Goal: Communication & Community: Answer question/provide support

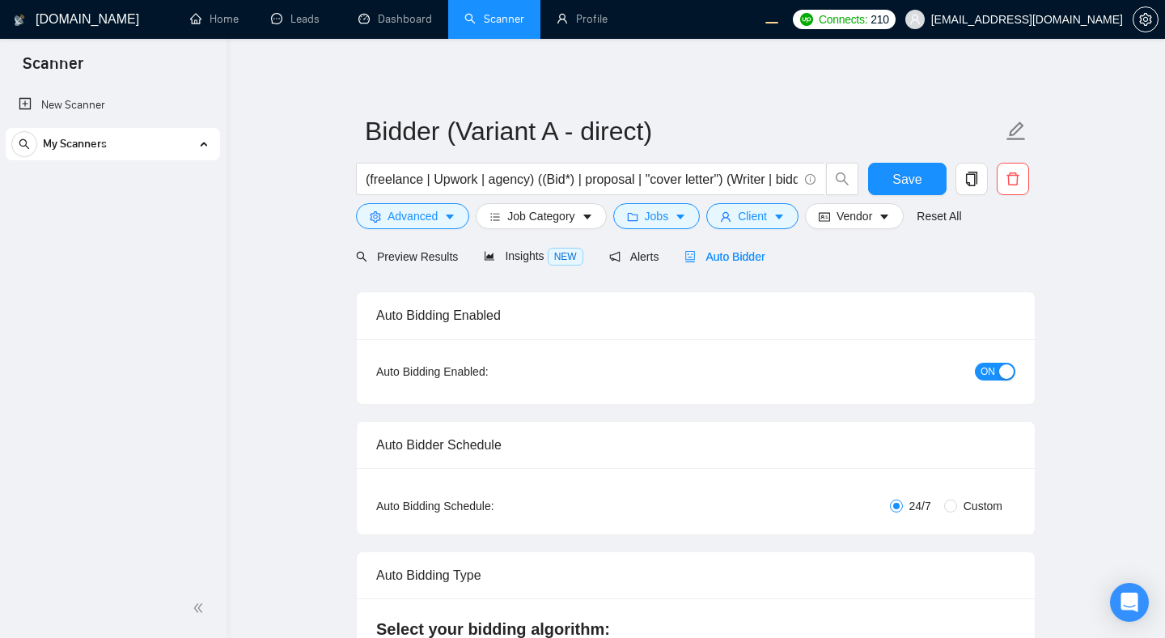
radio input "false"
radio input "true"
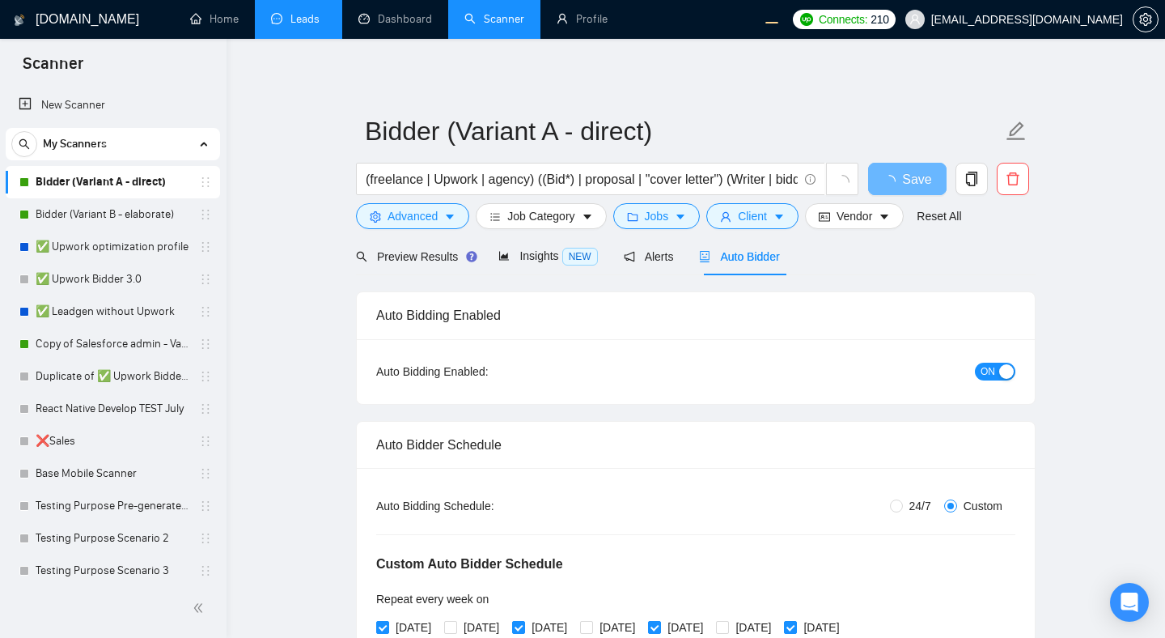
click at [291, 19] on link "Leads" at bounding box center [298, 19] width 55 height 14
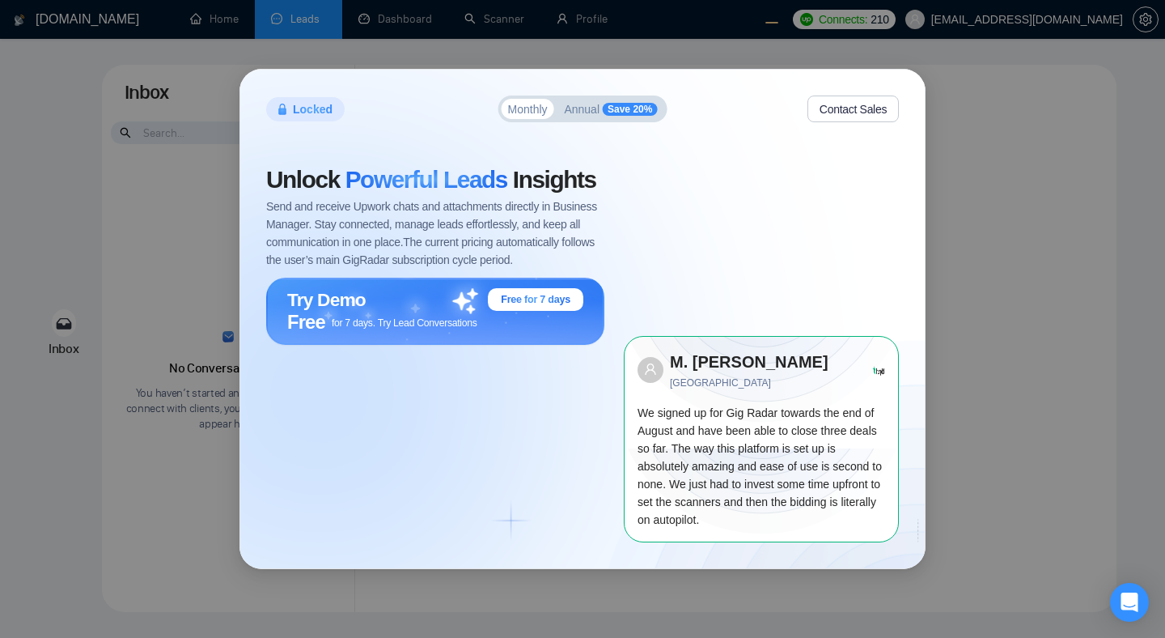
click at [1102, 304] on div "Locked Monthly Annual Save 20% Contact Sales Unlock Powerful Leads Insights Sen…" at bounding box center [582, 319] width 1165 height 638
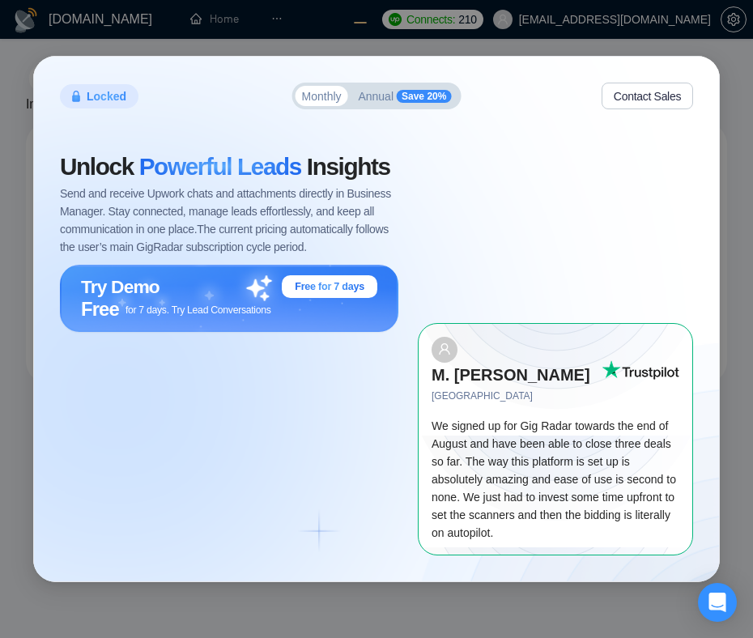
click at [244, 454] on div "Unlock Powerful Leads Insights Send and receive Upwork chats and attachments di…" at bounding box center [239, 355] width 358 height 400
click at [276, 437] on div "Unlock Powerful Leads Insights Send and receive Upwork chats and attachments di…" at bounding box center [239, 355] width 358 height 400
click at [334, 465] on div "Unlock Powerful Leads Insights Send and receive Upwork chats and attachments di…" at bounding box center [239, 355] width 358 height 400
click at [245, 247] on span "Send and receive Upwork chats and attachments directly in Business Manager. Sta…" at bounding box center [229, 220] width 338 height 71
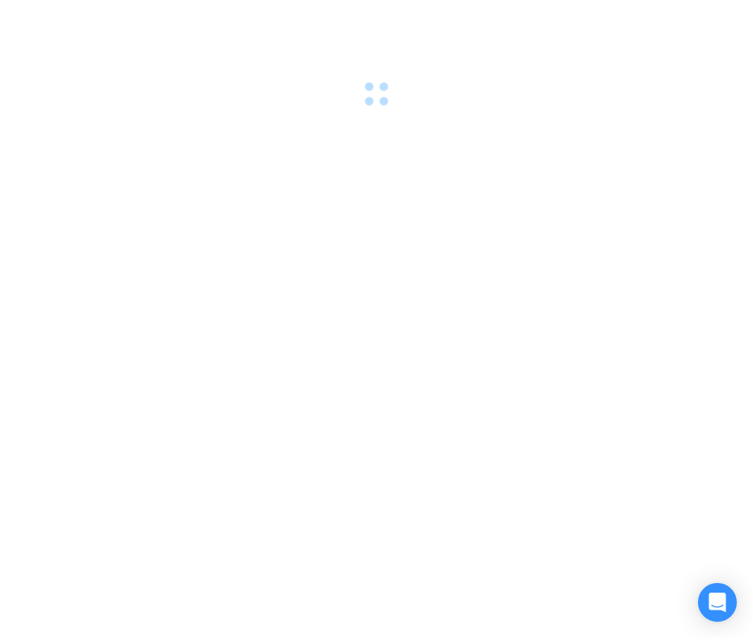
click at [384, 182] on div at bounding box center [376, 319] width 753 height 638
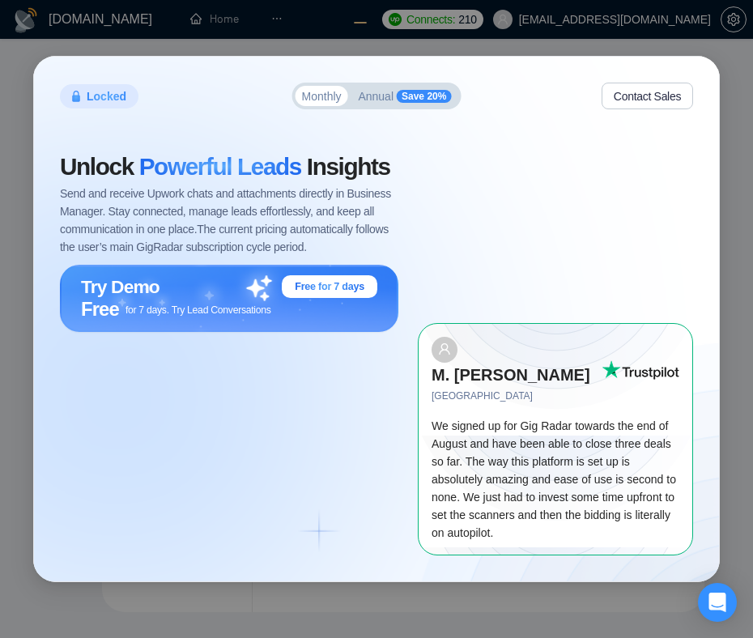
click at [256, 391] on div "Unlock Powerful Leads Insights Send and receive Upwork chats and attachments di…" at bounding box center [239, 355] width 358 height 400
click at [275, 246] on span "Send and receive Upwork chats and attachments directly in Business Manager. Sta…" at bounding box center [229, 220] width 338 height 71
click at [337, 375] on div "Unlock Powerful Leads Insights Send and receive Upwork chats and attachments di…" at bounding box center [239, 355] width 358 height 400
click at [512, 366] on strong "M. Yousuf Ayub" at bounding box center [510, 375] width 159 height 18
click at [512, 366] on strong "M. [PERSON_NAME]" at bounding box center [510, 375] width 159 height 18
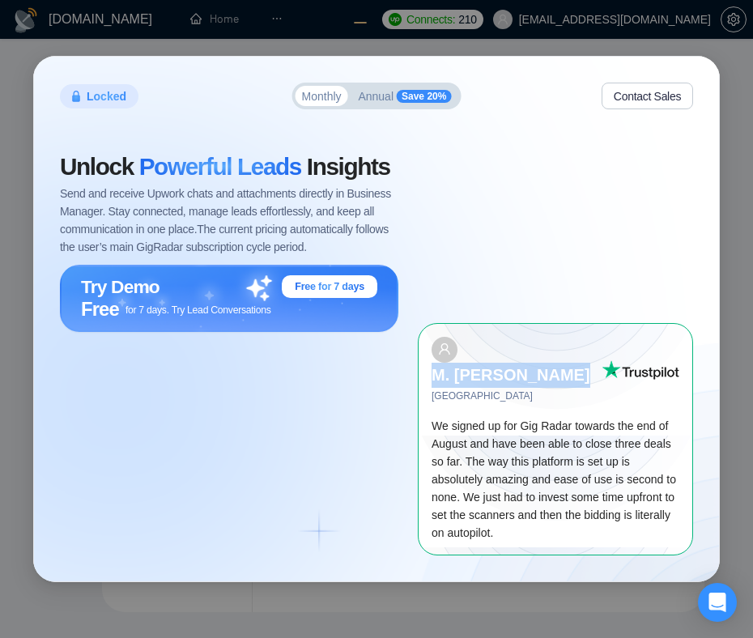
click at [512, 366] on strong "M. [PERSON_NAME]" at bounding box center [510, 375] width 159 height 18
click at [644, 370] on img at bounding box center [640, 369] width 78 height 19
click at [317, 462] on div "Unlock Powerful Leads Insights Send and receive Upwork chats and attachments di…" at bounding box center [239, 355] width 358 height 400
click at [367, 102] on span "Annual" at bounding box center [376, 96] width 36 height 11
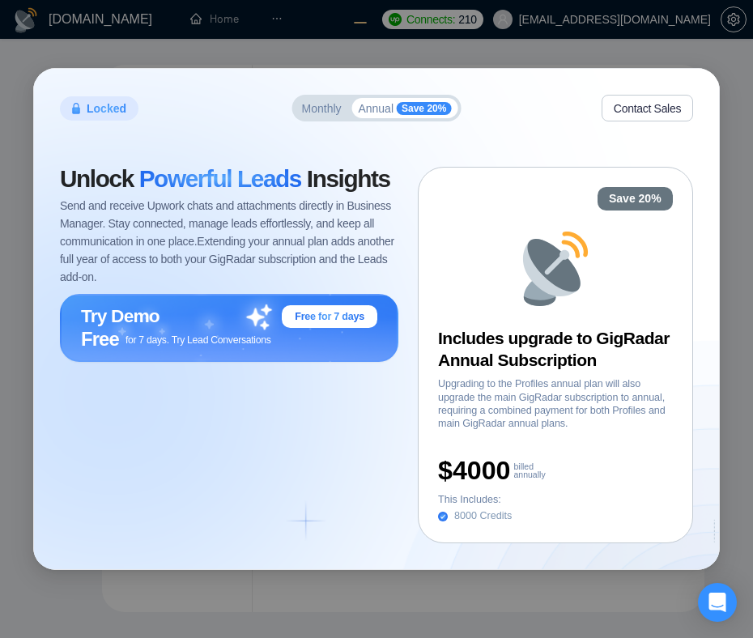
click at [290, 95] on div "Locked Monthly Annual Save 20% Contact Sales" at bounding box center [376, 108] width 633 height 27
click at [313, 124] on div "Locked Monthly Annual Save 20% Contact Sales Unlock Powerful Leads Insights Sen…" at bounding box center [376, 319] width 685 height 500
click at [312, 112] on span "Monthly" at bounding box center [322, 108] width 40 height 11
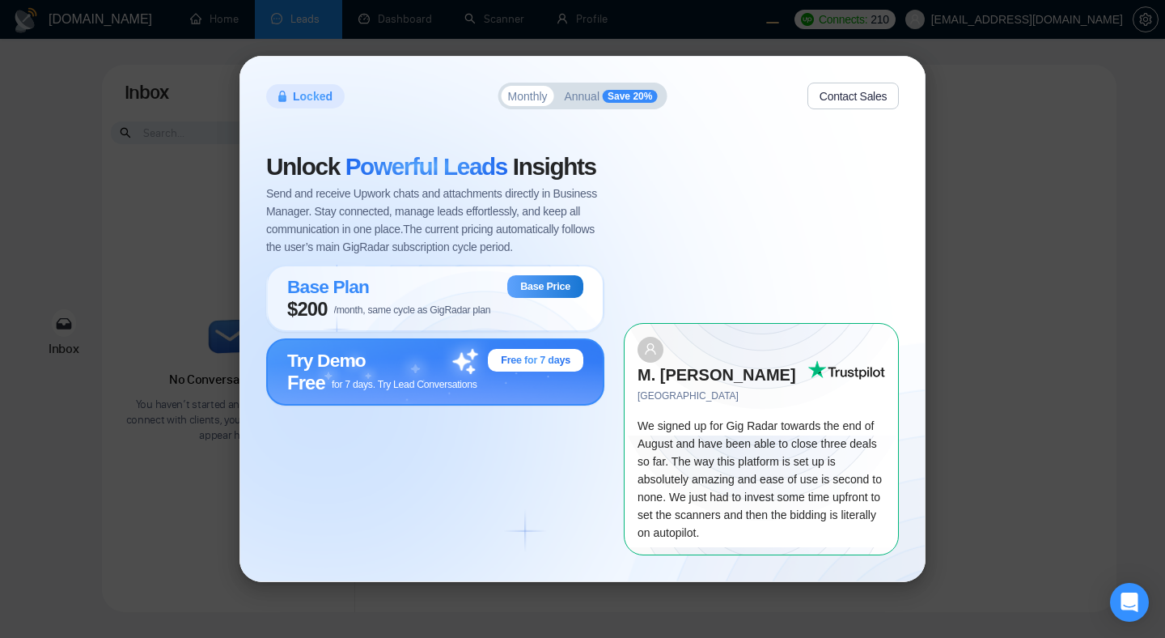
click at [408, 371] on div "Try Demo Free for 7 days" at bounding box center [435, 360] width 296 height 23
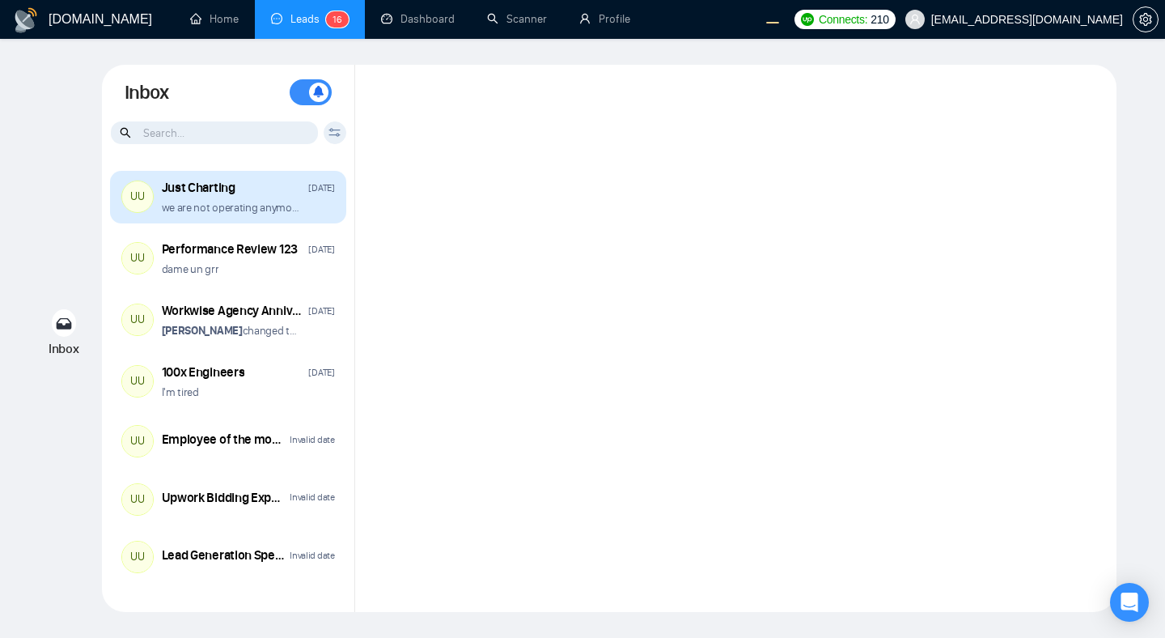
click at [286, 207] on p "we are not operating anymore" at bounding box center [231, 207] width 138 height 15
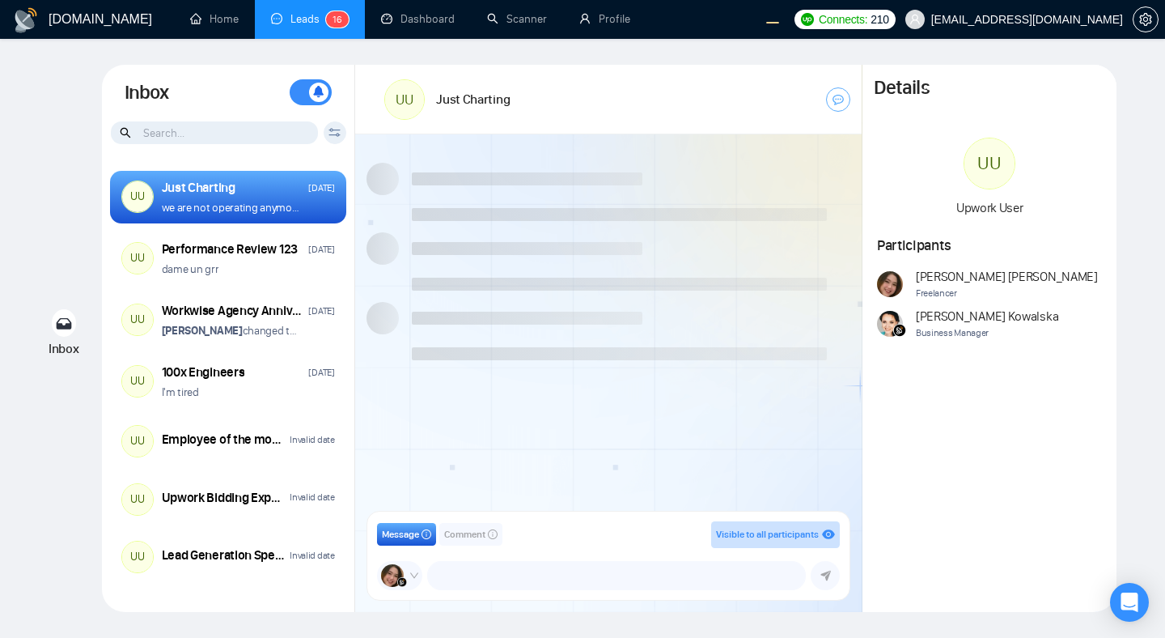
scroll to position [1339, 0]
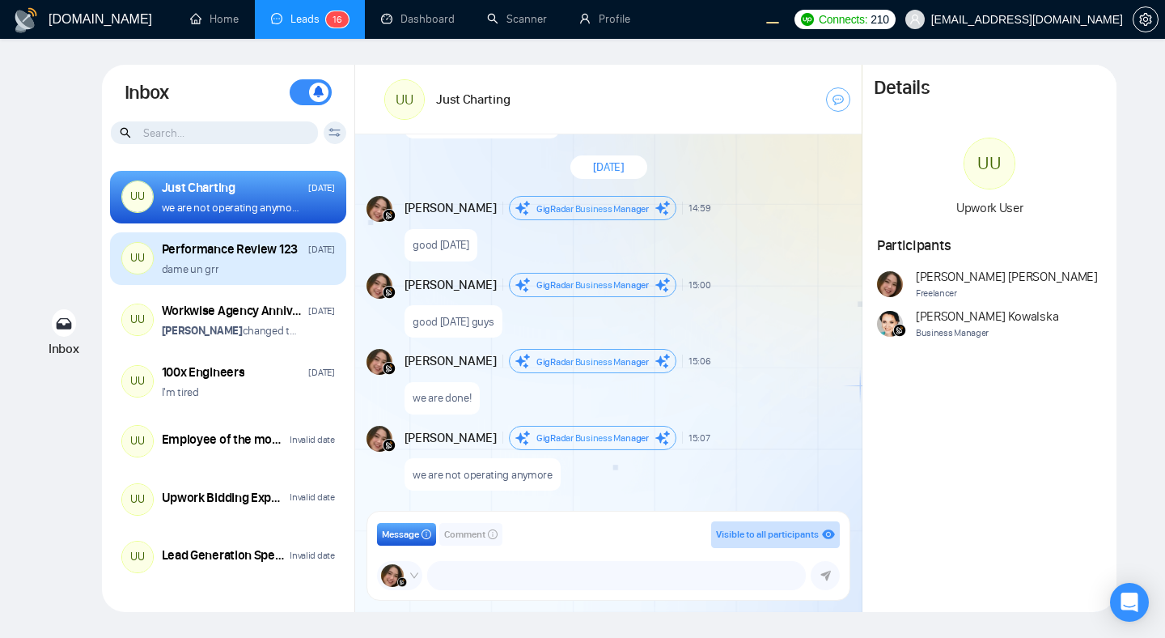
click at [266, 275] on div "dame un grr" at bounding box center [248, 268] width 173 height 15
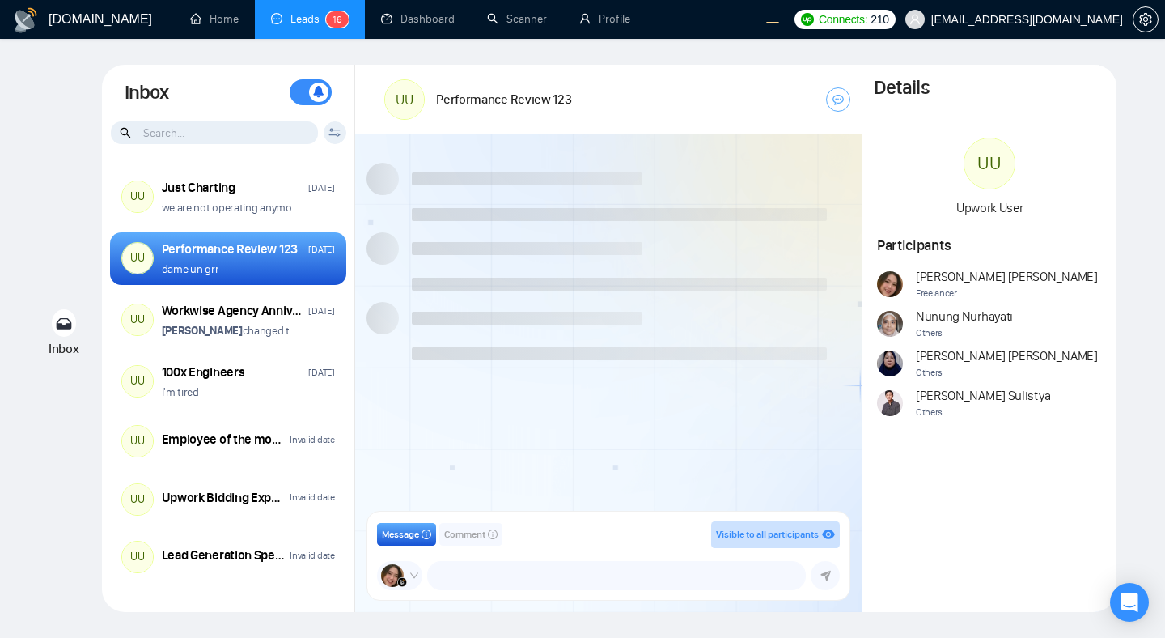
scroll to position [1515, 0]
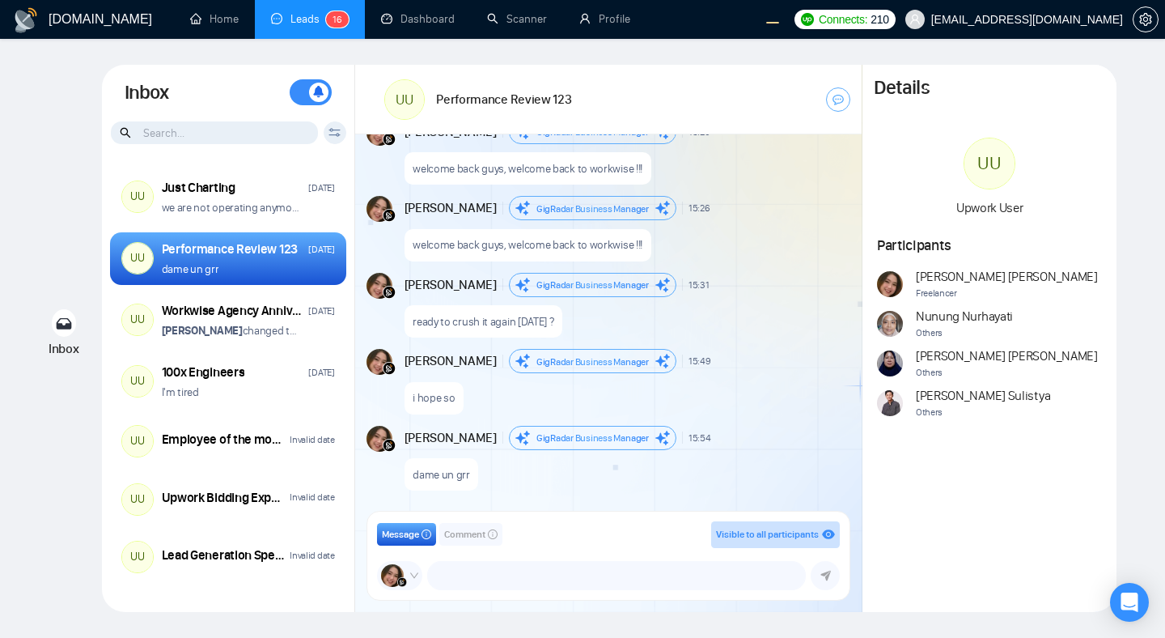
click at [686, 144] on div "welcome back guys, welcome back to workwise !!!" at bounding box center [626, 164] width 443 height 41
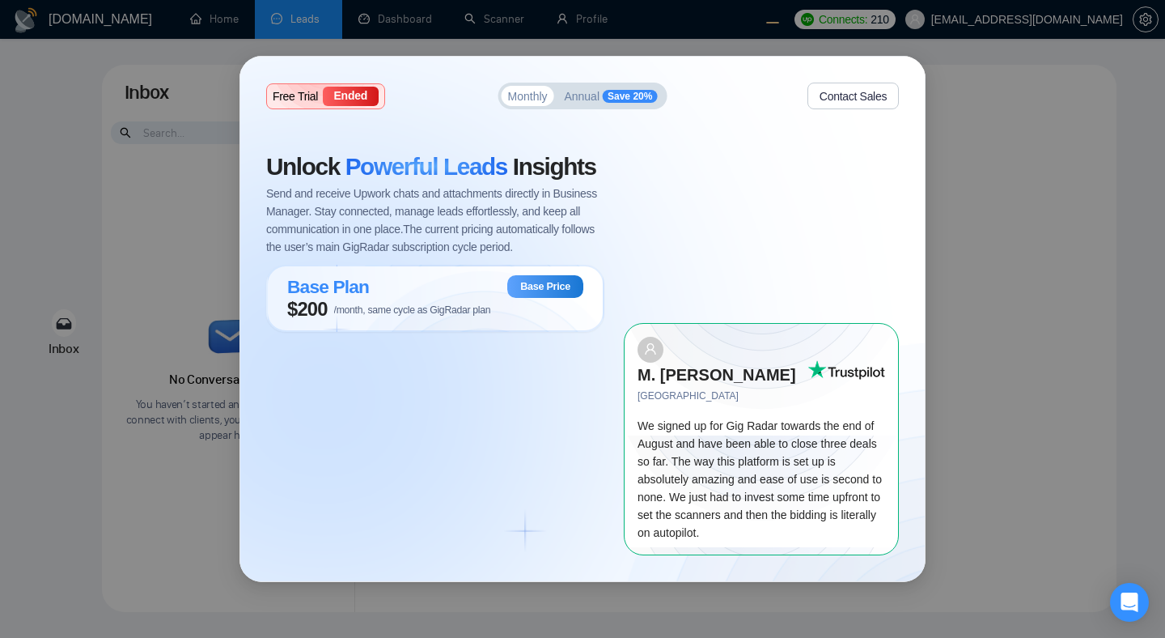
click at [468, 452] on div "Unlock Powerful Leads Insights Send and receive Upwork chats and attachments di…" at bounding box center [445, 355] width 358 height 400
click at [465, 422] on div "Unlock Powerful Leads Insights Send and receive Upwork chats and attachments di…" at bounding box center [445, 355] width 358 height 400
click at [442, 316] on span "/month, same cycle as GigRadar plan" at bounding box center [412, 309] width 157 height 11
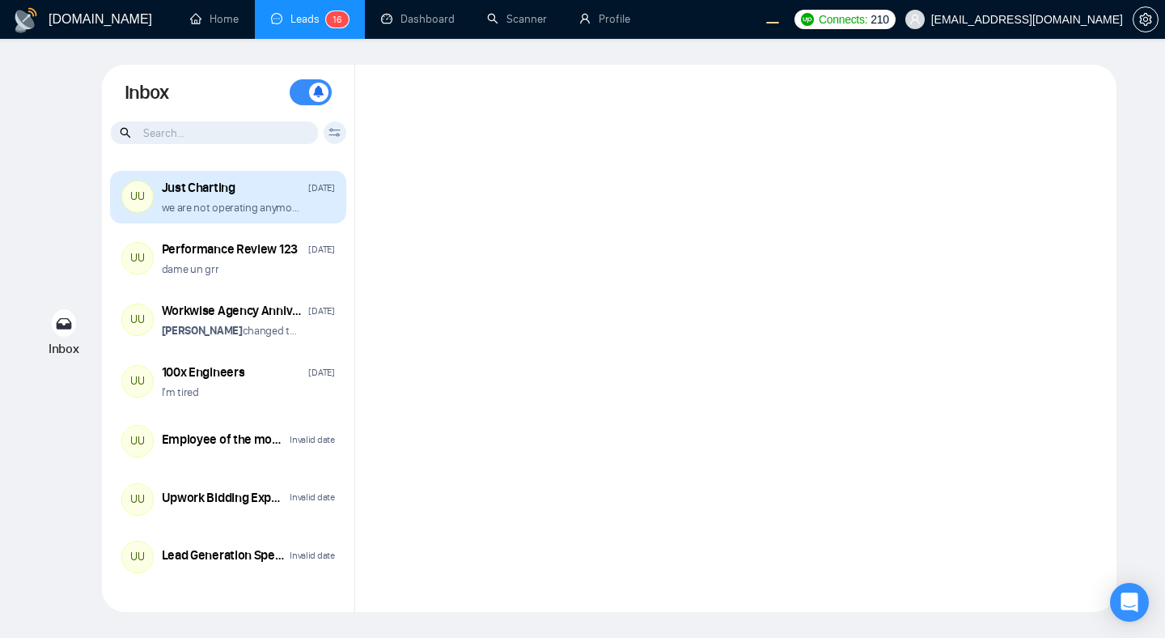
click at [310, 207] on div "we are not operating anymore" at bounding box center [248, 207] width 173 height 15
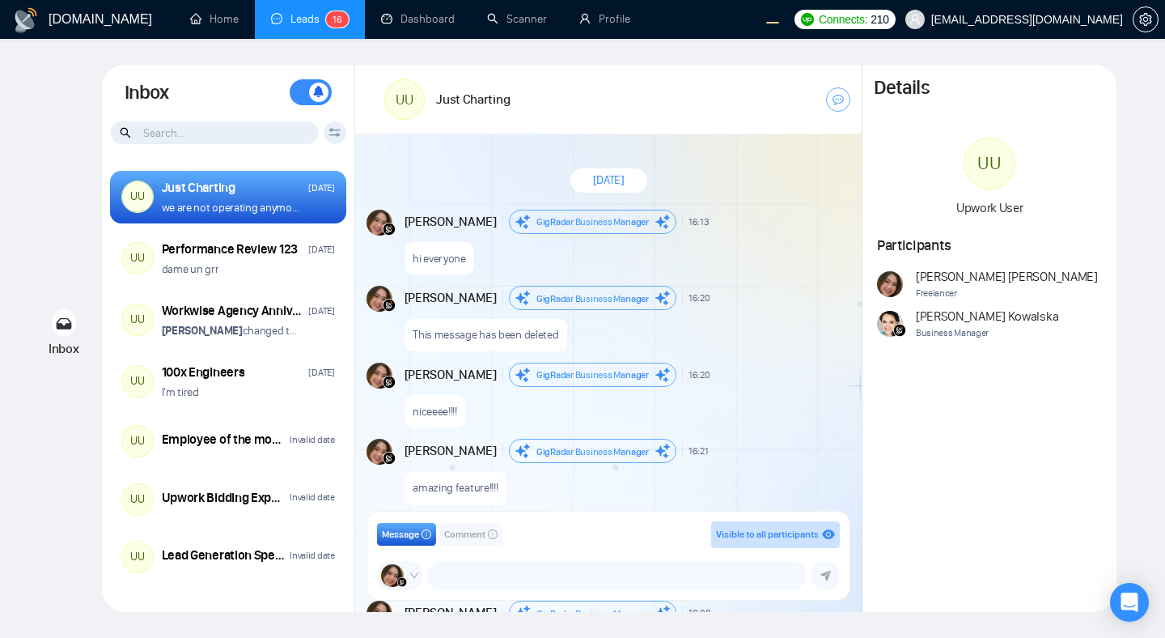
scroll to position [1339, 0]
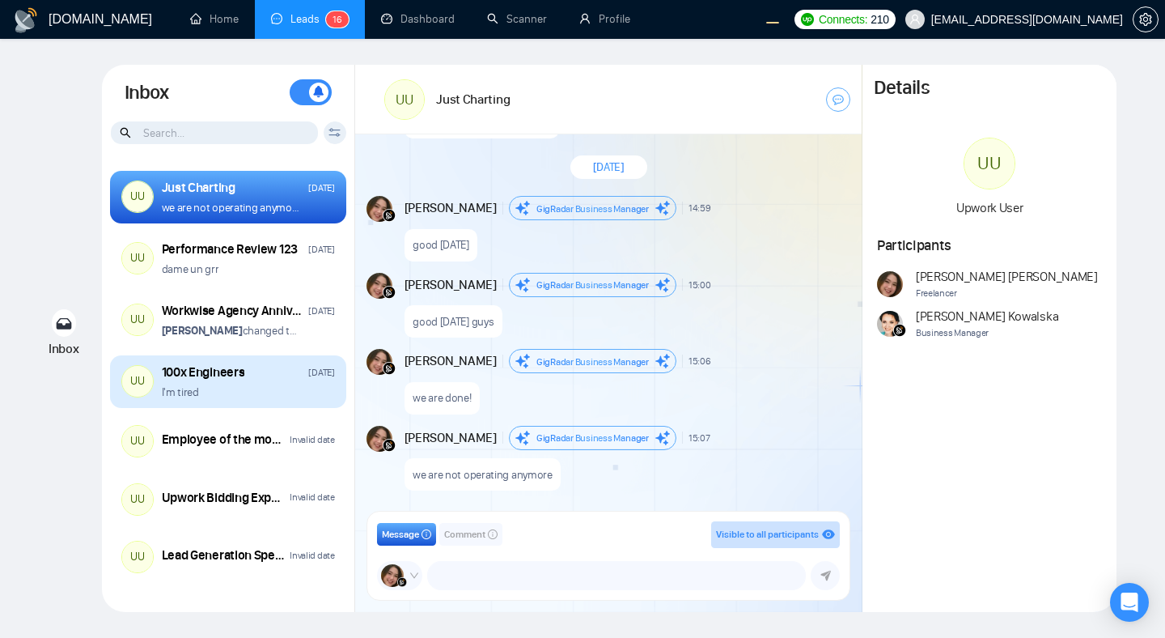
click at [262, 399] on div "UU 100x Engineers [DATE] I'm tired" at bounding box center [228, 381] width 236 height 53
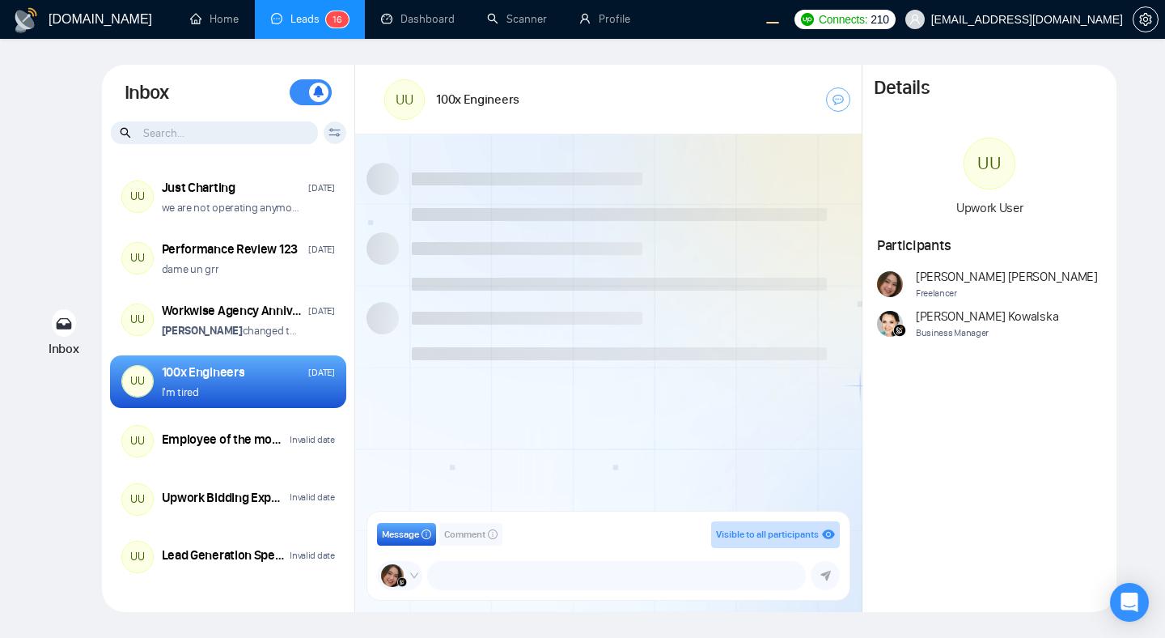
scroll to position [1377, 0]
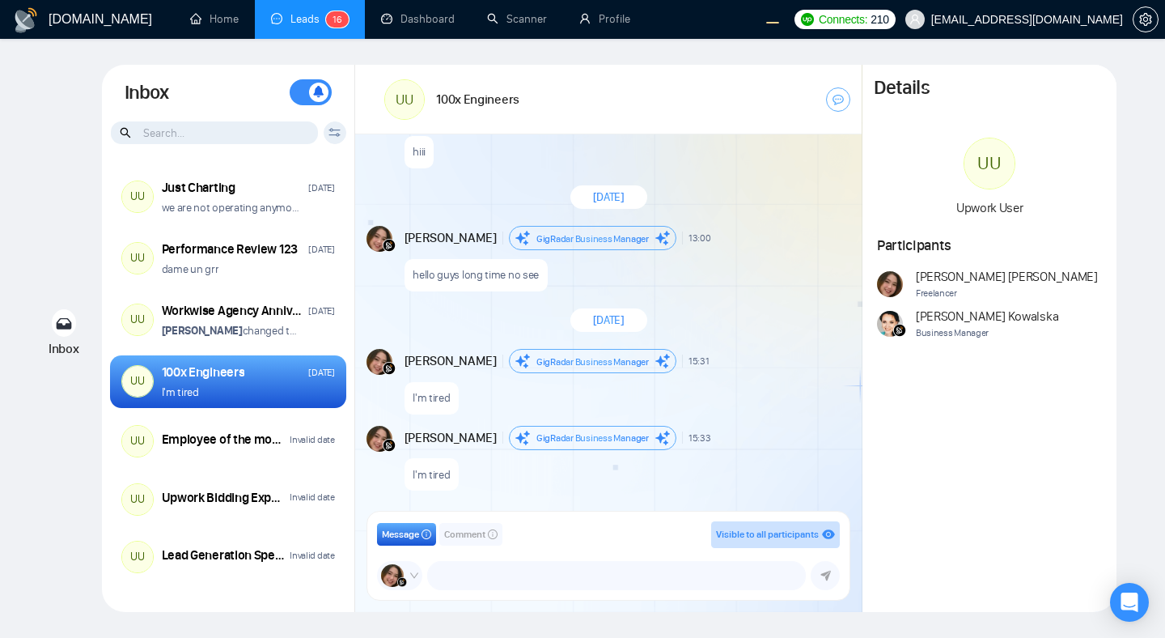
click at [467, 142] on div "hiii" at bounding box center [626, 147] width 443 height 41
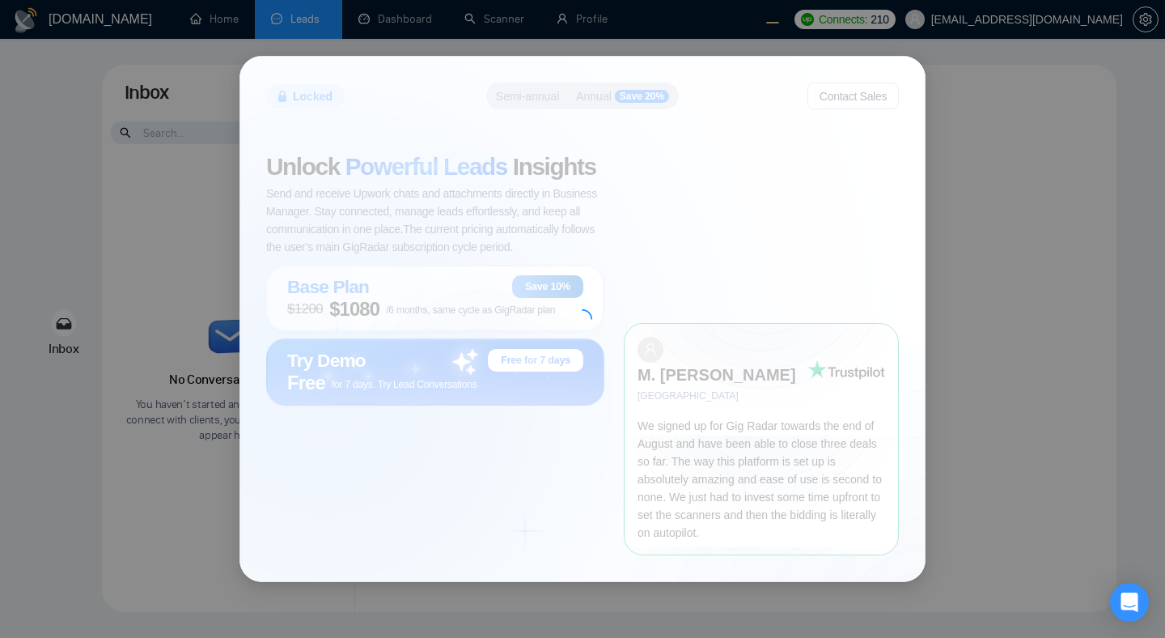
click at [745, 421] on div at bounding box center [582, 319] width 685 height 524
click at [565, 467] on div at bounding box center [582, 319] width 685 height 524
click at [567, 329] on div at bounding box center [582, 319] width 685 height 524
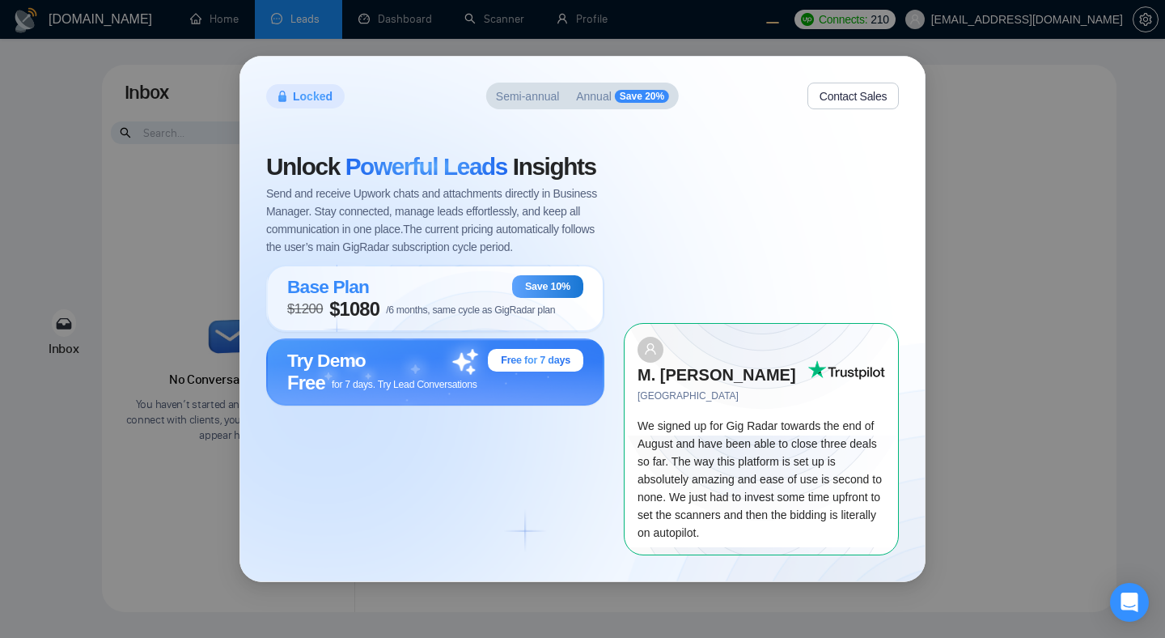
click at [1133, 388] on div "Locked Semi-annual Annual Save 20% Contact Sales Unlock Powerful Leads Insights…" at bounding box center [582, 319] width 1165 height 638
click at [515, 256] on span "Send and receive Upwork chats and attachments directly in Business Manager. Sta…" at bounding box center [435, 220] width 338 height 71
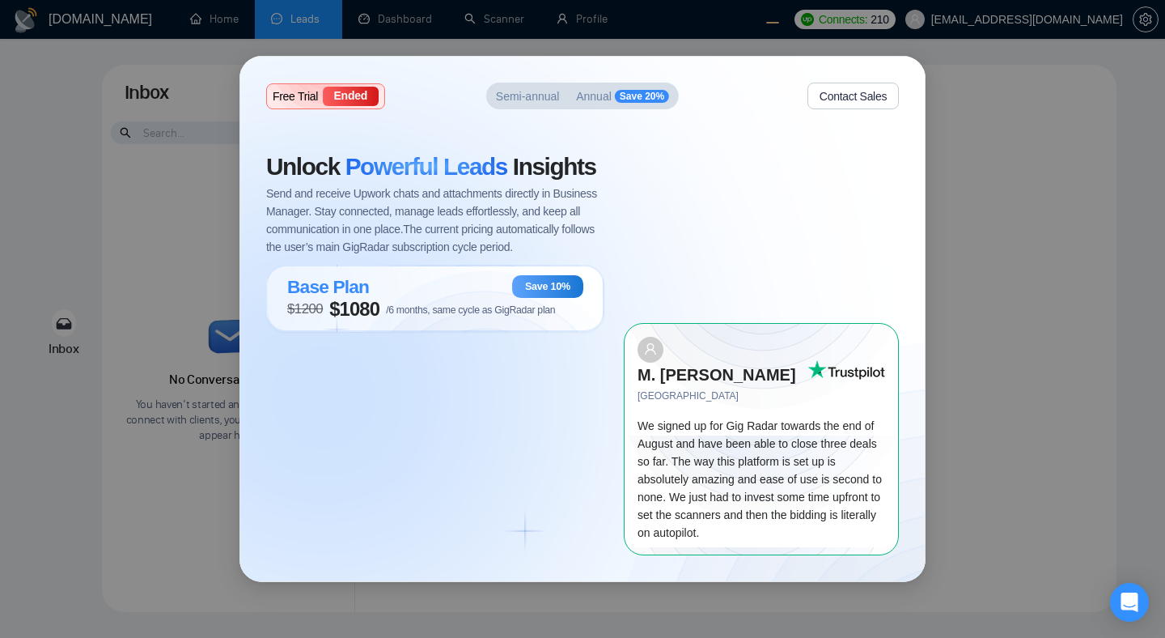
click at [544, 436] on div "Unlock Powerful Leads Insights Send and receive Upwork chats and attachments di…" at bounding box center [445, 355] width 358 height 400
click at [541, 411] on div "Unlock Powerful Leads Insights Send and receive Upwork chats and attachments di…" at bounding box center [445, 355] width 358 height 400
click at [443, 298] on div "Base Plan Save 10%" at bounding box center [435, 286] width 296 height 23
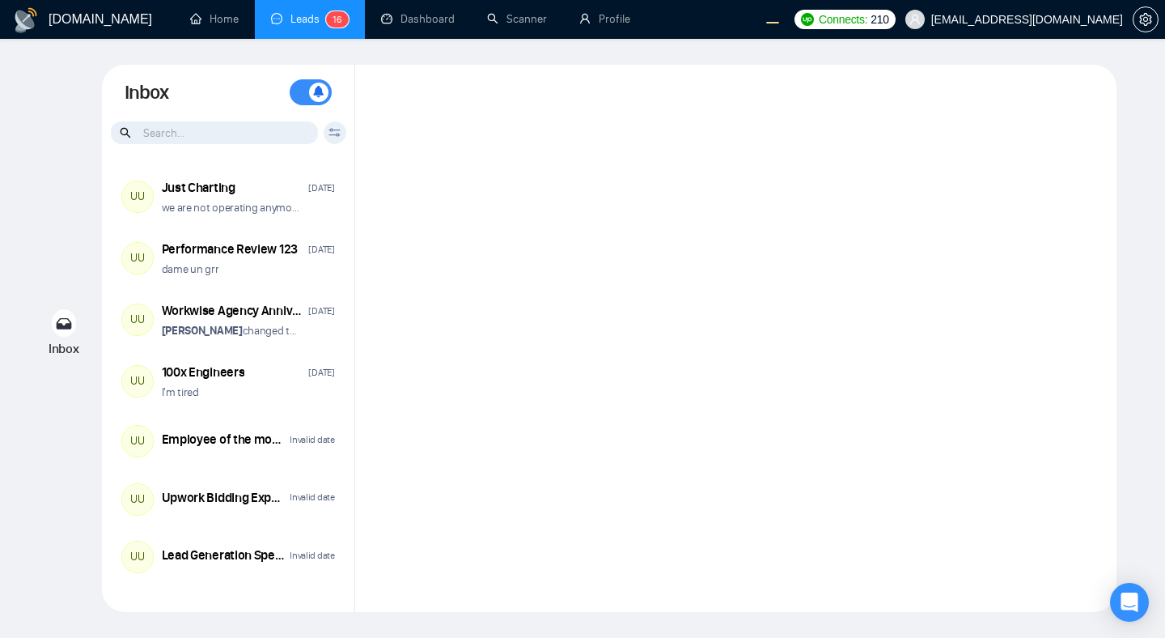
click at [722, 433] on div at bounding box center [736, 338] width 762 height 547
click at [865, 384] on div at bounding box center [736, 338] width 762 height 547
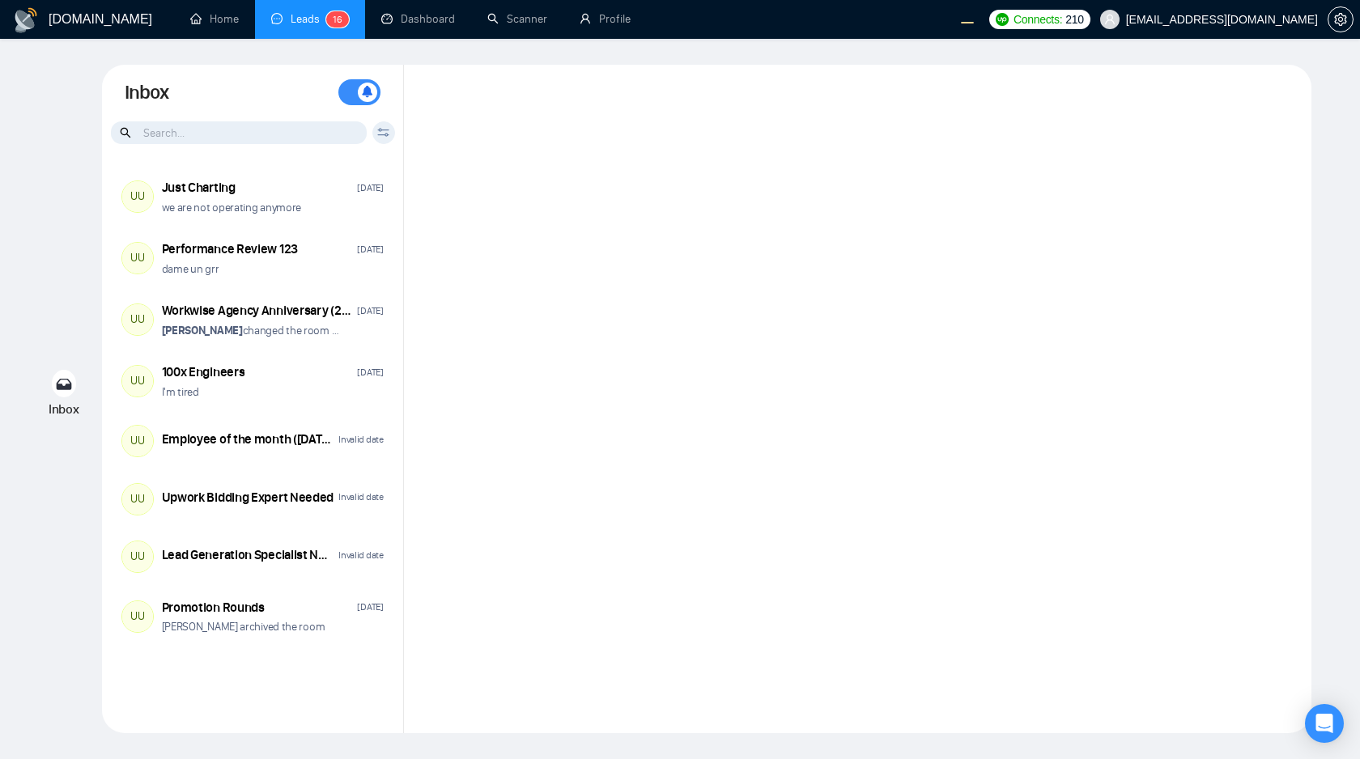
click at [775, 239] on div at bounding box center [857, 399] width 907 height 668
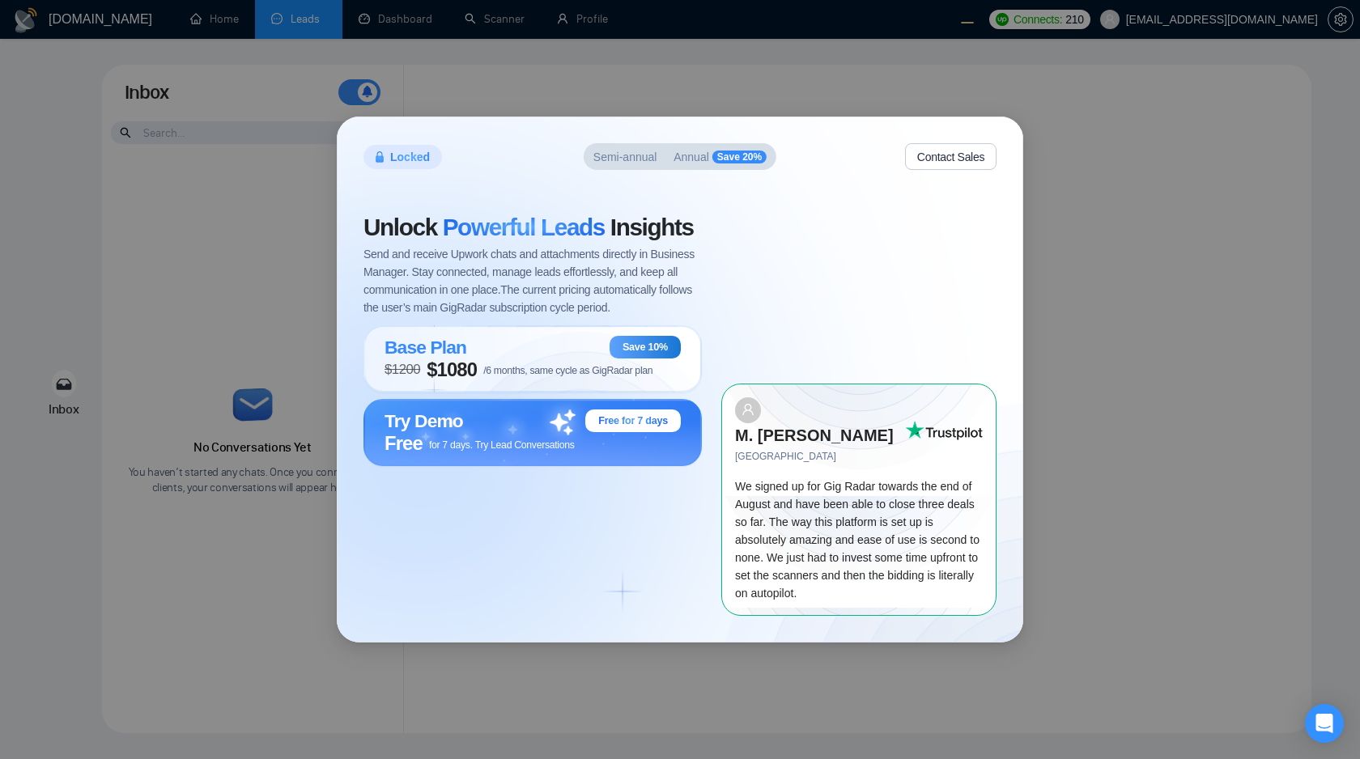
click at [681, 500] on div "Unlock Powerful Leads Insights Send and receive Upwork chats and attachments di…" at bounding box center [542, 415] width 358 height 400
click at [682, 557] on div "Unlock Powerful Leads Insights Send and receive Upwork chats and attachments di…" at bounding box center [542, 415] width 358 height 400
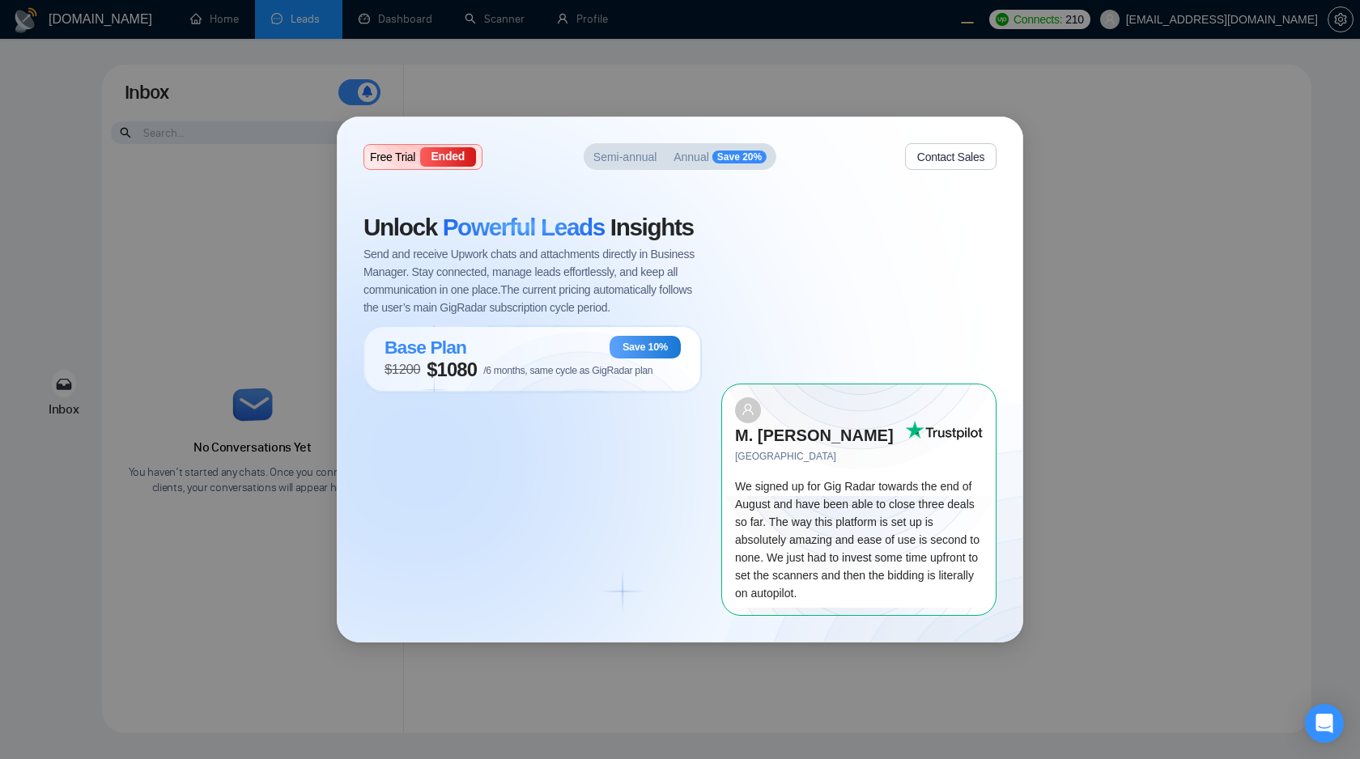
click at [634, 540] on div "Unlock Powerful Leads Insights Send and receive Upwork chats and attachments di…" at bounding box center [542, 415] width 358 height 400
click at [536, 381] on span "$ 1200 $ 1080 /6 months, same cycle as GigRadar plan" at bounding box center [518, 370] width 268 height 23
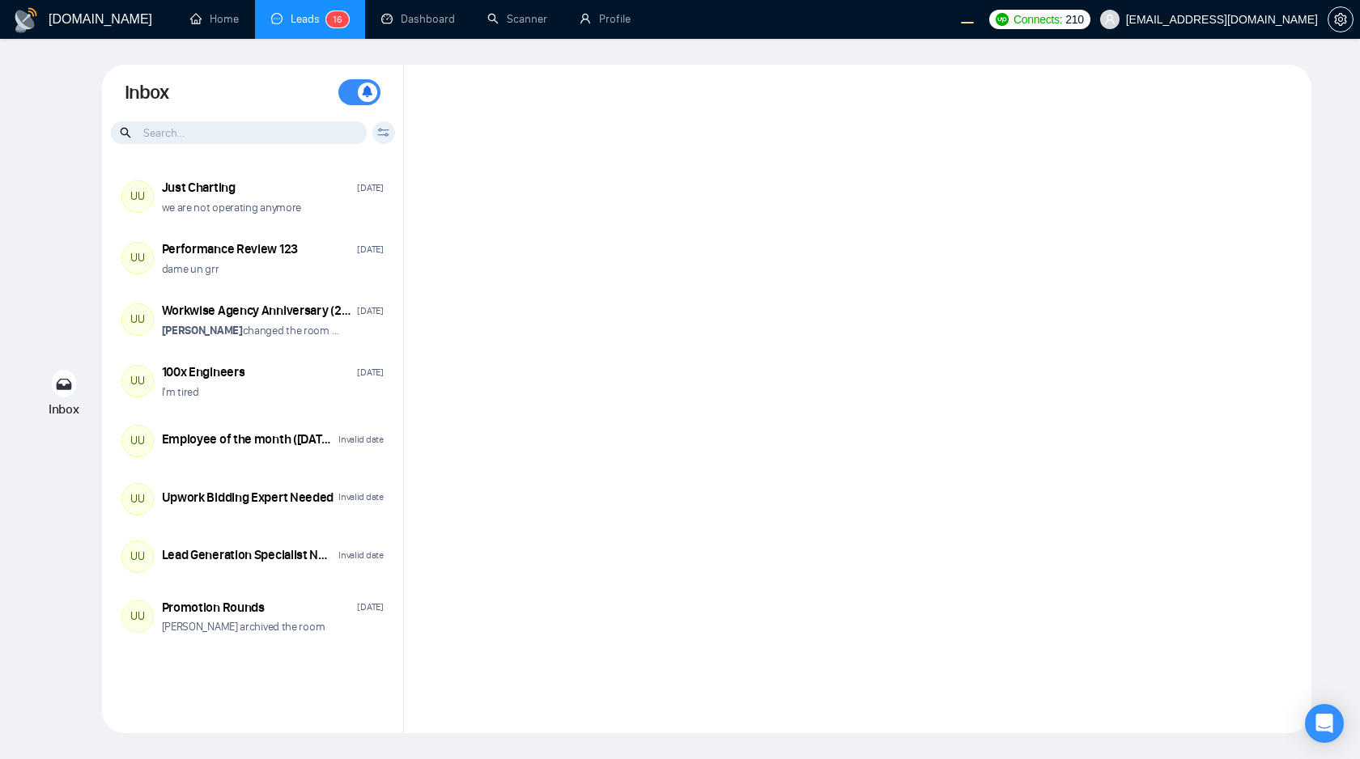
click at [825, 364] on div at bounding box center [857, 399] width 907 height 668
click at [622, 255] on div at bounding box center [857, 399] width 907 height 668
click at [554, 206] on div at bounding box center [857, 399] width 907 height 668
click at [584, 206] on div at bounding box center [857, 399] width 907 height 668
click at [957, 352] on div at bounding box center [857, 399] width 907 height 668
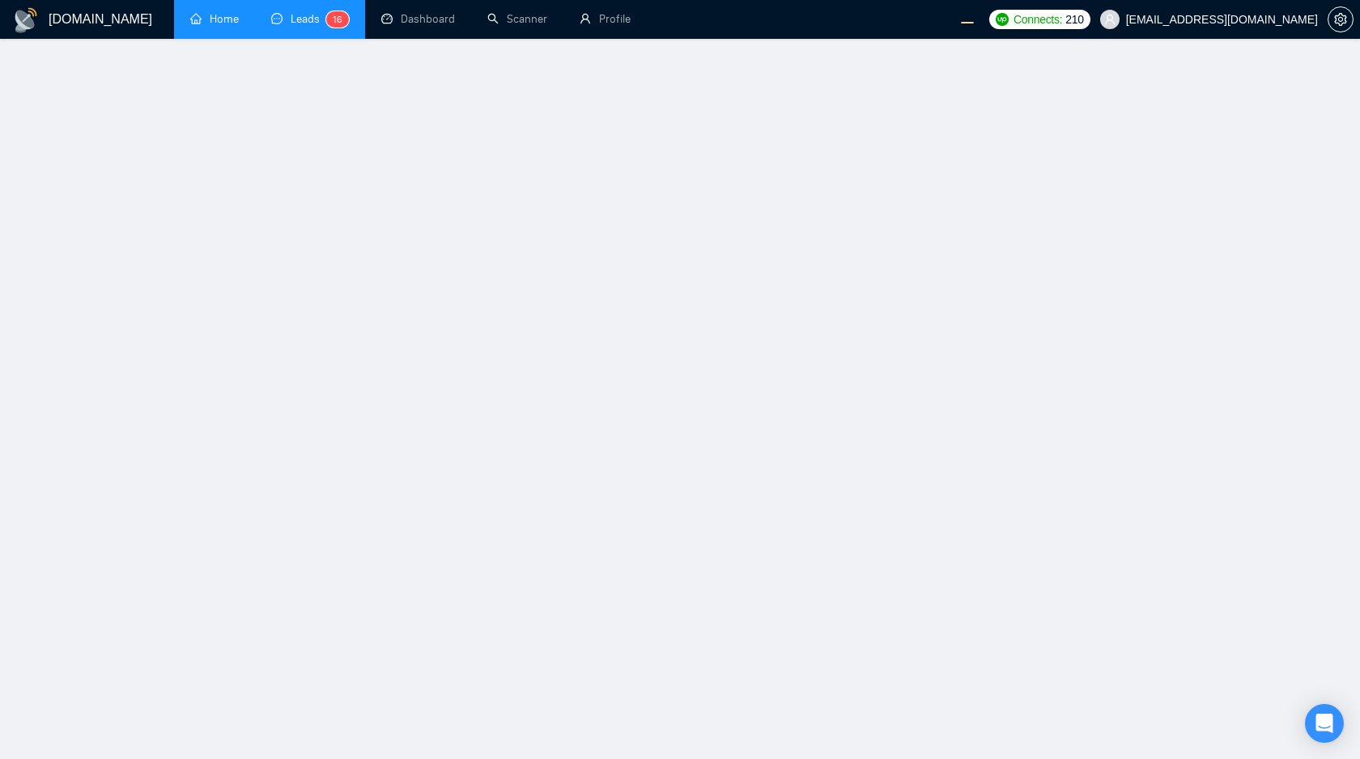
click at [216, 15] on link "Home" at bounding box center [214, 19] width 49 height 14
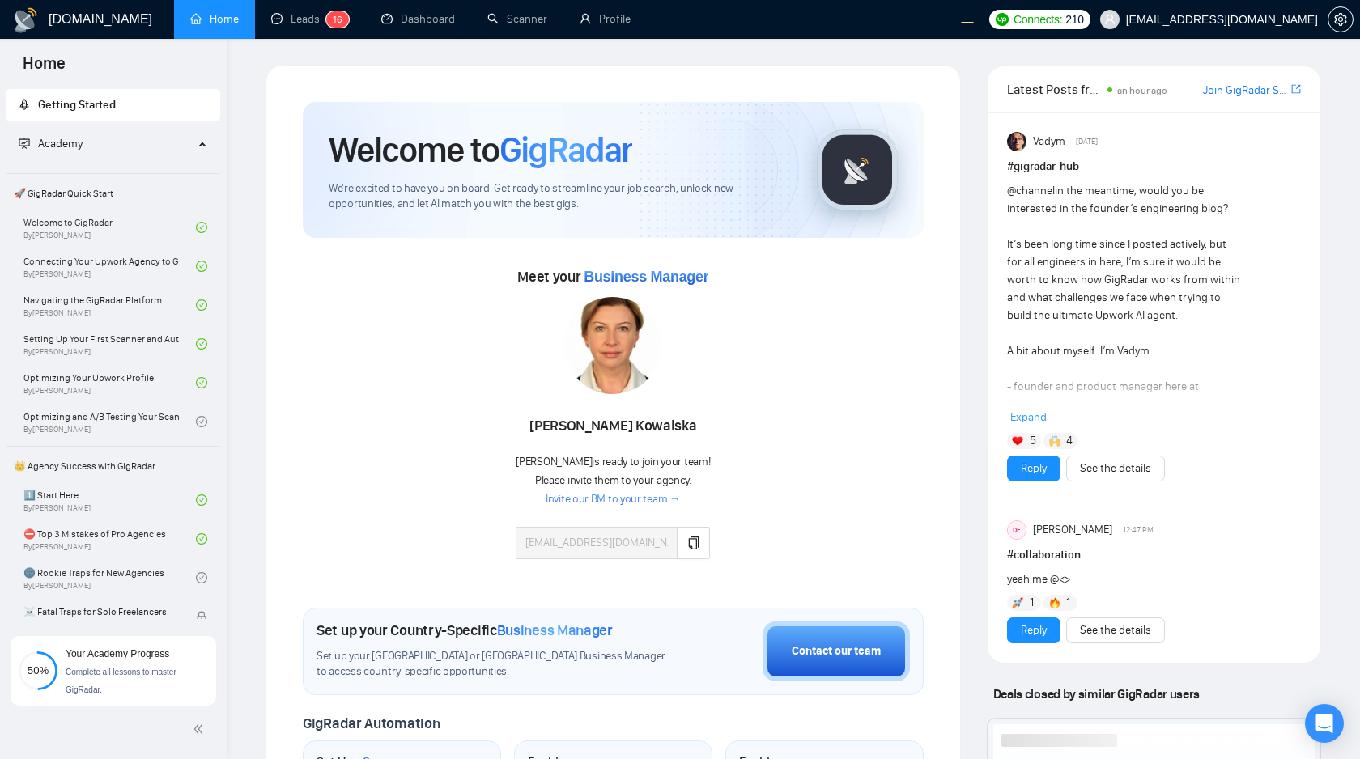
click at [697, 51] on div "[DOMAIN_NAME] Home Leads 1 6 Dashboard Scanner Profile Connects: 210 [EMAIL_ADD…" at bounding box center [793, 694] width 1133 height 1389
click at [416, 15] on link "Dashboard" at bounding box center [418, 19] width 74 height 14
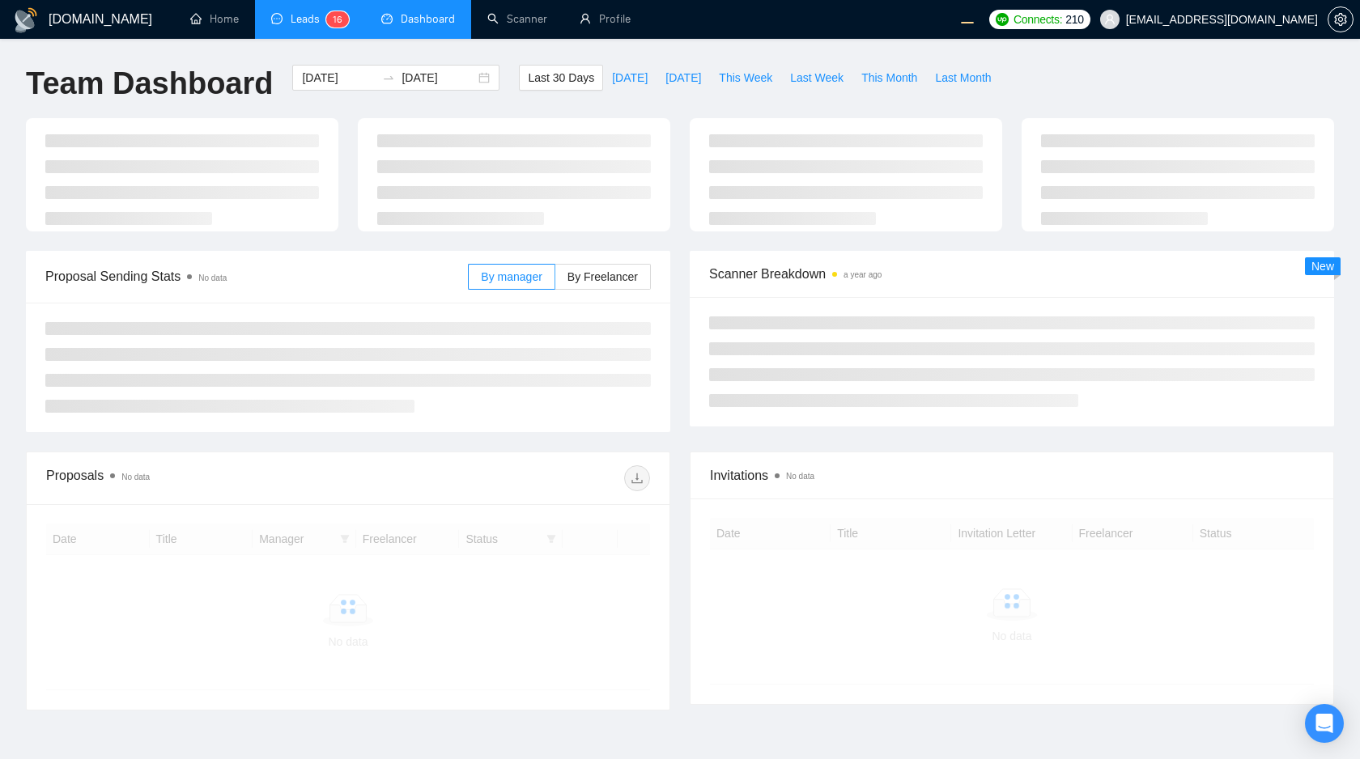
click at [283, 20] on link "Leads 1 6" at bounding box center [310, 19] width 78 height 14
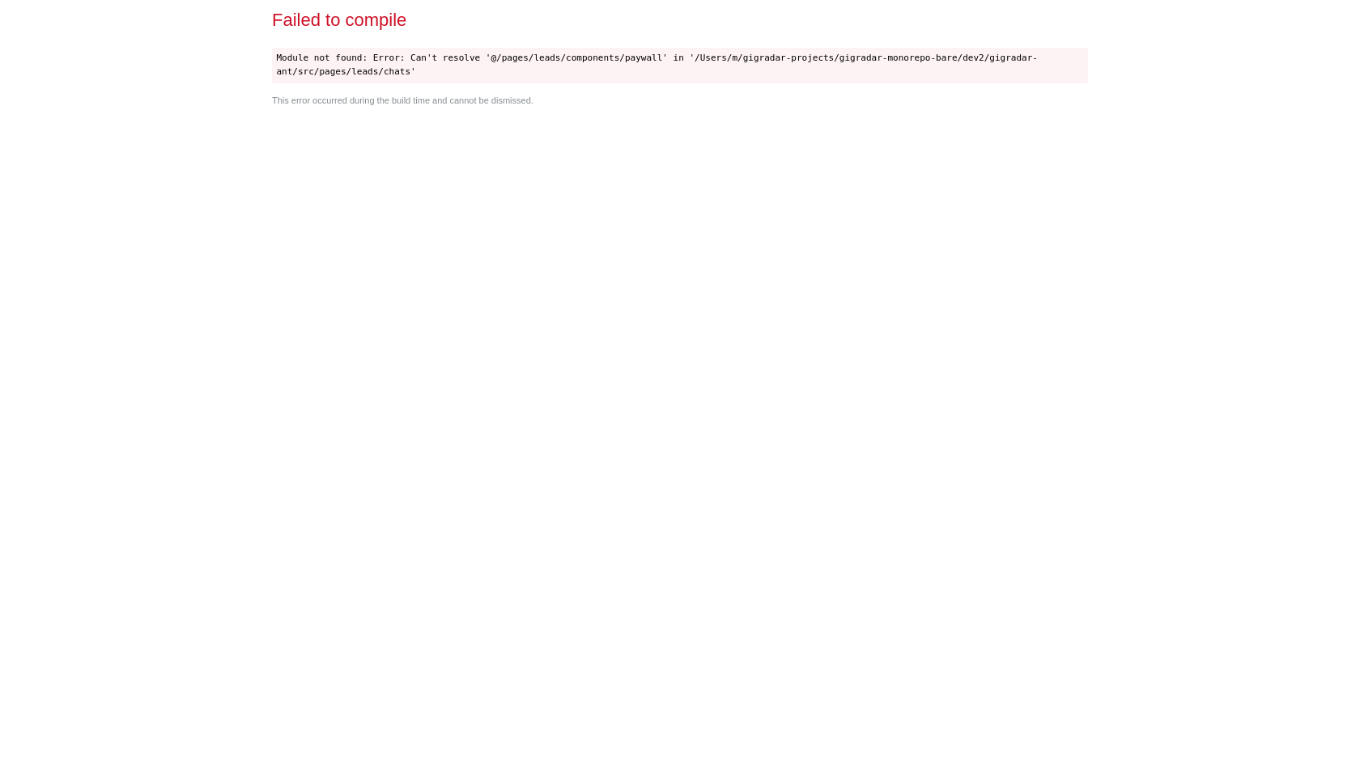
click at [706, 406] on div "Failed to compile Module not found: Error: Can't resolve '@/pages/leads/compone…" at bounding box center [679, 379] width 829 height 759
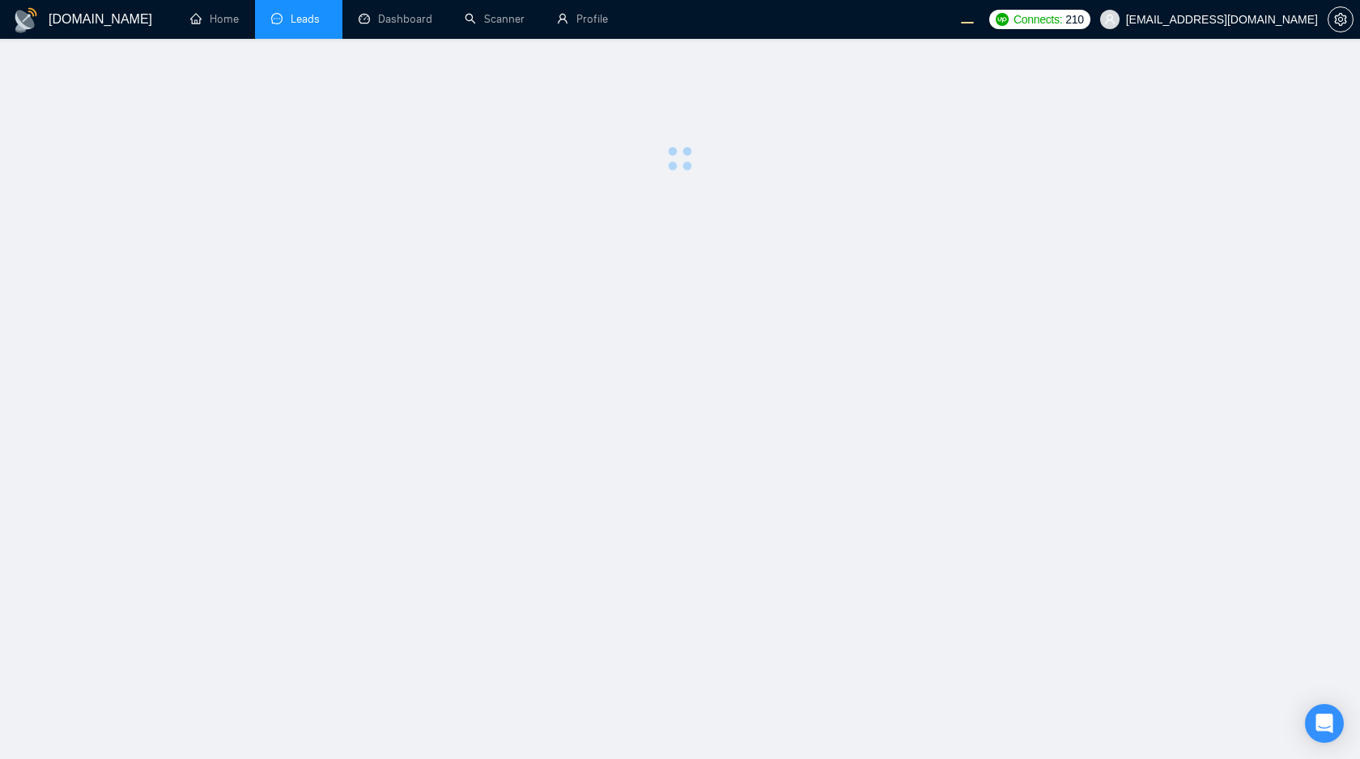
click at [846, 456] on main at bounding box center [680, 399] width 1308 height 668
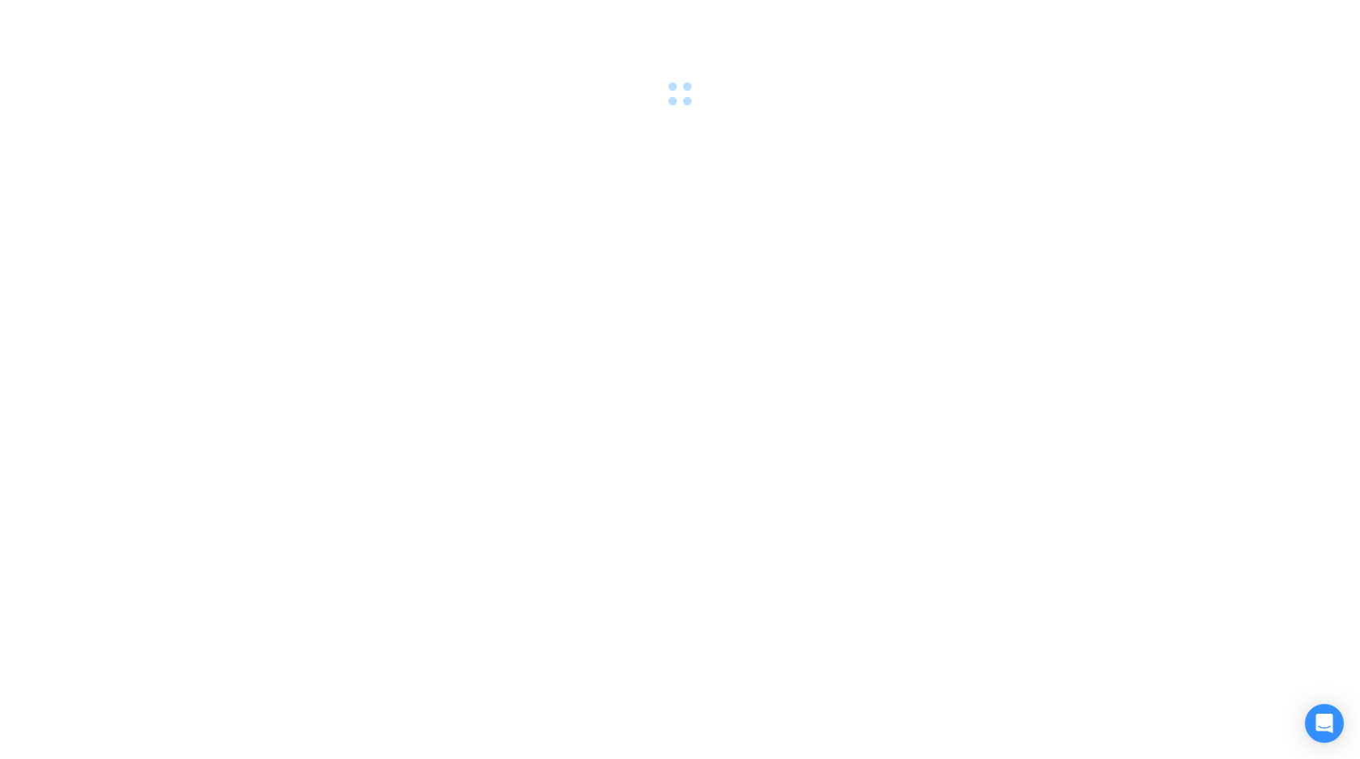
click at [704, 381] on div at bounding box center [680, 379] width 1360 height 759
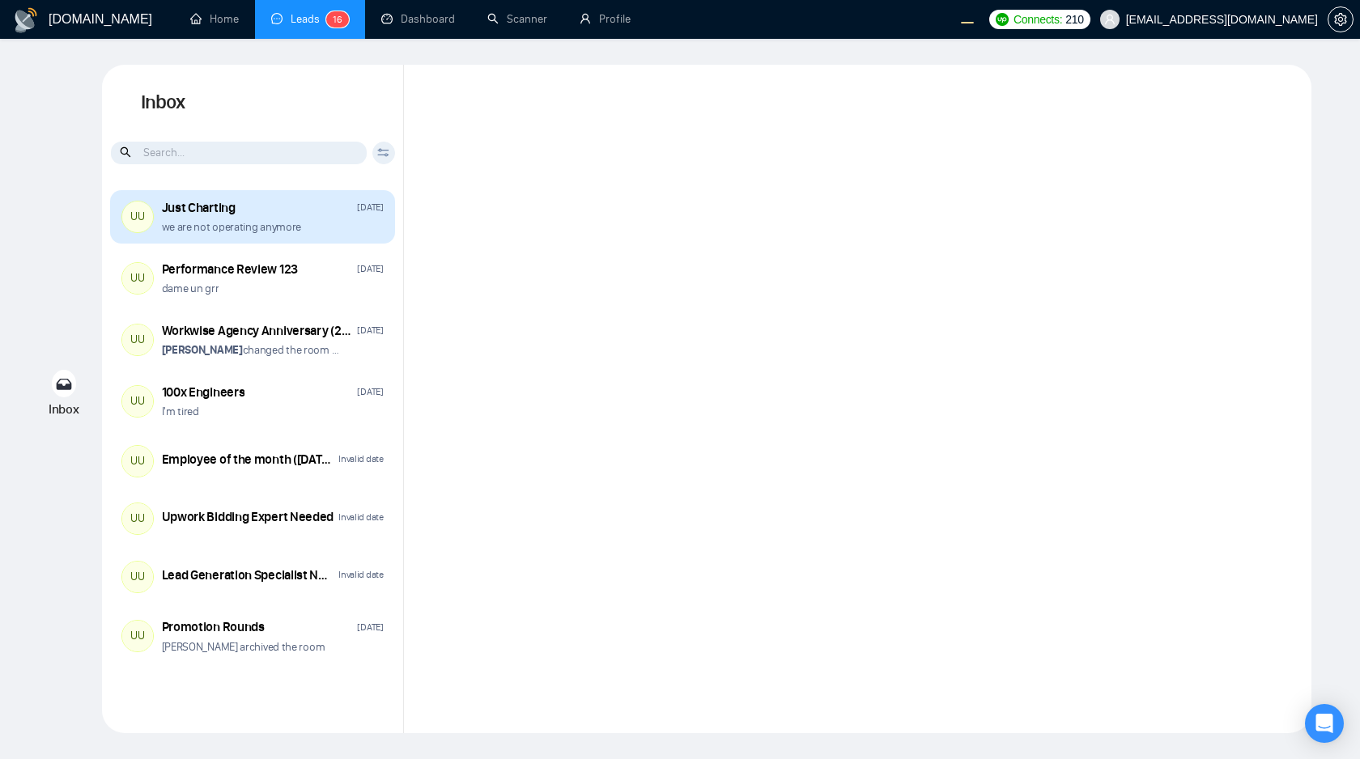
click at [303, 224] on div "we are not operating anymore" at bounding box center [273, 226] width 222 height 15
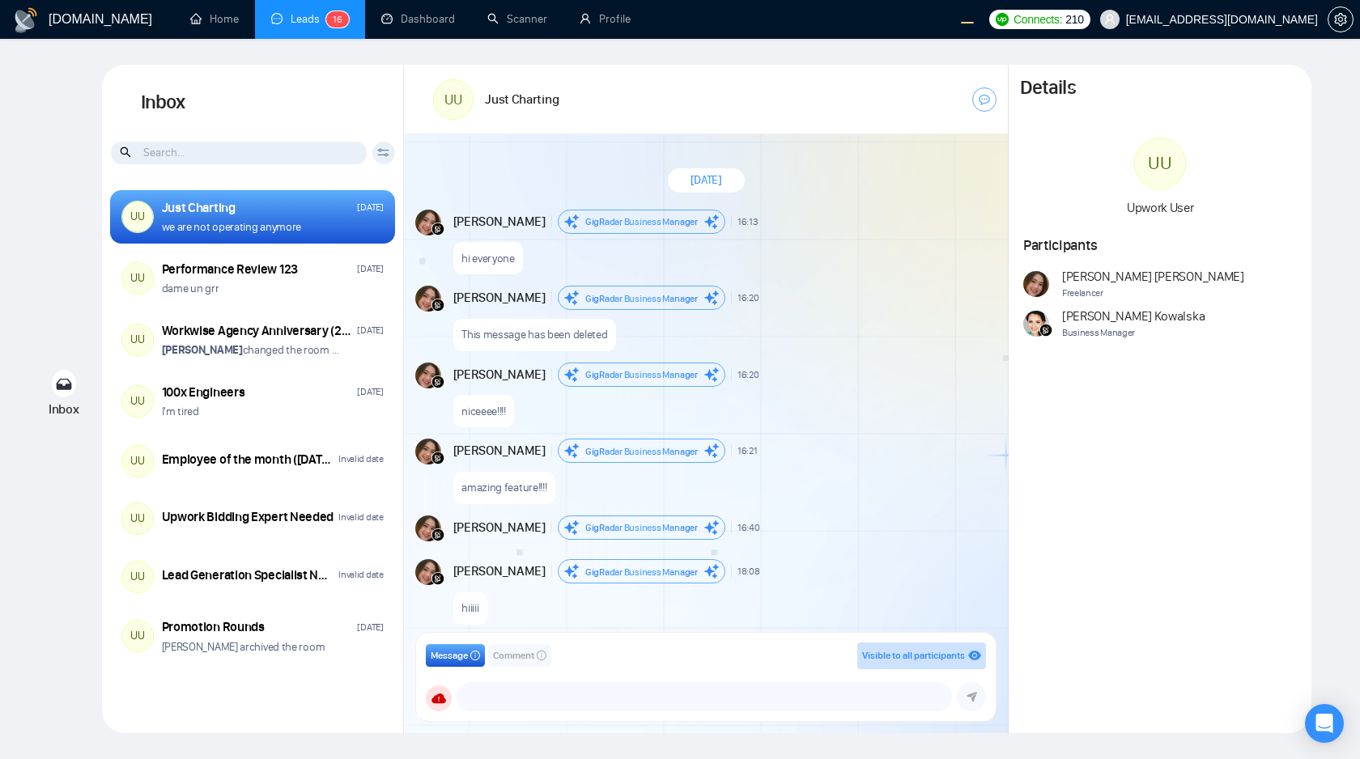
scroll to position [1252, 0]
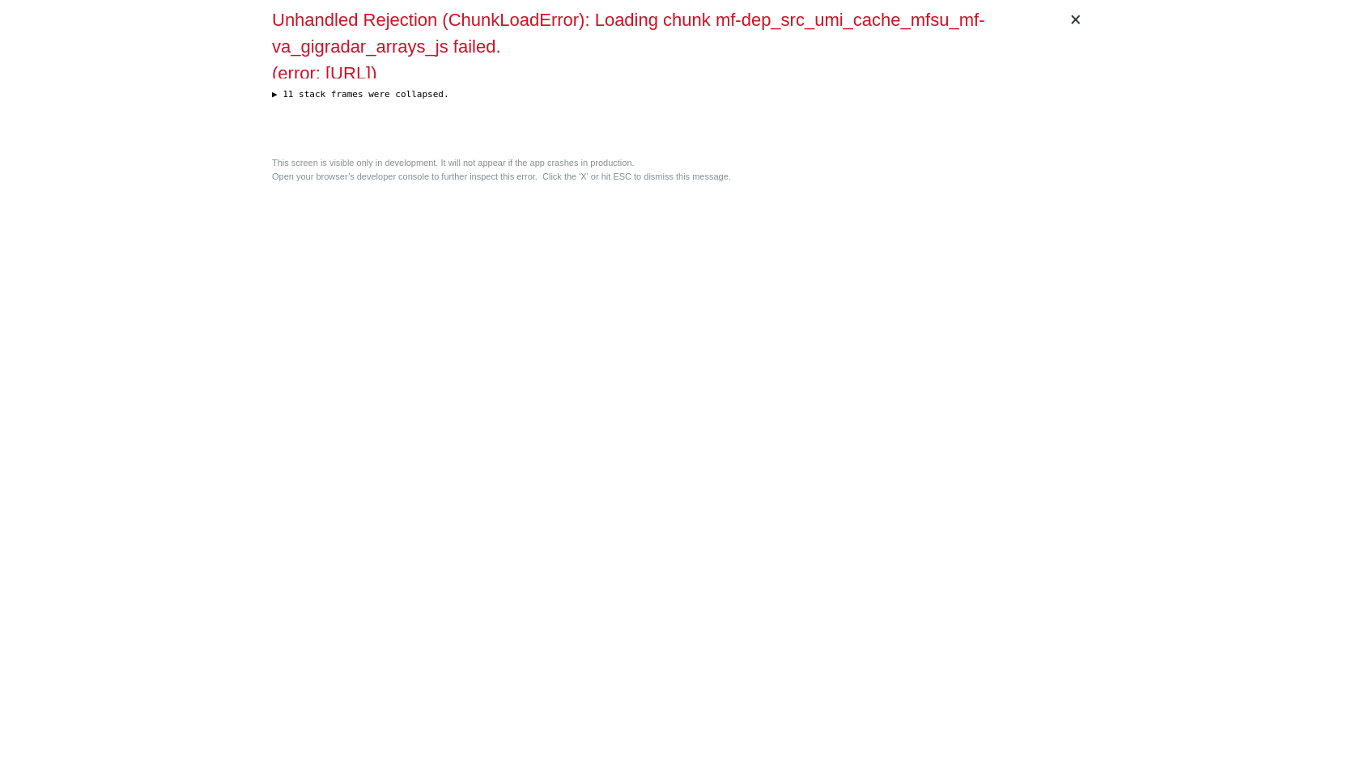
click at [993, 275] on div "× Unhandled Rejection (ChunkLoadError): Loading chunk mf-dep_src_umi_cache_mfsu…" at bounding box center [679, 379] width 829 height 759
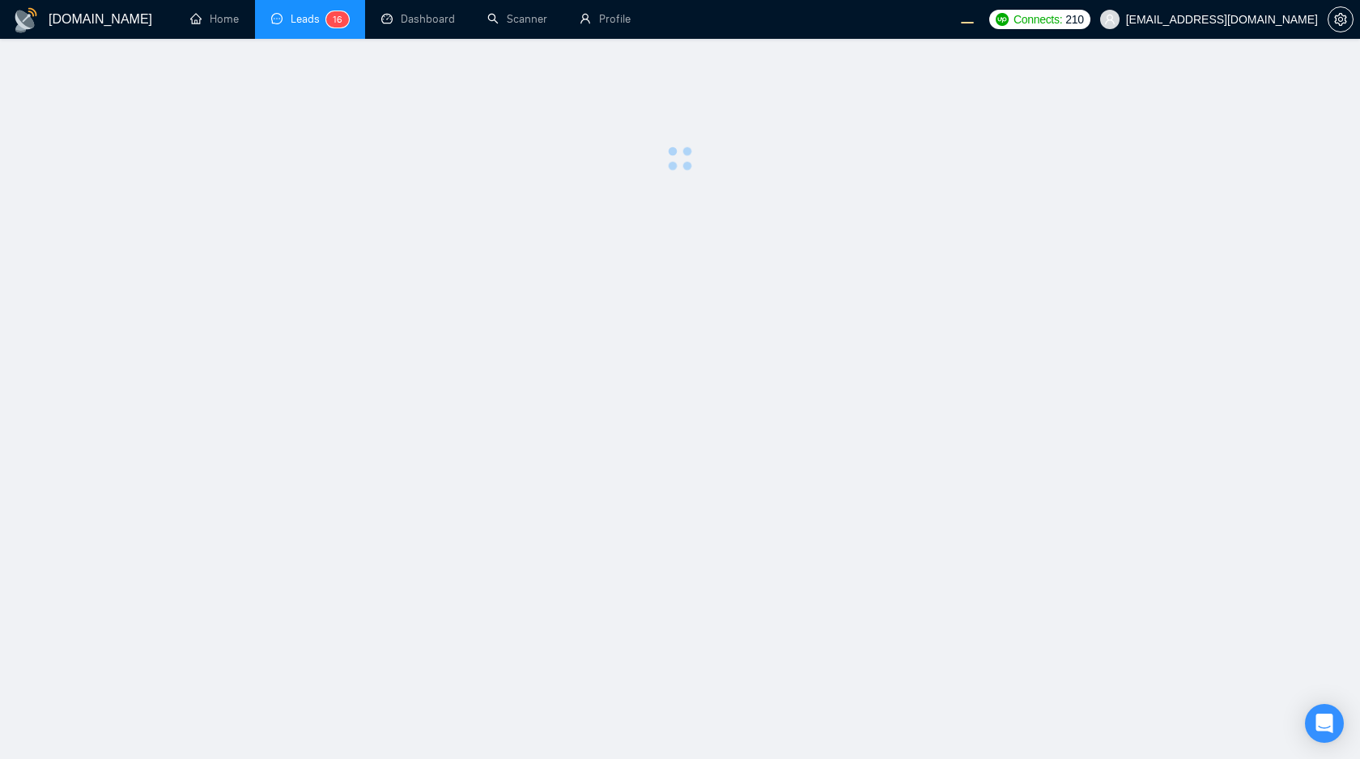
click at [688, 441] on main at bounding box center [680, 399] width 1308 height 668
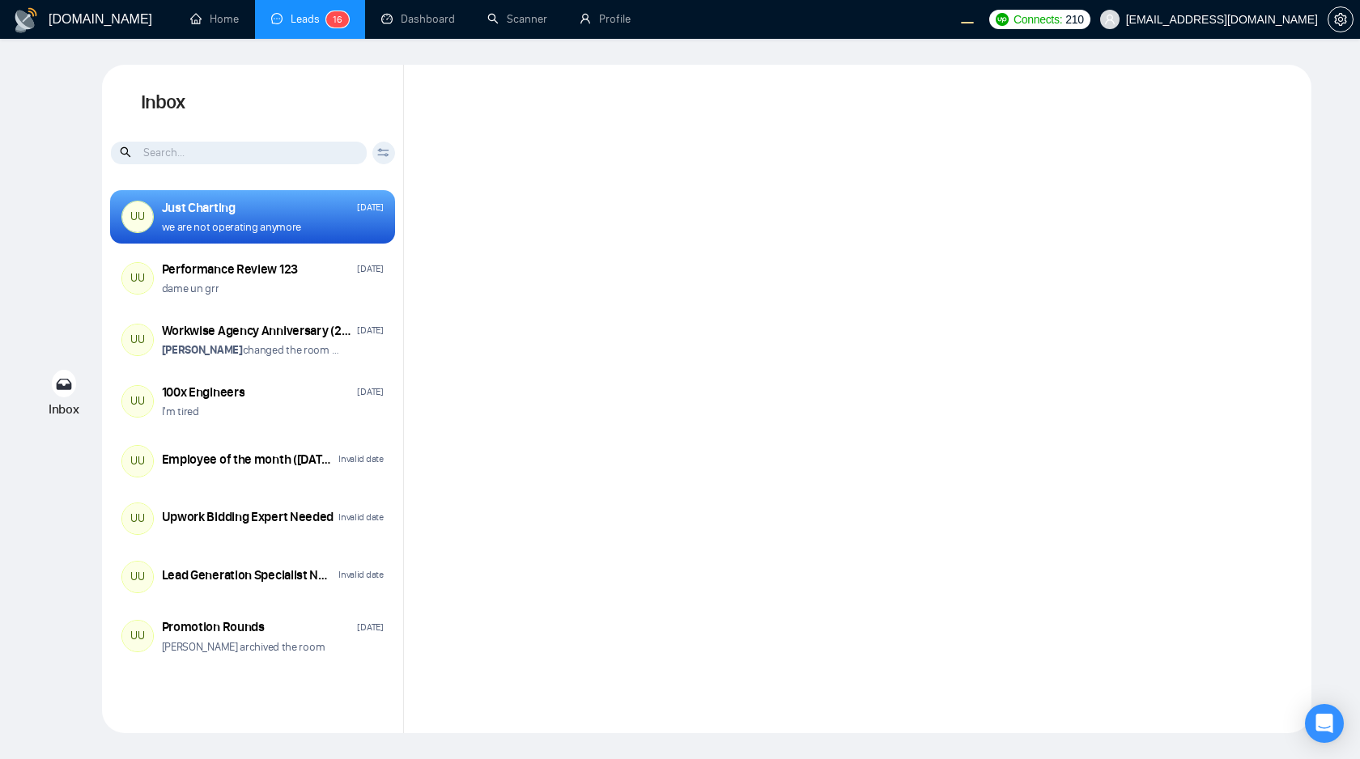
scroll to position [1165, 0]
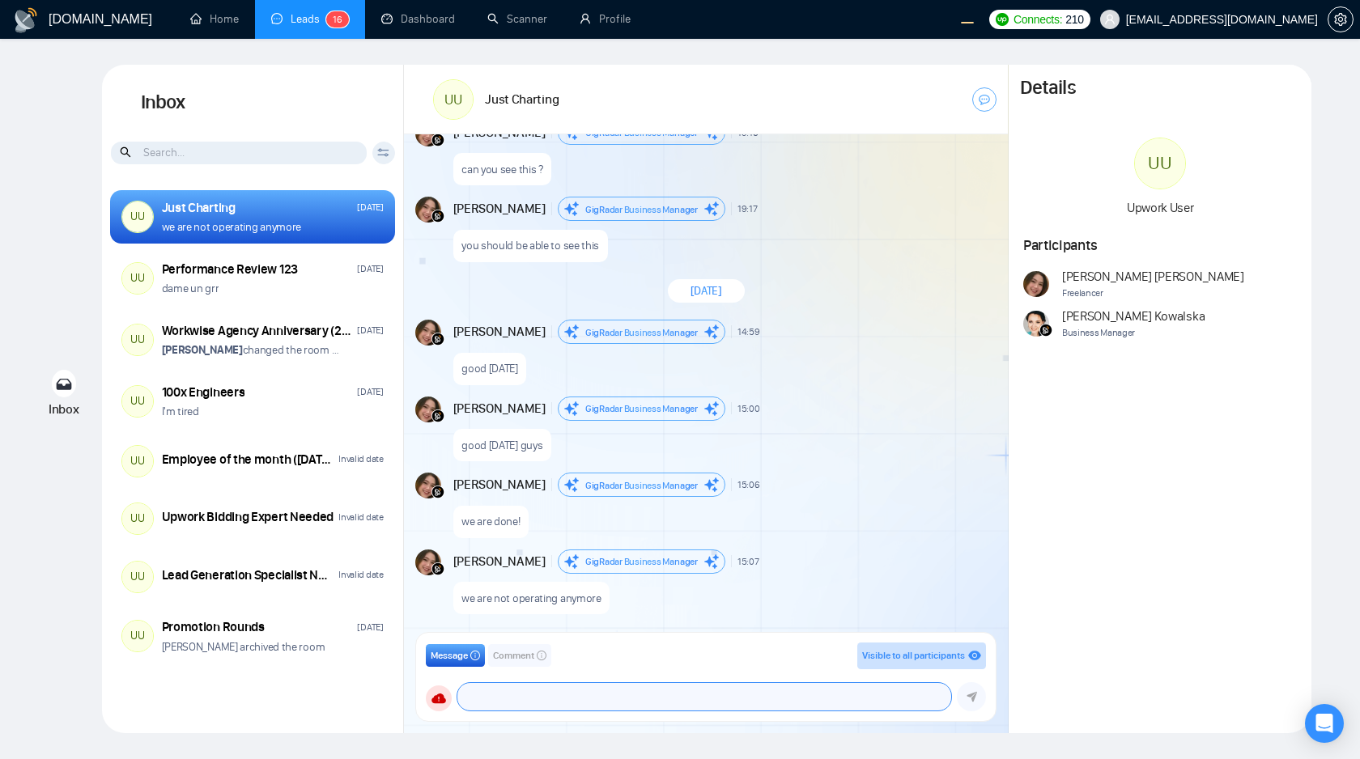
click at [530, 697] on textarea at bounding box center [704, 697] width 494 height 28
paste textarea "A small library that can deep diff two JavaScript Objects, including nested str…"
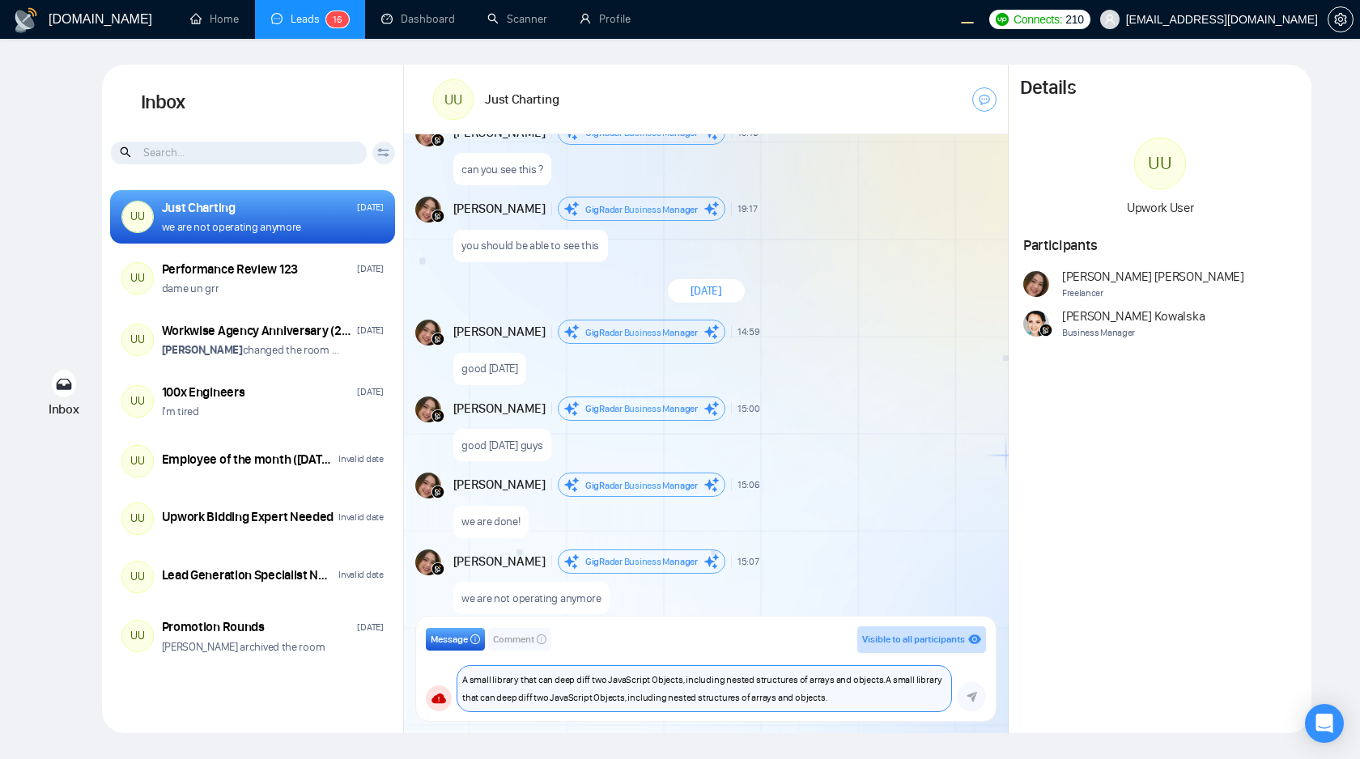
paste textarea "A small library that can deep diff two JavaScript Objects, including nested str…"
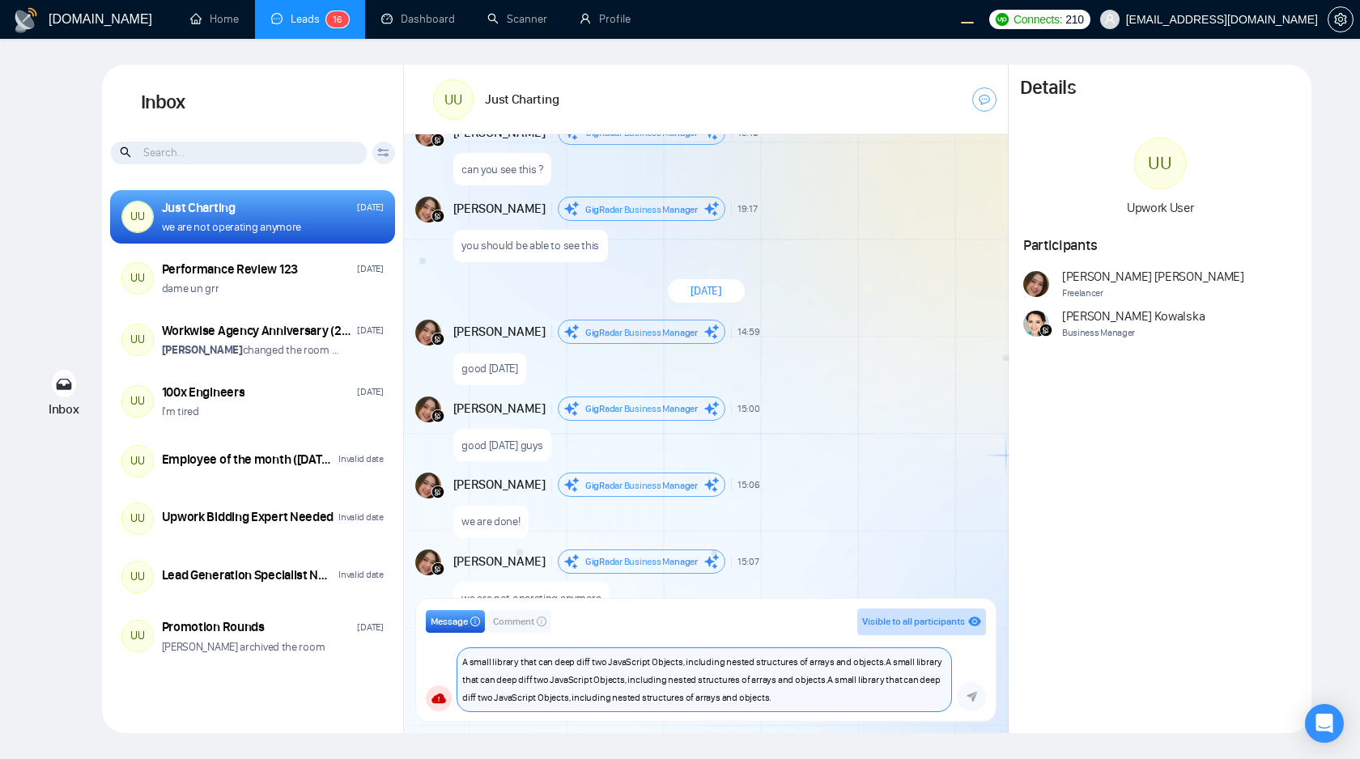
paste textarea "A small library that can deep diff two JavaScript Objects, including nested str…"
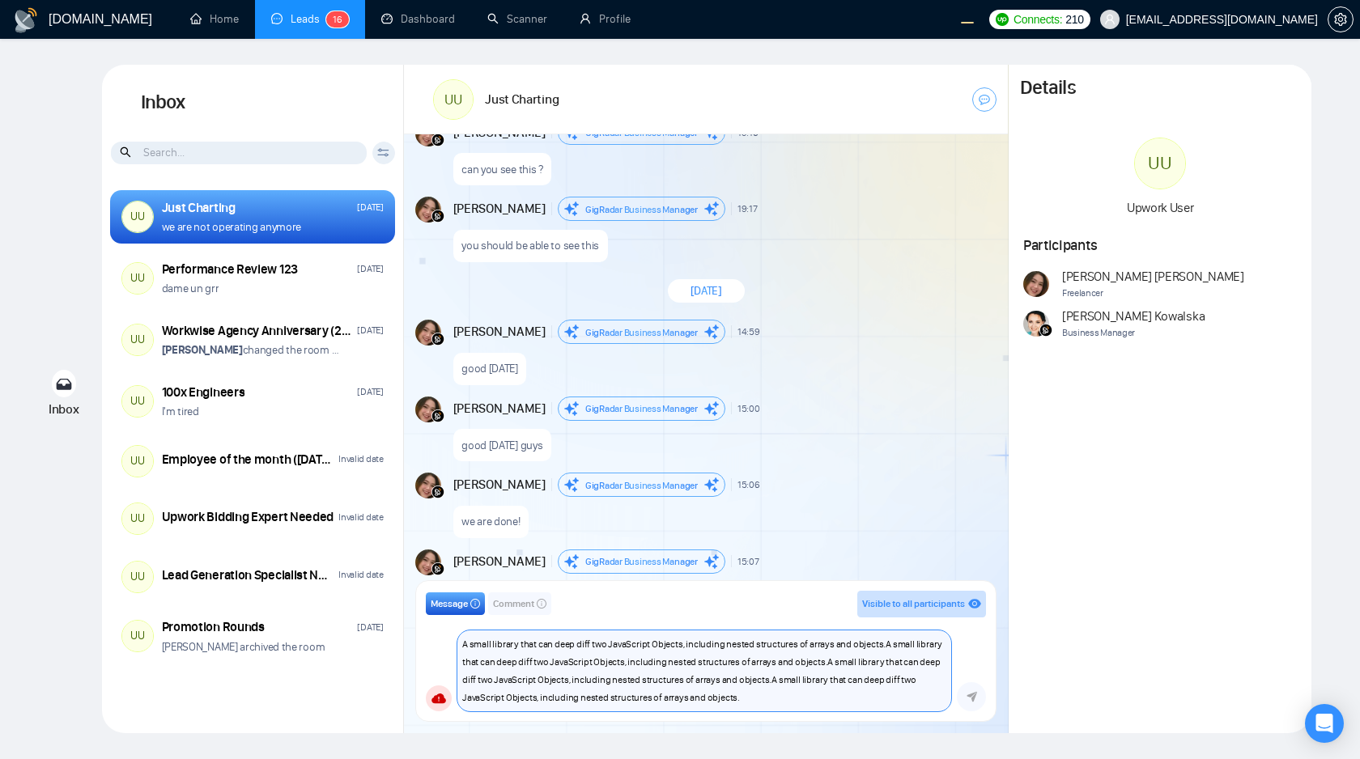
paste textarea "A small library that can deep diff two JavaScript Objects, inclu"
type textarea "A small library that can deep diff two JavaScript Objects, including nested str…"
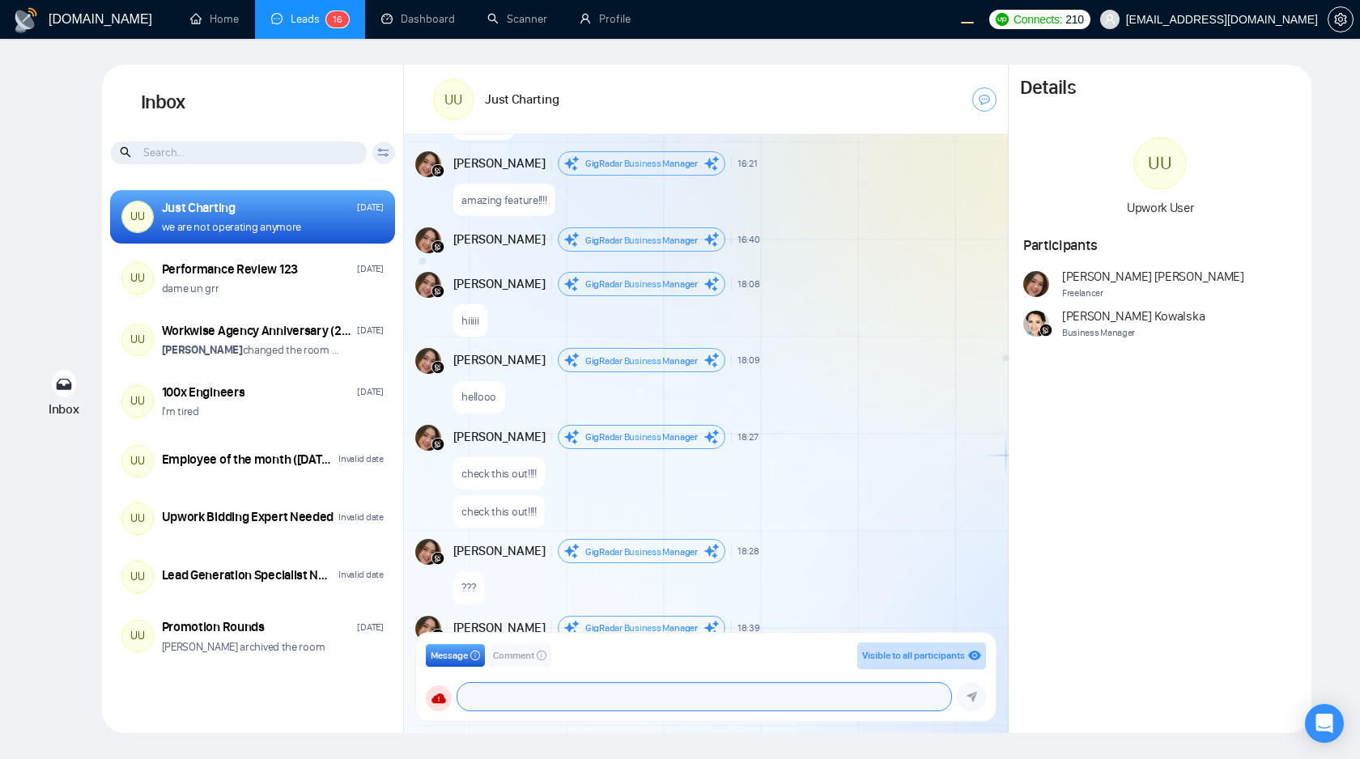
scroll to position [1911, 0]
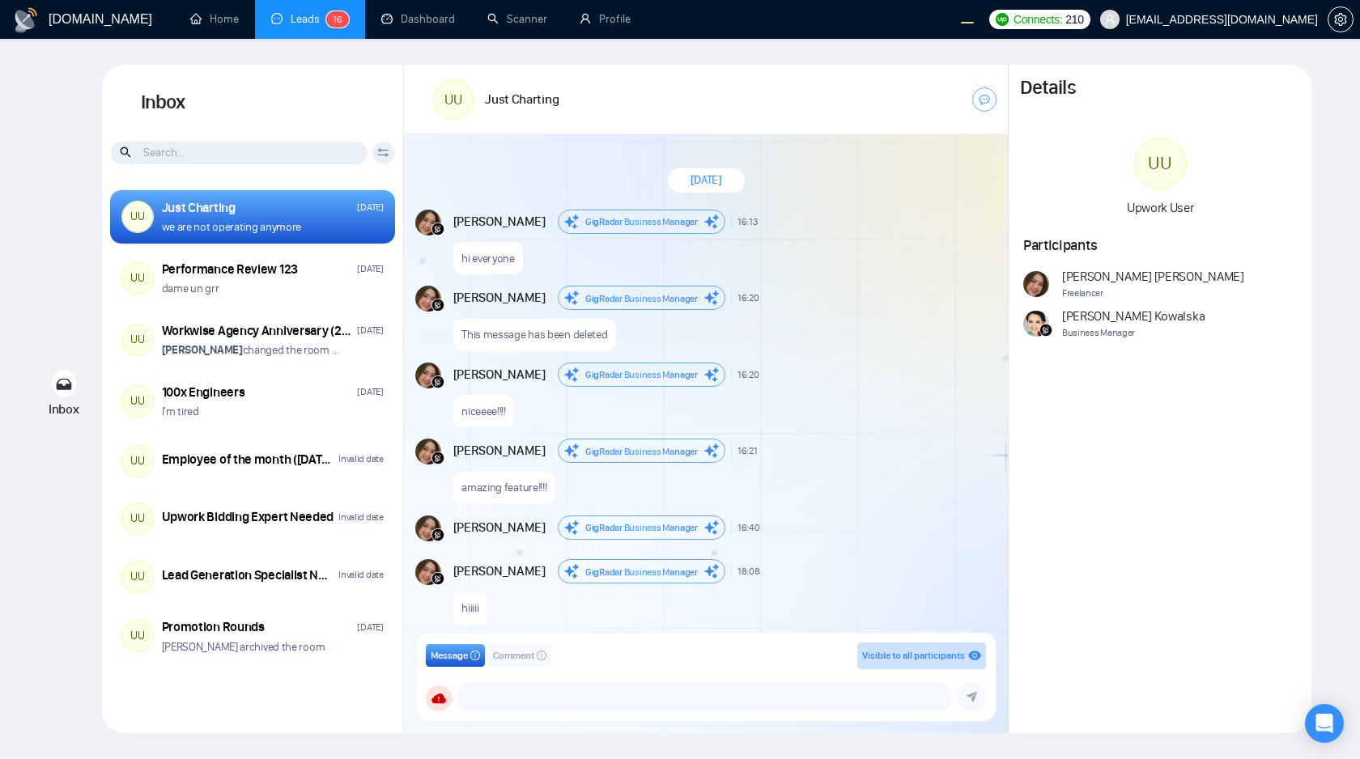
scroll to position [1252, 0]
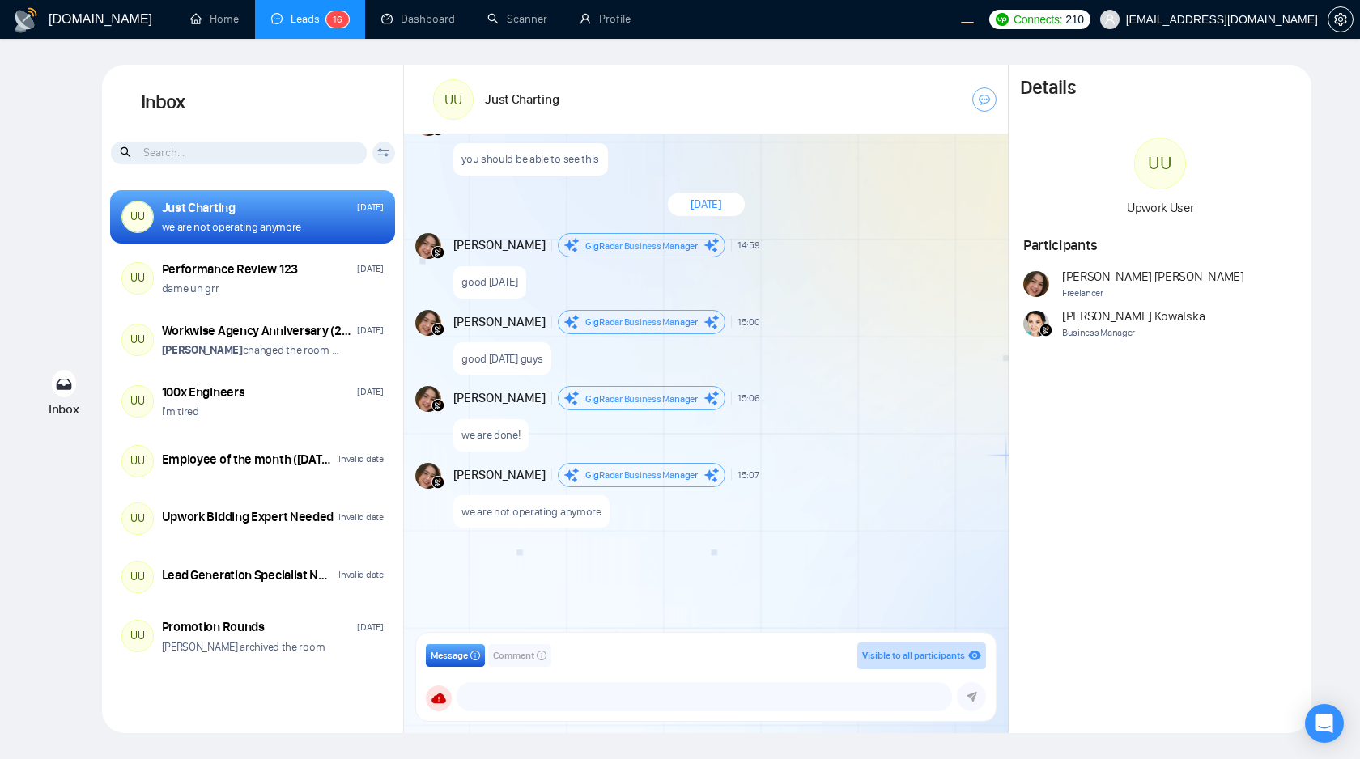
click at [610, 551] on div "September 16, 2025 Andrian Marsella GigRadar Business Manager 16:13 New Message…" at bounding box center [706, 388] width 604 height 508
click at [718, 547] on div "September 16, 2025 Andrian Marsella GigRadar Business Manager 16:13 New Message…" at bounding box center [706, 388] width 604 height 508
click at [578, 694] on textarea at bounding box center [704, 697] width 494 height 28
paste textarea "A small library that can deep diff two JavaScript Objects, including nested str…"
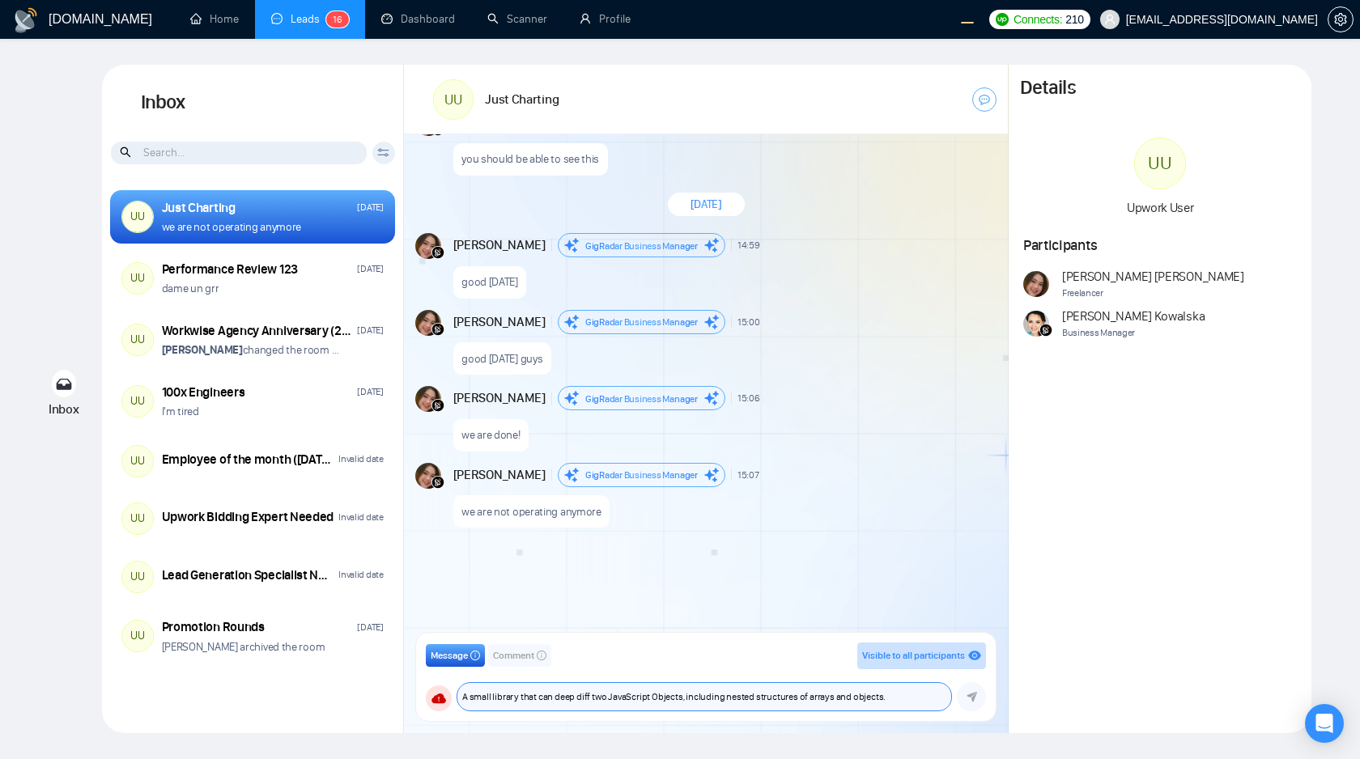
paste textarea "A small library that can deep diff two JavaScript Objects, including nested str…"
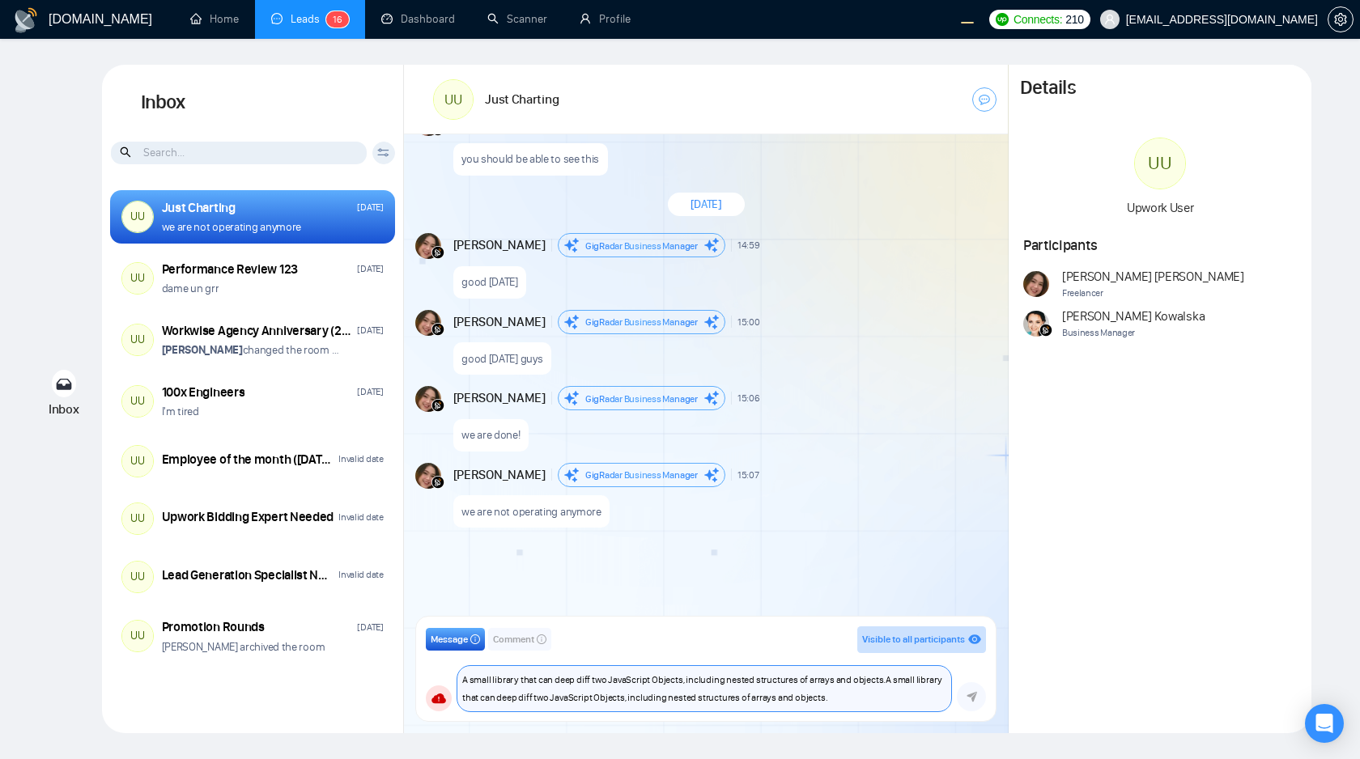
paste textarea "A small library that can deep diff two JavaScript Objects, including nested str…"
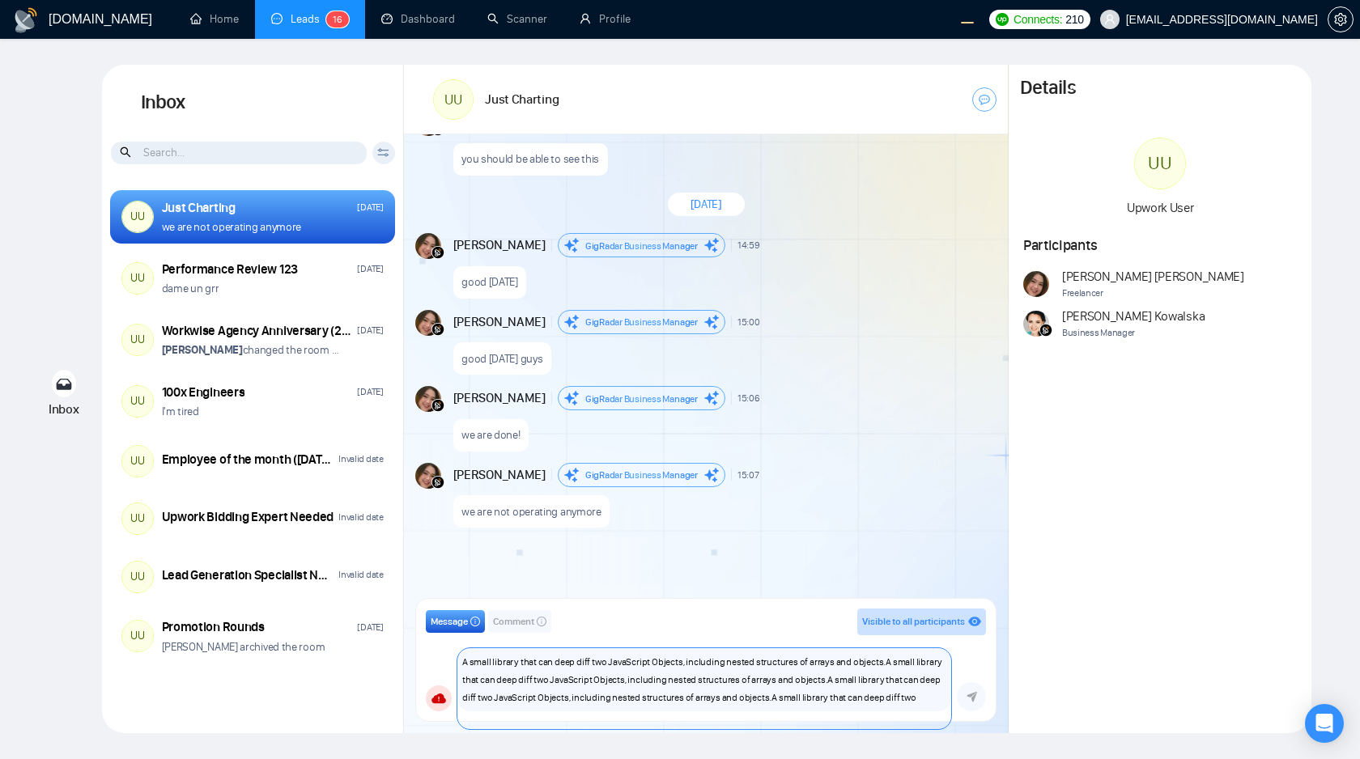
paste textarea "A small library that can deep diff two JavaScript Objects, inclu"
type textarea "A small library that can deep diff two JavaScript Objects, including nested str…"
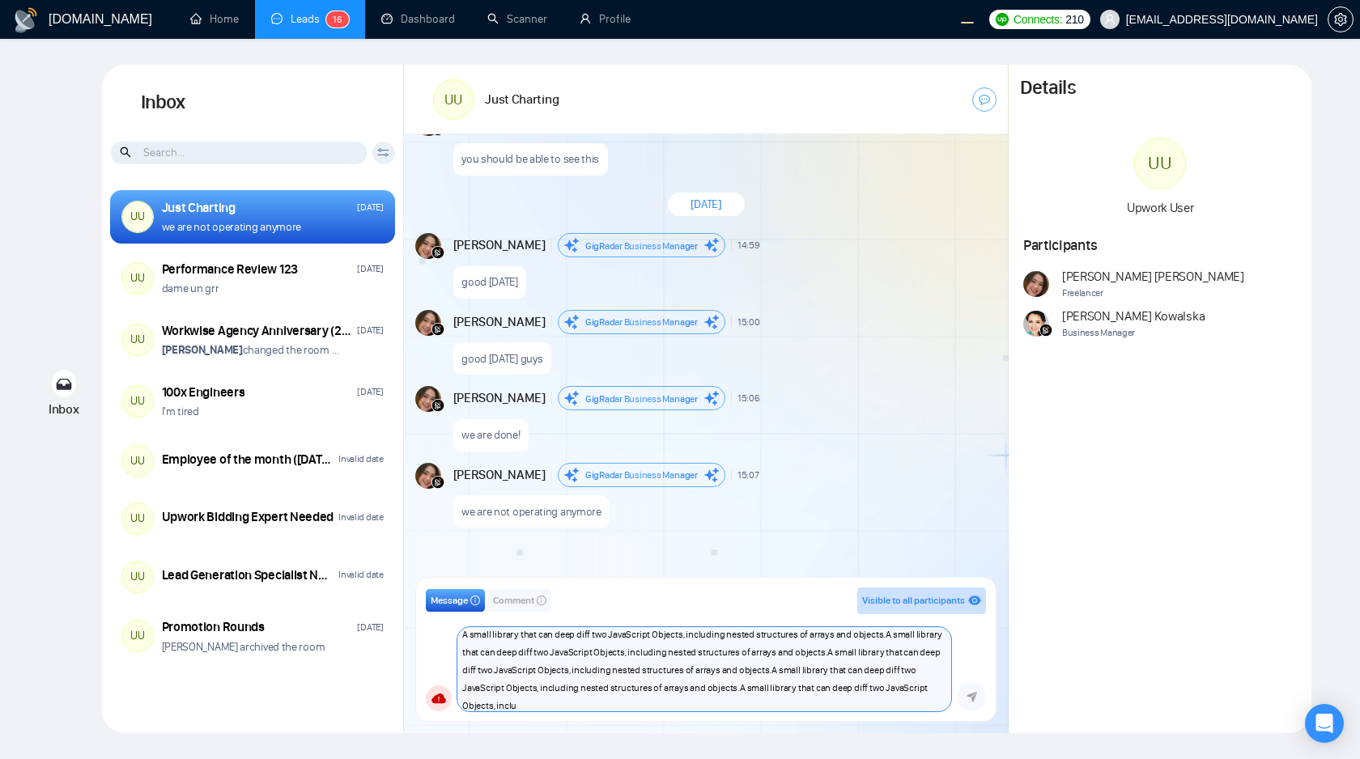
scroll to position [6, 0]
paste textarea
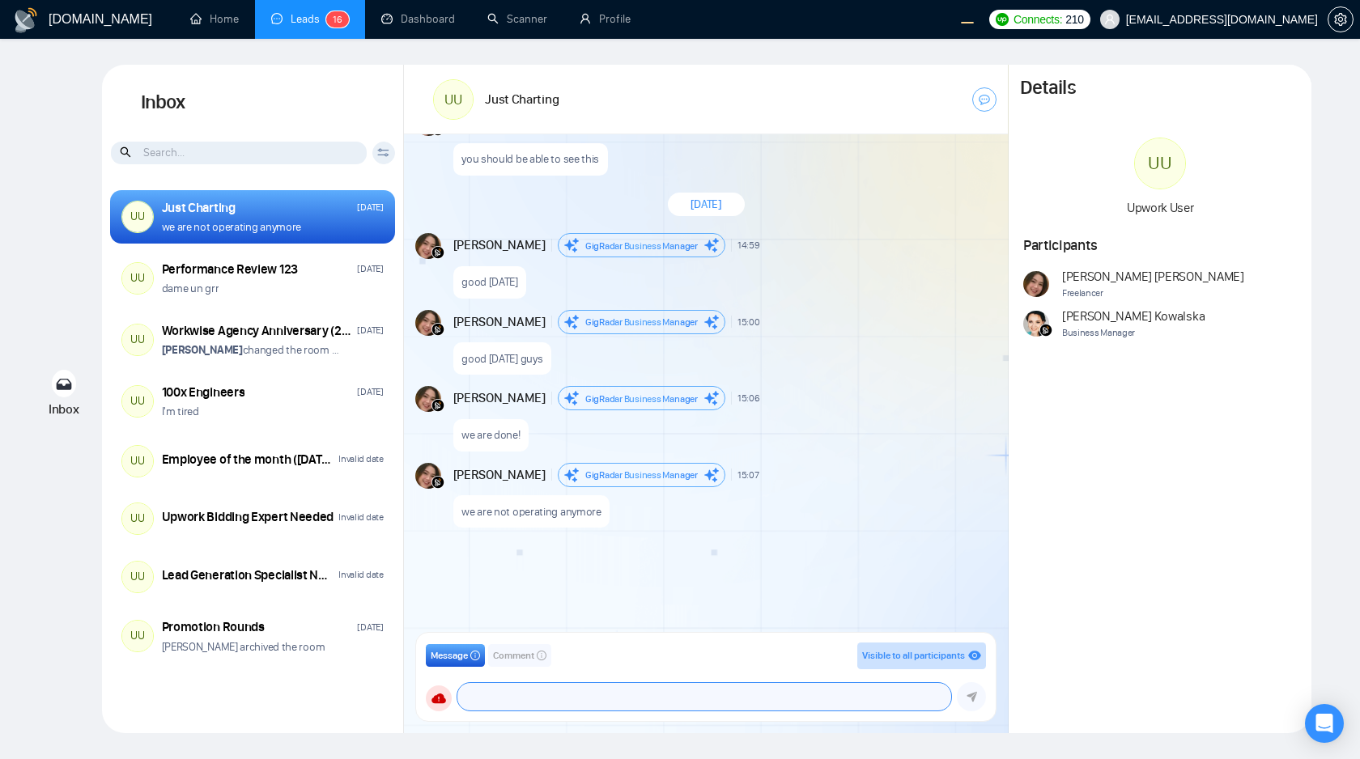
scroll to position [0, 0]
click at [571, 579] on div "[DATE] [PERSON_NAME] Business Manager 16:13 New Message hi everyone [PERSON_NAM…" at bounding box center [706, 388] width 604 height 508
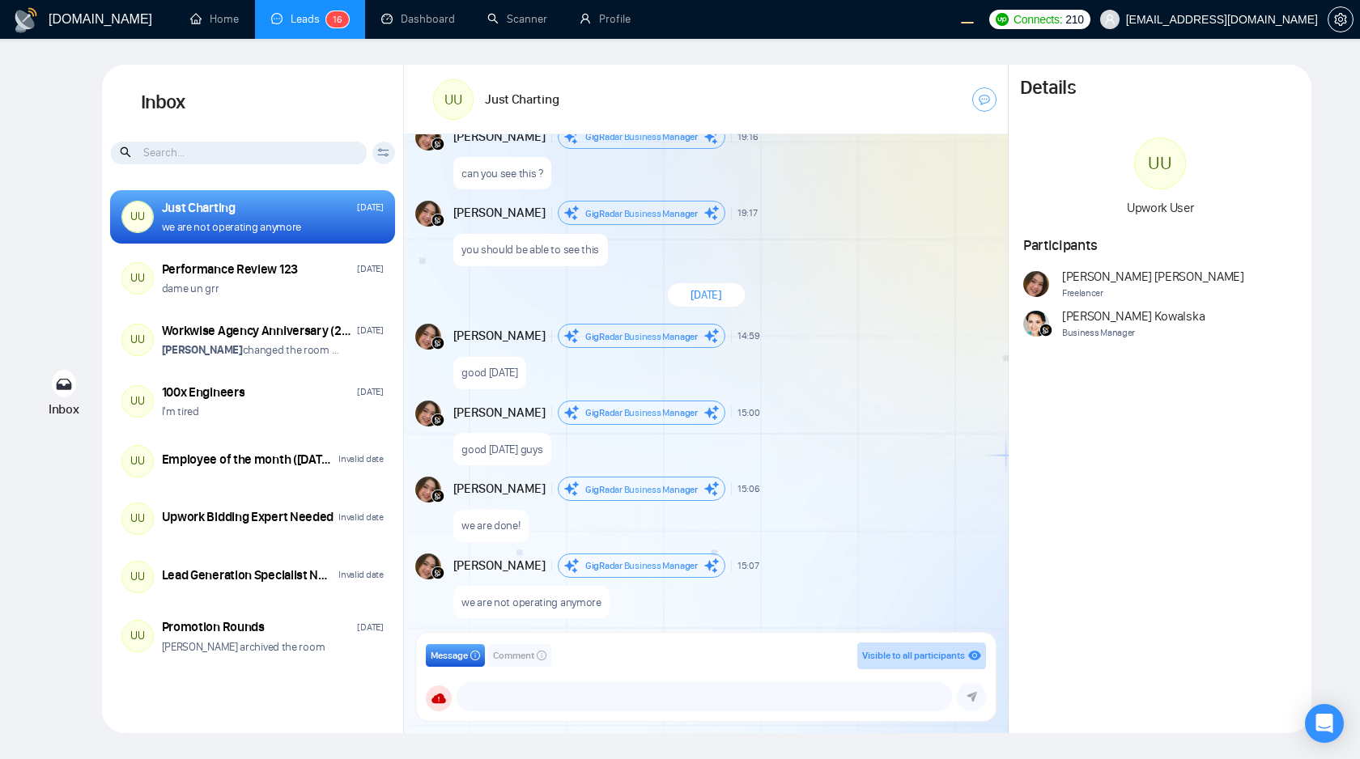
scroll to position [1160, 0]
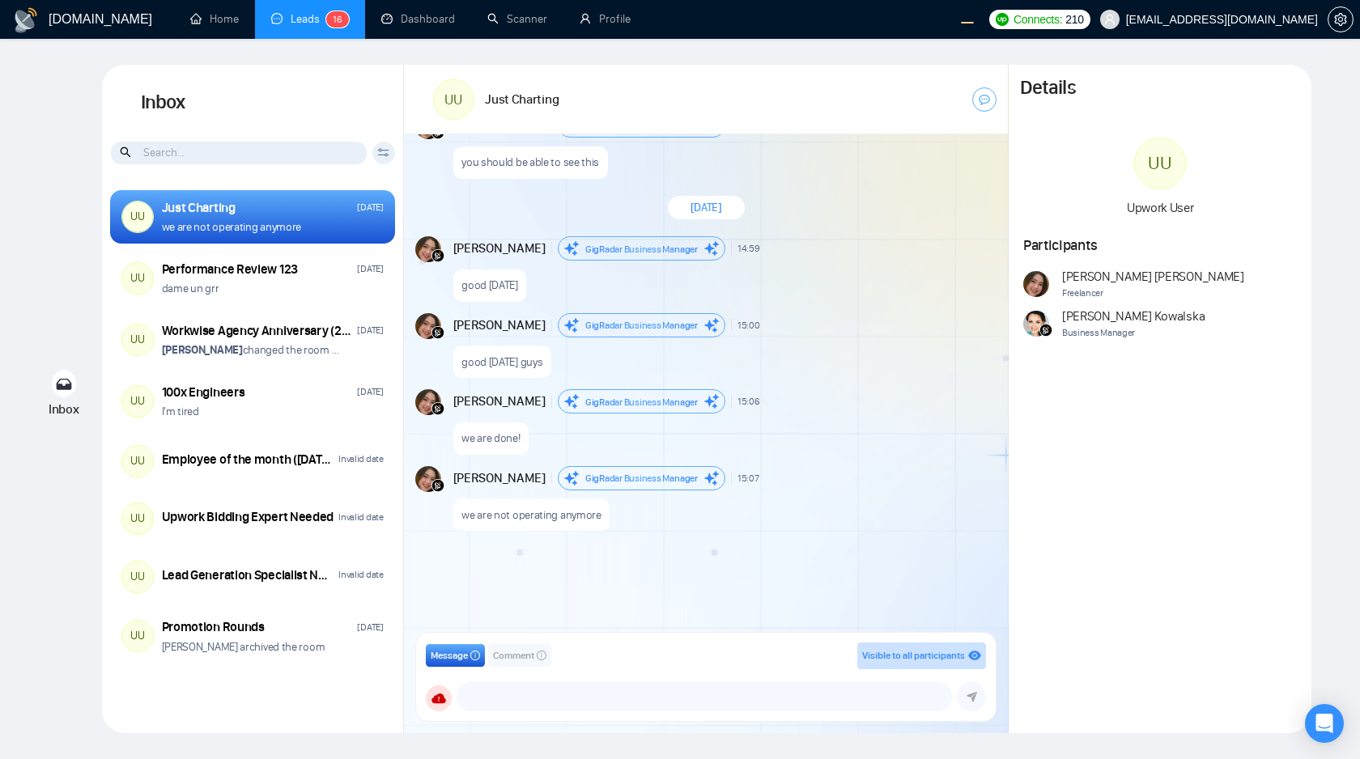
scroll to position [1252, 0]
click at [655, 537] on div "September 16, 2025 Andrian Marsella GigRadar Business Manager 16:13 New Message…" at bounding box center [706, 388] width 604 height 508
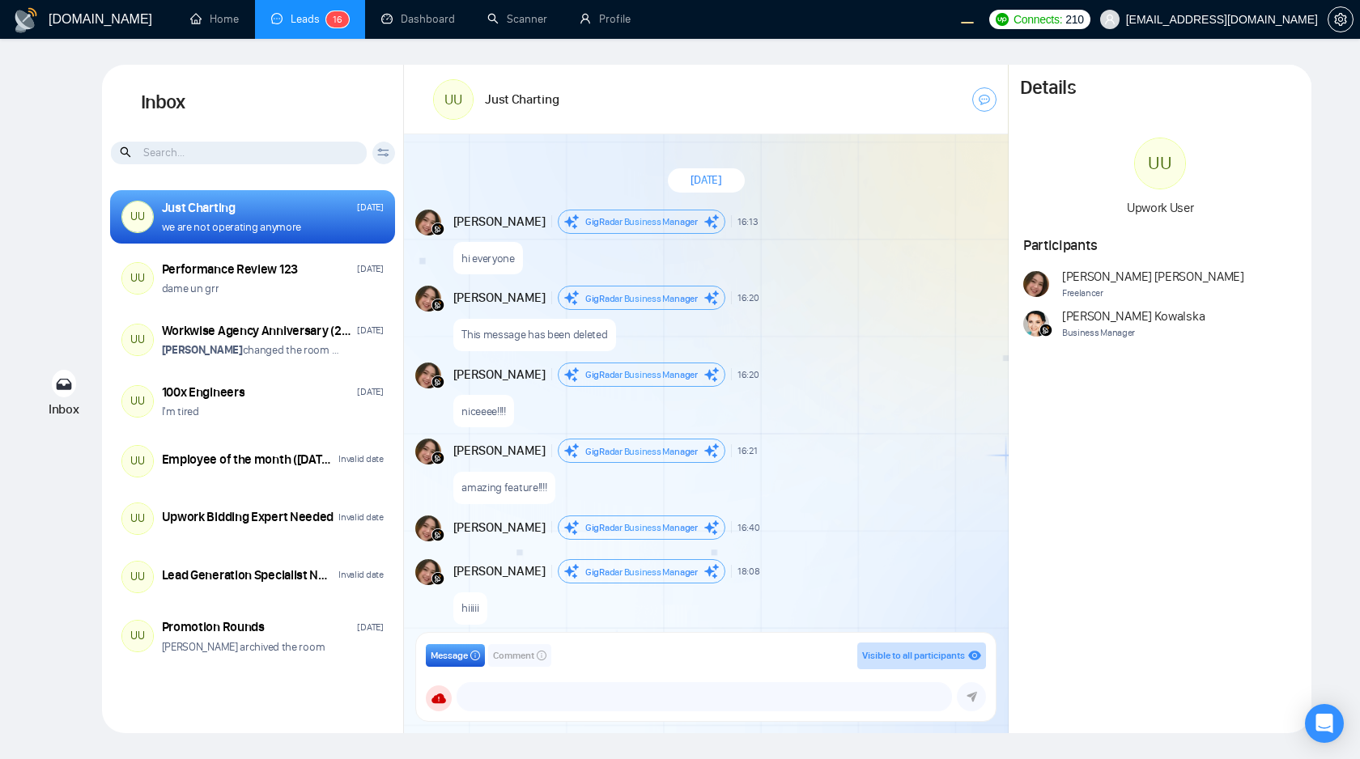
scroll to position [1143, 0]
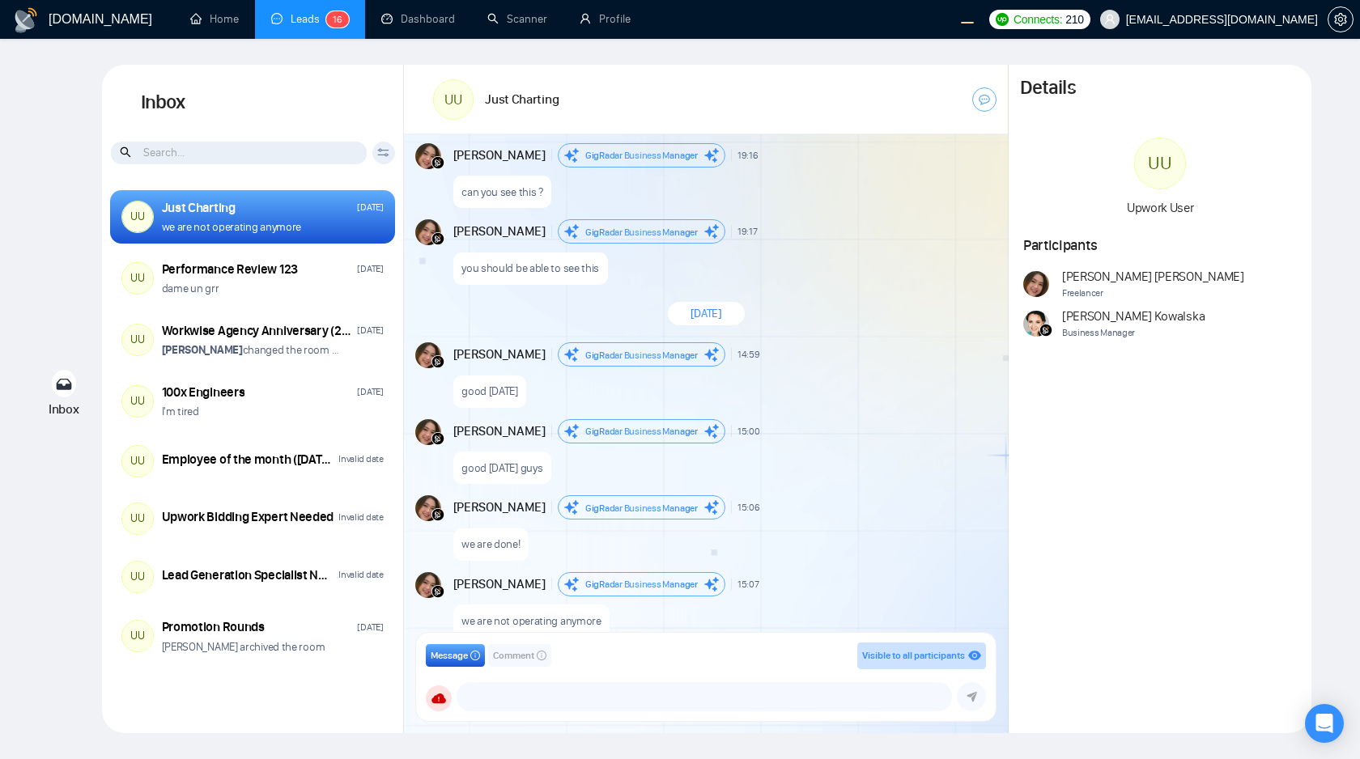
click at [834, 491] on div "September 16, 2025 Andrian Marsella GigRadar Business Manager 16:13 New Message…" at bounding box center [706, 388] width 604 height 508
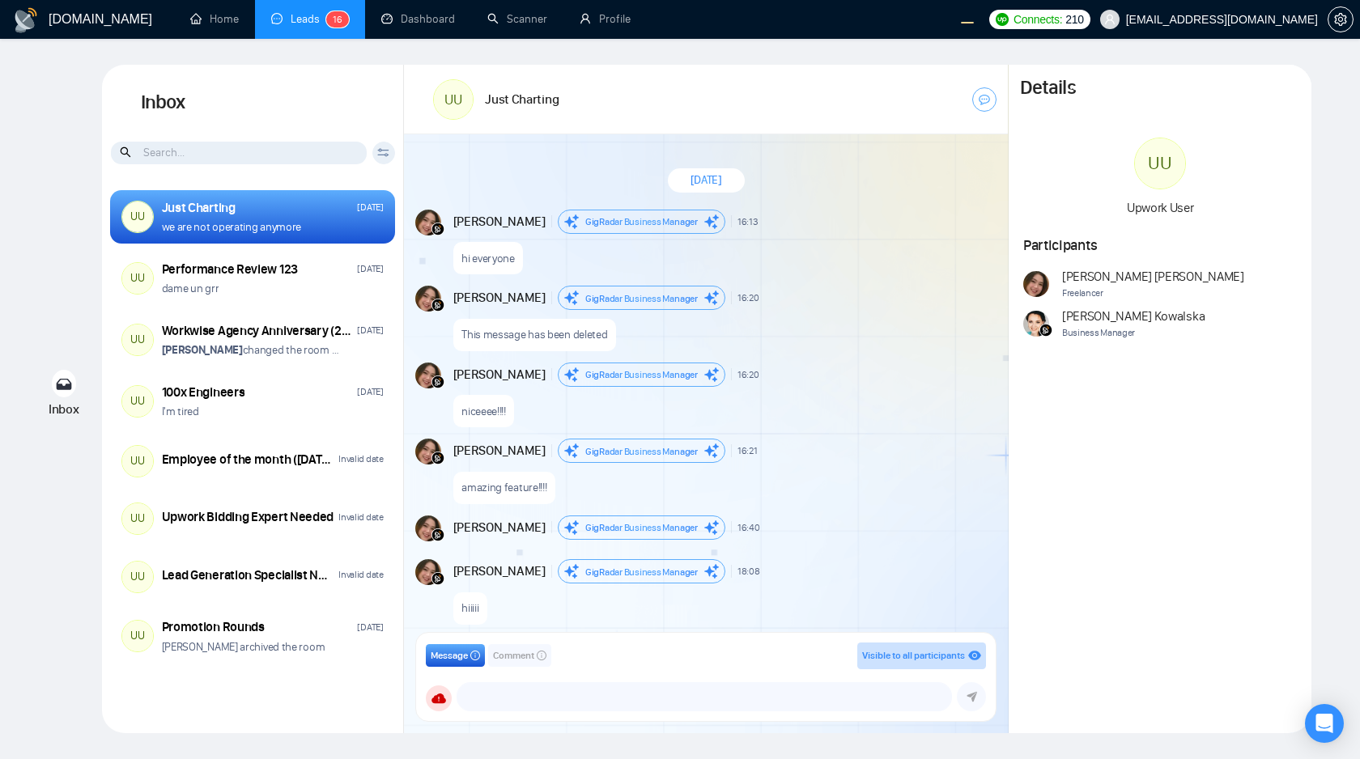
scroll to position [1165, 0]
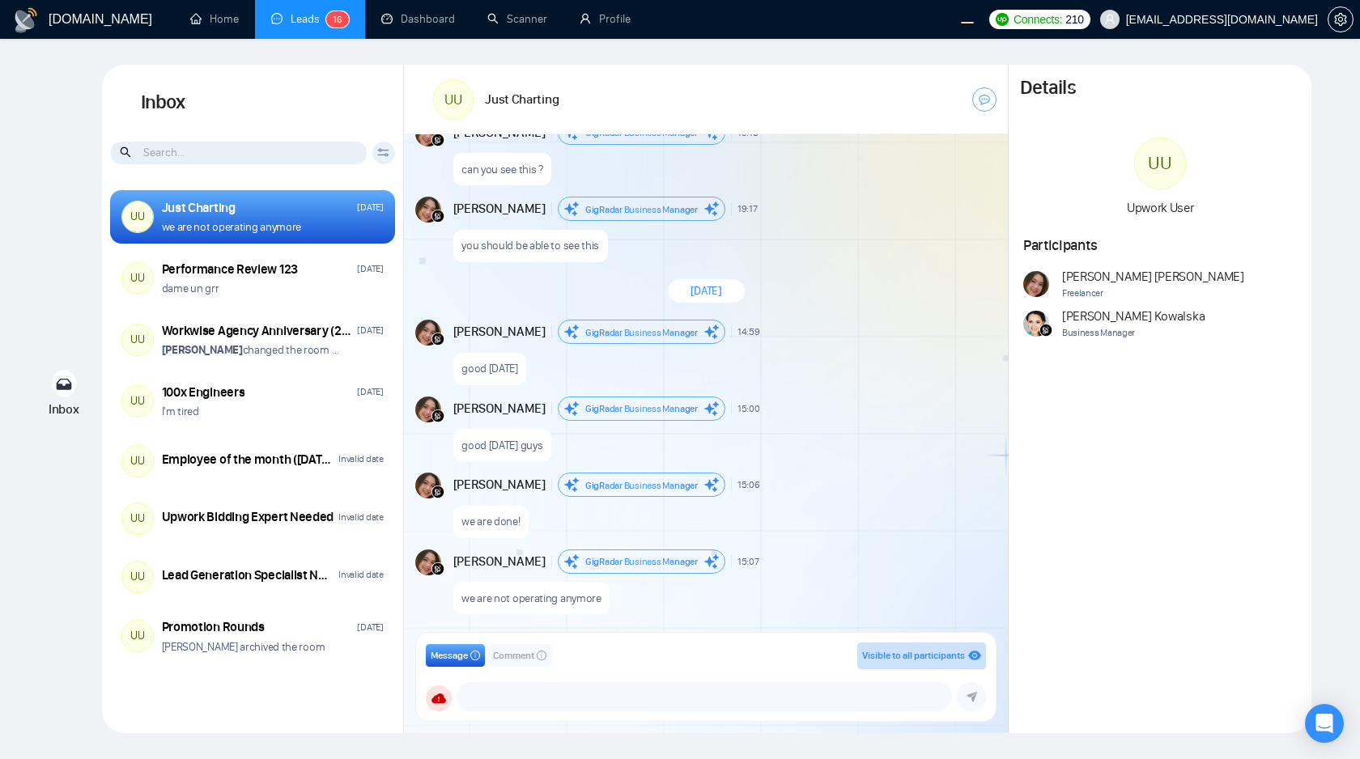
click at [884, 340] on div "Andrian Marsella GigRadar Business Manager 14:59 New Message" at bounding box center [723, 332] width 541 height 24
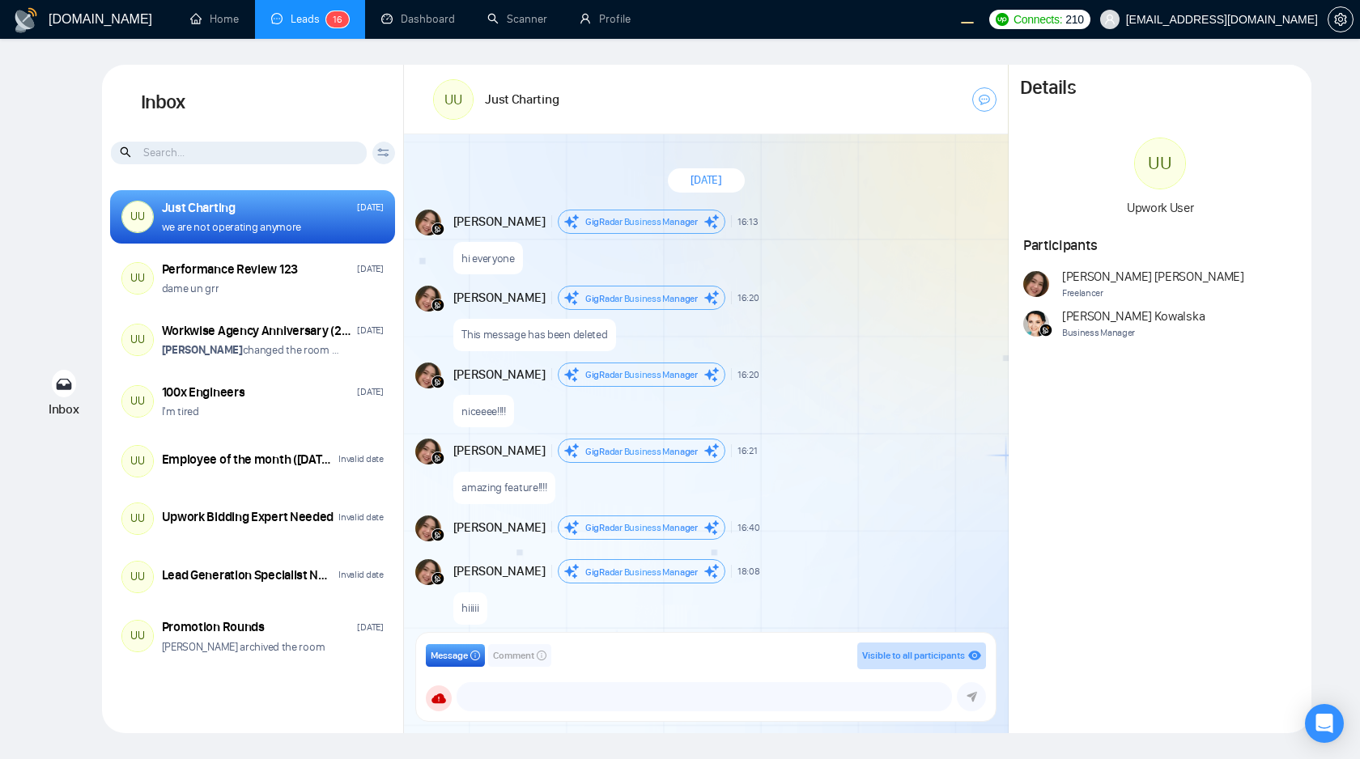
scroll to position [1252, 0]
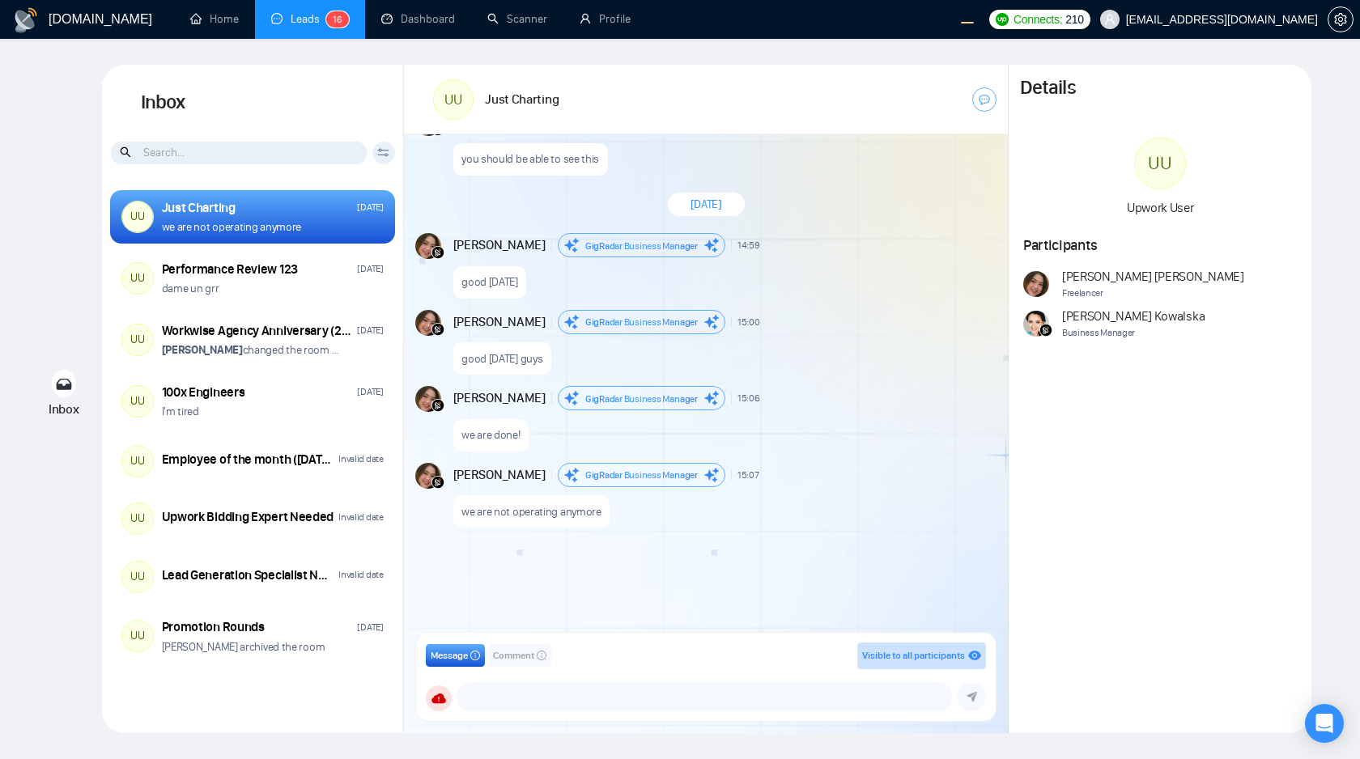
click at [551, 586] on div "[DATE] [PERSON_NAME] Business Manager 16:13 New Message hi everyone [PERSON_NAM…" at bounding box center [706, 388] width 604 height 508
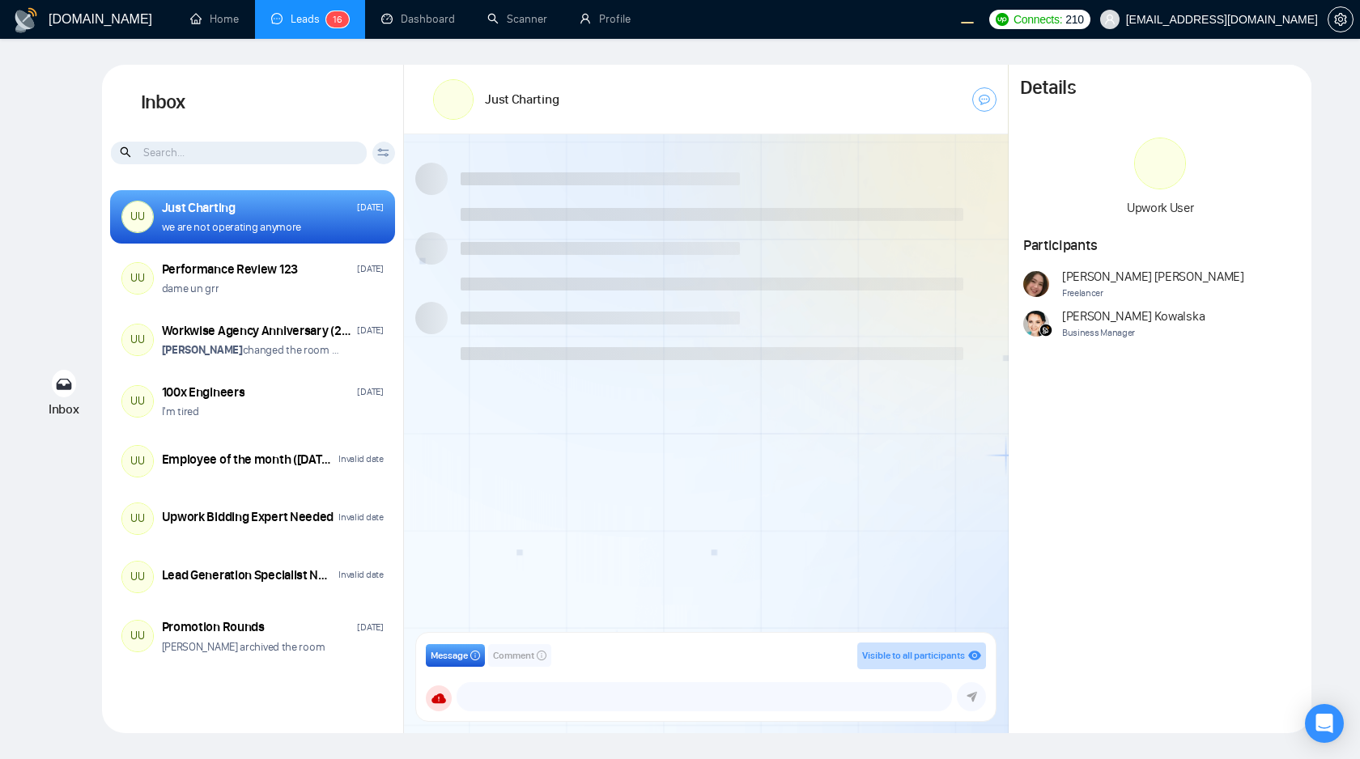
scroll to position [1252, 0]
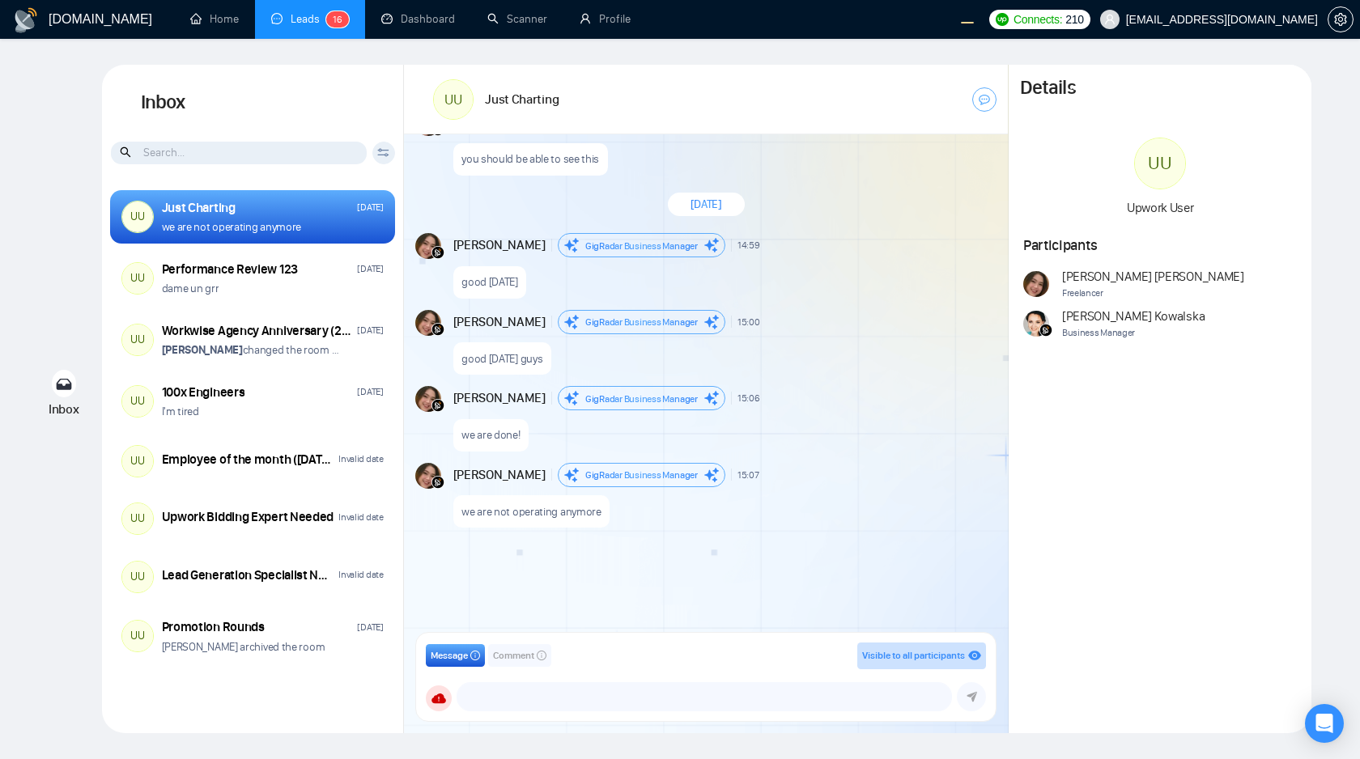
click at [763, 410] on div "we are done!" at bounding box center [723, 430] width 541 height 41
click at [775, 354] on div "good [DATE] guys" at bounding box center [723, 354] width 541 height 41
click at [715, 515] on div "we are not operating anymore" at bounding box center [723, 507] width 541 height 41
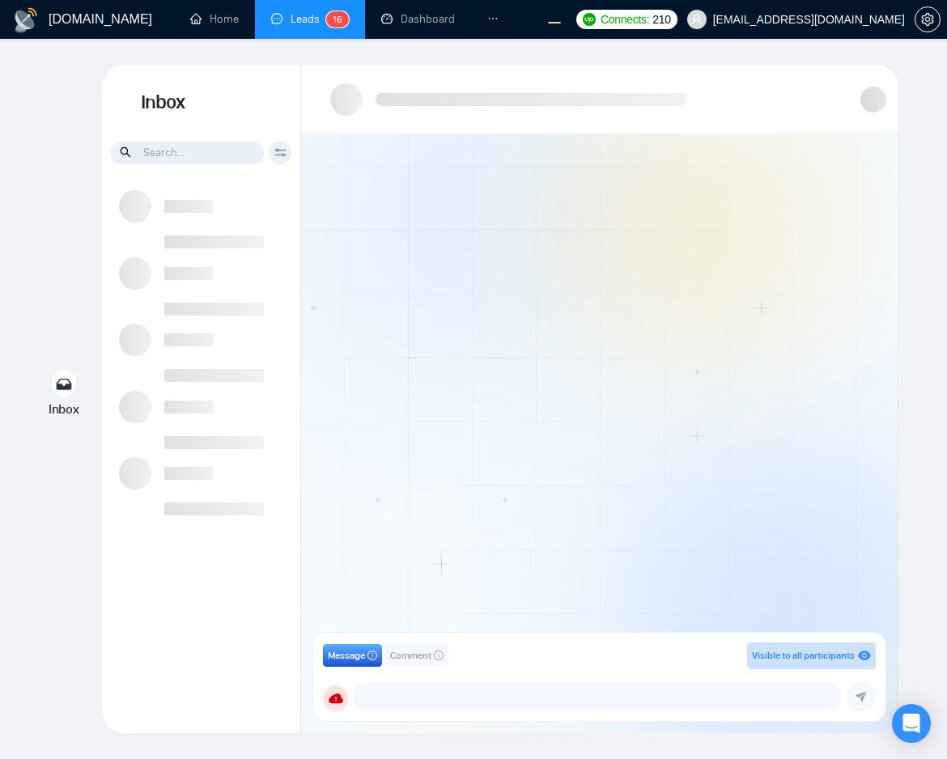
click at [623, 448] on div at bounding box center [599, 388] width 596 height 508
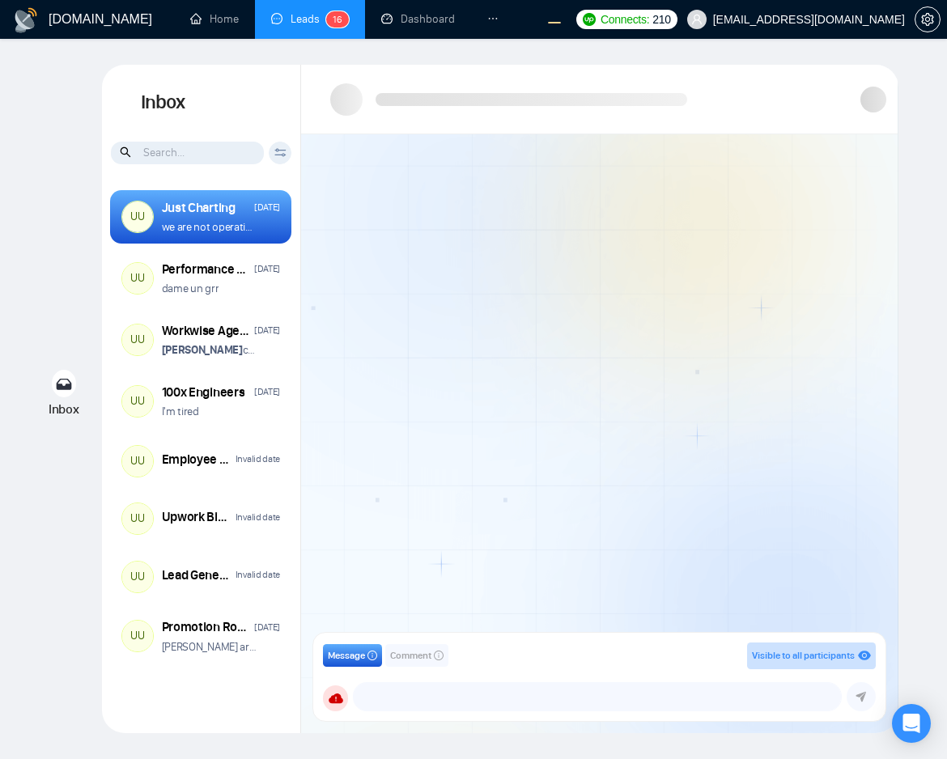
click at [695, 464] on div at bounding box center [599, 388] width 596 height 508
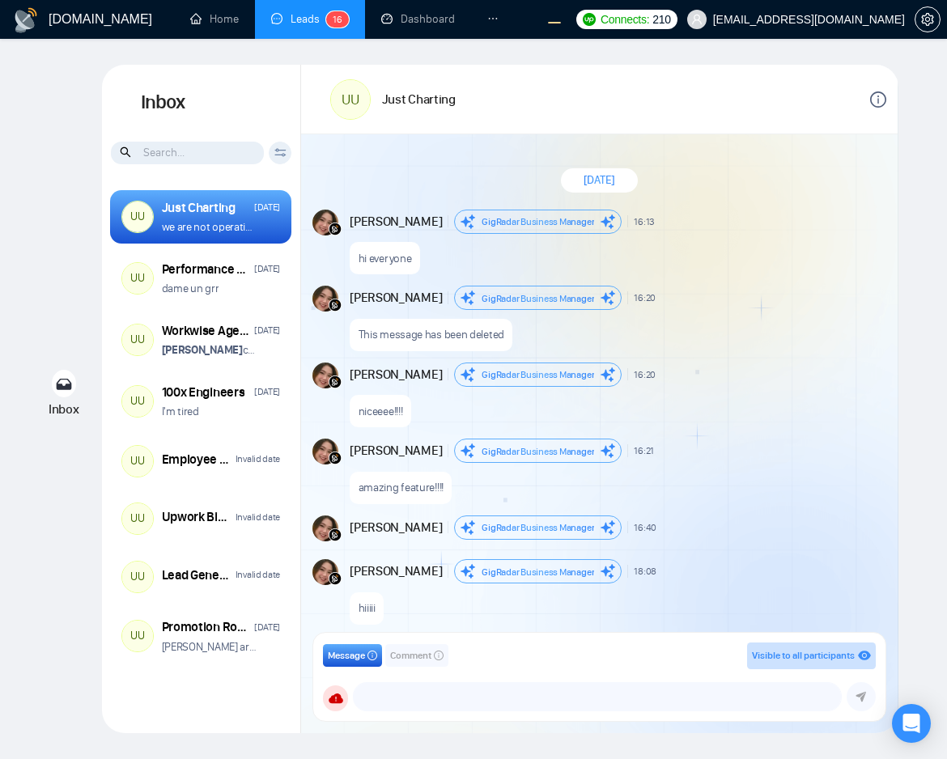
scroll to position [1258, 0]
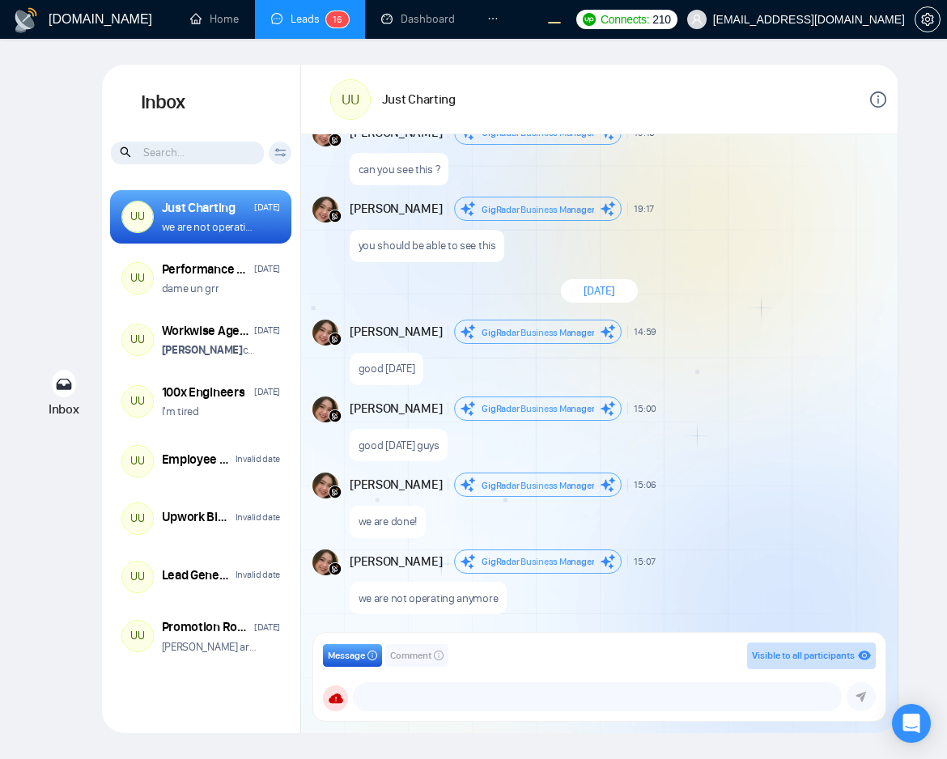
click at [731, 217] on div "Andrian Marsella GigRadar Business Manager 19:17 New Message" at bounding box center [616, 209] width 533 height 24
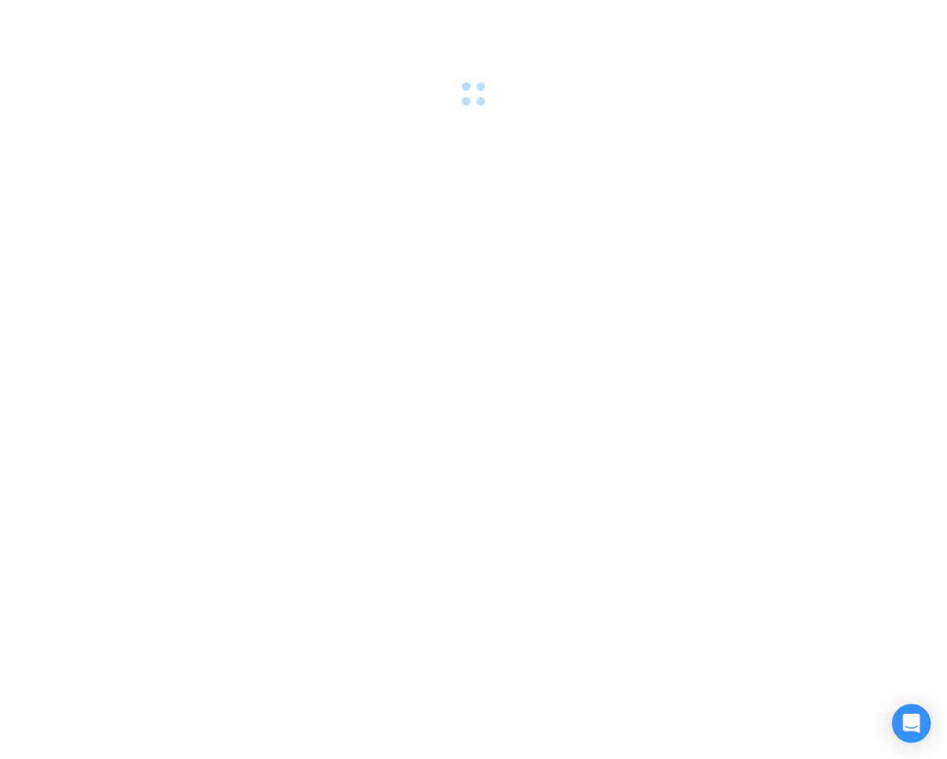
click at [605, 383] on div at bounding box center [473, 379] width 947 height 759
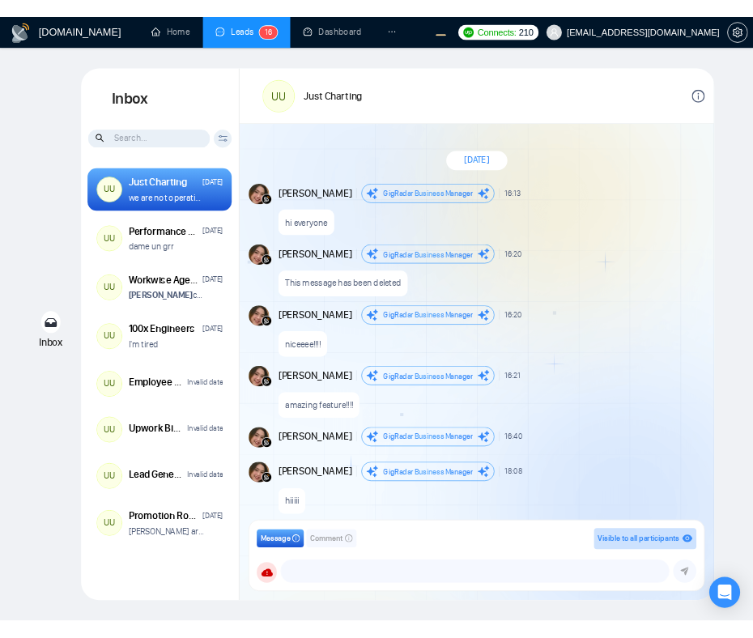
scroll to position [1258, 0]
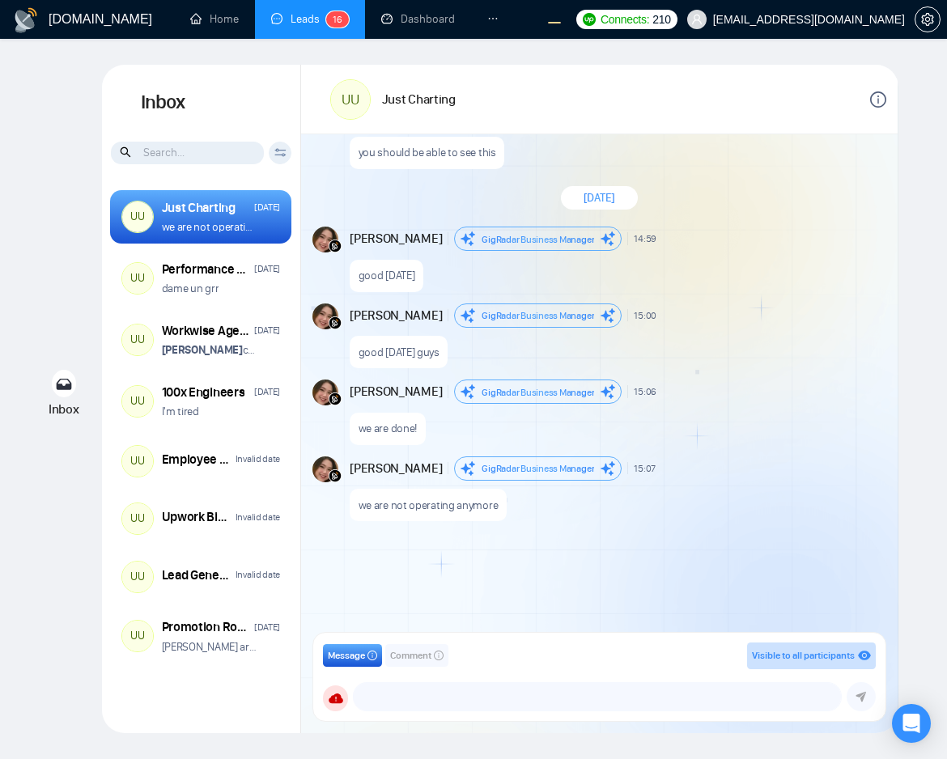
click at [627, 540] on div "September 16, 2025 Andrian Marsella GigRadar Business Manager 16:13 New Message…" at bounding box center [599, 388] width 596 height 508
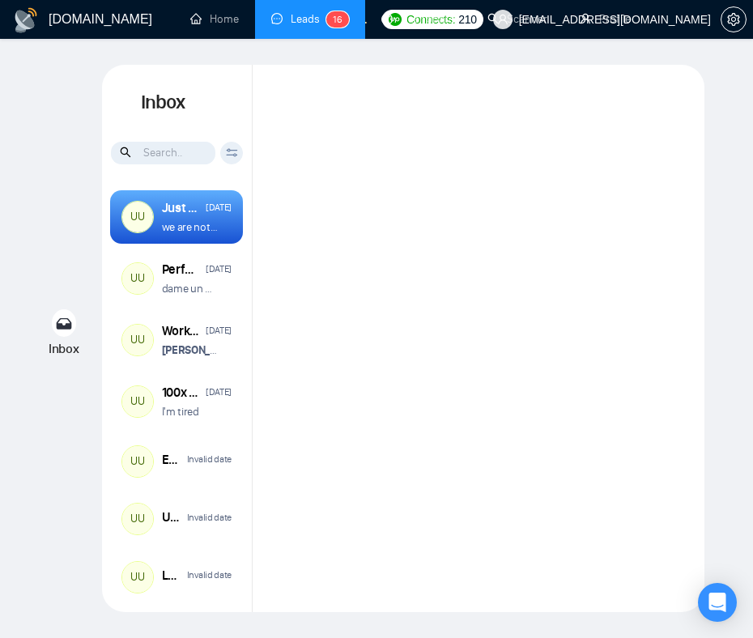
scroll to position [1287, 0]
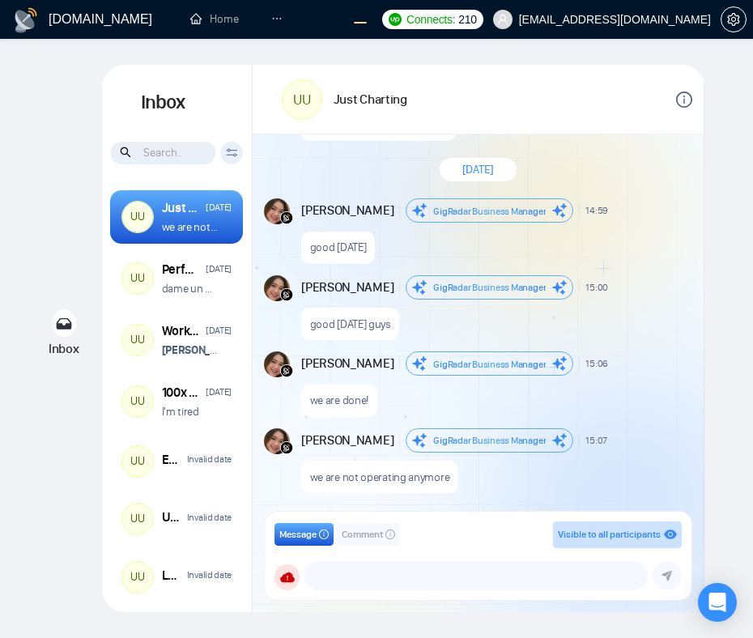
click at [689, 236] on div "good [DATE]" at bounding box center [495, 243] width 388 height 41
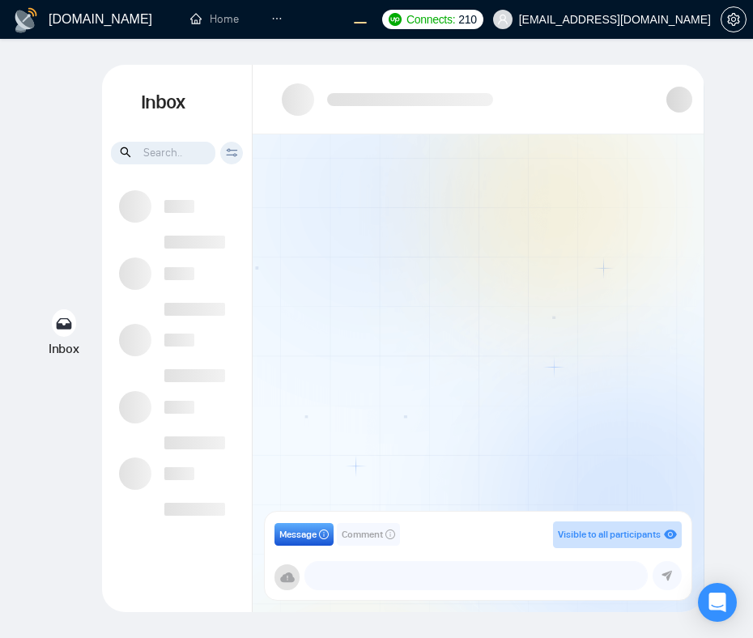
click at [583, 367] on div at bounding box center [477, 327] width 451 height 387
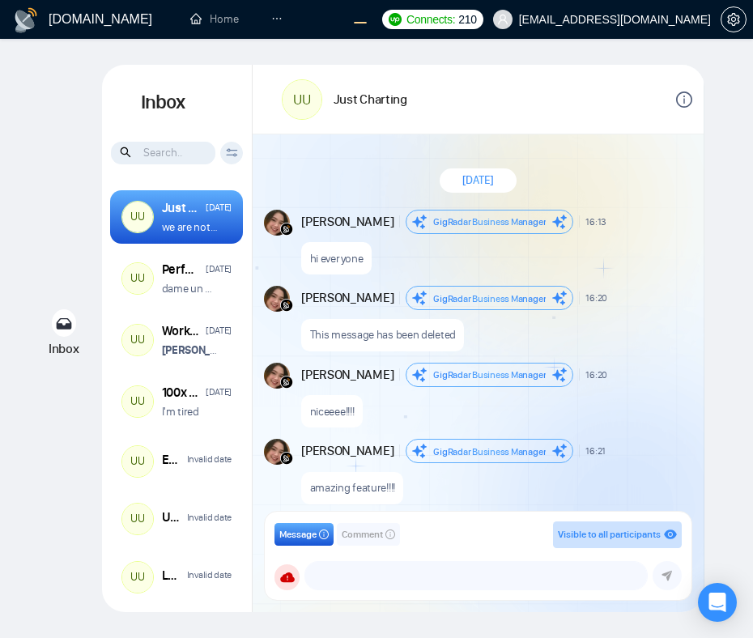
scroll to position [1287, 0]
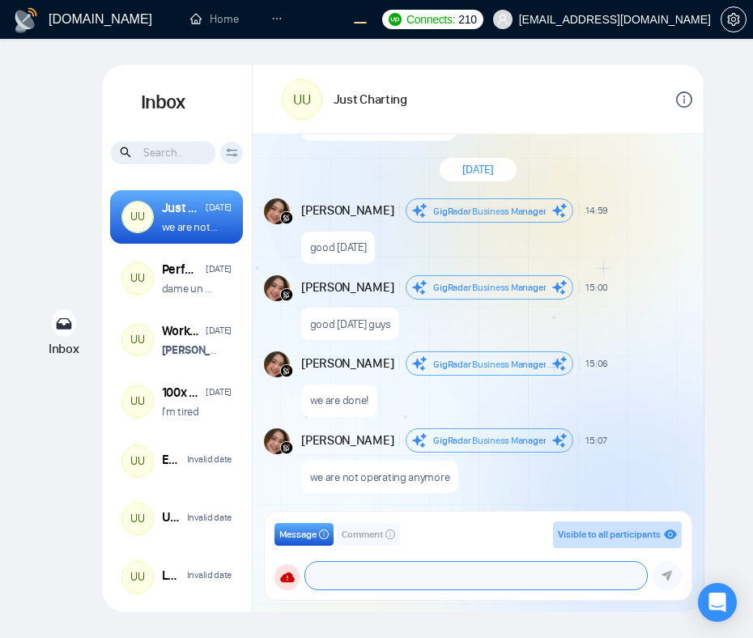
click at [406, 577] on textarea at bounding box center [475, 576] width 341 height 28
paste textarea
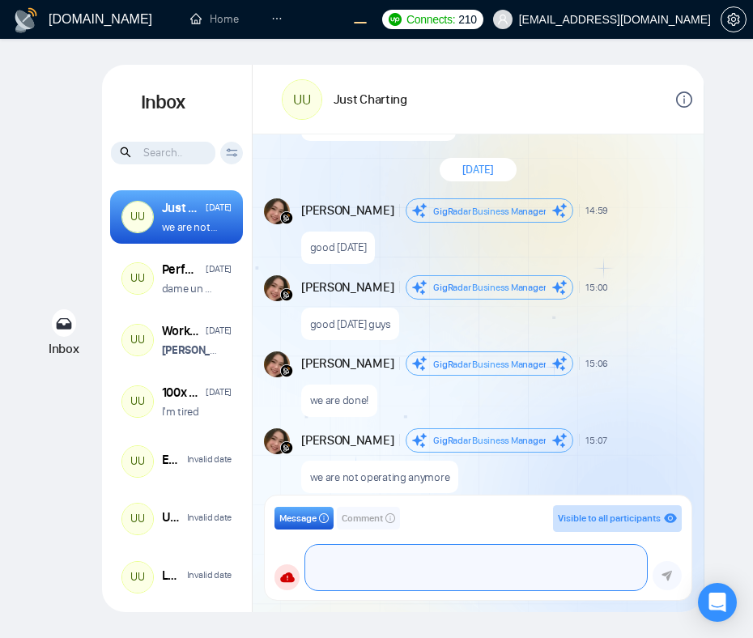
paste textarea
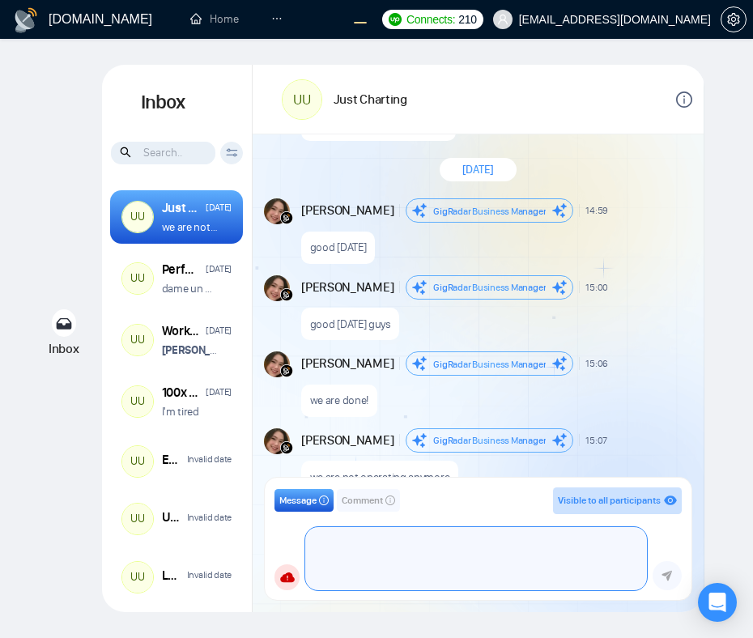
paste textarea
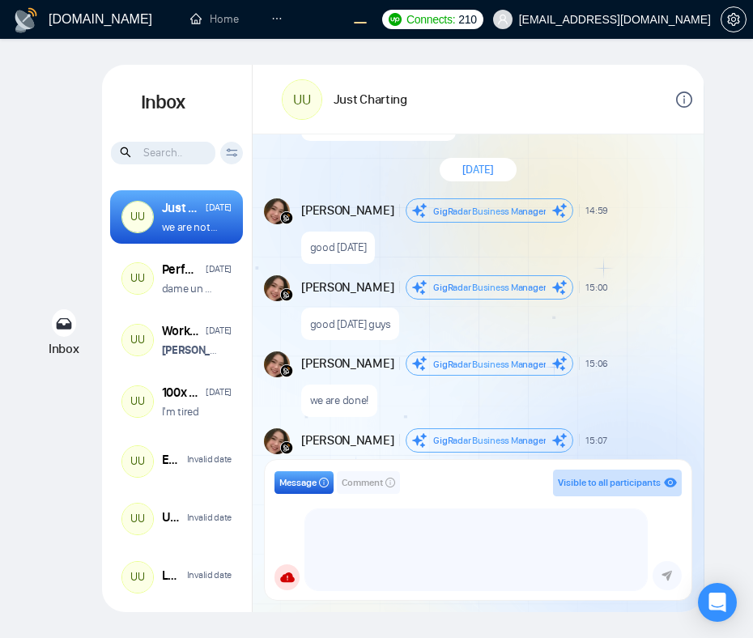
click at [499, 299] on div "good [DATE] guys" at bounding box center [495, 319] width 388 height 41
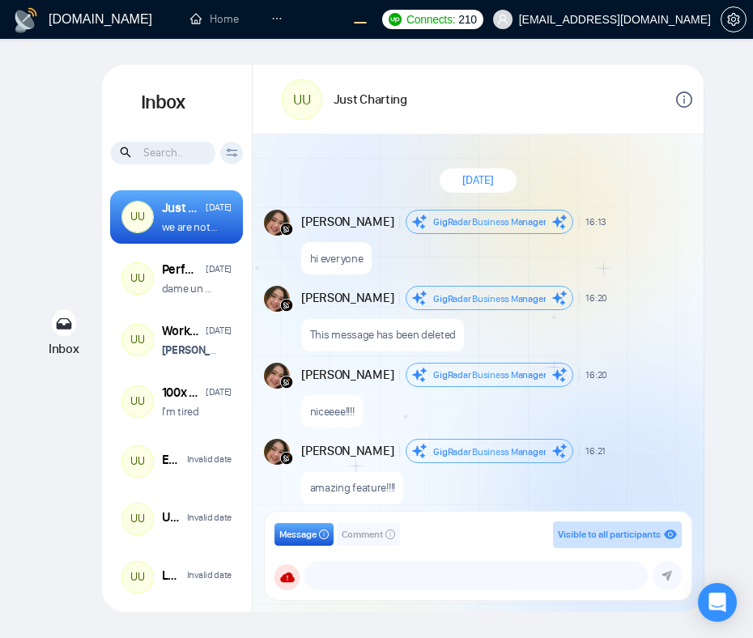
scroll to position [1287, 0]
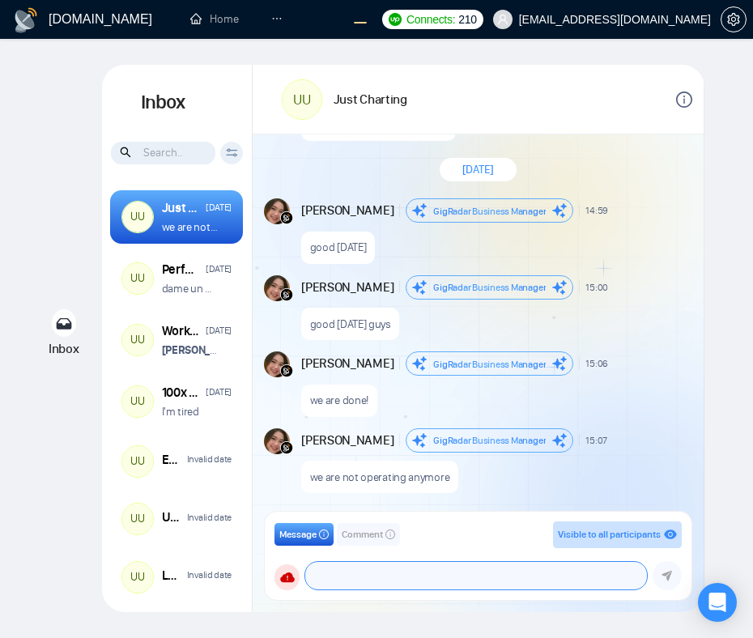
click at [411, 575] on textarea at bounding box center [475, 576] width 341 height 28
paste textarea "const containerPadding = 32; // * 2em in pixels"
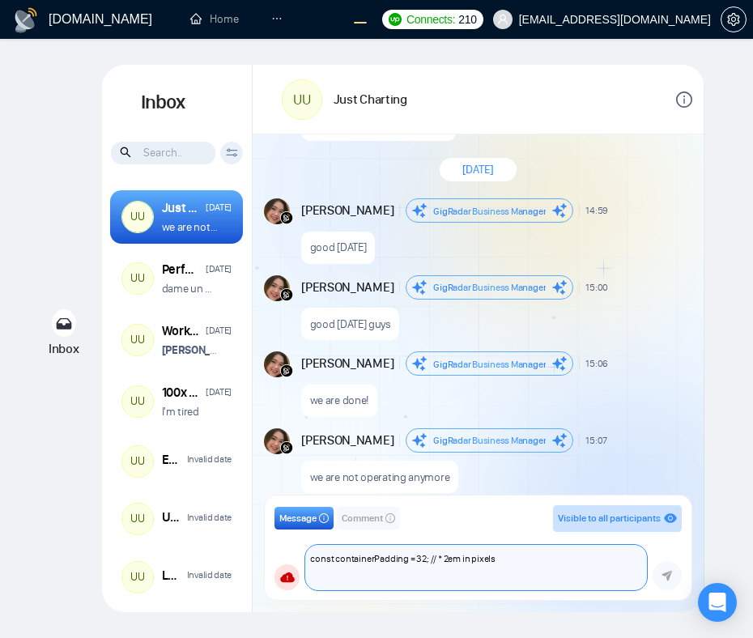
paste textarea "const containerPadding = 32; // * 2em in pixels"
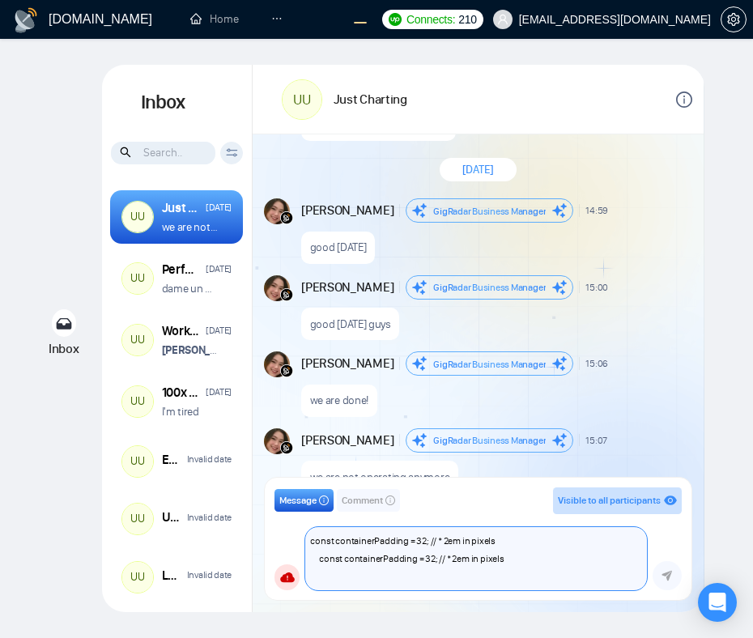
paste textarea "const containerPadding = 32; // * 2em in pixels"
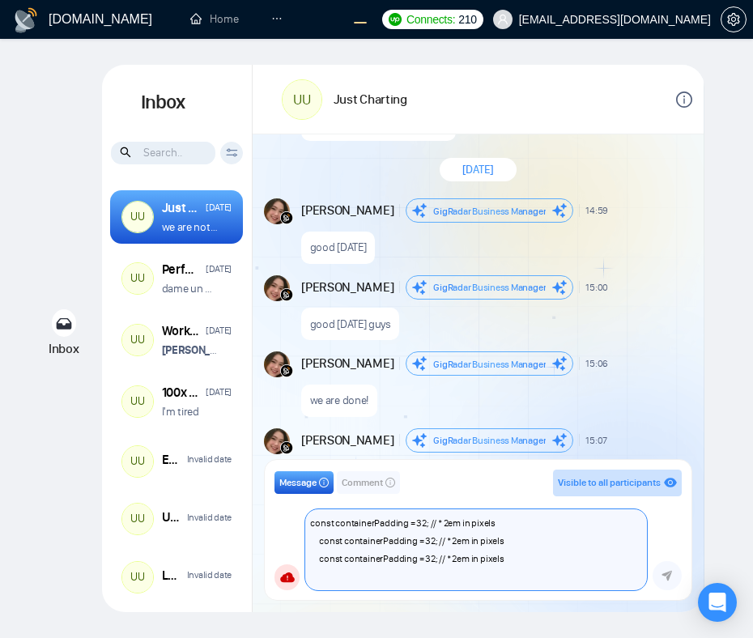
paste textarea "const containerPadding = 32; // * 2em in pixels"
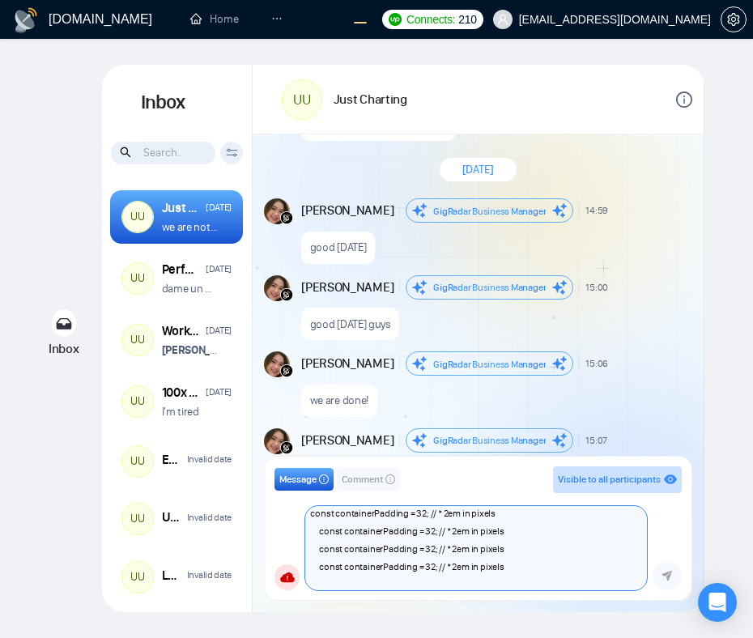
paste textarea "const containerPadding = 32; // * 2em in pixels"
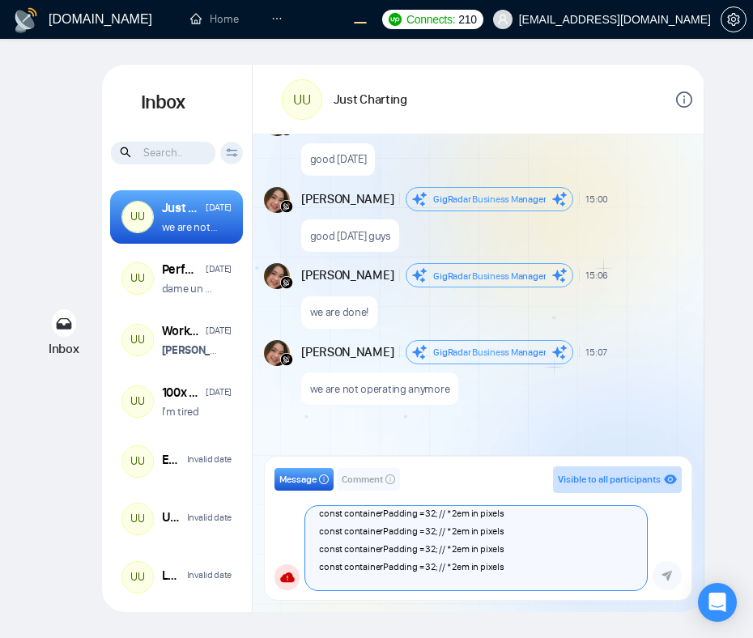
scroll to position [1409, 0]
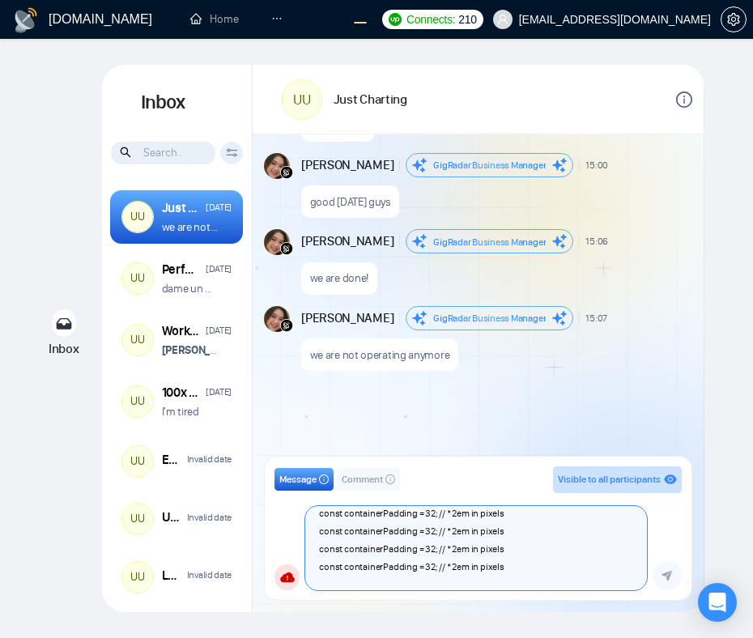
type textarea "const containerPadding = 32; // * 2em in pixels const containerPadding = 32; //…"
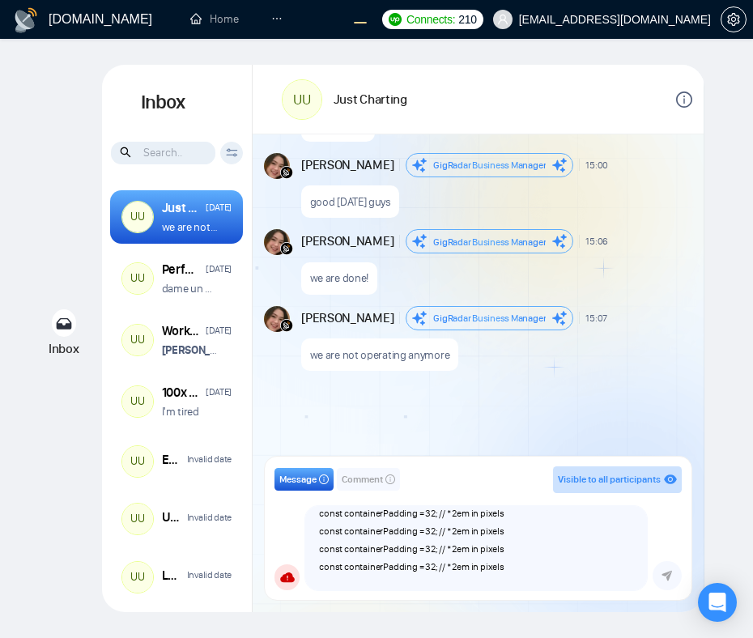
click at [460, 434] on div "[DATE] [PERSON_NAME] Business Manager 16:13 New Message hi everyone [PERSON_NAM…" at bounding box center [477, 327] width 451 height 387
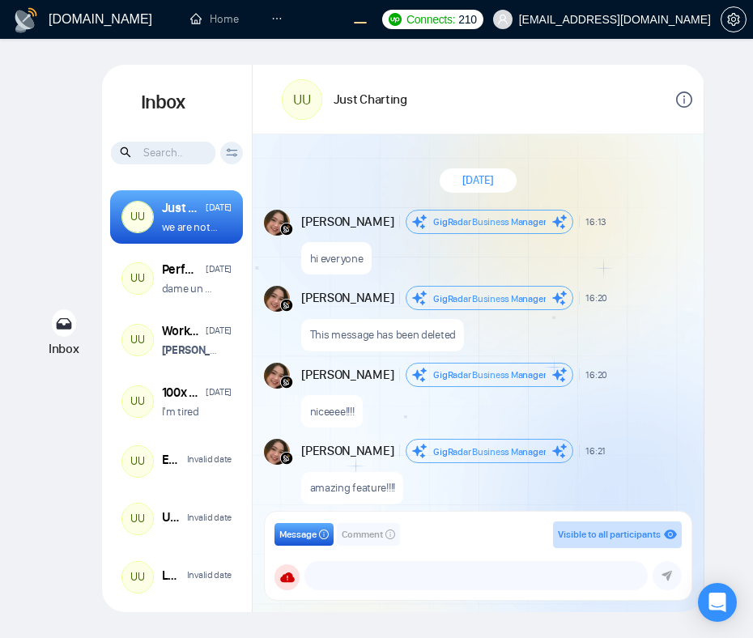
scroll to position [1287, 0]
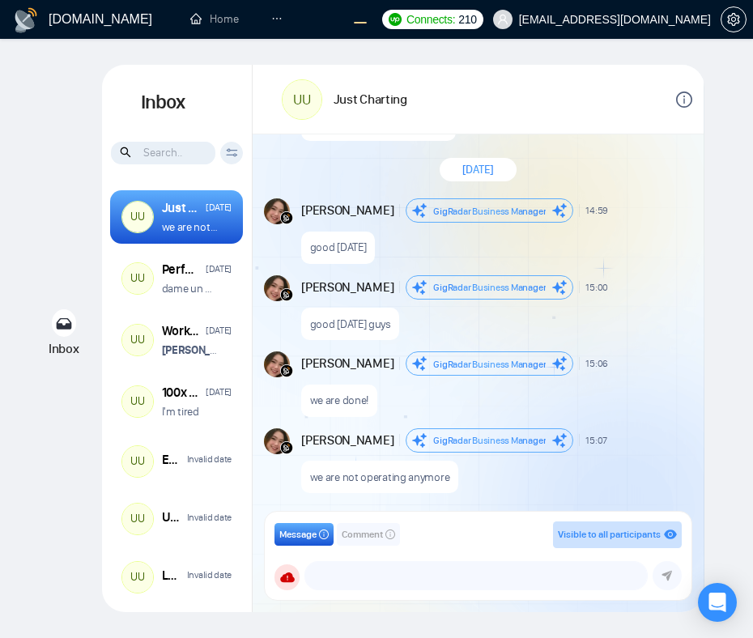
click at [686, 269] on div "[DATE] [PERSON_NAME] Business Manager 16:13 New Message hi everyone [PERSON_NAM…" at bounding box center [477, 327] width 451 height 387
click at [686, 211] on span "New Message" at bounding box center [662, 211] width 56 height 10
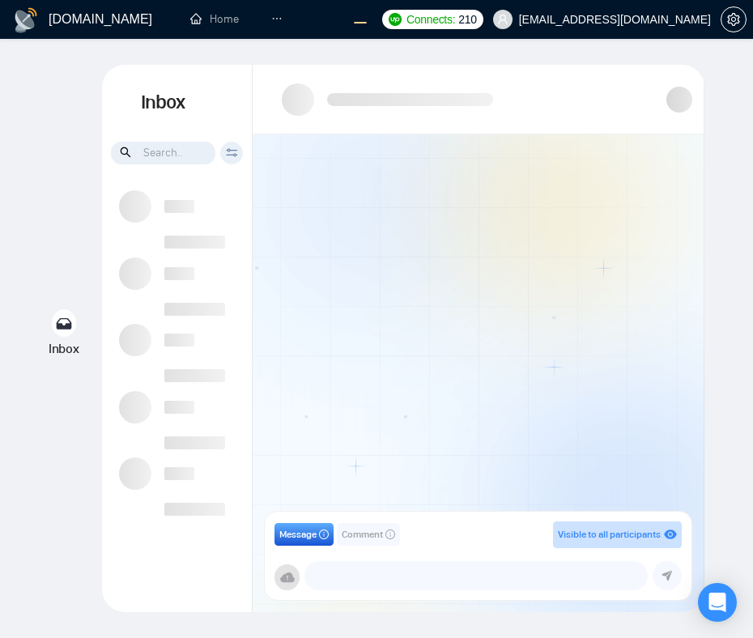
click at [472, 395] on div at bounding box center [477, 327] width 451 height 387
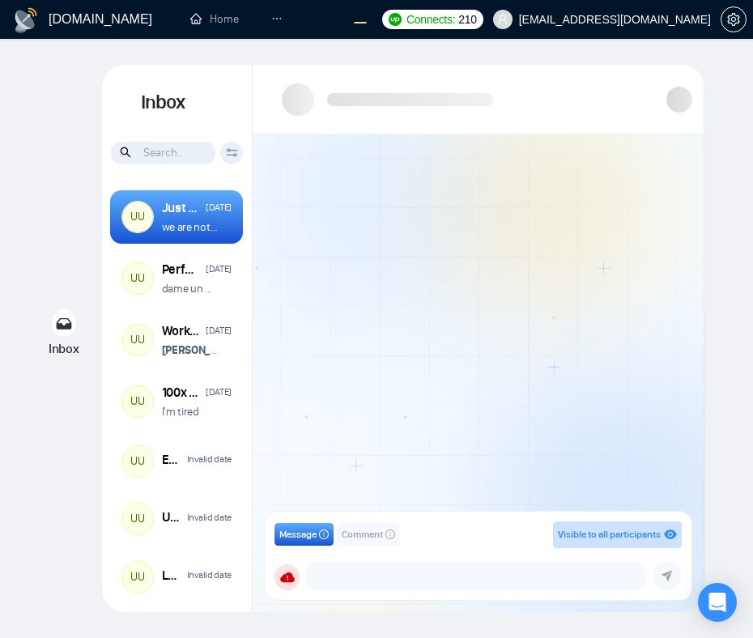
click at [575, 261] on div at bounding box center [477, 327] width 451 height 387
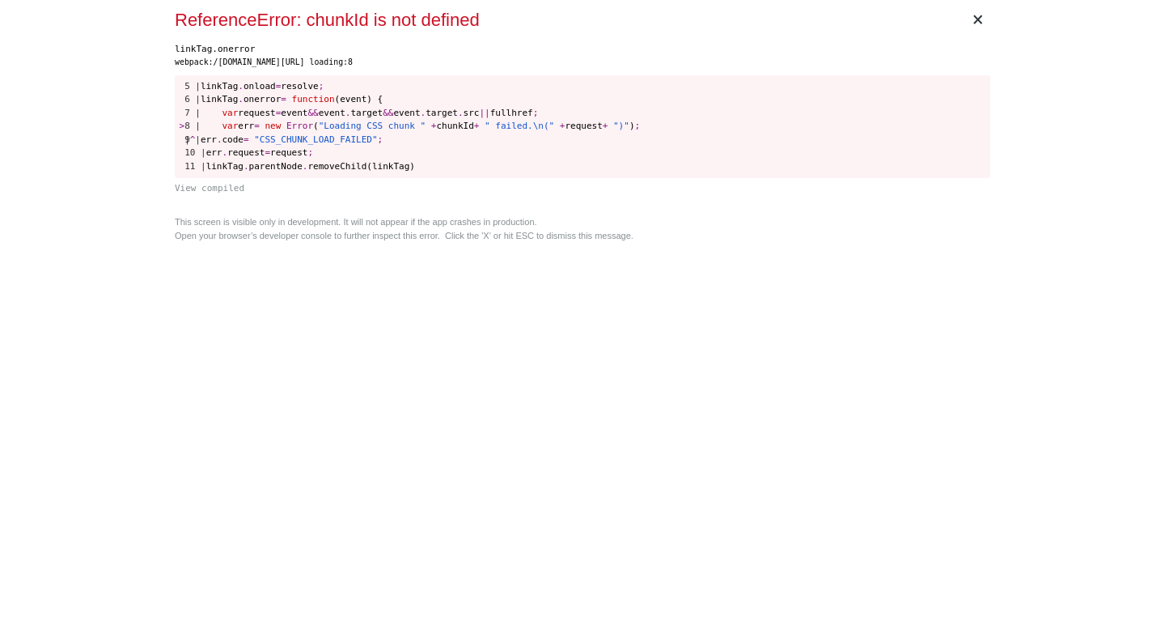
click at [646, 268] on div "× ReferenceError: chunkId is not defined linkTag.onerror webpack:/[DOMAIN_NAME]…" at bounding box center [582, 319] width 829 height 638
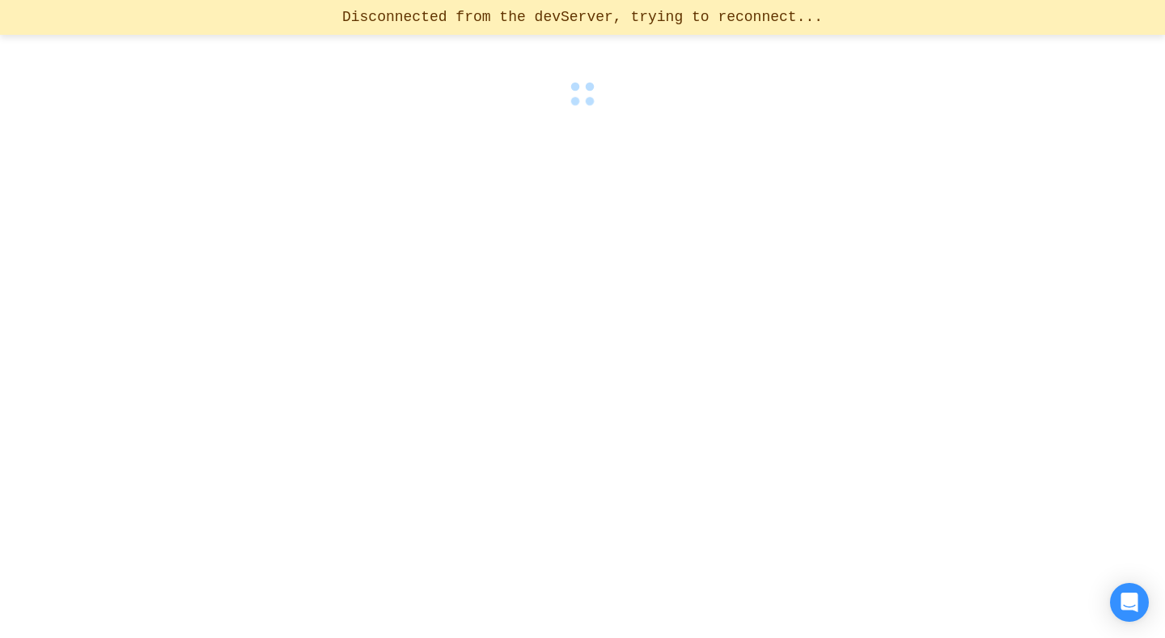
click at [656, 148] on div at bounding box center [582, 319] width 1165 height 638
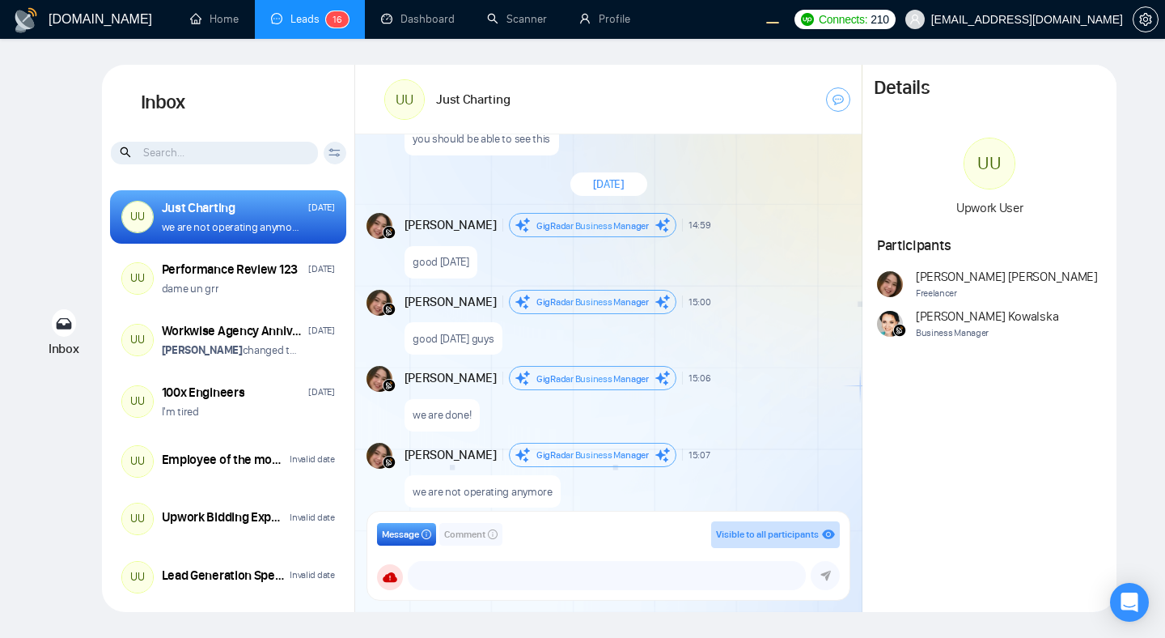
scroll to position [1287, 0]
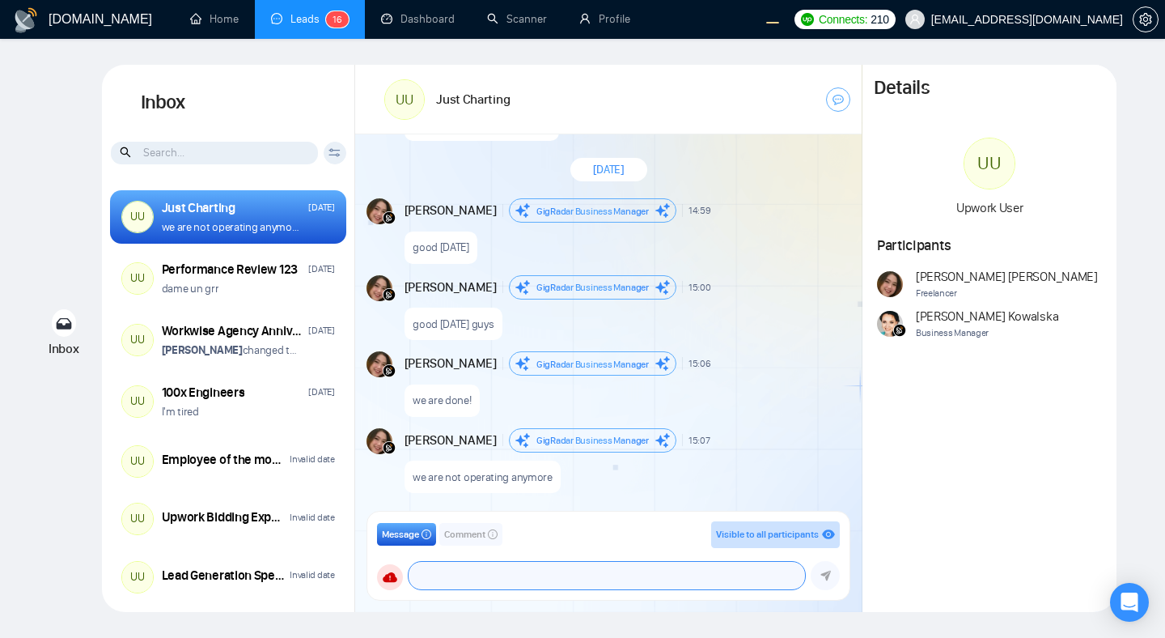
click at [467, 574] on textarea at bounding box center [607, 576] width 397 height 28
paste textarea "[URL]"
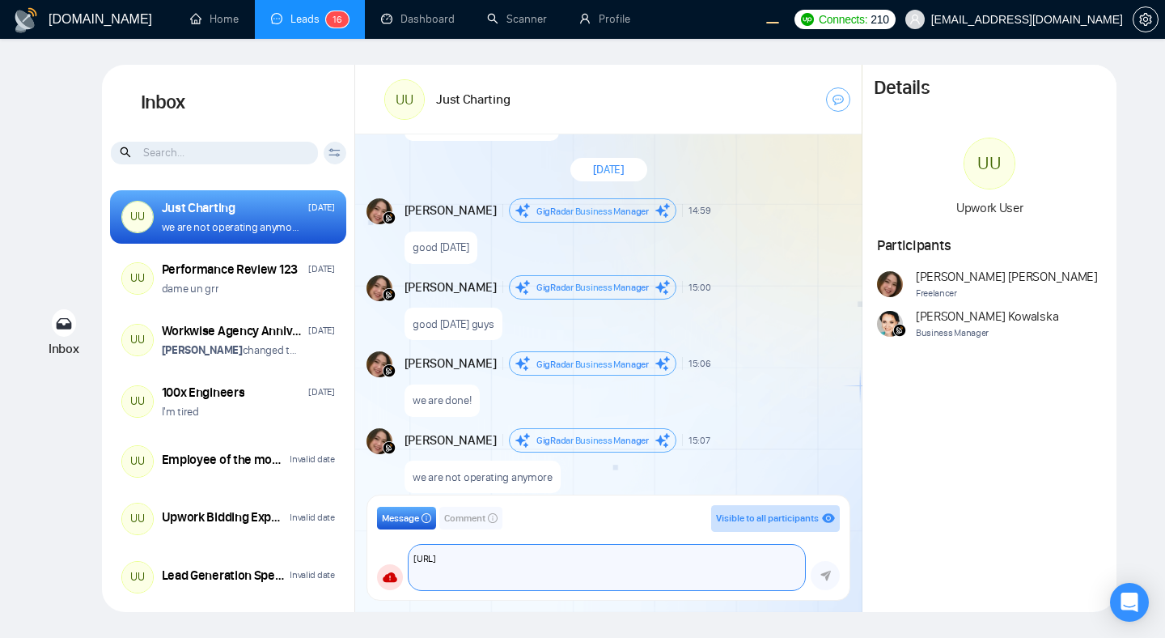
paste textarea "[URL]"
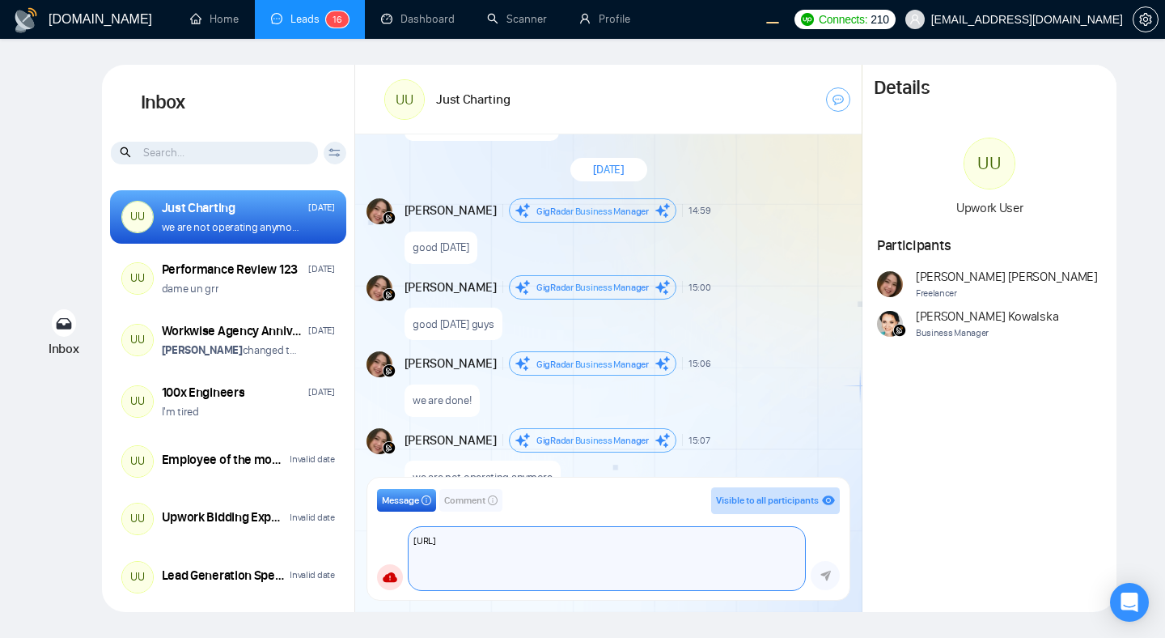
paste textarea "[URL]"
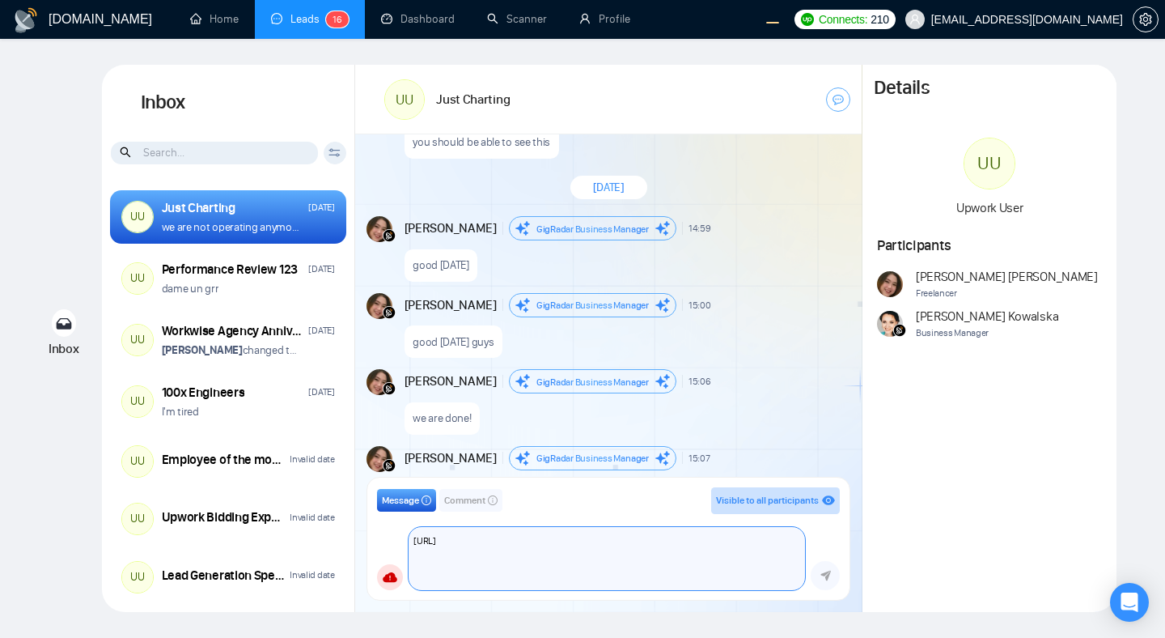
scroll to position [1317, 0]
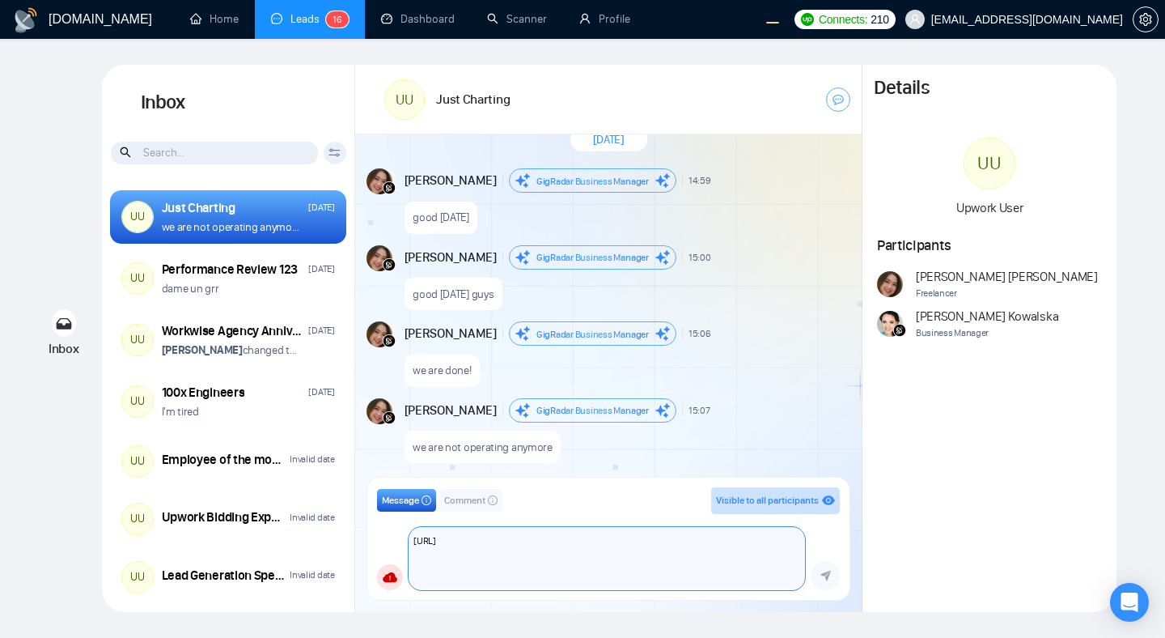
type textarea "[URL]"
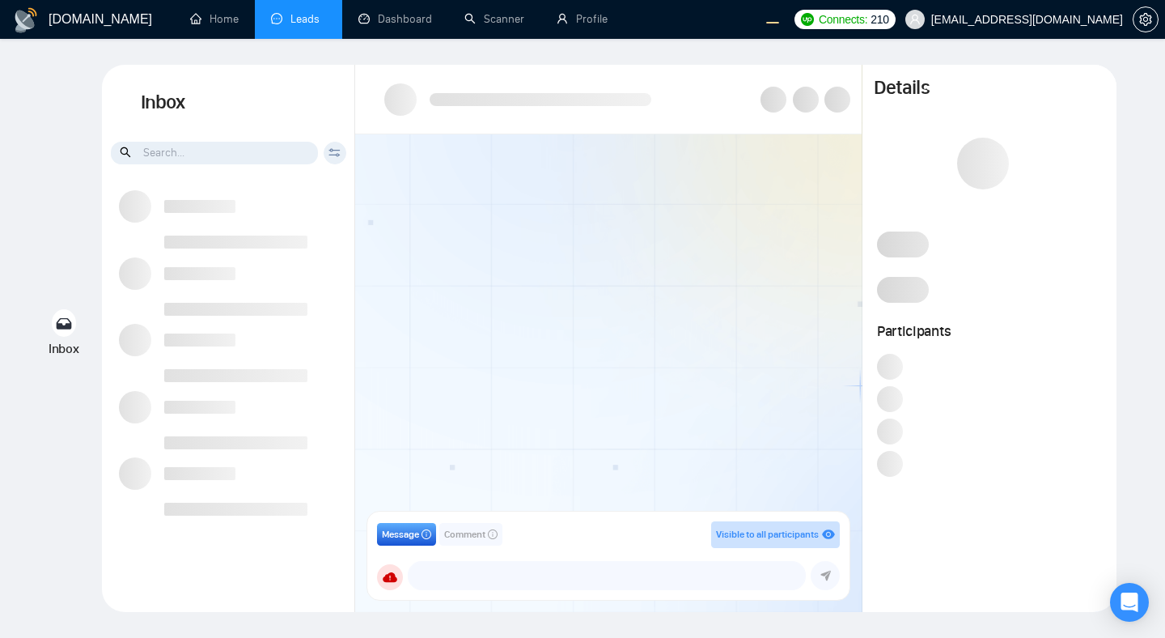
click at [791, 247] on div at bounding box center [608, 327] width 507 height 387
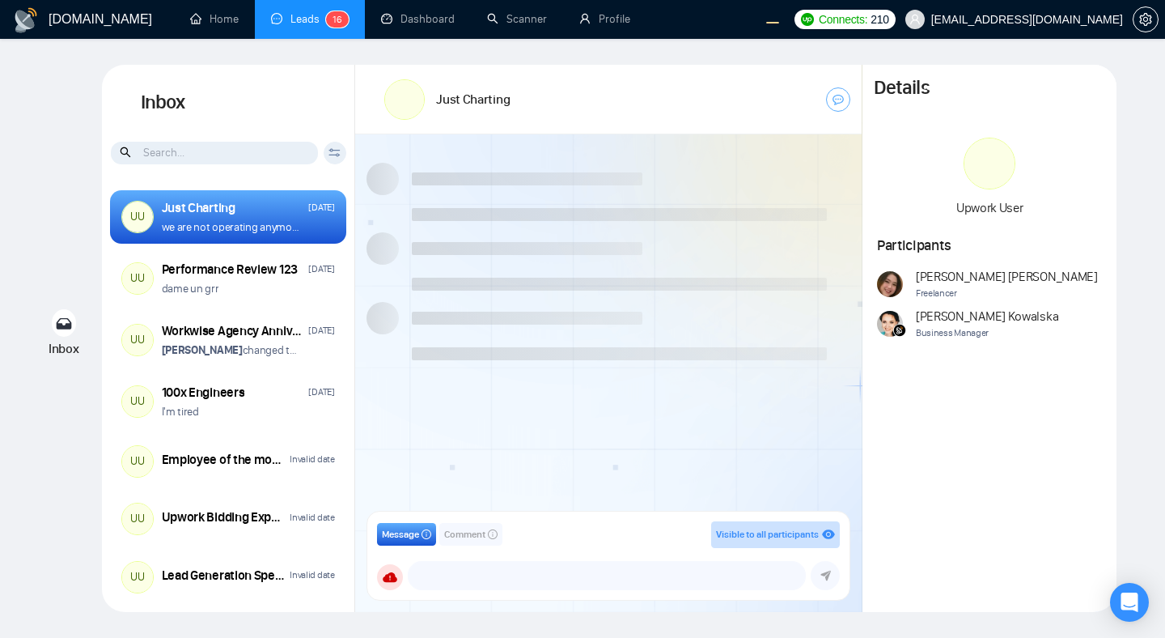
scroll to position [1287, 0]
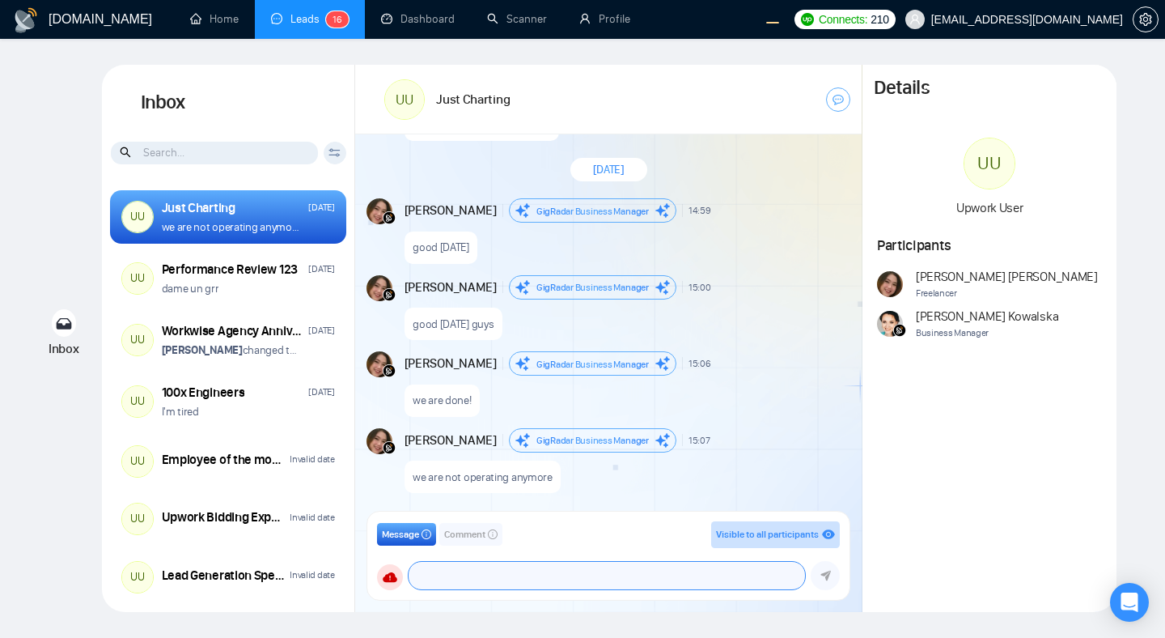
click at [486, 578] on textarea at bounding box center [607, 576] width 397 height 28
paste textarea "[URL]"
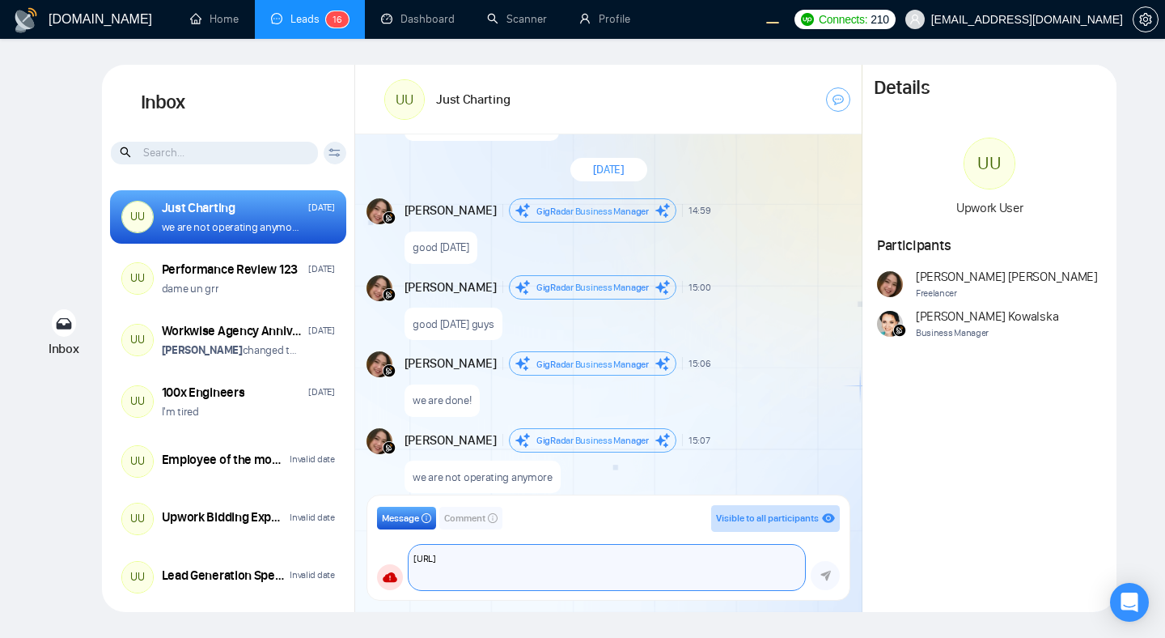
paste textarea "[URL]"
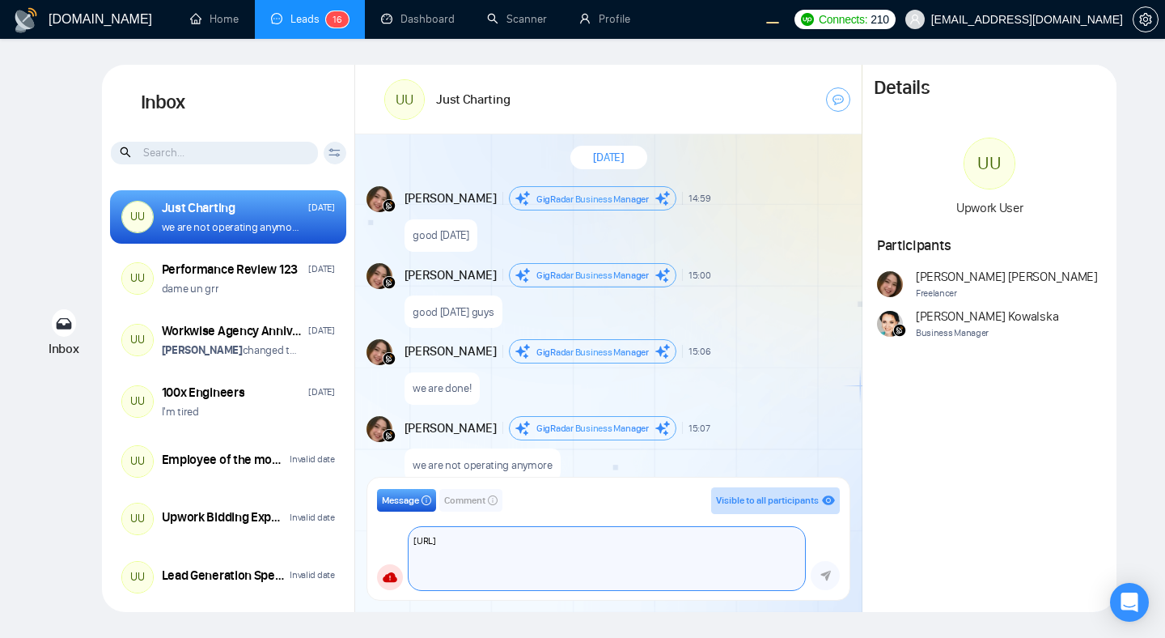
paste textarea "[URL]"
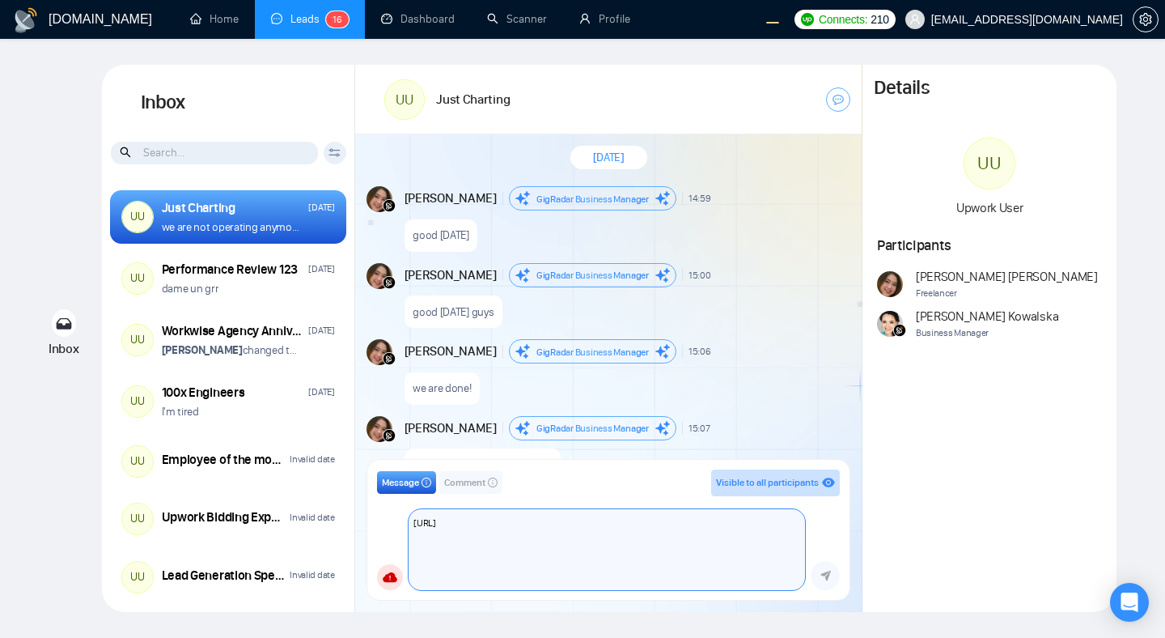
scroll to position [1317, 0]
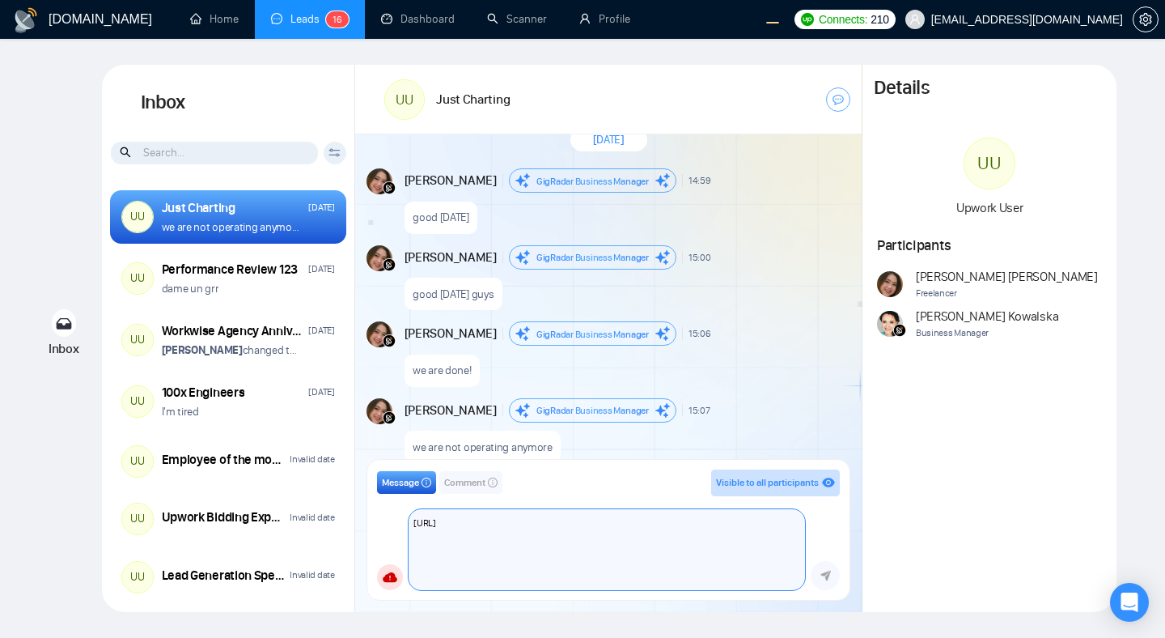
paste textarea "[URL]"
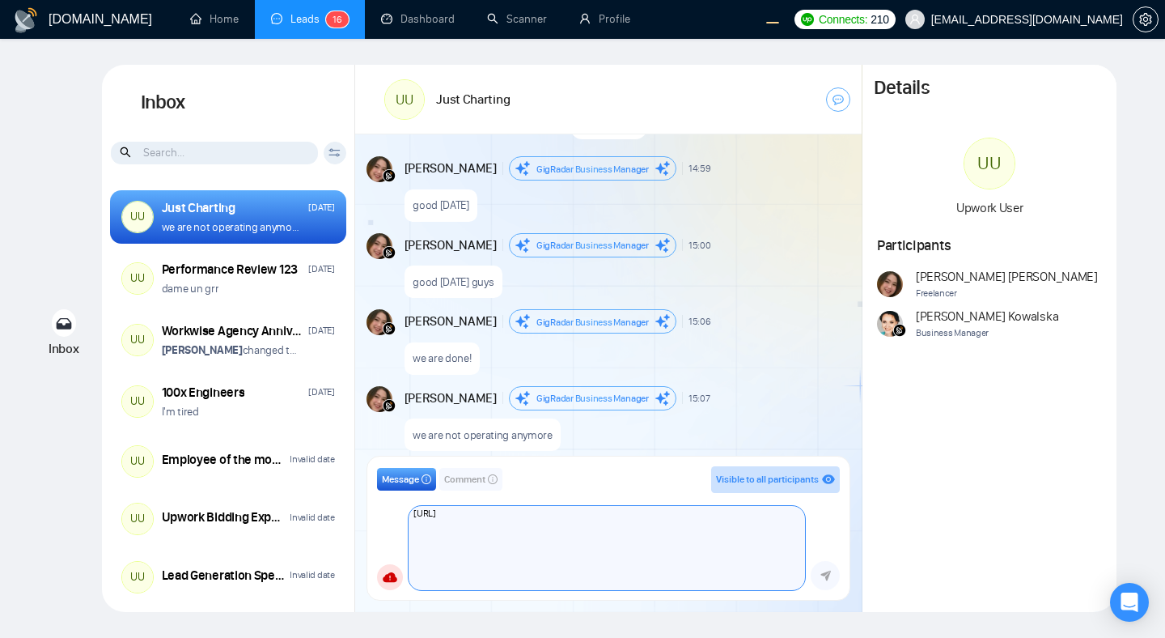
scroll to position [1334, 0]
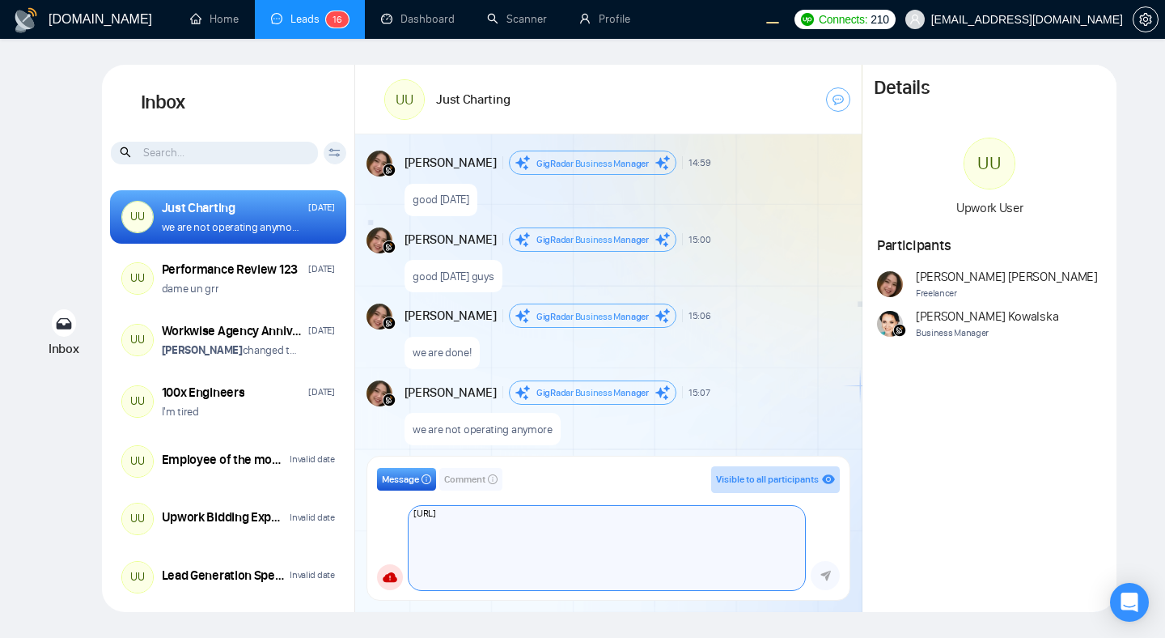
paste textarea "[URL]"
type textarea "[URL]"
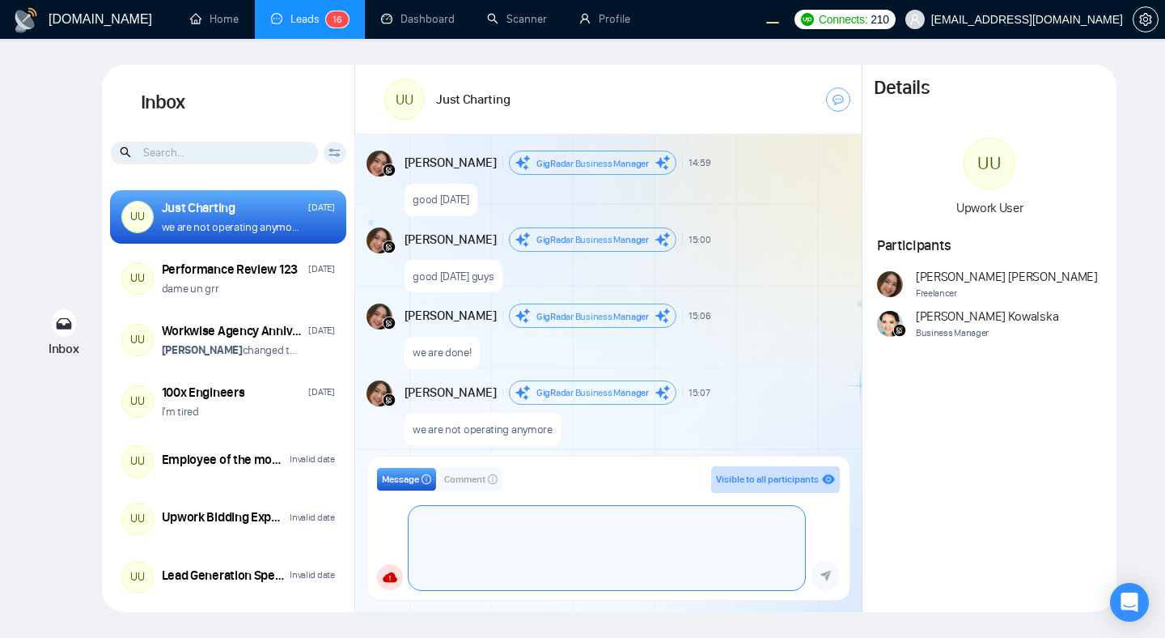
scroll to position [1287, 0]
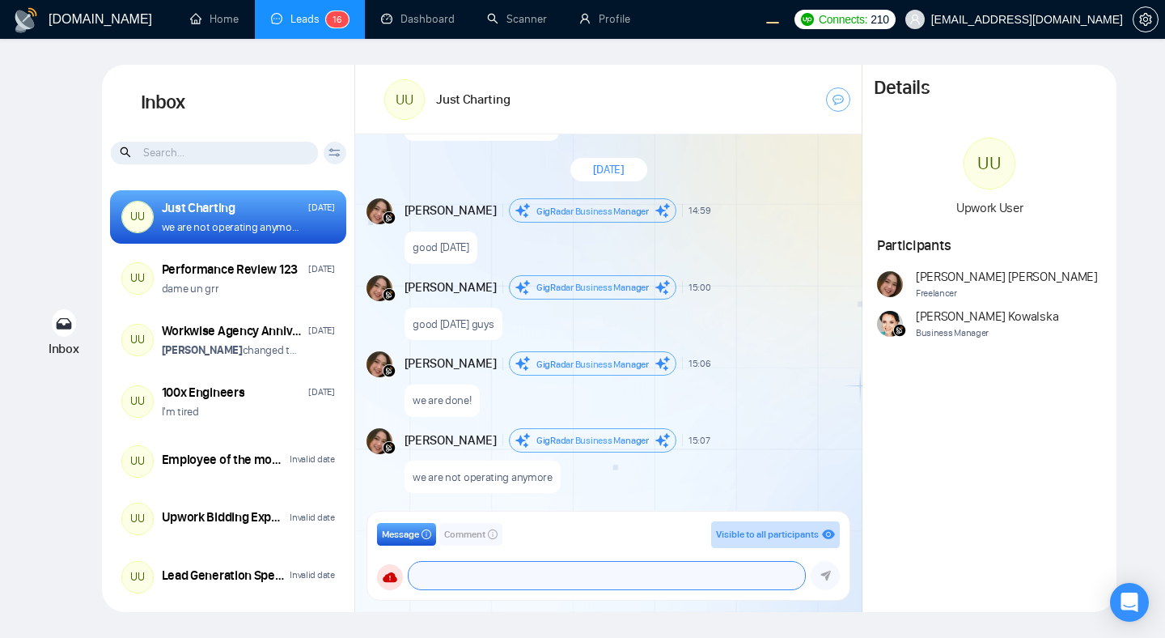
paste textarea "[URL]"
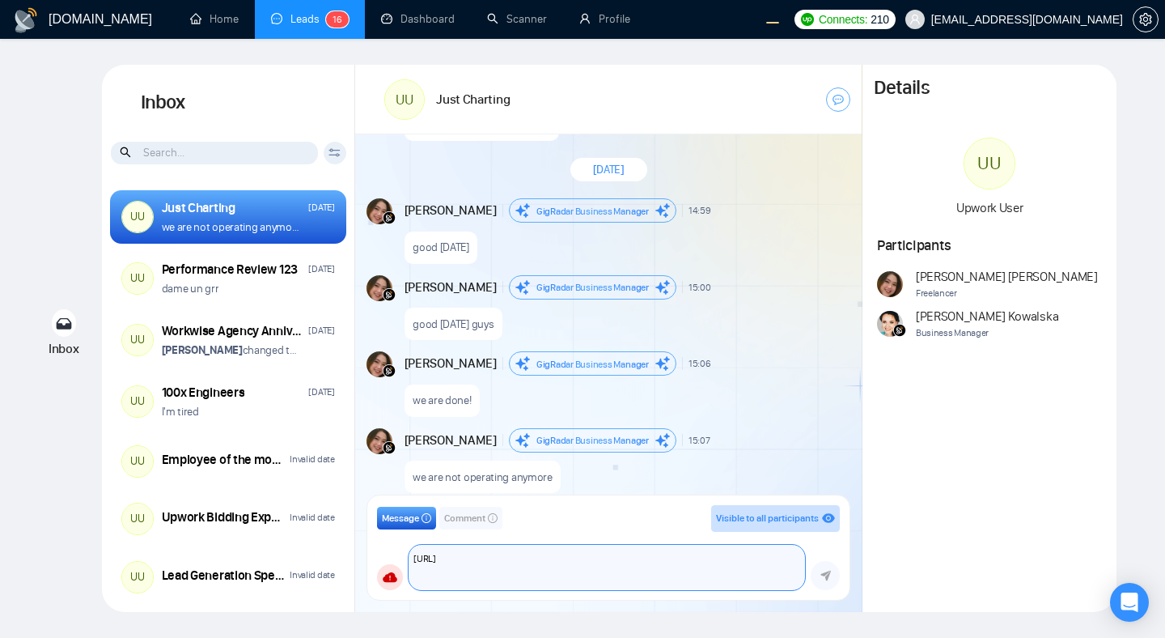
paste textarea "[URL]"
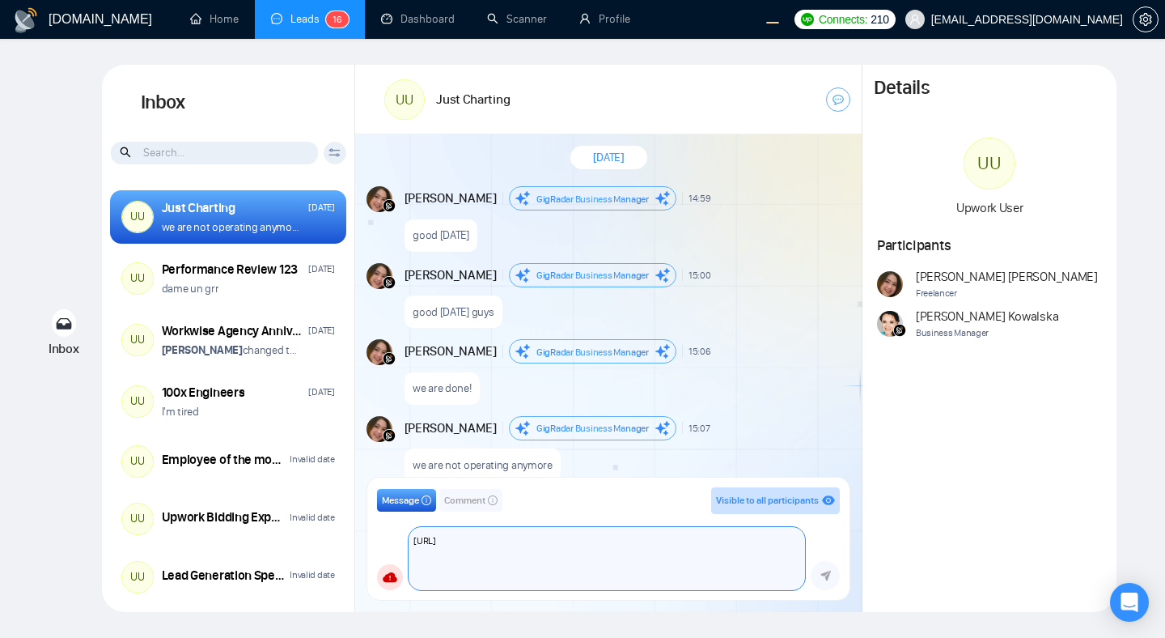
paste textarea "[URL]"
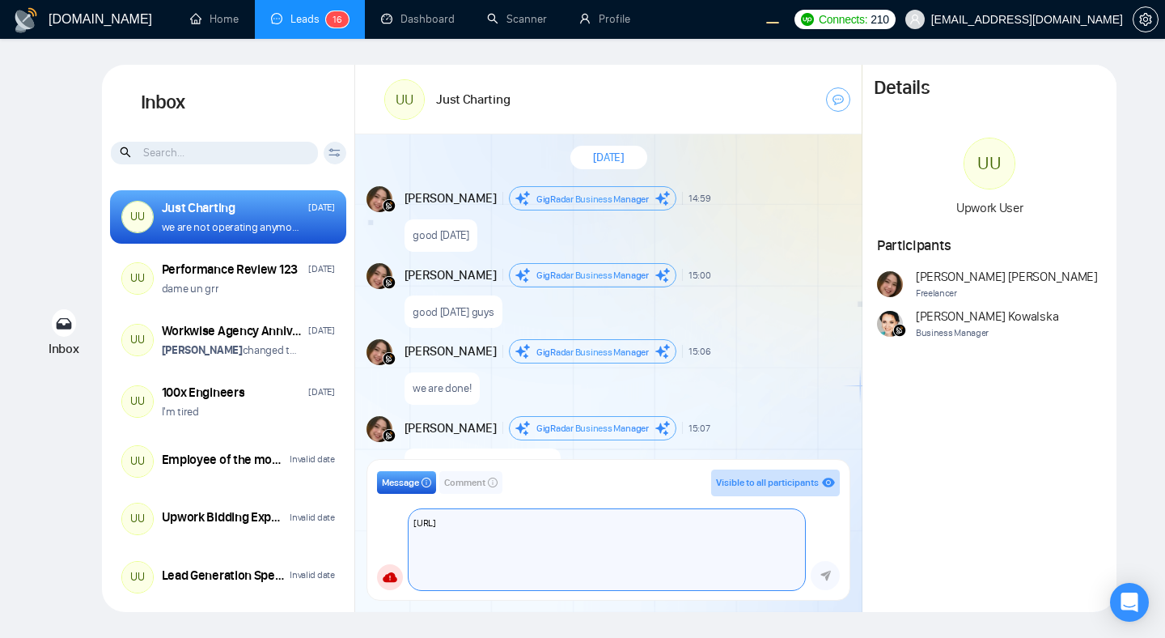
scroll to position [1317, 0]
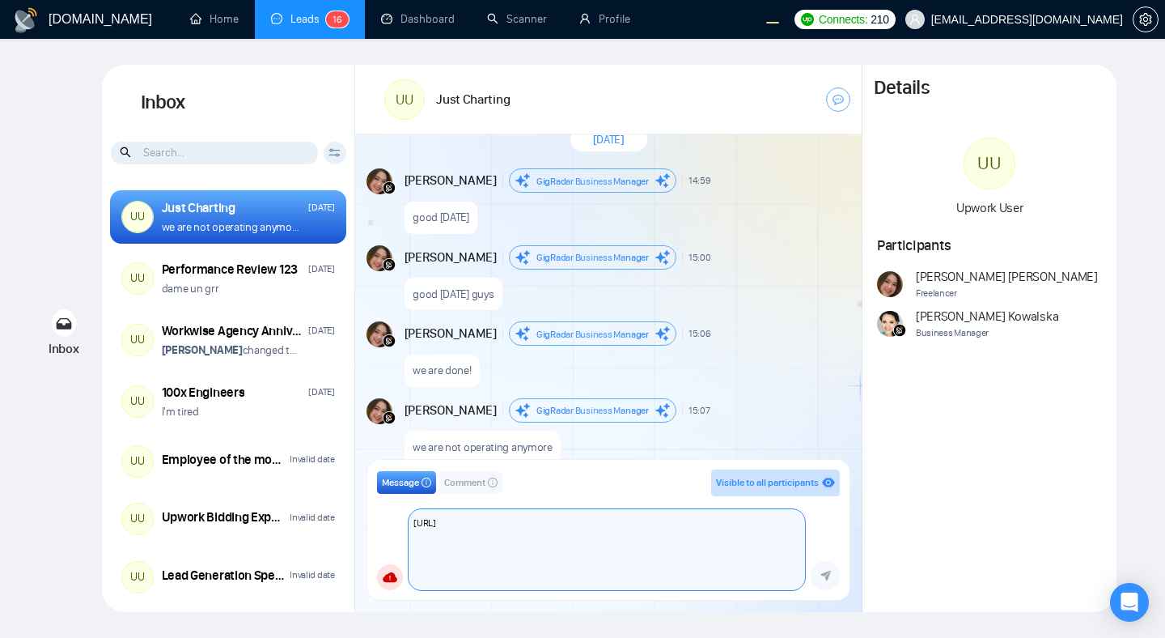
paste textarea "[URL]"
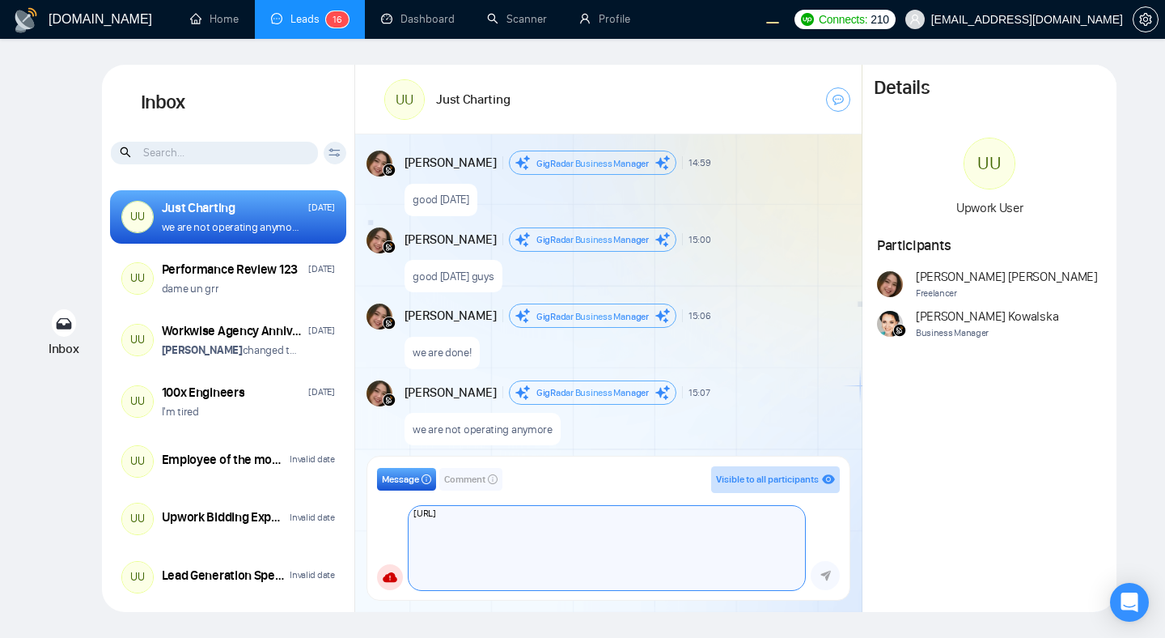
paste textarea "[URL]"
type textarea "[URL]"
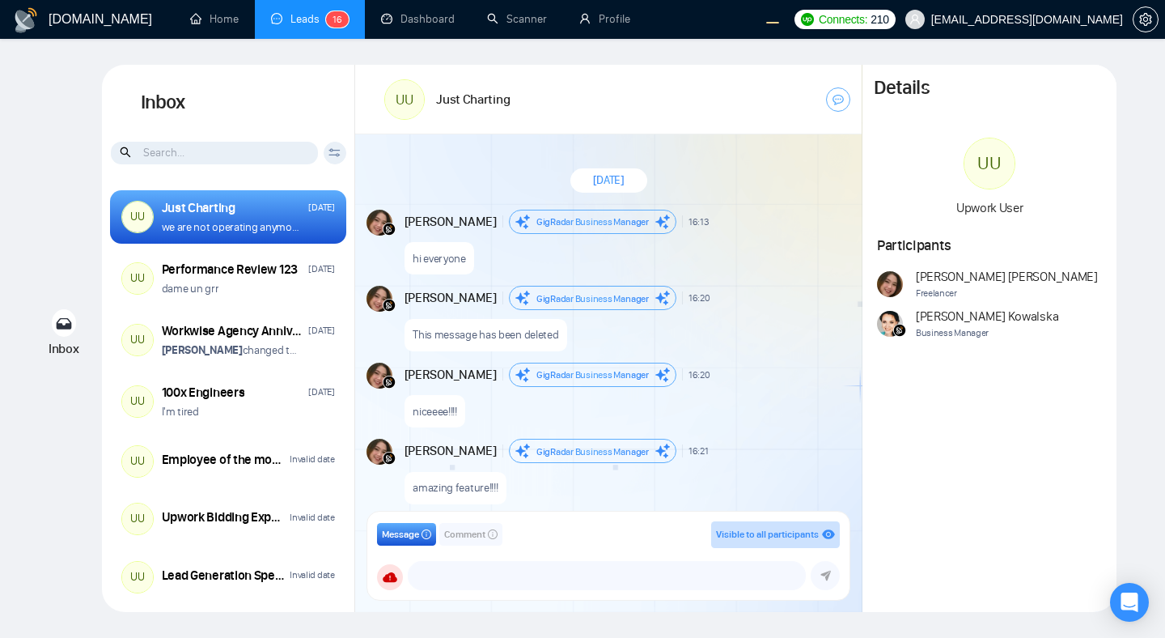
scroll to position [1287, 0]
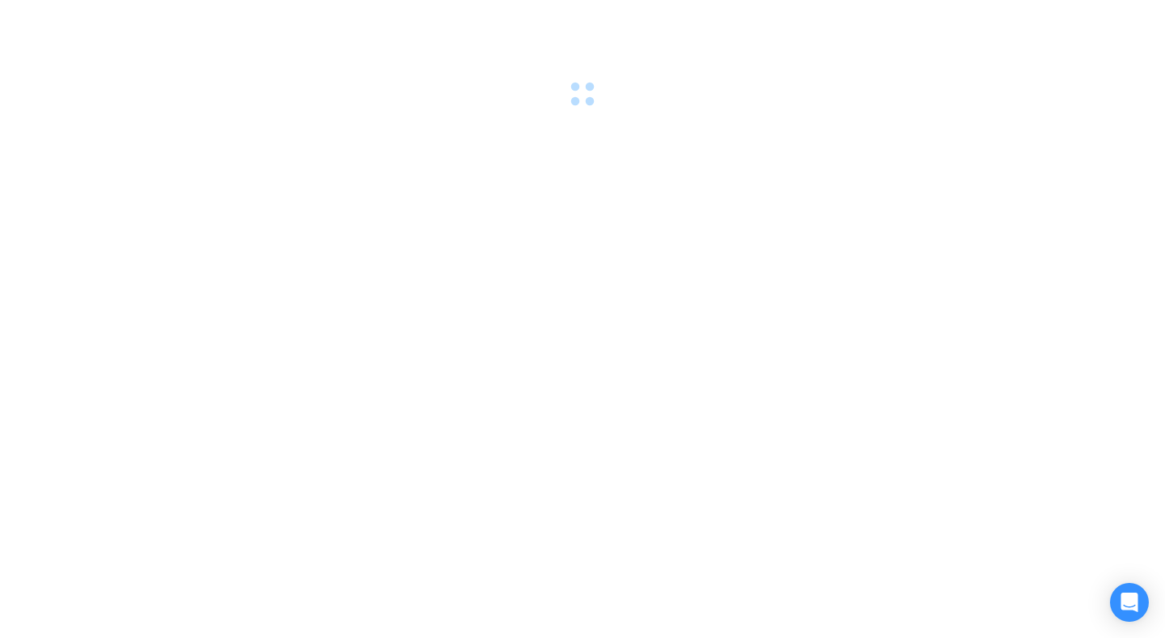
click at [758, 239] on div at bounding box center [582, 319] width 1165 height 638
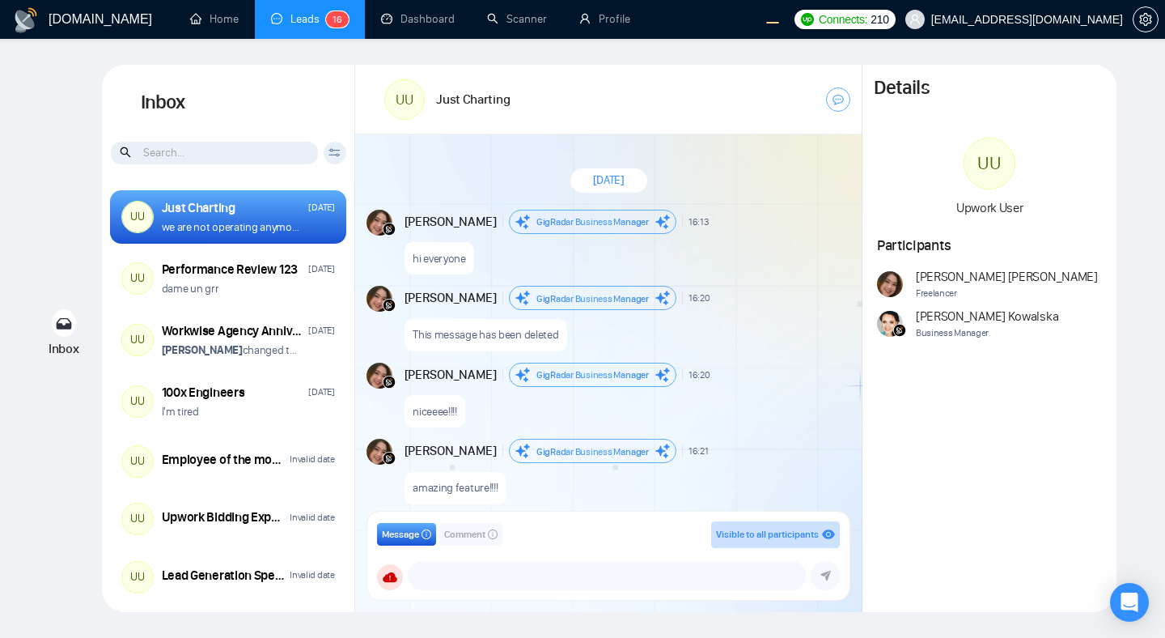
scroll to position [1287, 0]
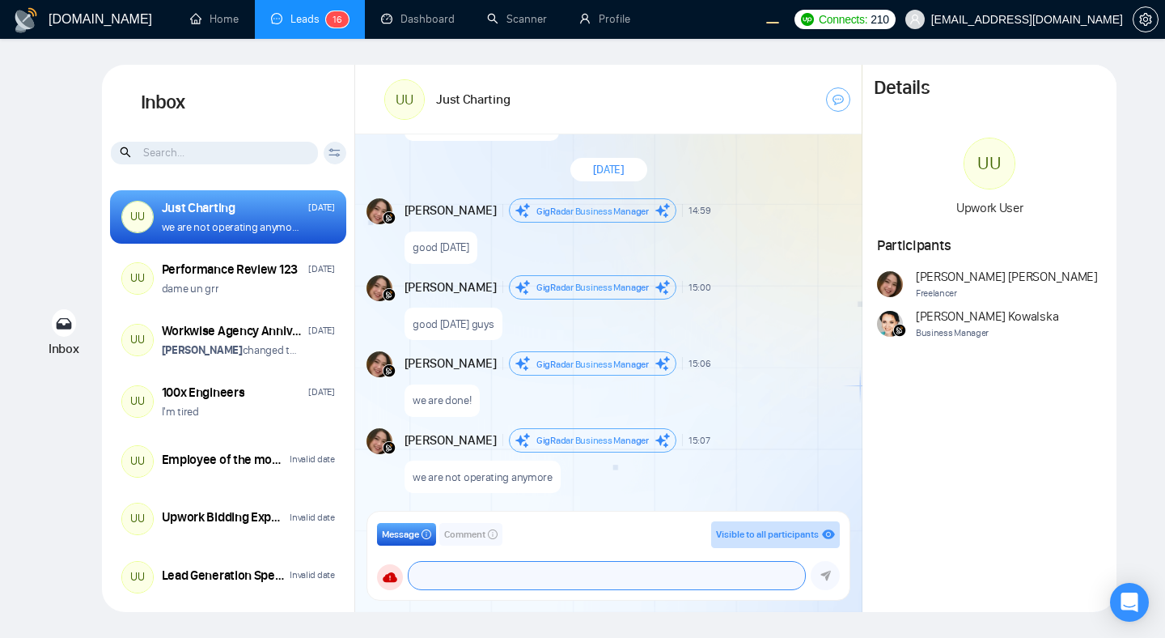
click at [550, 570] on textarea at bounding box center [607, 576] width 397 height 28
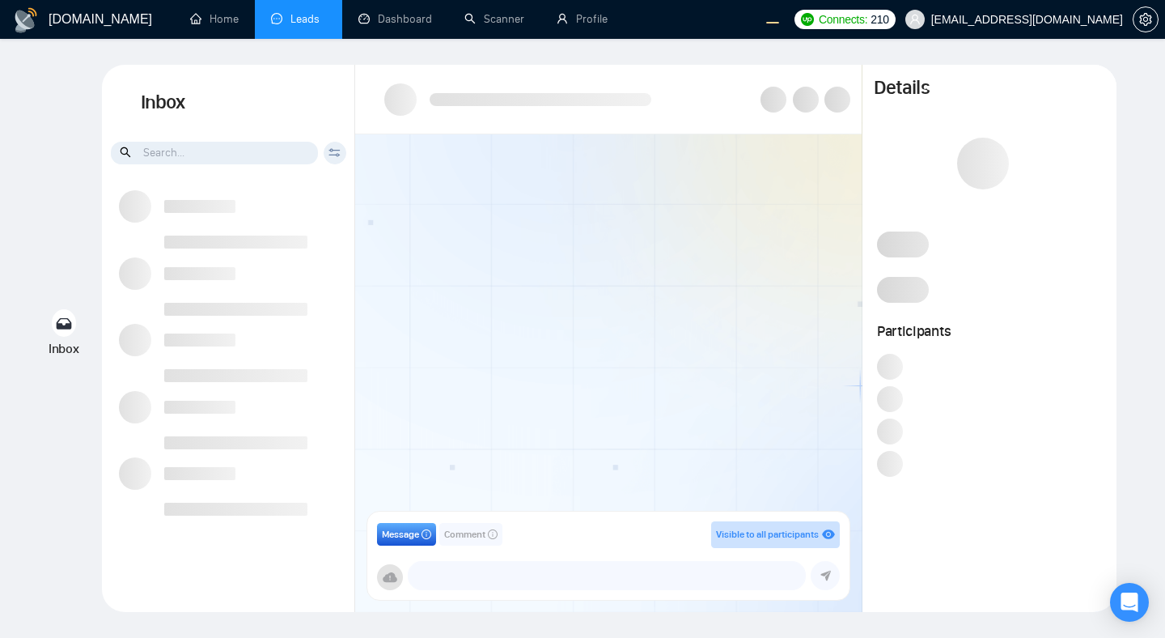
click at [701, 437] on div at bounding box center [608, 327] width 507 height 387
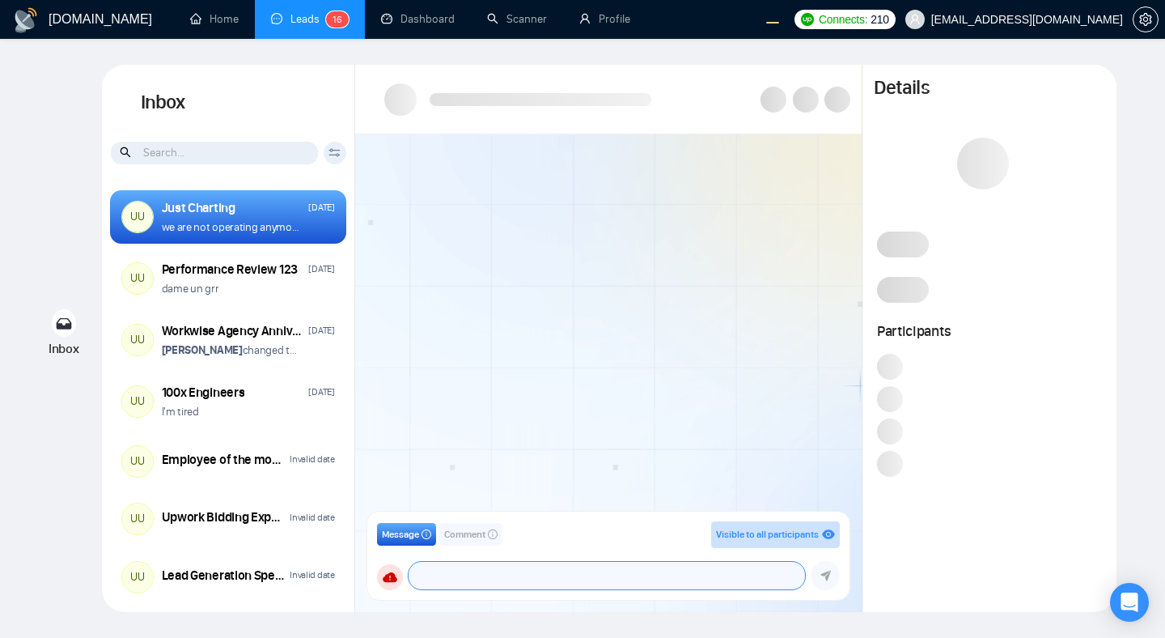
click at [600, 567] on textarea at bounding box center [607, 576] width 397 height 28
click at [645, 501] on div "Message Comment Visible to all participants GigRadar Business Manager [PERSON_N…" at bounding box center [608, 555] width 507 height 112
click at [557, 299] on div at bounding box center [608, 327] width 507 height 387
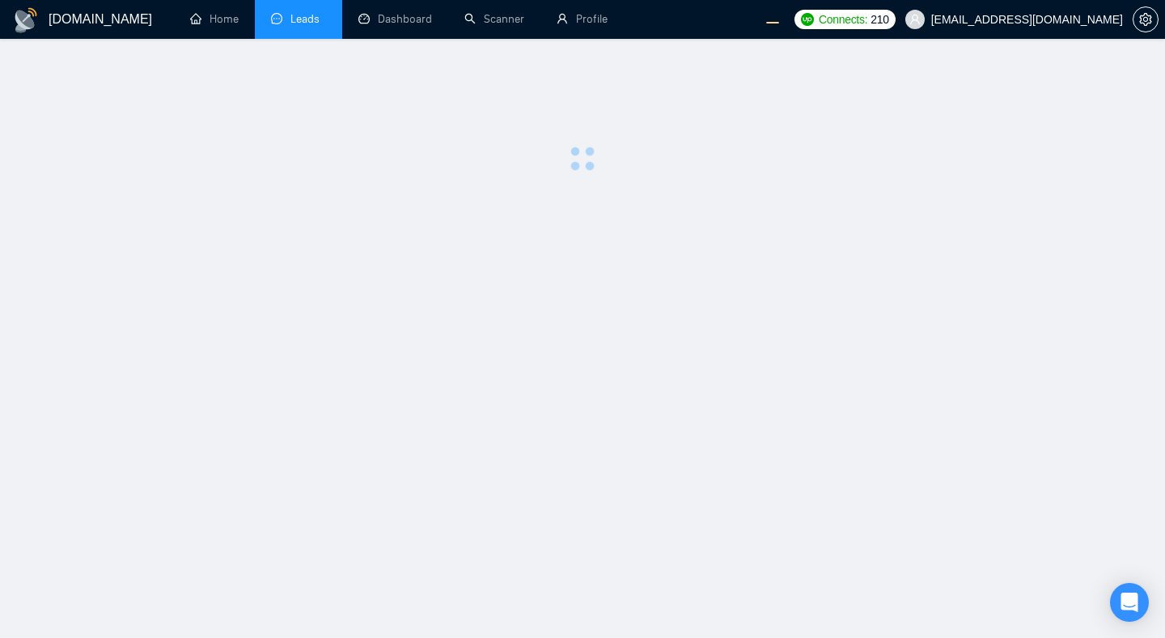
click at [630, 278] on main at bounding box center [583, 338] width 1114 height 547
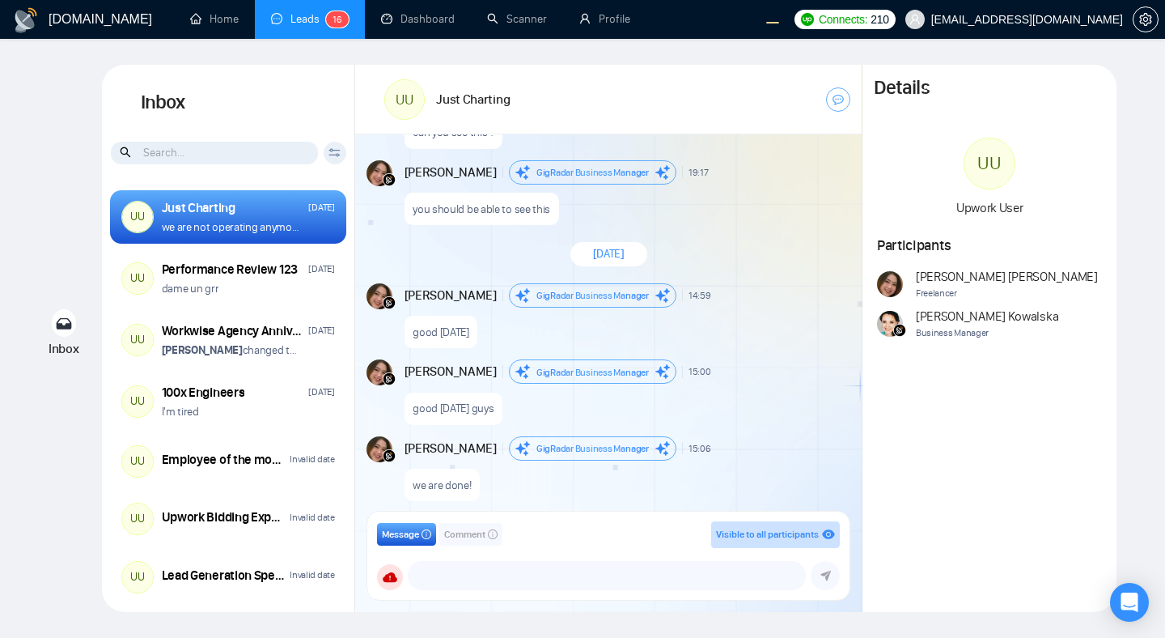
scroll to position [1945, 0]
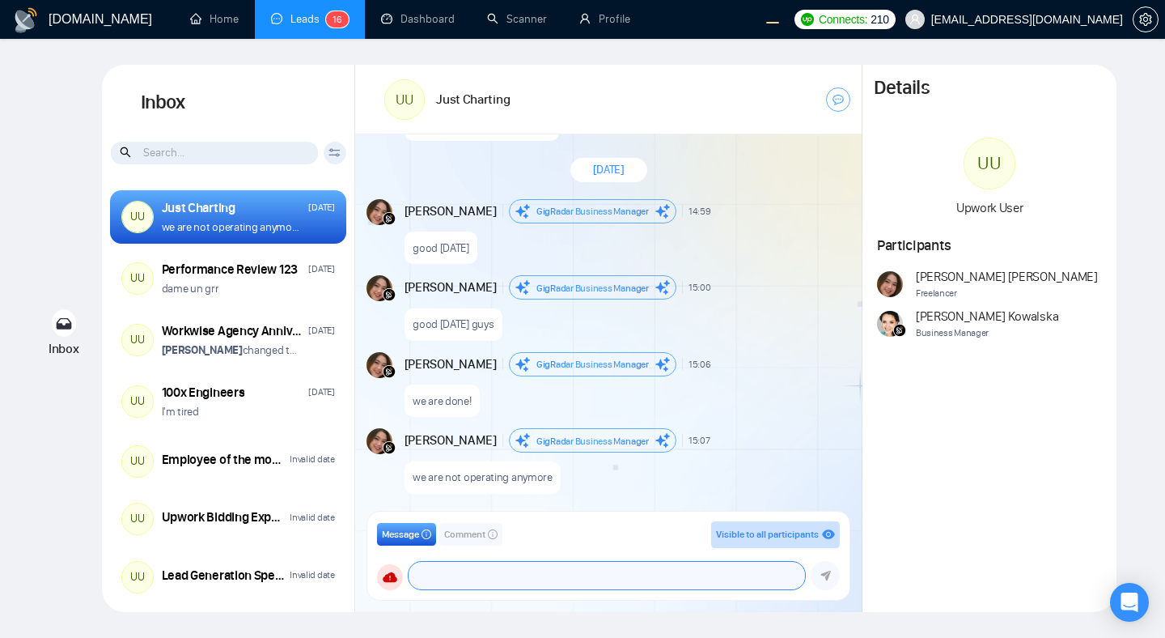
click at [516, 575] on textarea at bounding box center [607, 576] width 397 height 28
paste textarea "messagesContainerRef.current.scrollTo({ top: messagesContainerRef.current.scrol…"
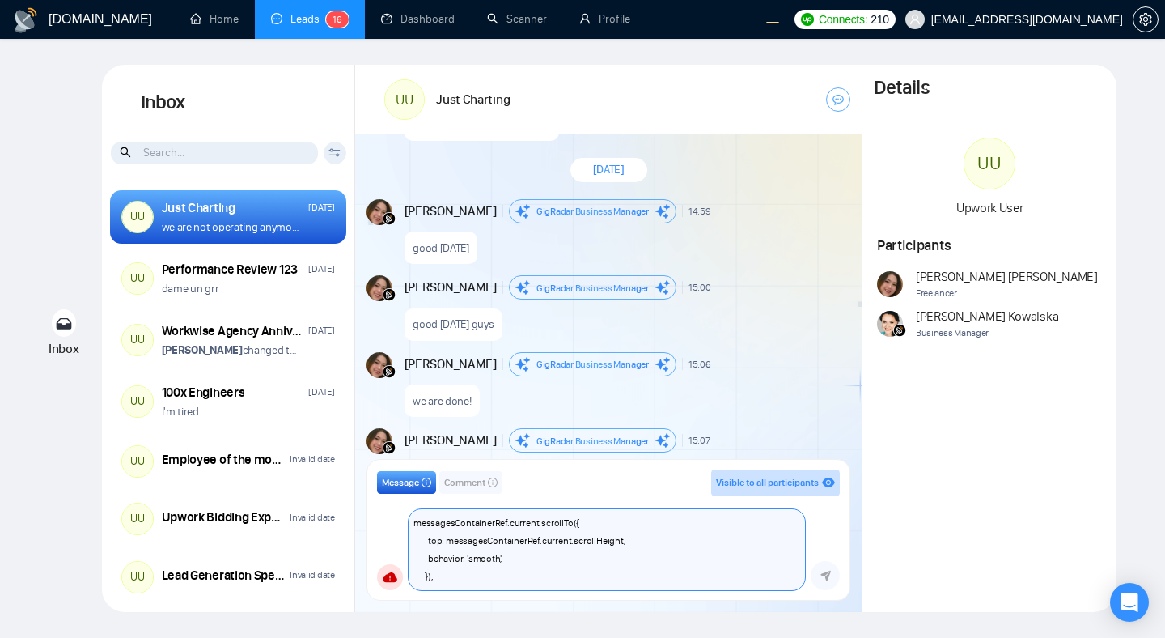
scroll to position [0, 0]
paste textarea "messagesContainerRef.current.scrollTo({ top: messagesContainerRef.current.scrol…"
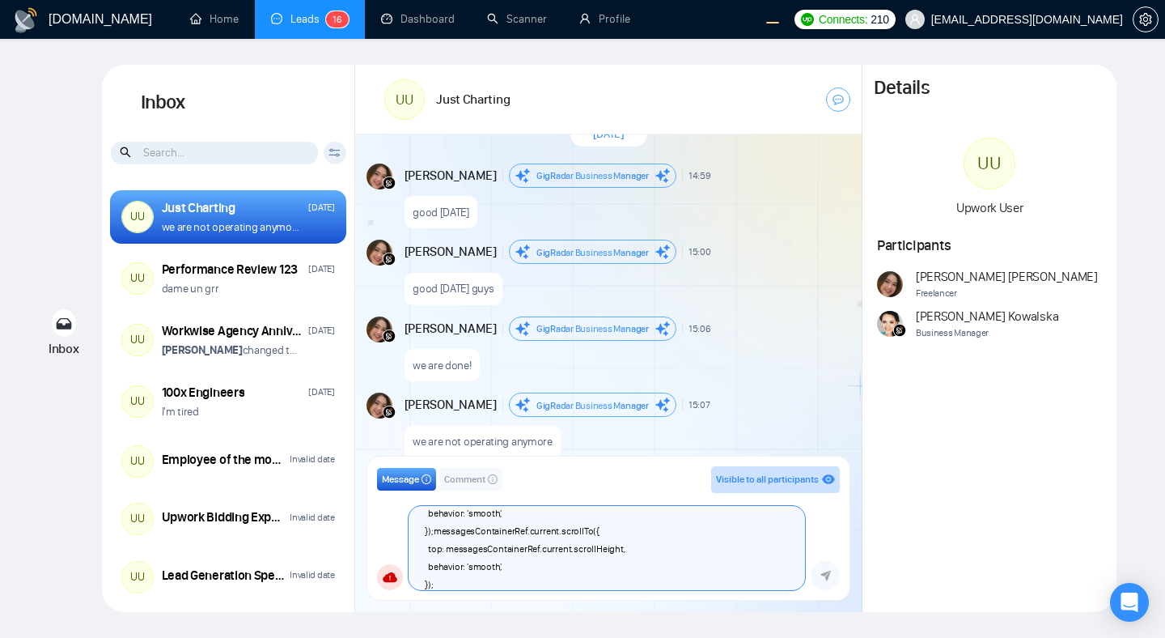
scroll to position [1996, 0]
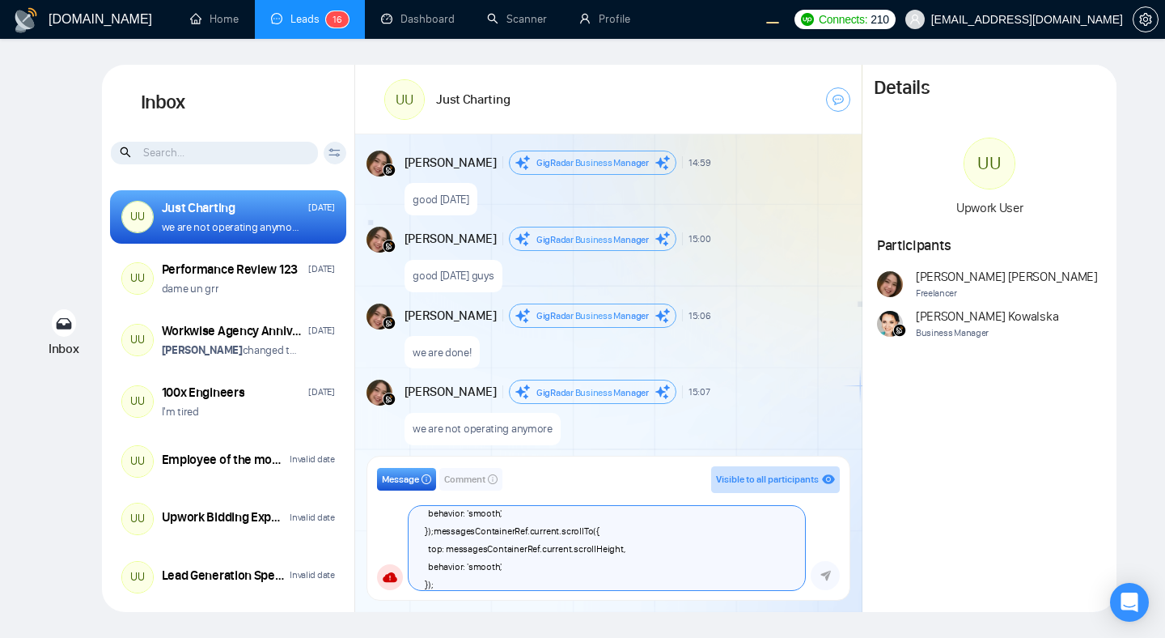
paste textarea "messagesContainerRef.current.scrollTo({ top: messagesContainerRef.current.scrol…"
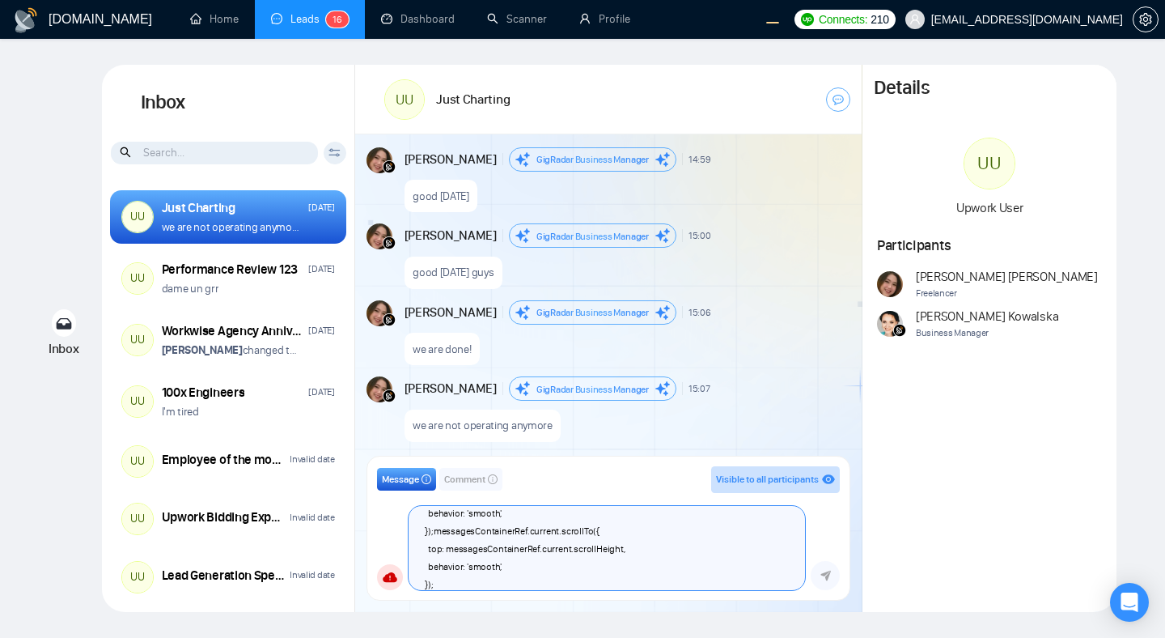
paste textarea "messagesContainerRef.current.scrollTo({ top: messagesContainerRef.current"
type textarea "messagesContainerRef.current.scrollTo({ top: messagesContainerRef.current.scrol…"
paste textarea
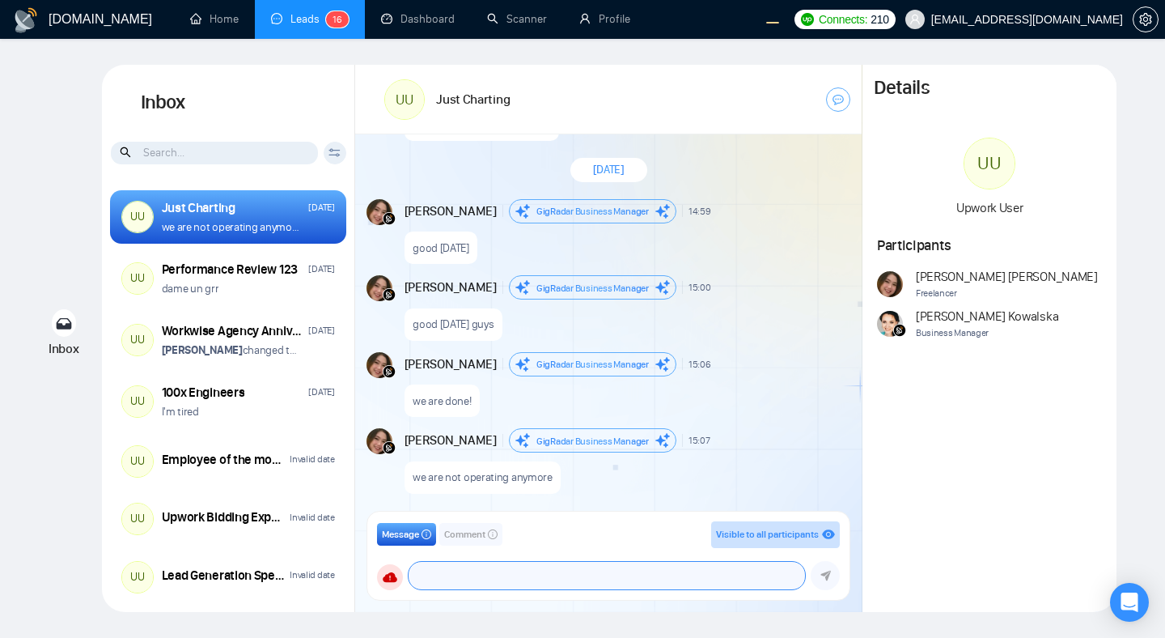
paste textarea "messagesContainerRef.current.scrollTo({ top: messagesContainerRef.current.scrol…"
type textarea "messagesContainerRef.current.scrollTo({ top: messagesContainerRef.current.scrol…"
paste textarea "messagesContainerRef.current.scrollTo({ top: messagesContainerRef.current.scrol…"
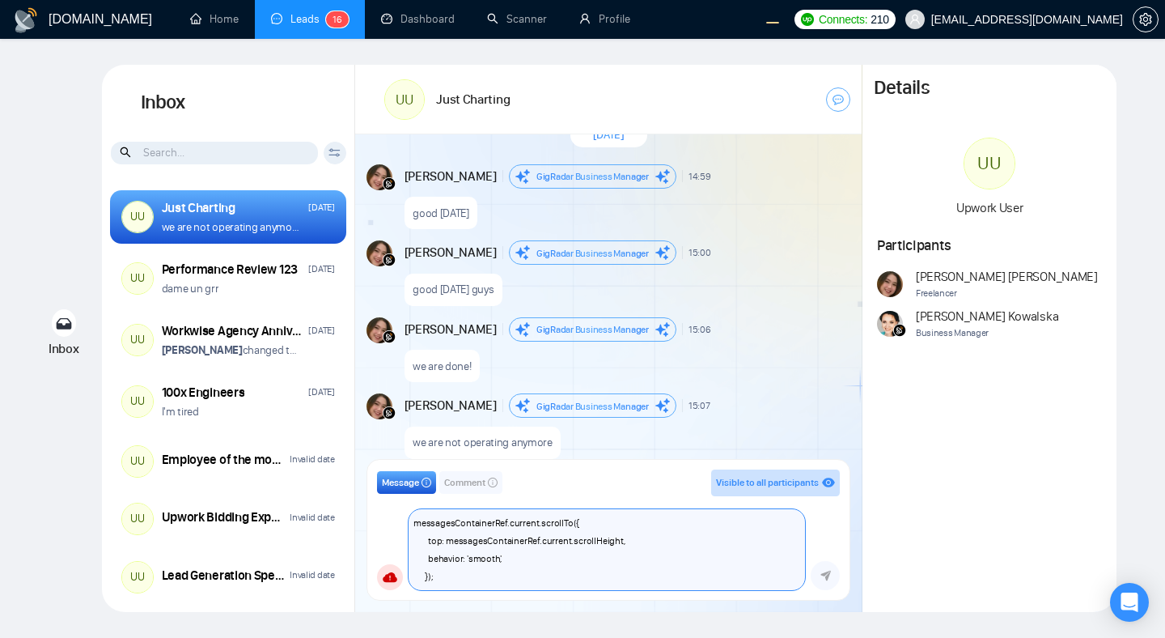
scroll to position [1993, 0]
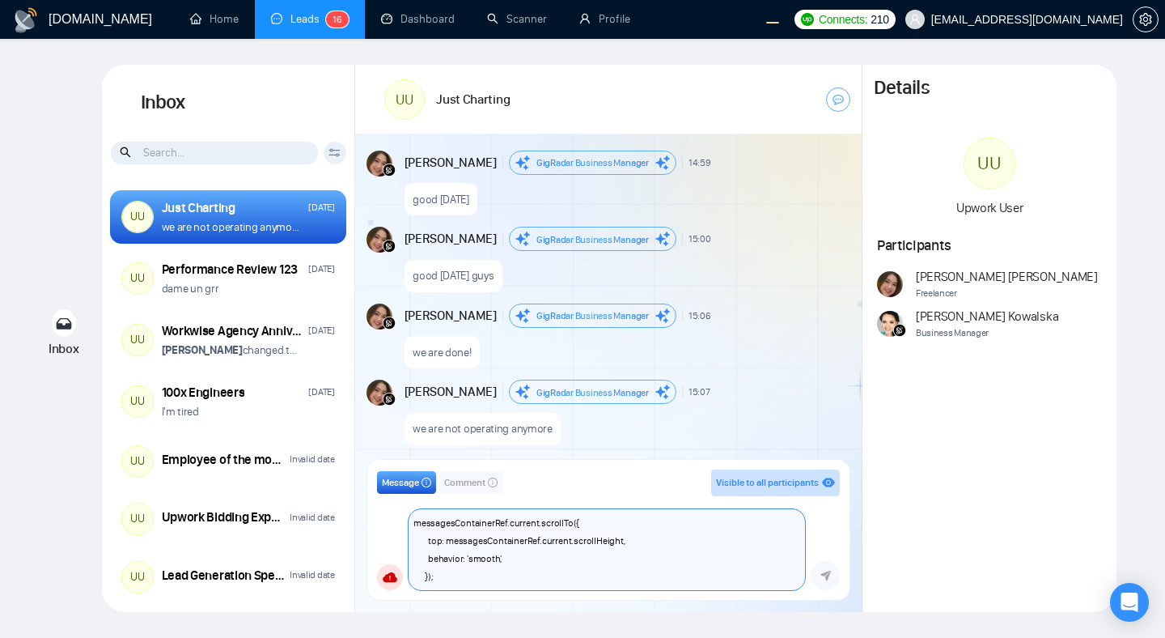
type textarea "messagesContainerRef.current.scrollTo({ top: messagesContainerRef.current.scrol…"
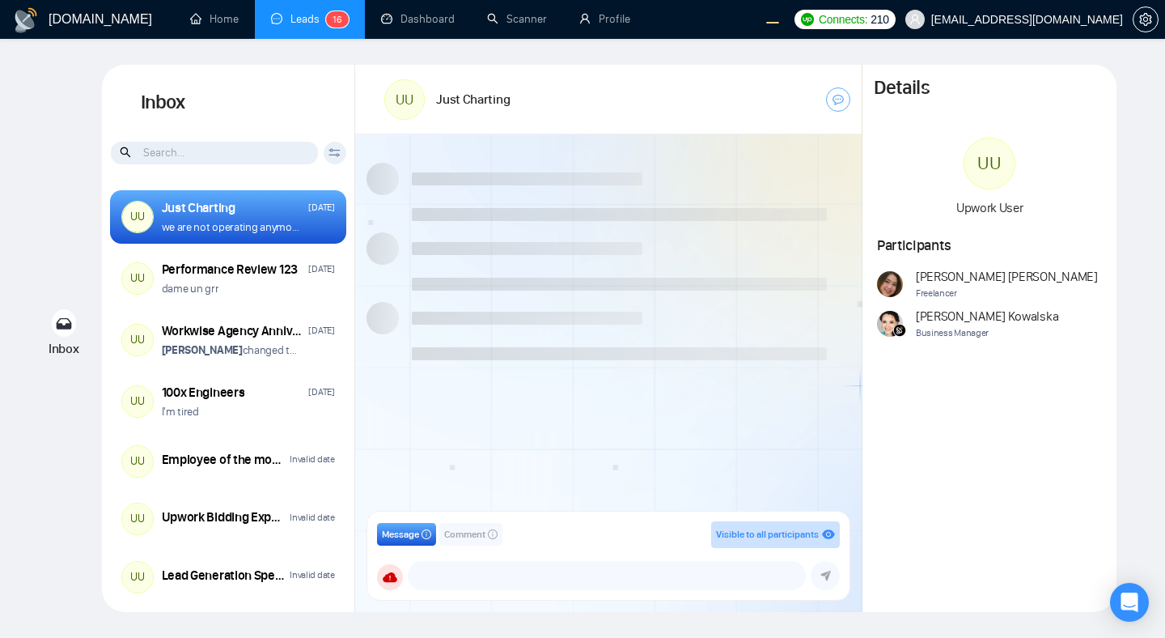
scroll to position [1287, 0]
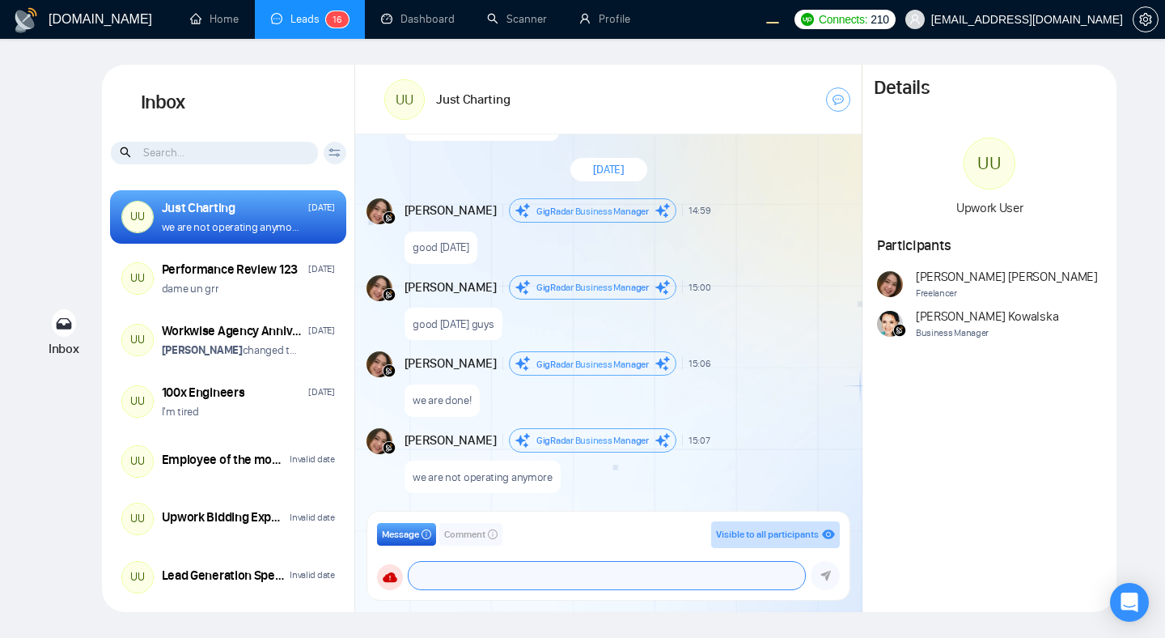
click at [495, 566] on textarea at bounding box center [607, 576] width 397 height 28
type textarea "advwvwevevew"
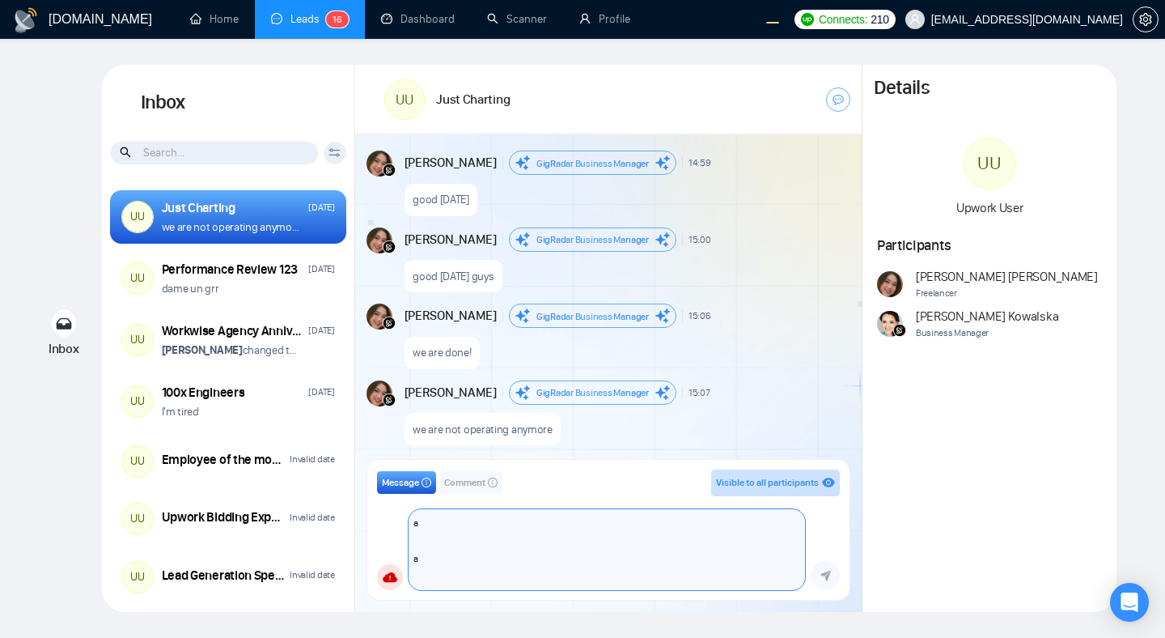
scroll to position [1338, 0]
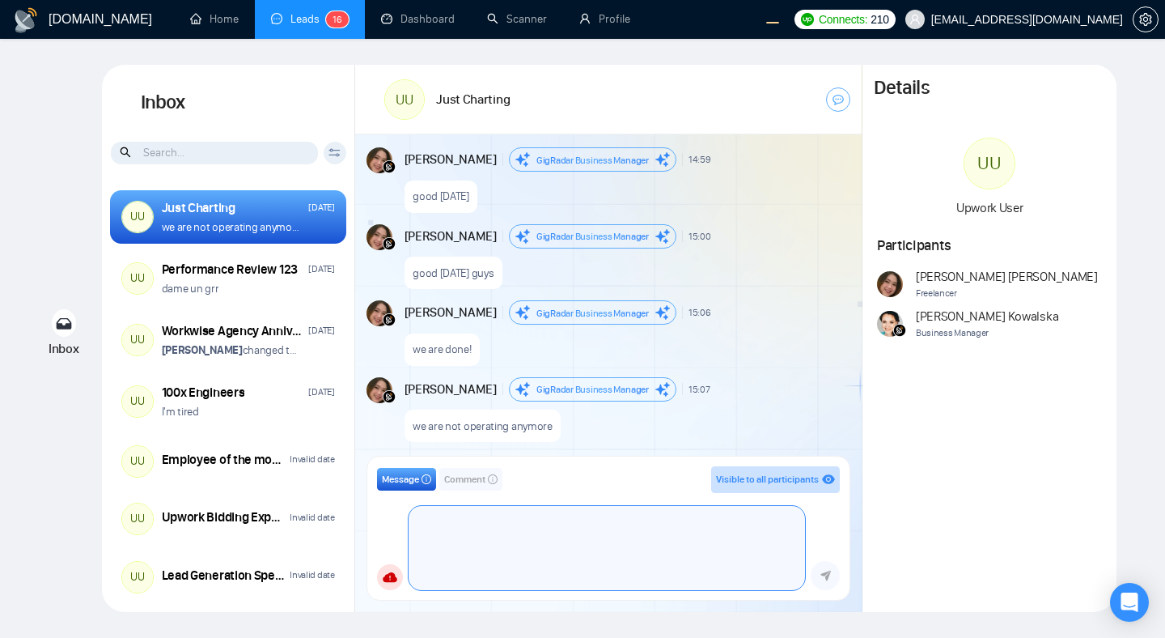
type textarea "a a"
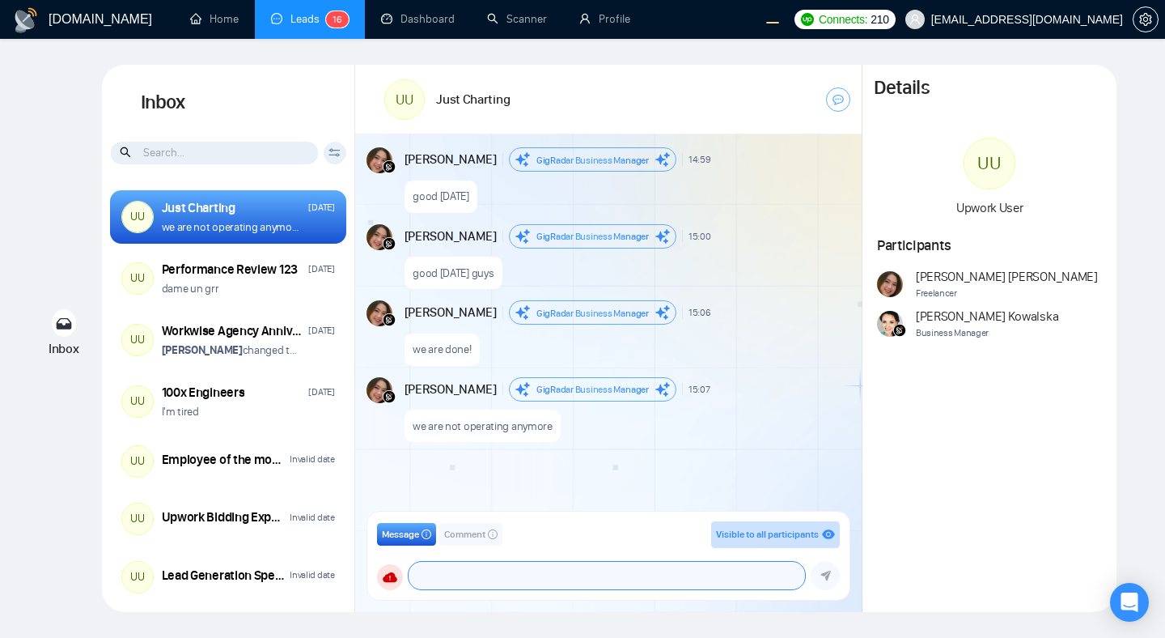
scroll to position [1287, 0]
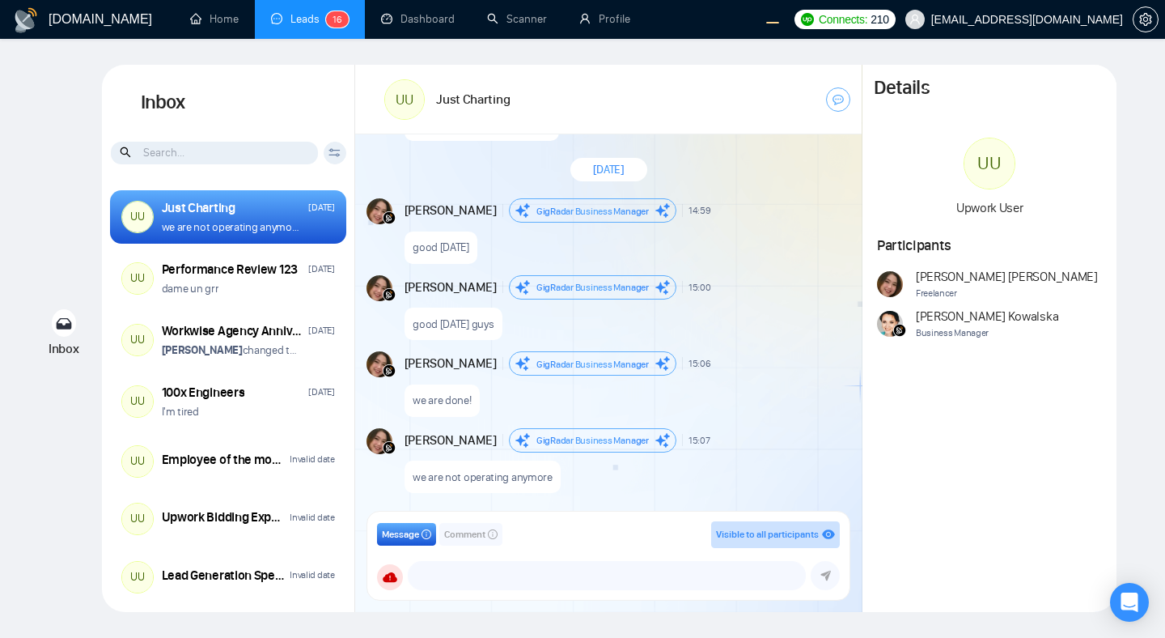
click at [757, 328] on div "good [DATE] guys" at bounding box center [626, 319] width 443 height 41
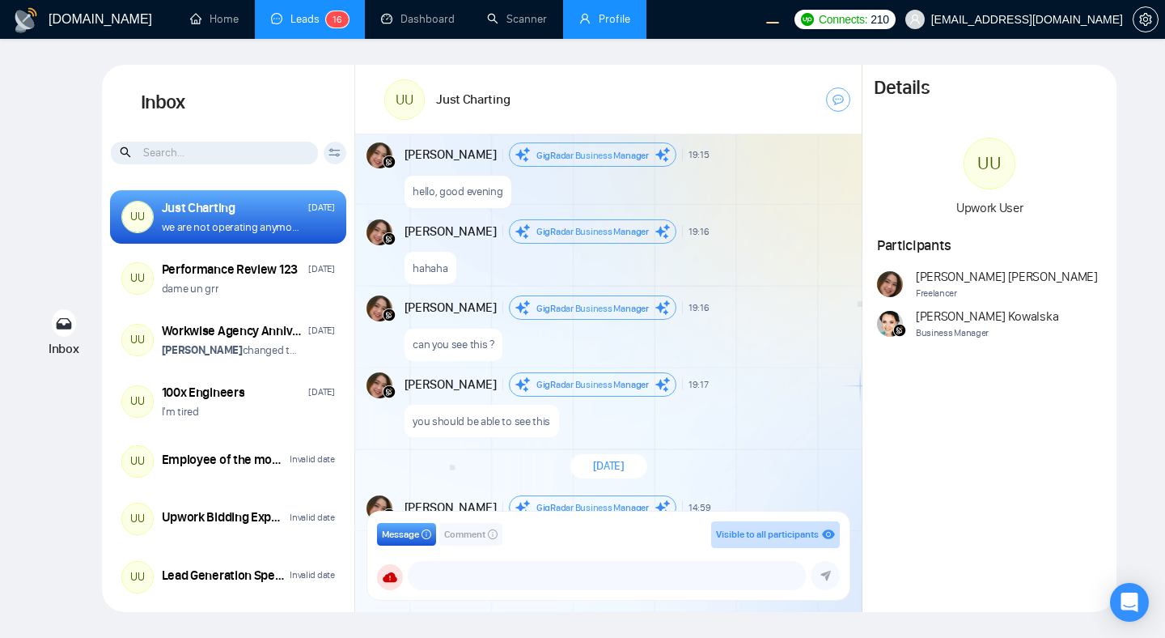
scroll to position [1945, 0]
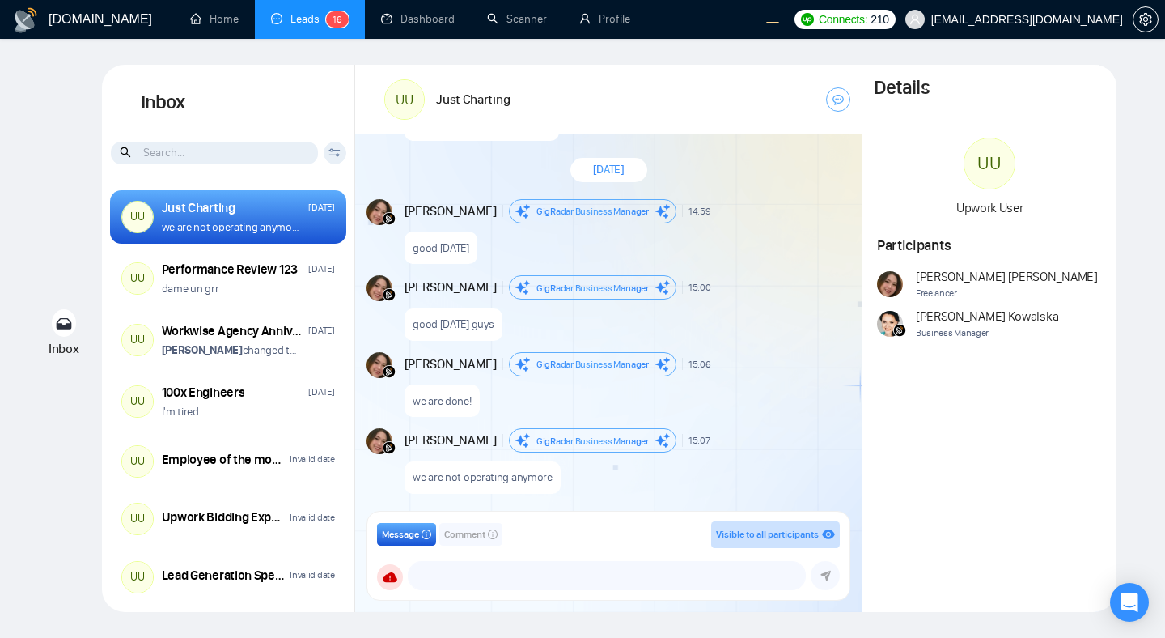
click at [486, 537] on span "Comment" at bounding box center [464, 534] width 41 height 15
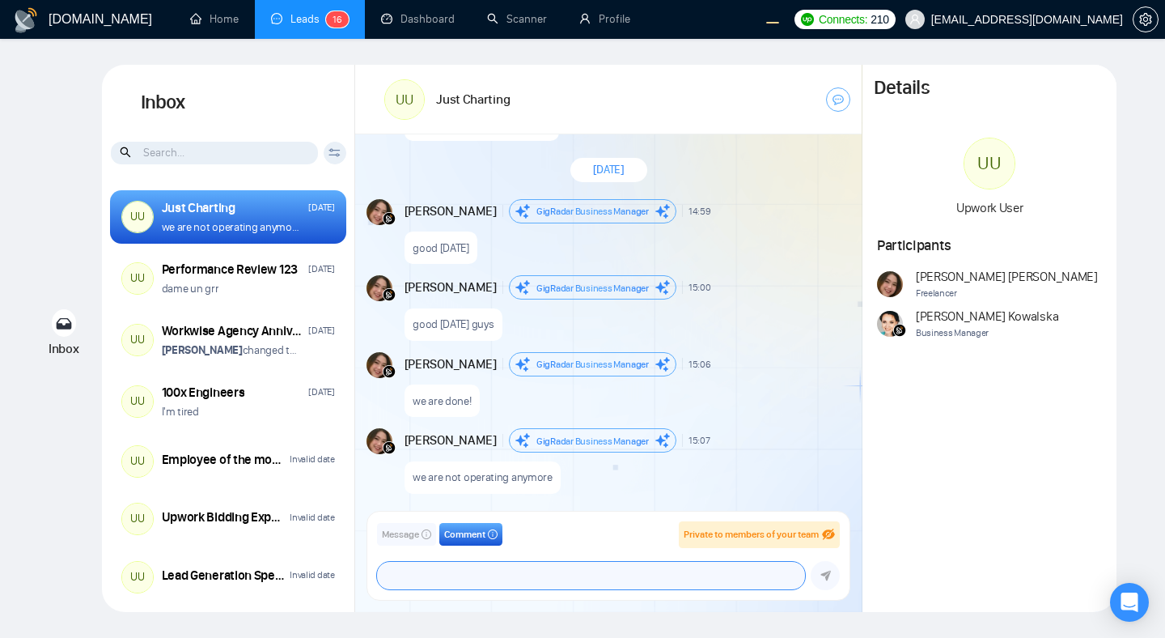
click at [443, 579] on textarea at bounding box center [591, 576] width 428 height 28
type textarea "ashiap"
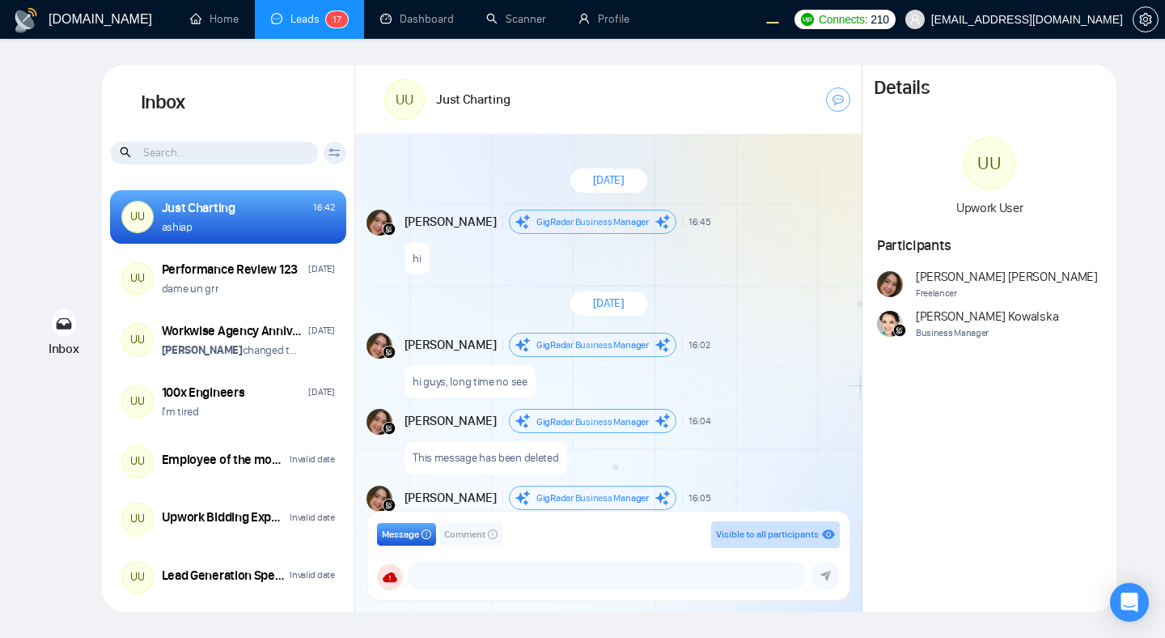
scroll to position [1403, 0]
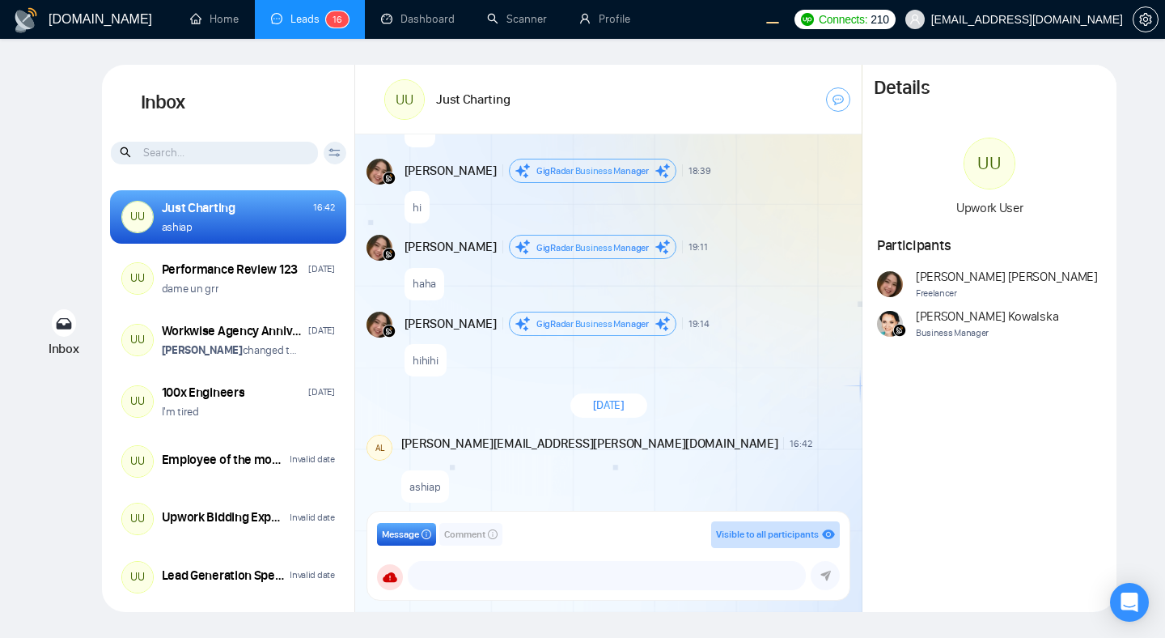
click at [466, 537] on span "Comment" at bounding box center [464, 534] width 41 height 15
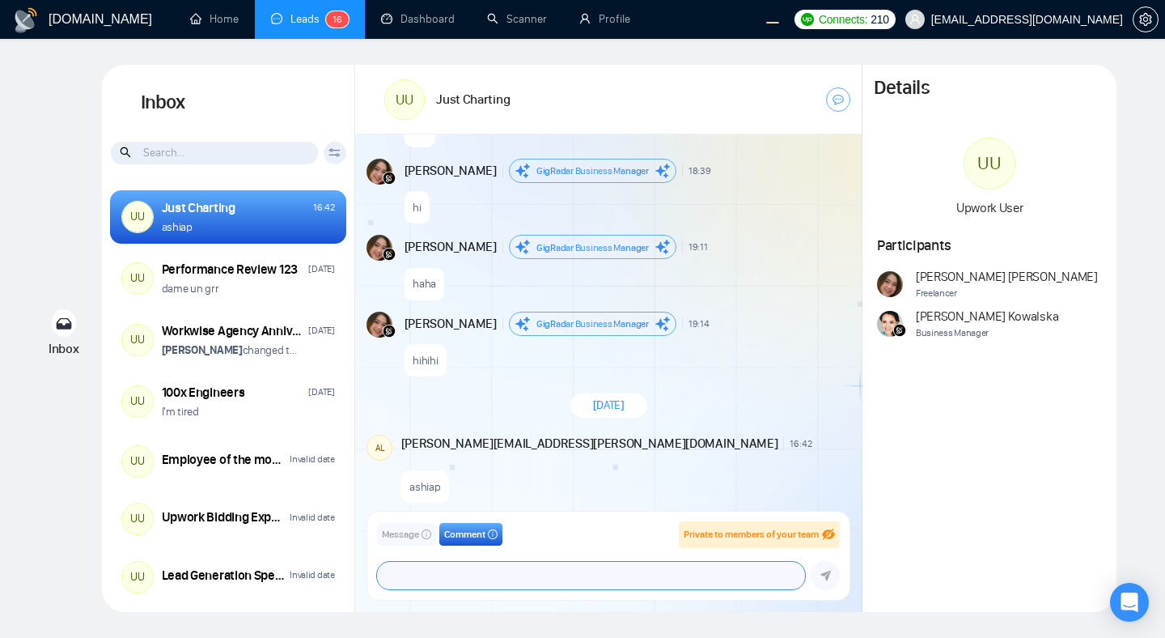
click at [479, 579] on textarea at bounding box center [591, 576] width 428 height 28
type textarea "is everyone ready to go ?"
click at [821, 572] on icon "submit" at bounding box center [826, 575] width 11 height 11
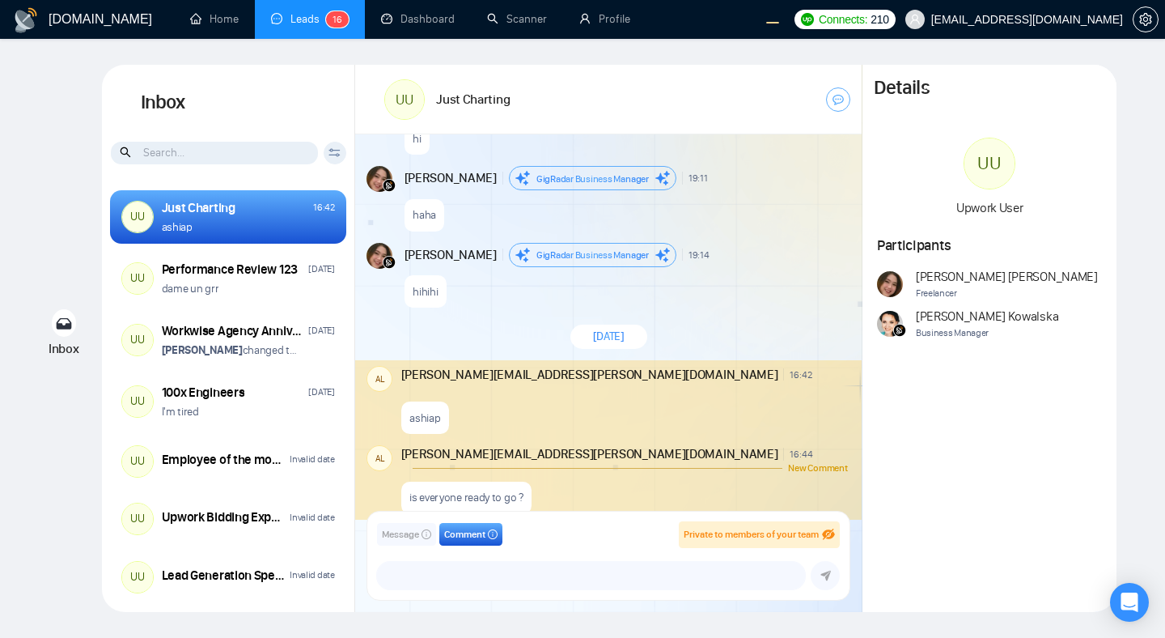
scroll to position [1473, 0]
click at [621, 575] on textarea at bounding box center [591, 576] width 428 height 28
type textarea "lets goo theen"
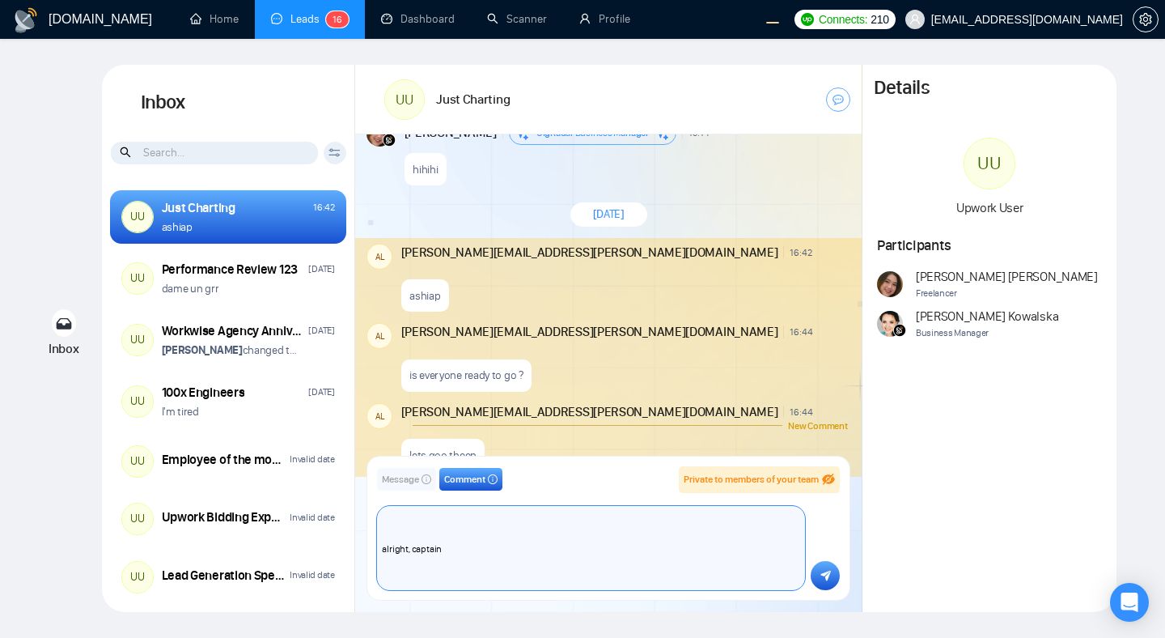
scroll to position [95, 0]
type textarea "alrgih i can't heaaar you alright, captain ooooo"
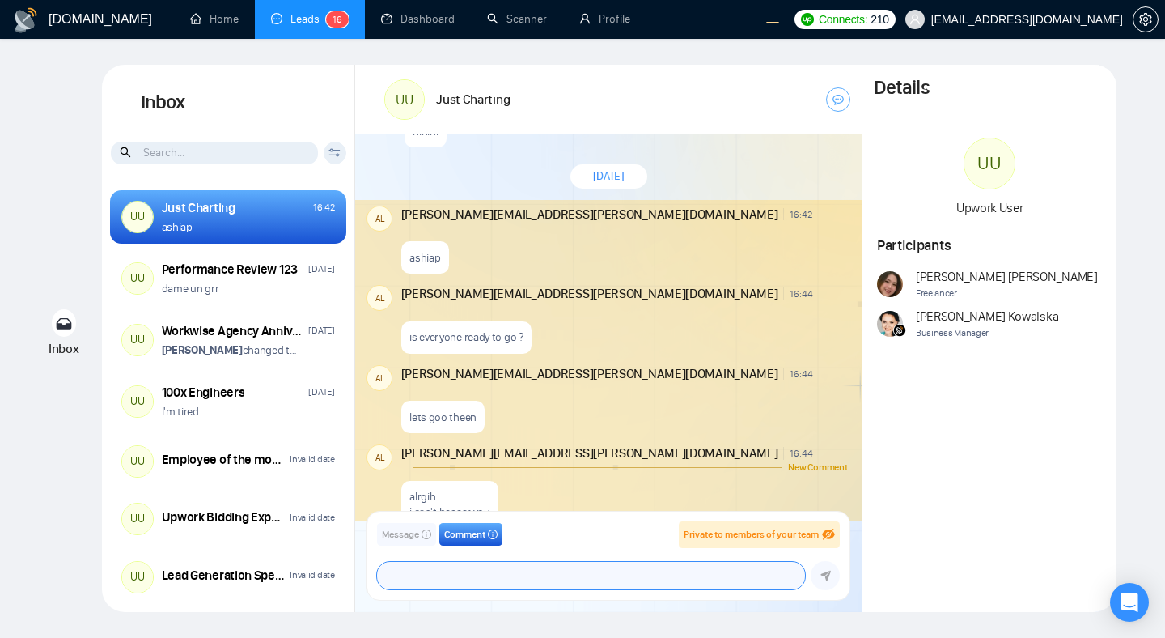
scroll to position [1659, 0]
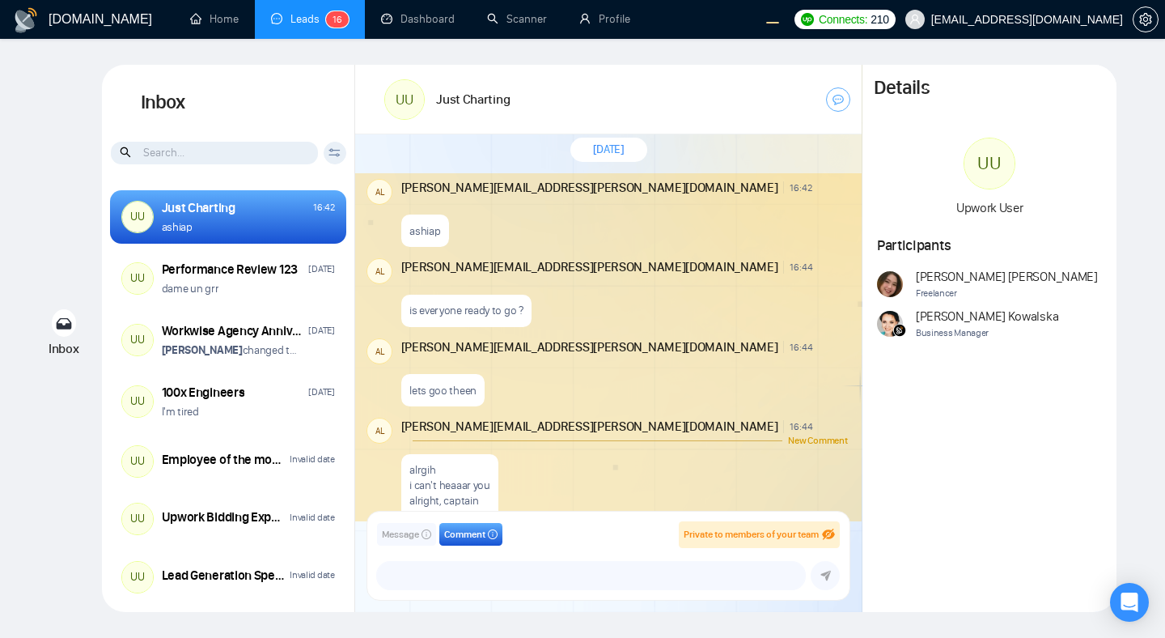
click at [788, 451] on div "alrgih i can't heaaar you alright, captain ooooo" at bounding box center [624, 488] width 447 height 87
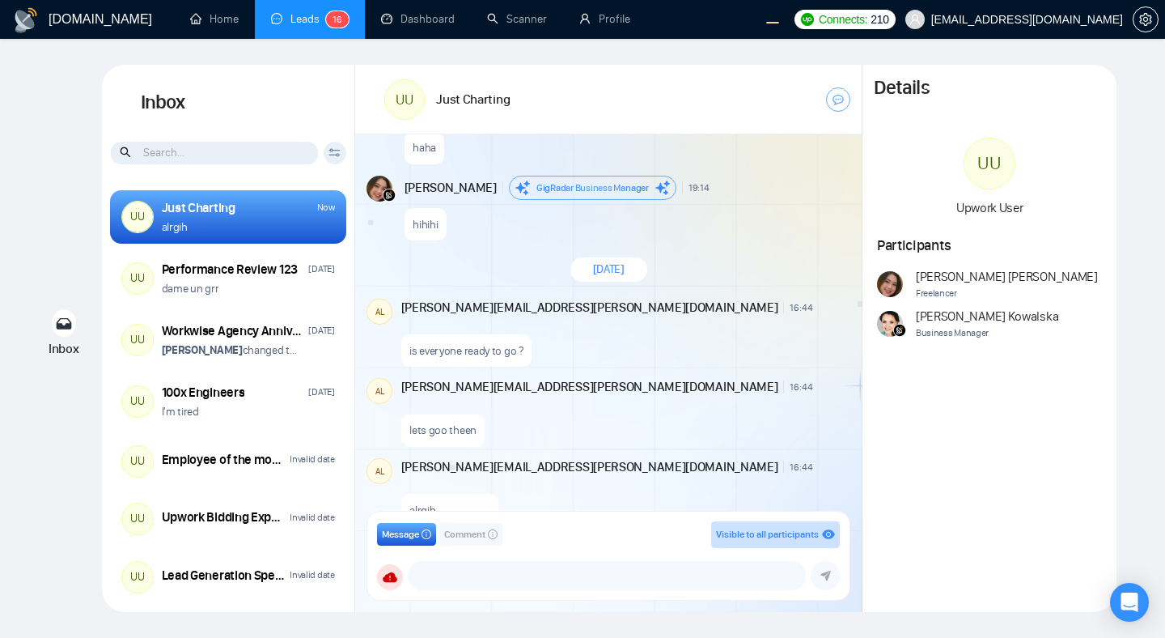
scroll to position [1589, 0]
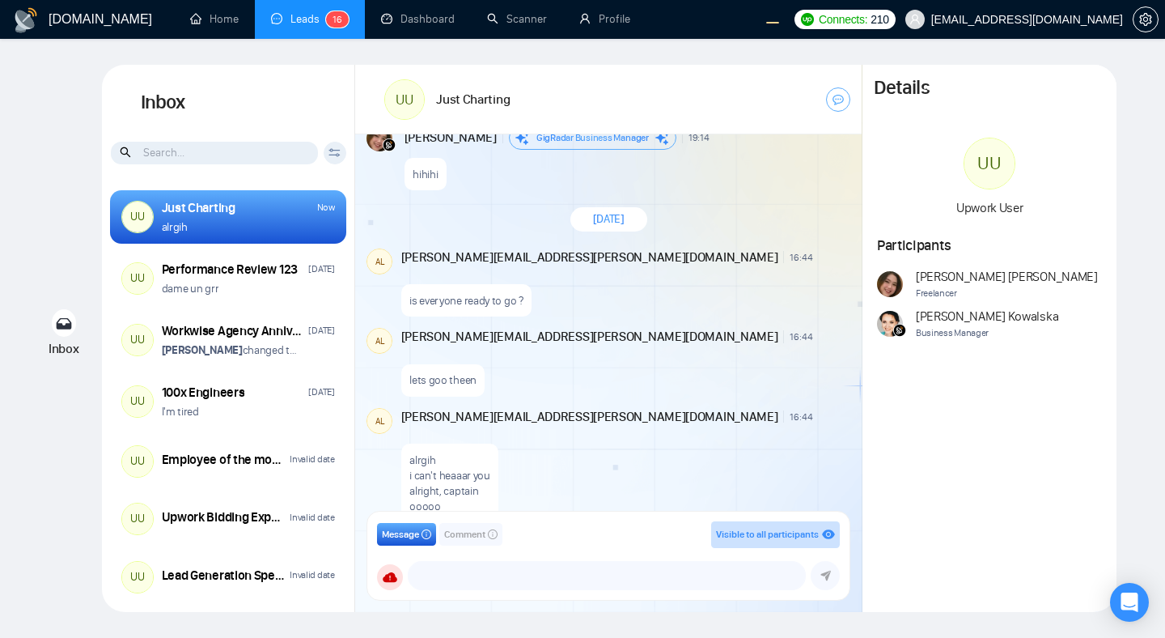
click at [729, 459] on div "alrgih i can't heaaar you alright, captain [PERSON_NAME]" at bounding box center [624, 478] width 447 height 87
click at [690, 439] on div "alrgih i can't heaaar you alright, captain [PERSON_NAME]" at bounding box center [624, 478] width 447 height 87
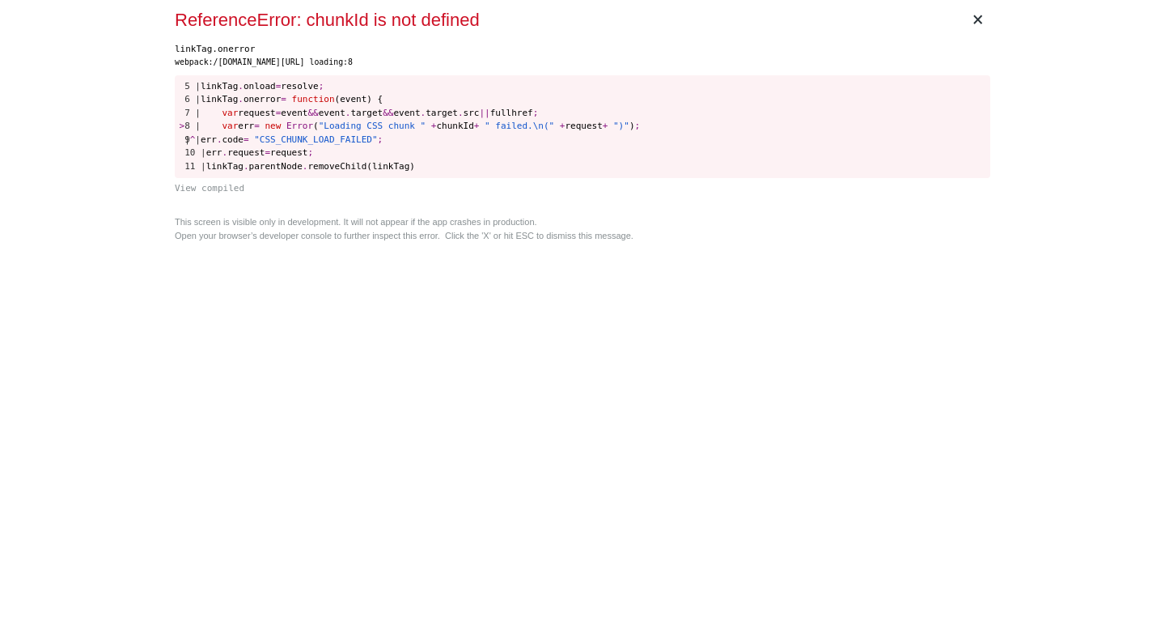
click at [660, 206] on div "linkTag.onerror webpack:/[DOMAIN_NAME][URL] loading:8 5 | linkTag . onload = re…" at bounding box center [583, 126] width 816 height 166
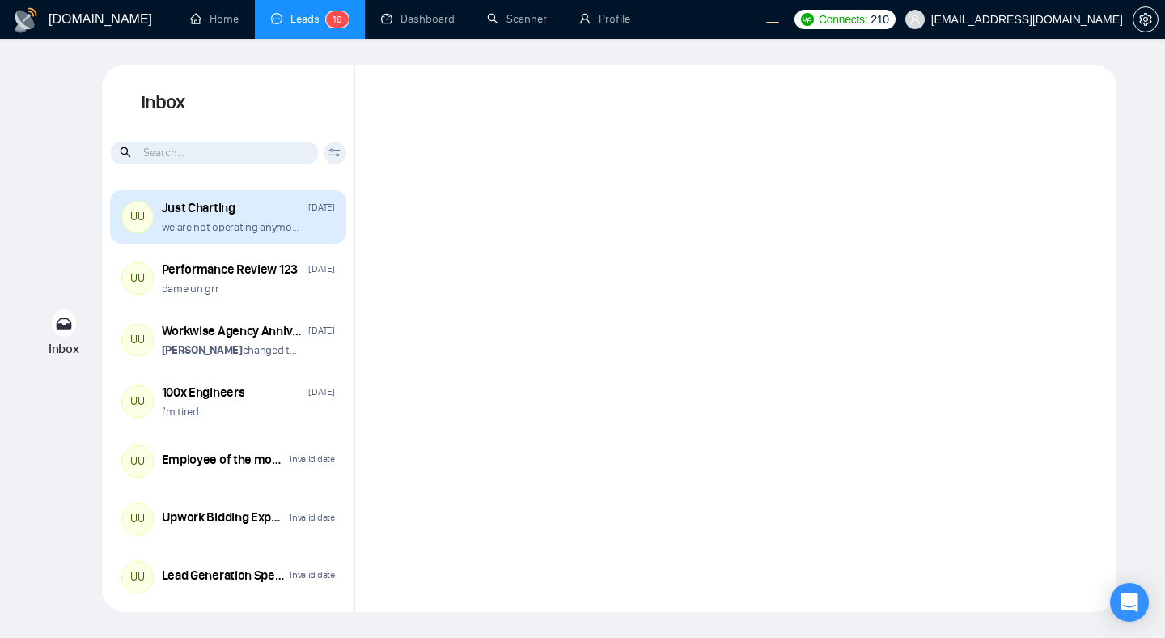
click at [282, 230] on p "we are not operating anymore" at bounding box center [231, 226] width 138 height 15
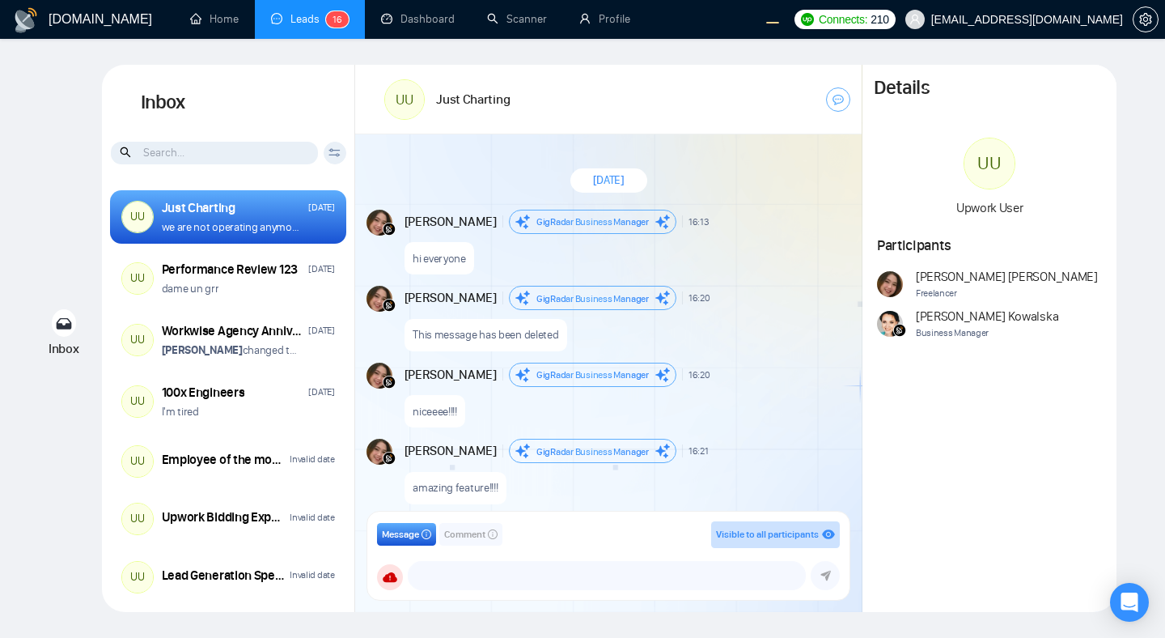
scroll to position [1287, 0]
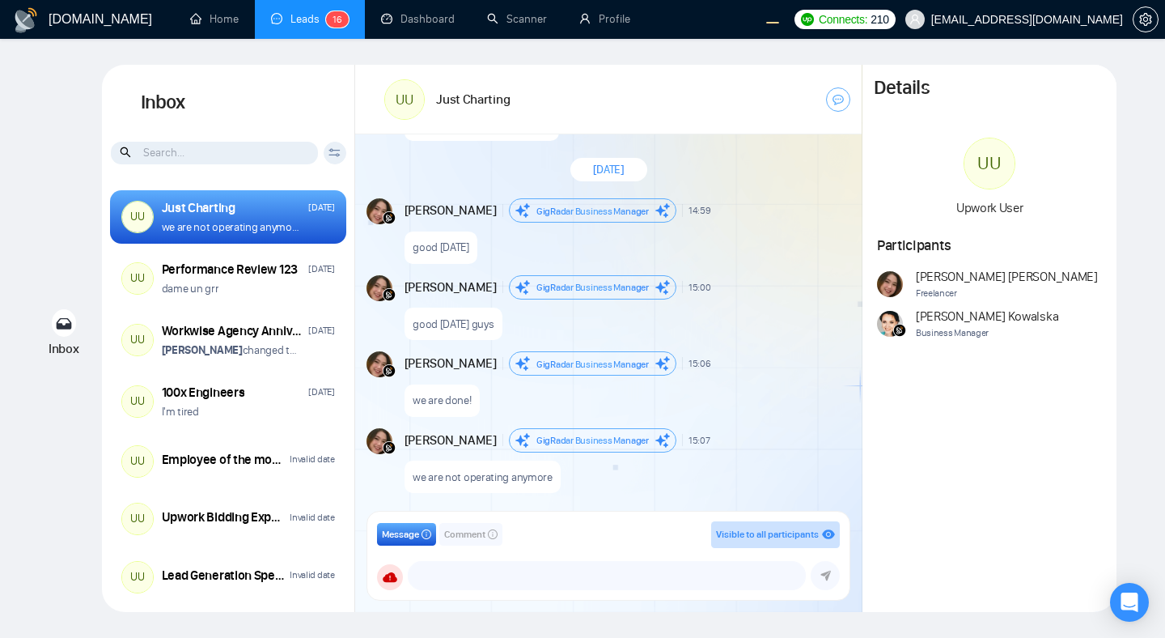
click at [483, 536] on span "Comment" at bounding box center [464, 534] width 41 height 15
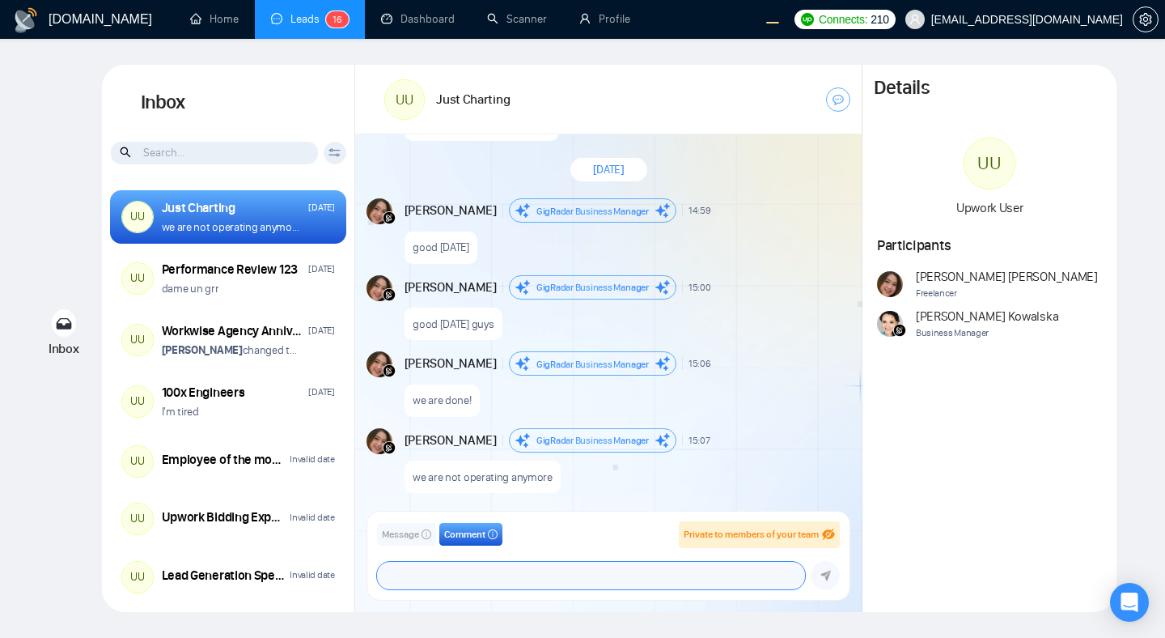
click at [470, 566] on textarea at bounding box center [591, 576] width 428 height 28
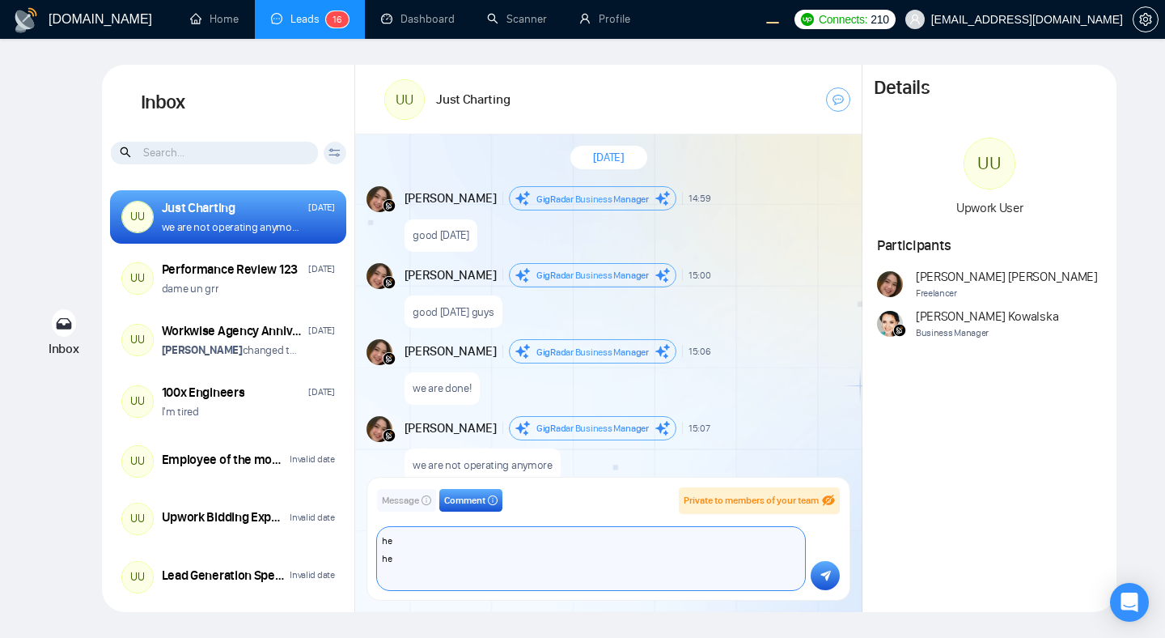
scroll to position [1317, 0]
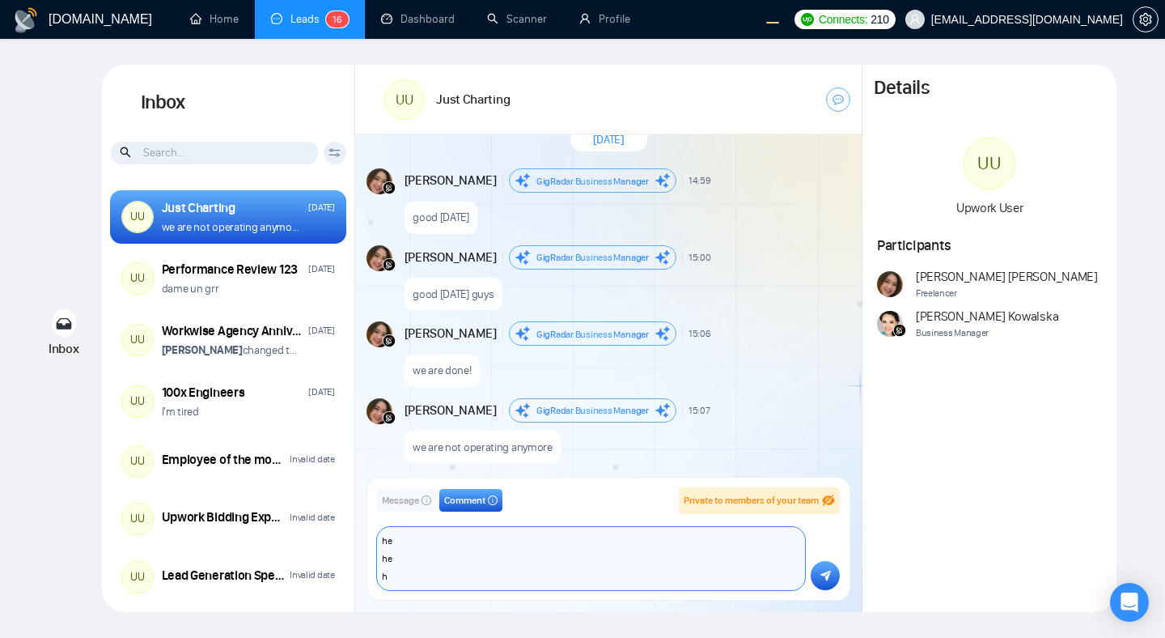
type textarea "he he he"
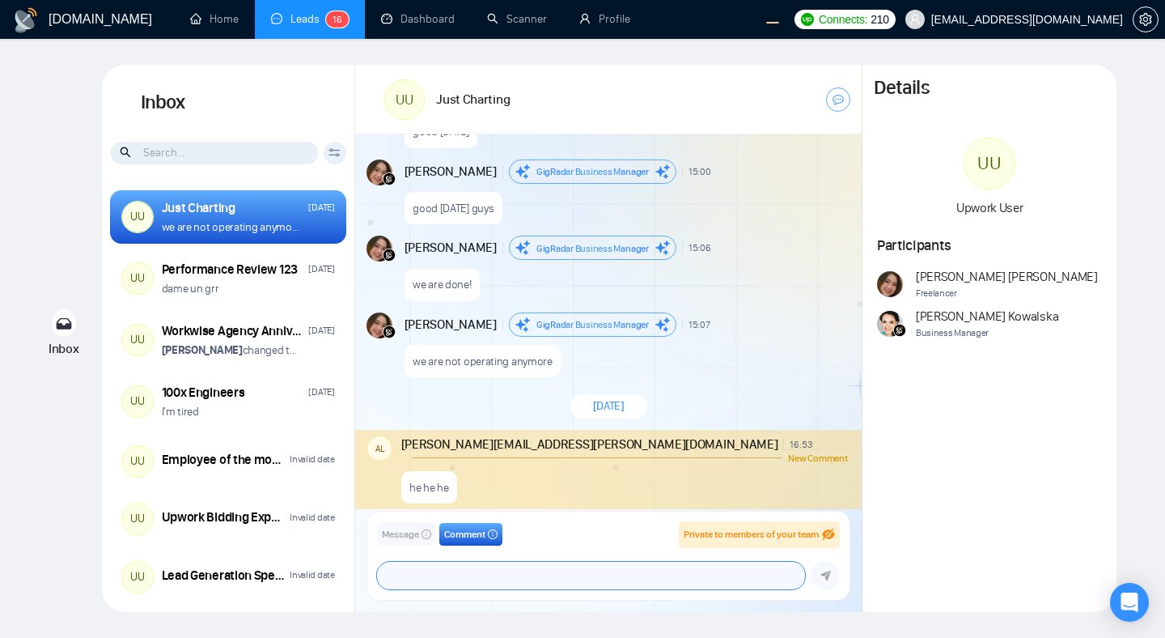
scroll to position [1403, 0]
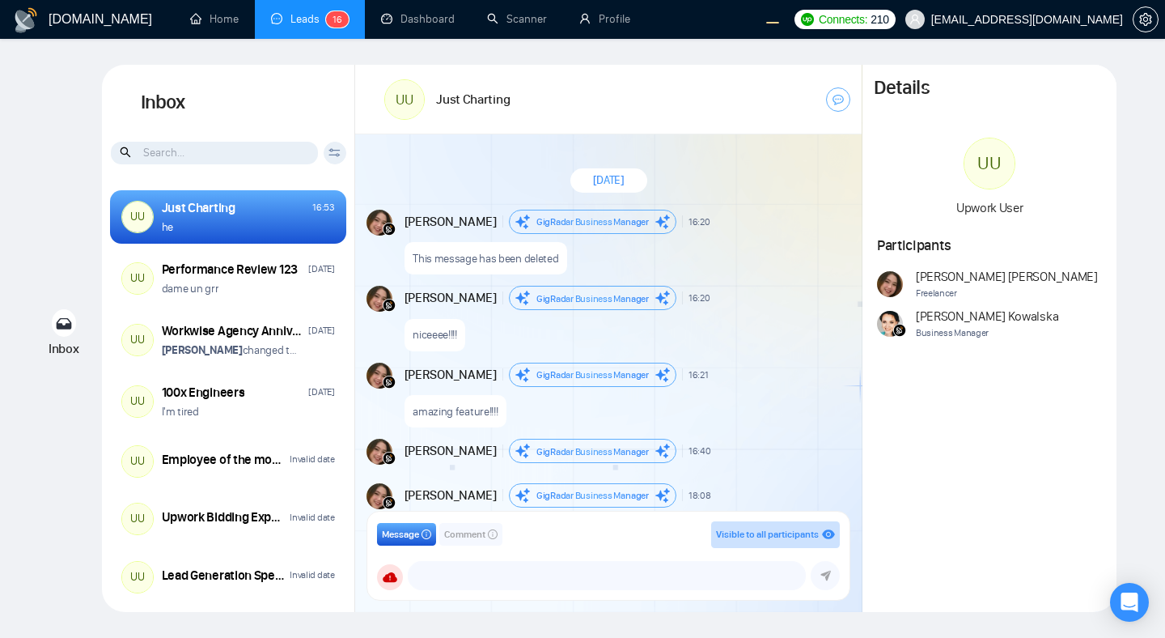
scroll to position [1357, 0]
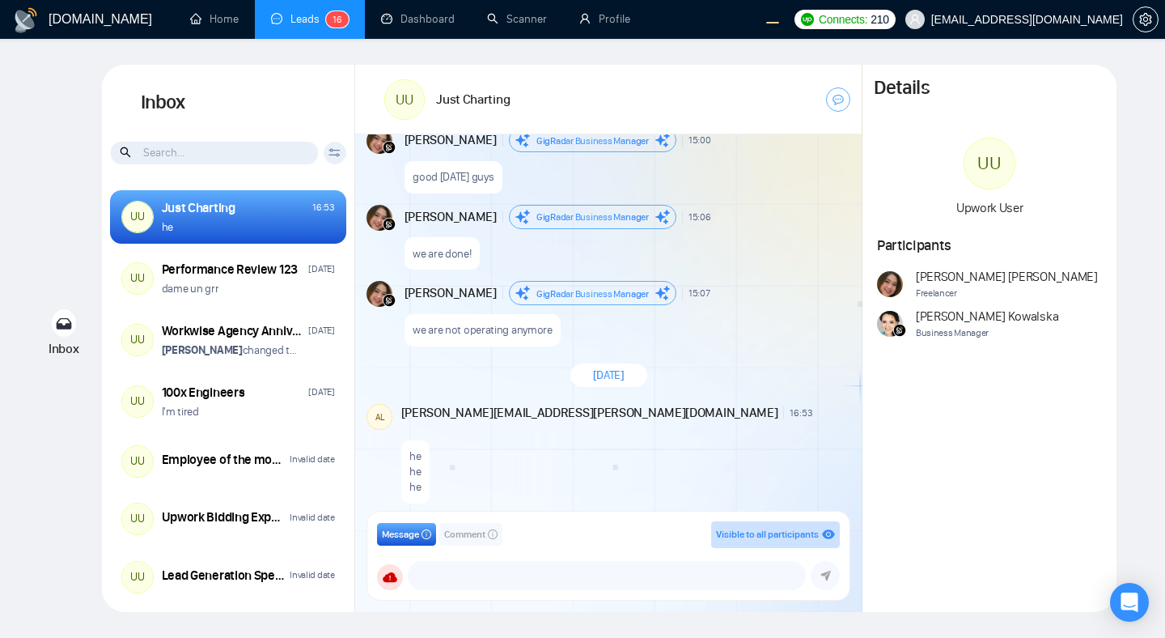
click at [424, 463] on div "he he he" at bounding box center [415, 471] width 28 height 63
click at [571, 469] on div "he he he" at bounding box center [624, 467] width 447 height 72
drag, startPoint x: 417, startPoint y: 478, endPoint x: 404, endPoint y: 436, distance: 44.0
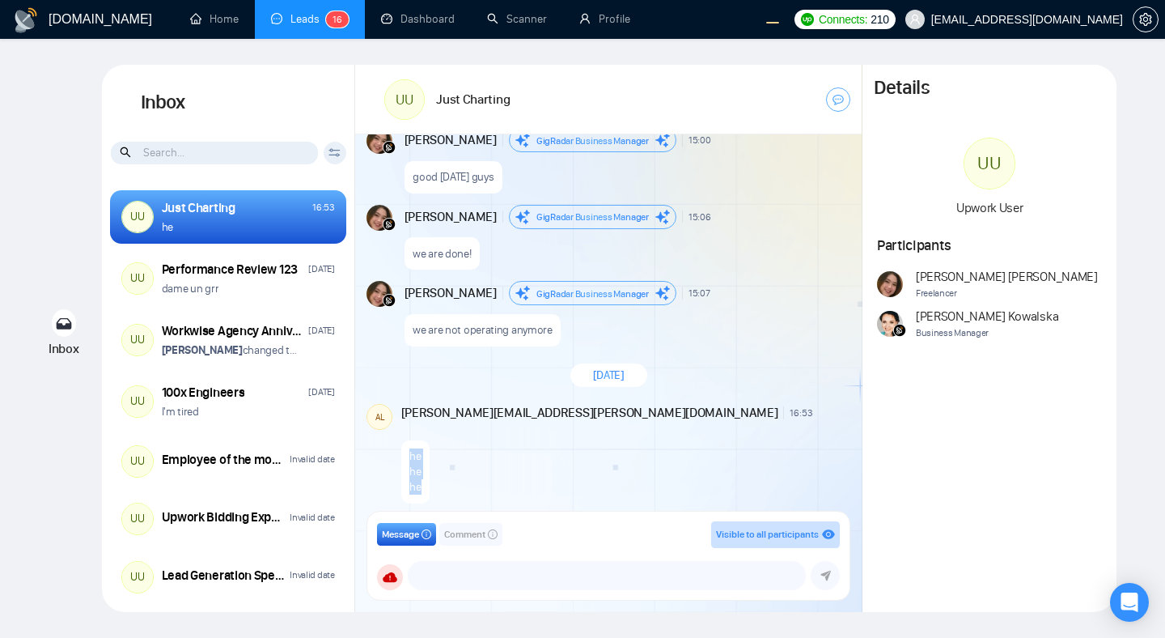
click at [404, 440] on div "he he he" at bounding box center [415, 471] width 28 height 63
click at [507, 448] on div "he he he" at bounding box center [624, 467] width 447 height 72
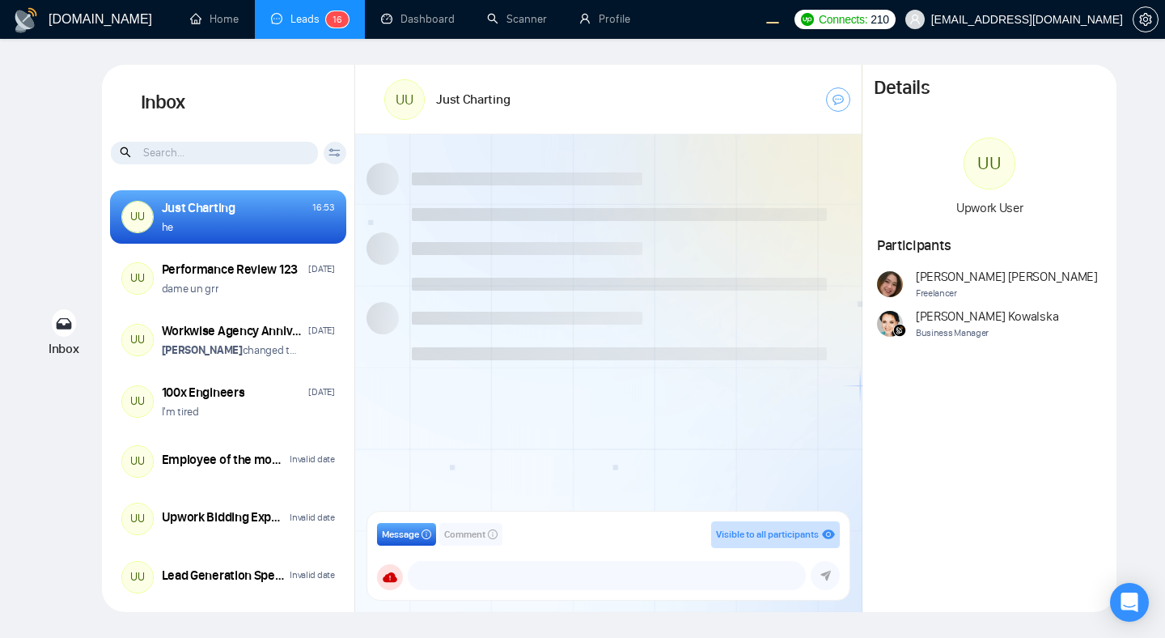
scroll to position [1357, 0]
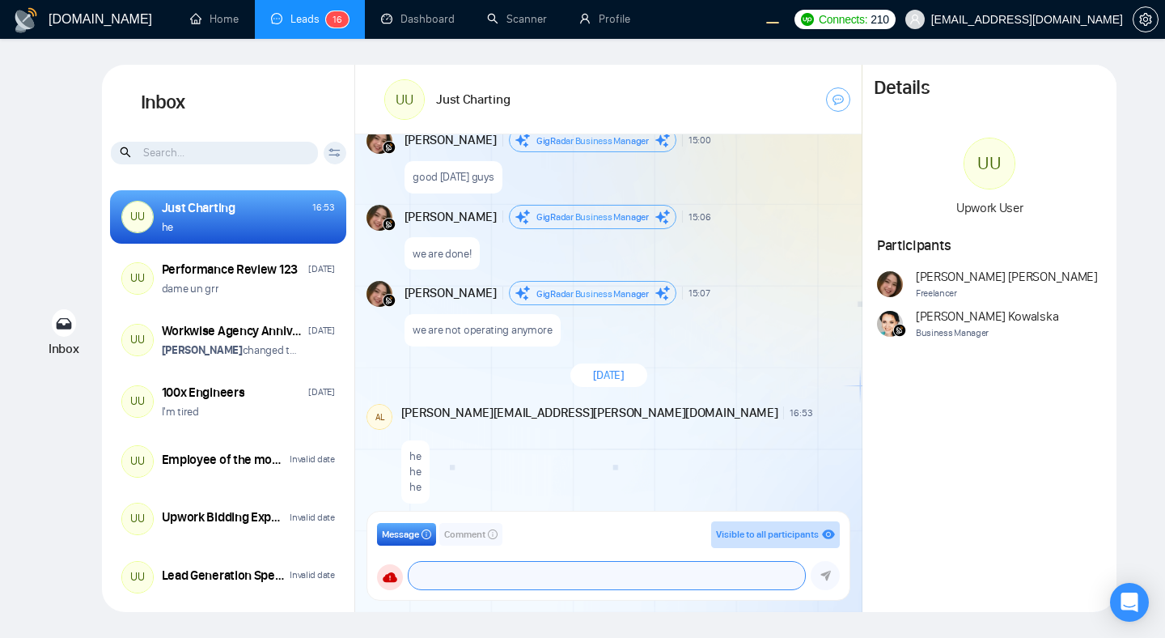
click at [557, 580] on textarea at bounding box center [607, 576] width 397 height 28
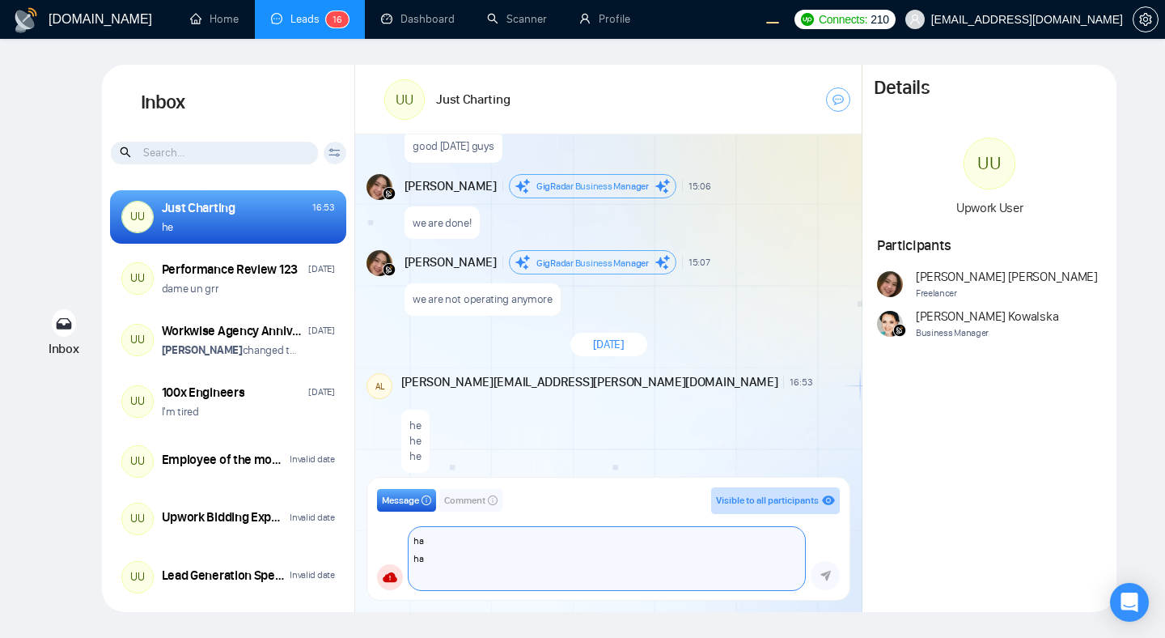
type textarea "ha ha ha"
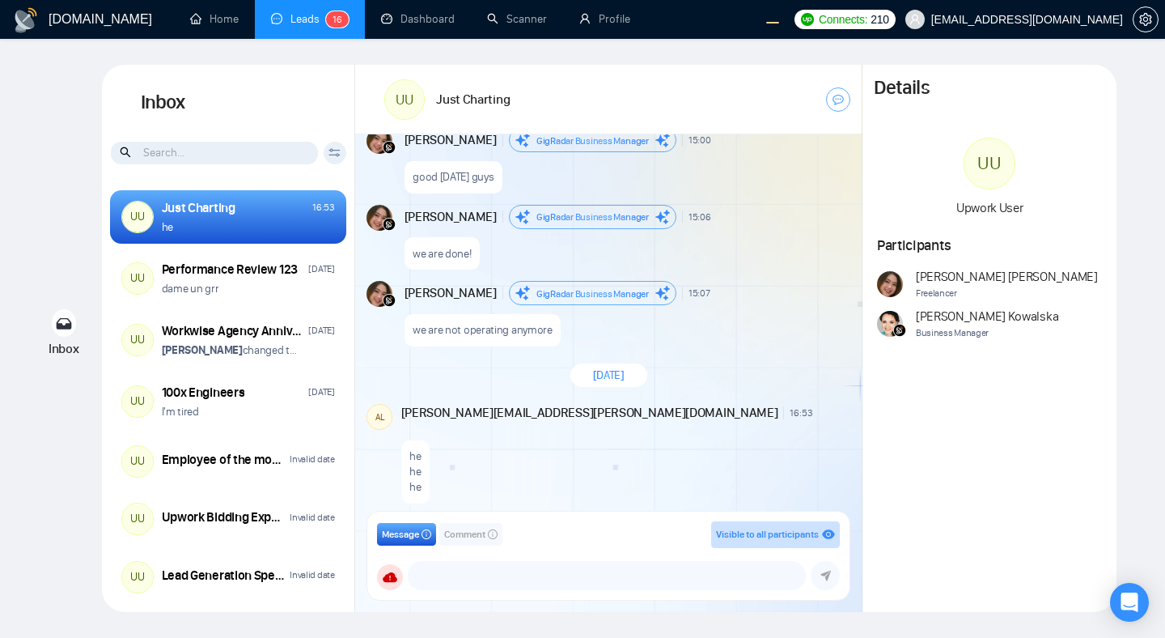
click at [460, 539] on span "Comment" at bounding box center [464, 534] width 41 height 15
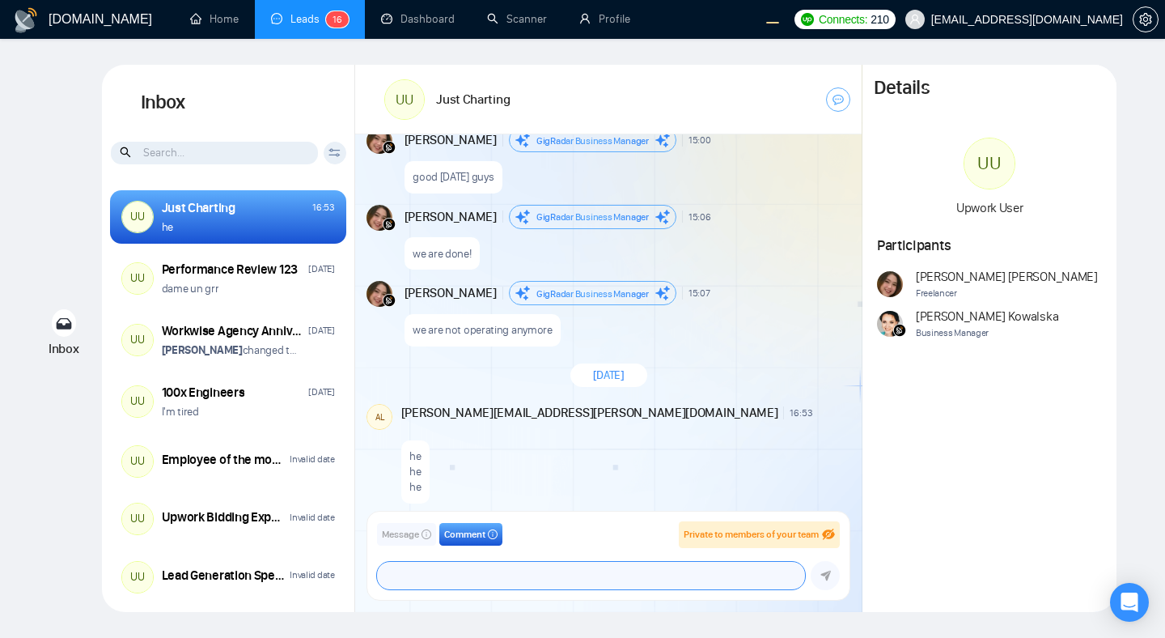
click at [472, 565] on textarea at bounding box center [591, 576] width 428 height 28
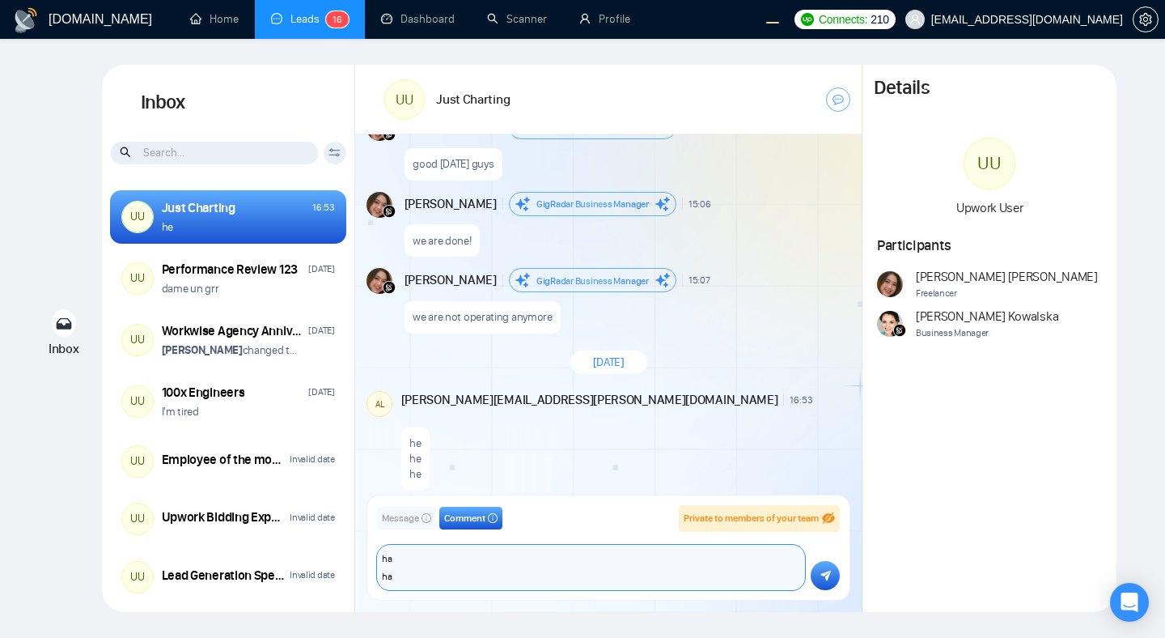
scroll to position [1388, 0]
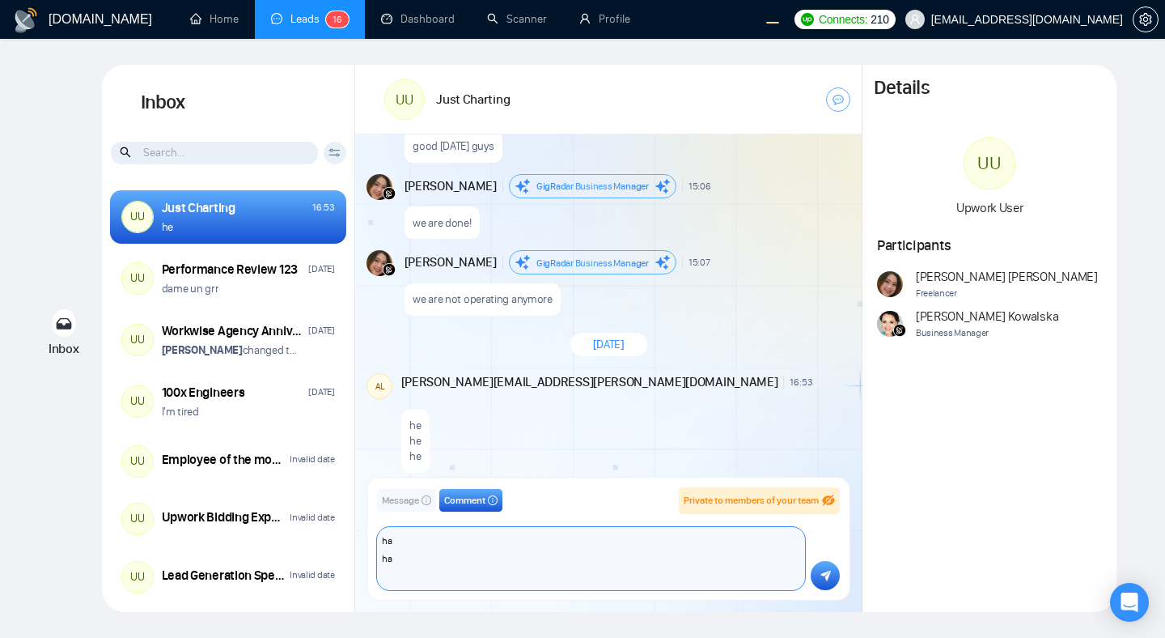
type textarea "ha ha ha"
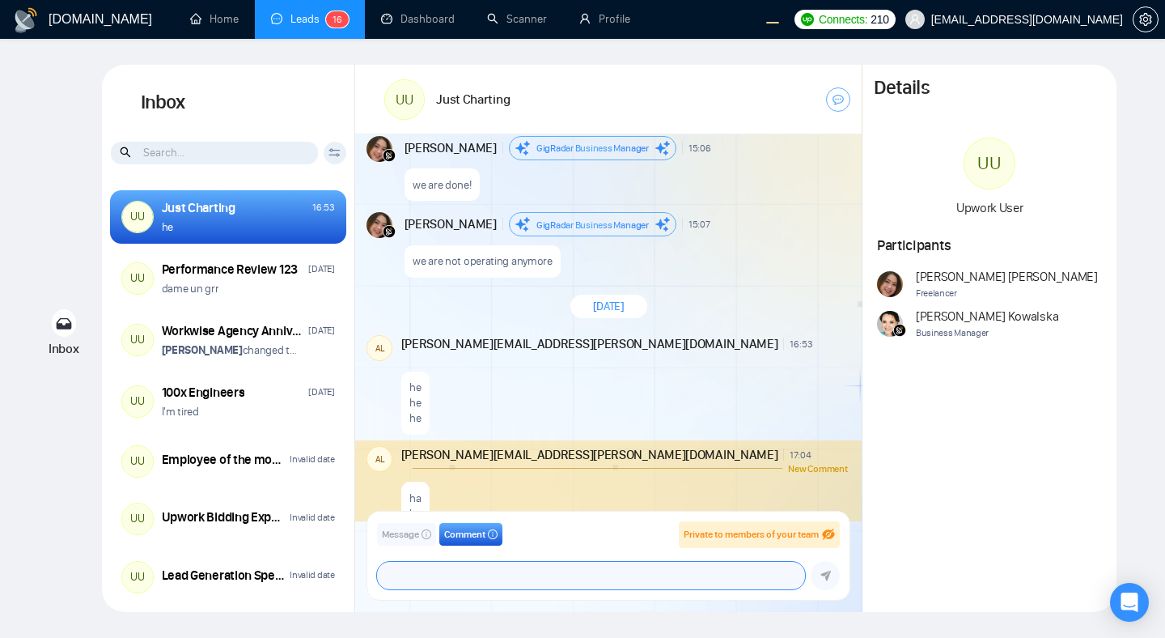
scroll to position [1458, 0]
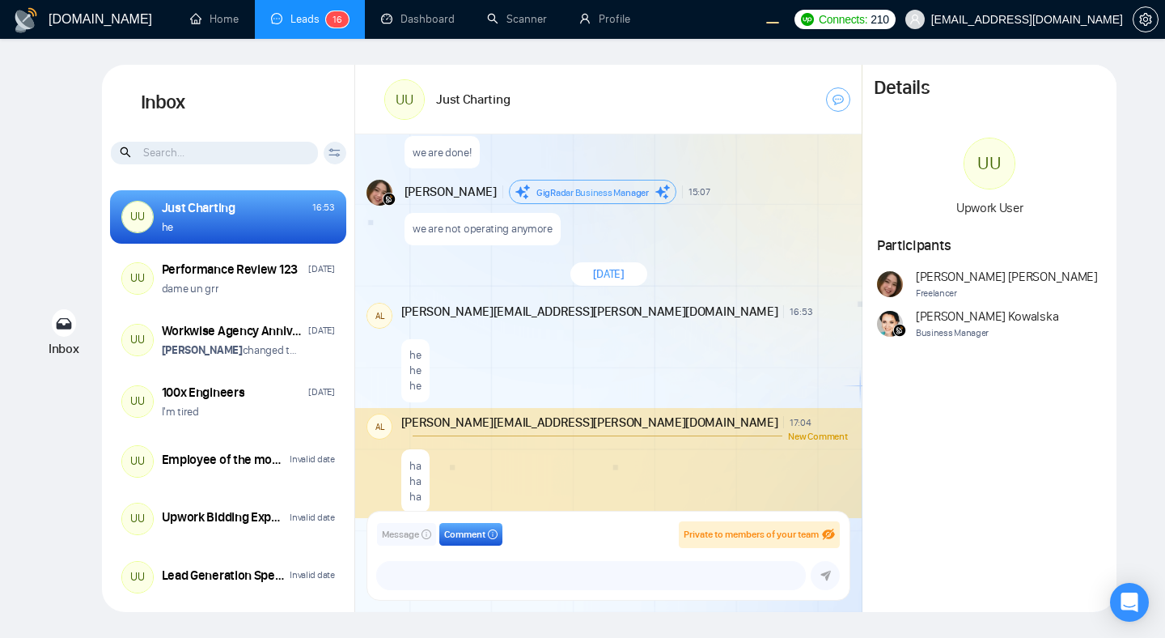
click at [736, 380] on div "he he he" at bounding box center [624, 366] width 447 height 72
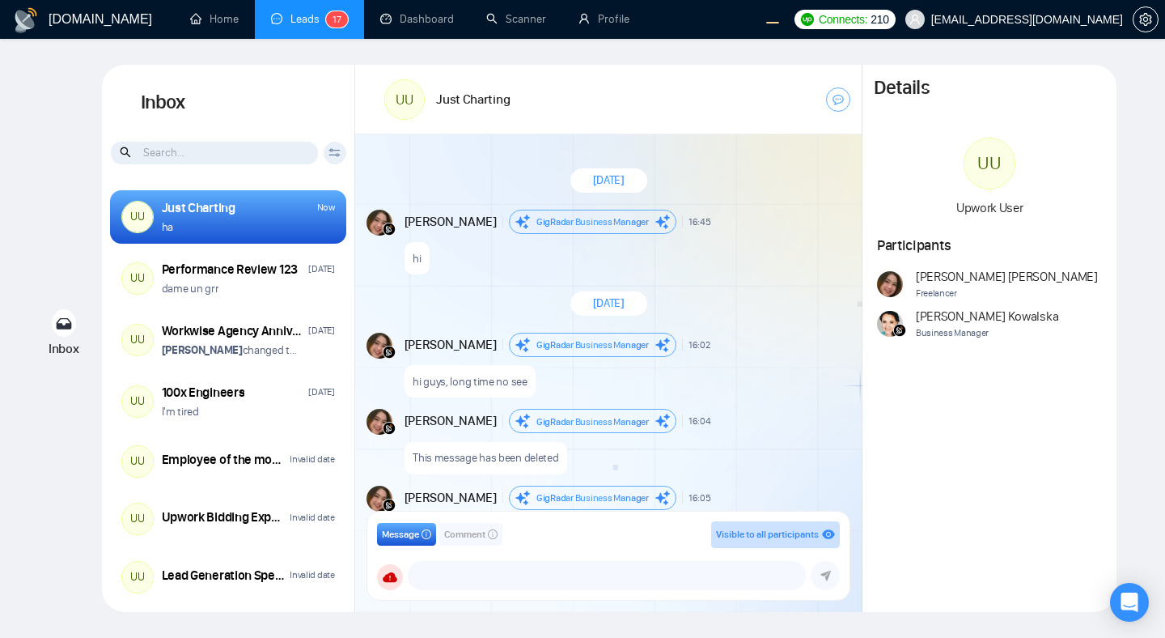
scroll to position [1434, 0]
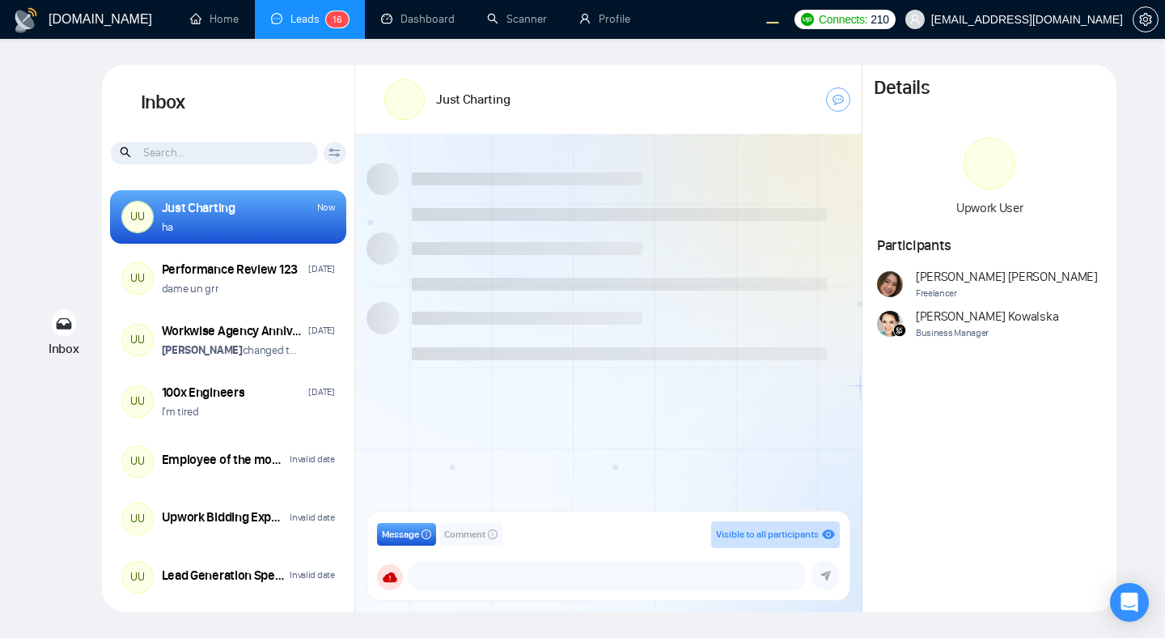
scroll to position [1381, 0]
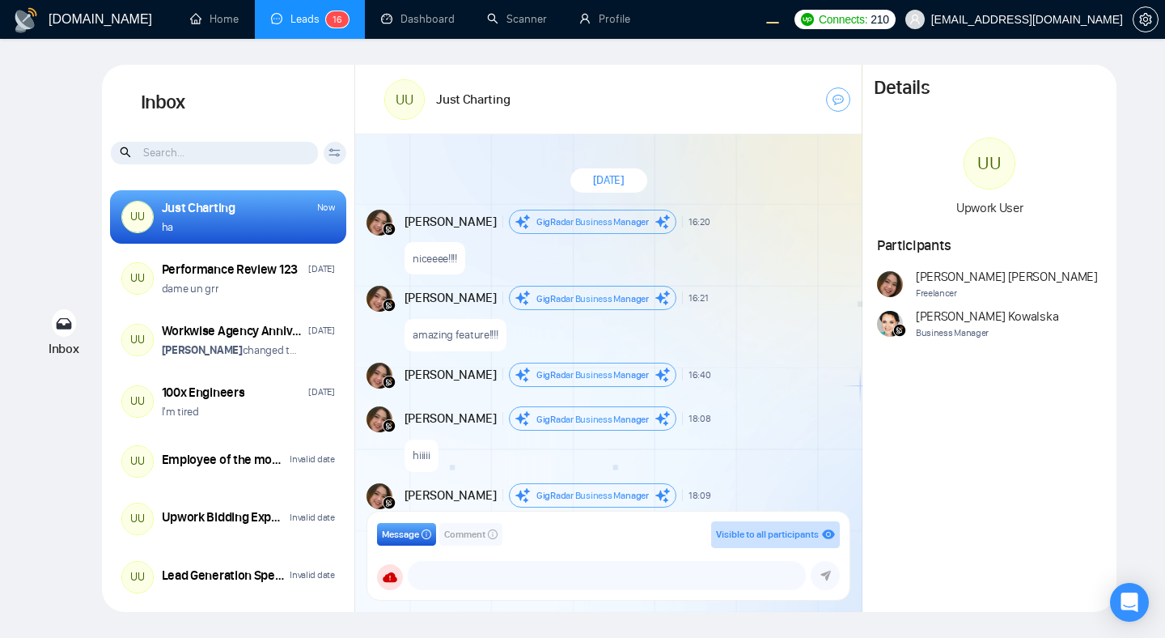
scroll to position [1381, 0]
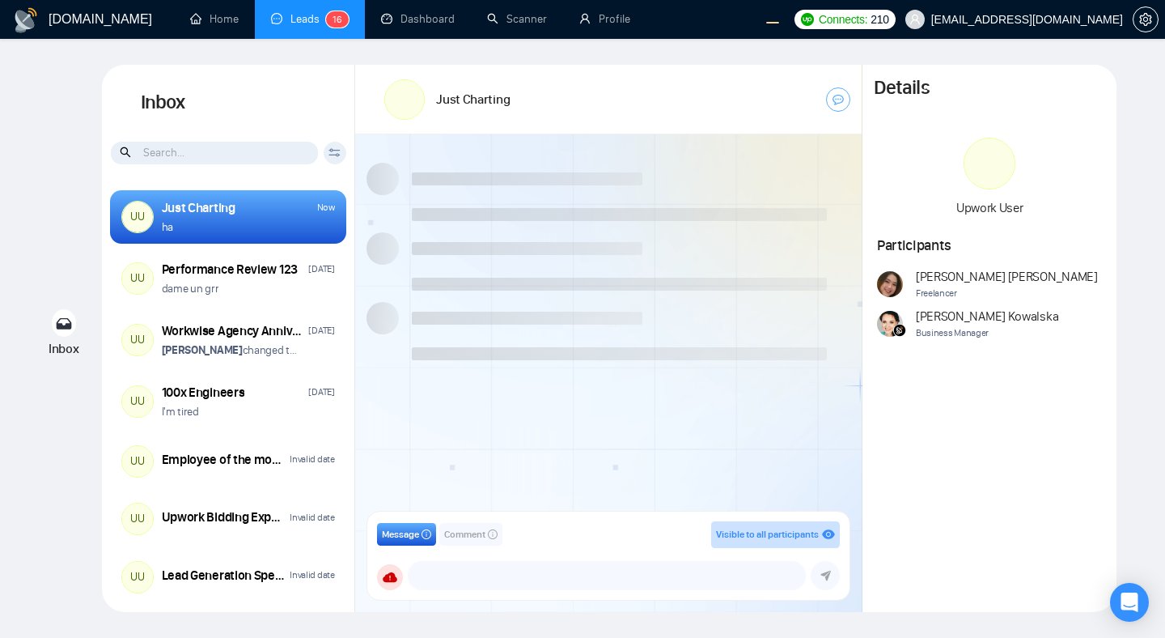
scroll to position [1381, 0]
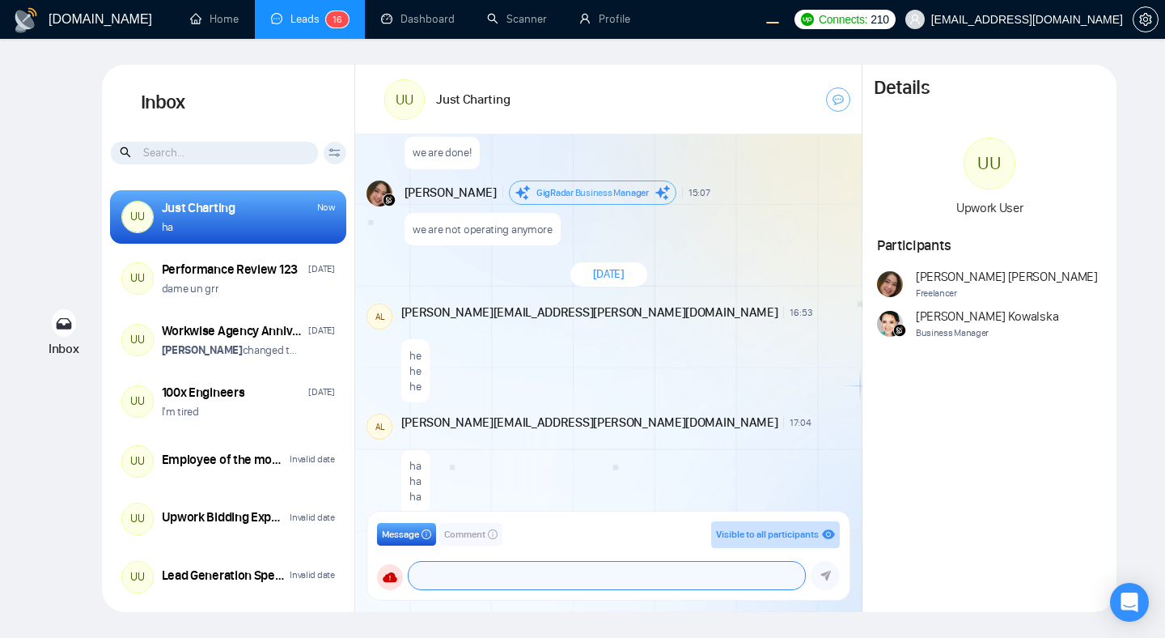
click at [637, 571] on textarea at bounding box center [607, 576] width 397 height 28
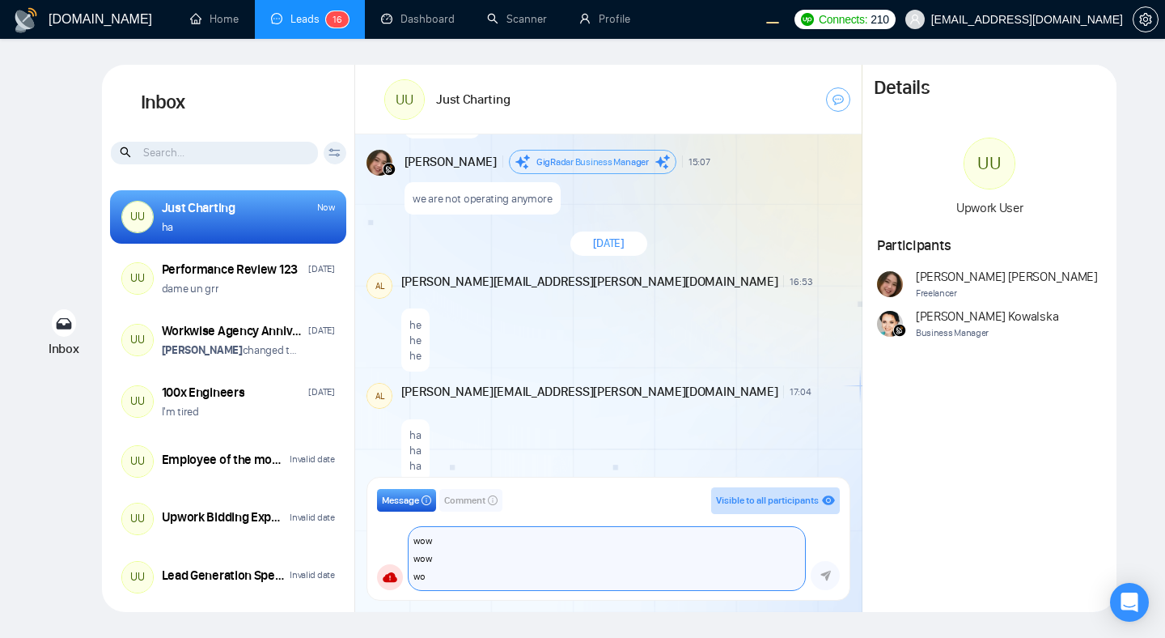
type textarea "wow wow wow"
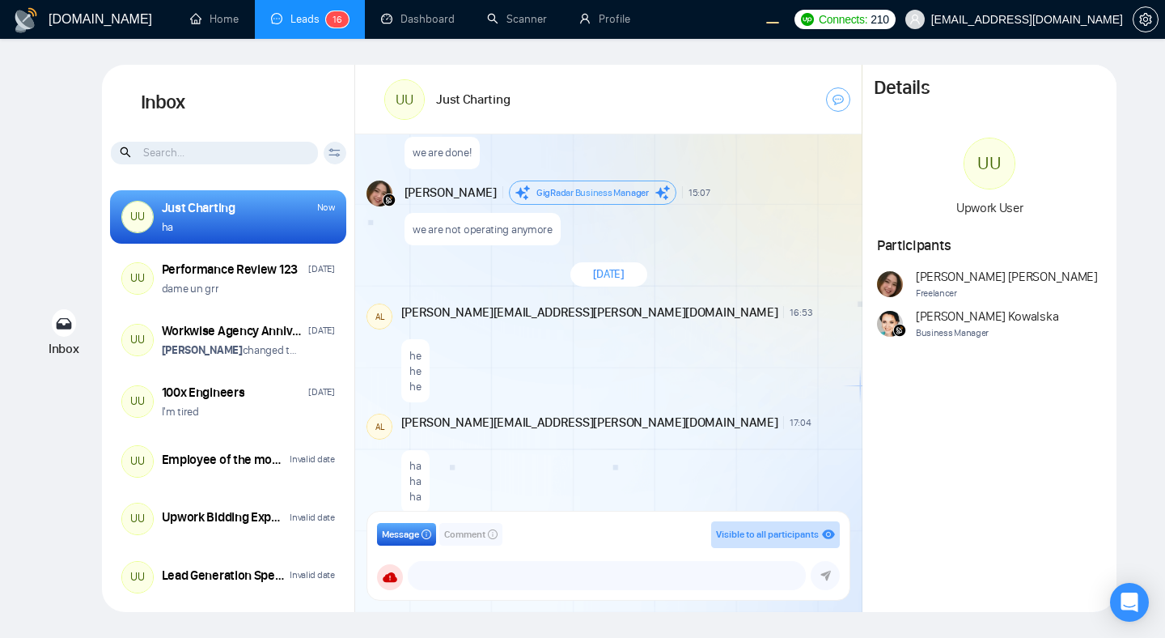
click at [469, 520] on div "Message Comment Visible to all participants GigRadar Business Manager Andrian M…" at bounding box center [608, 555] width 482 height 88
click at [472, 531] on span "Comment" at bounding box center [464, 534] width 41 height 15
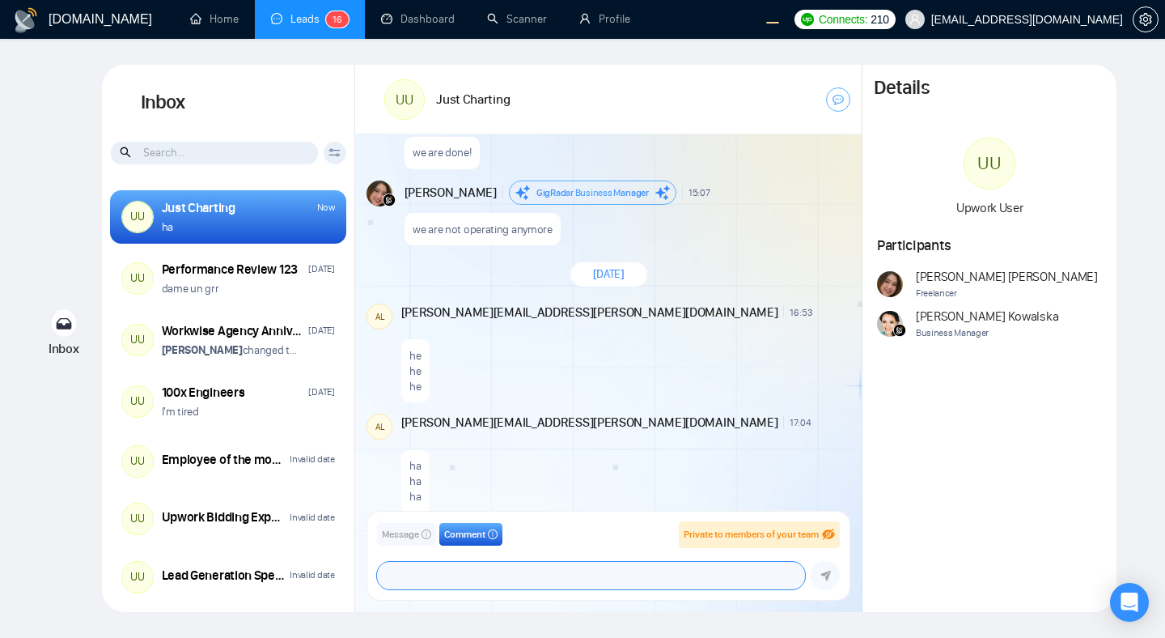
click at [474, 568] on textarea at bounding box center [591, 576] width 428 height 28
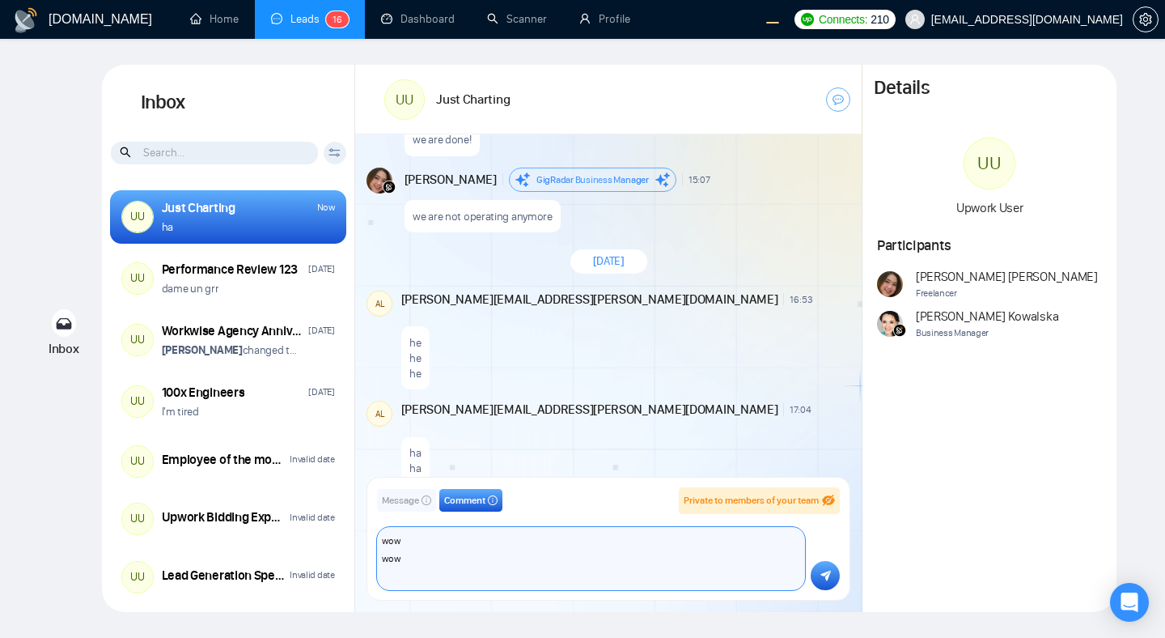
scroll to position [1412, 0]
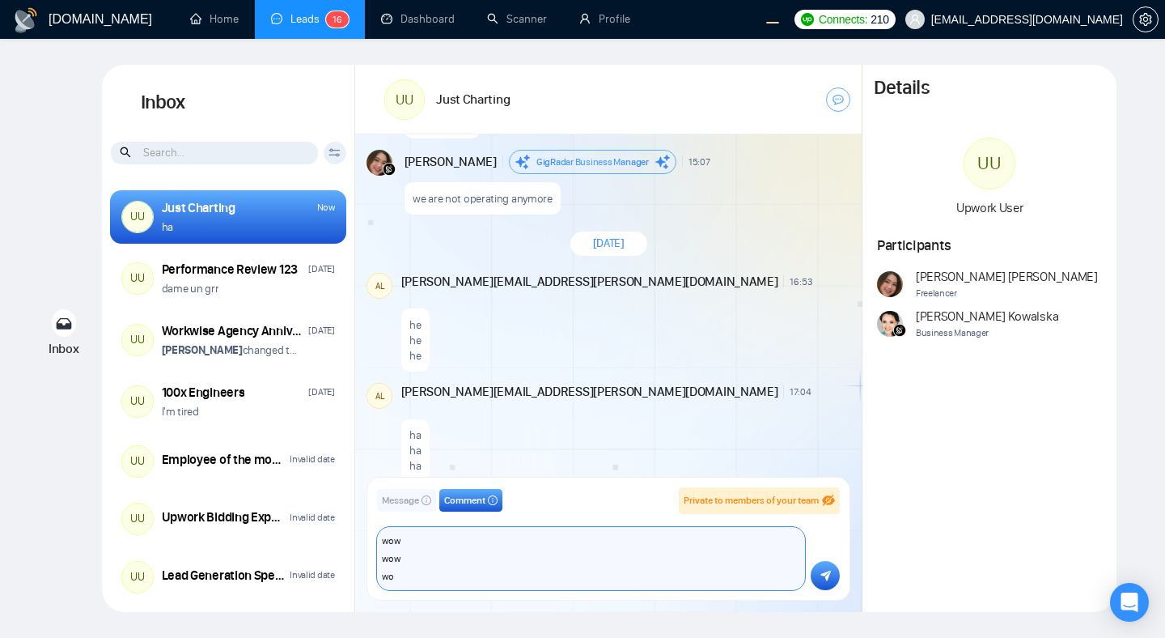
type textarea "wow wow wow"
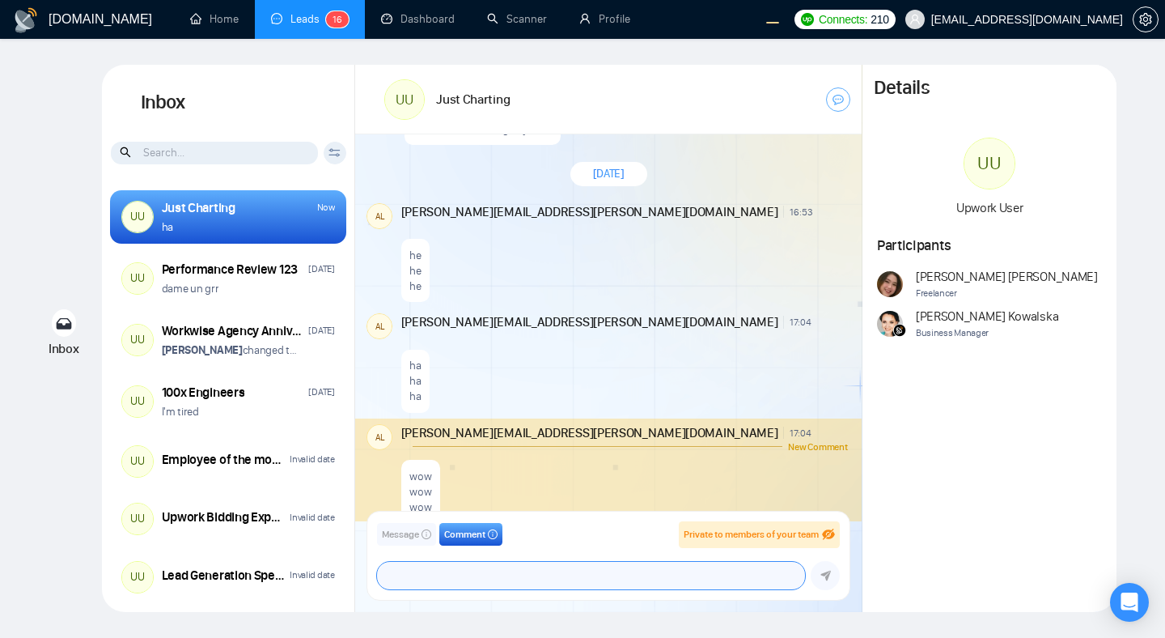
scroll to position [1483, 0]
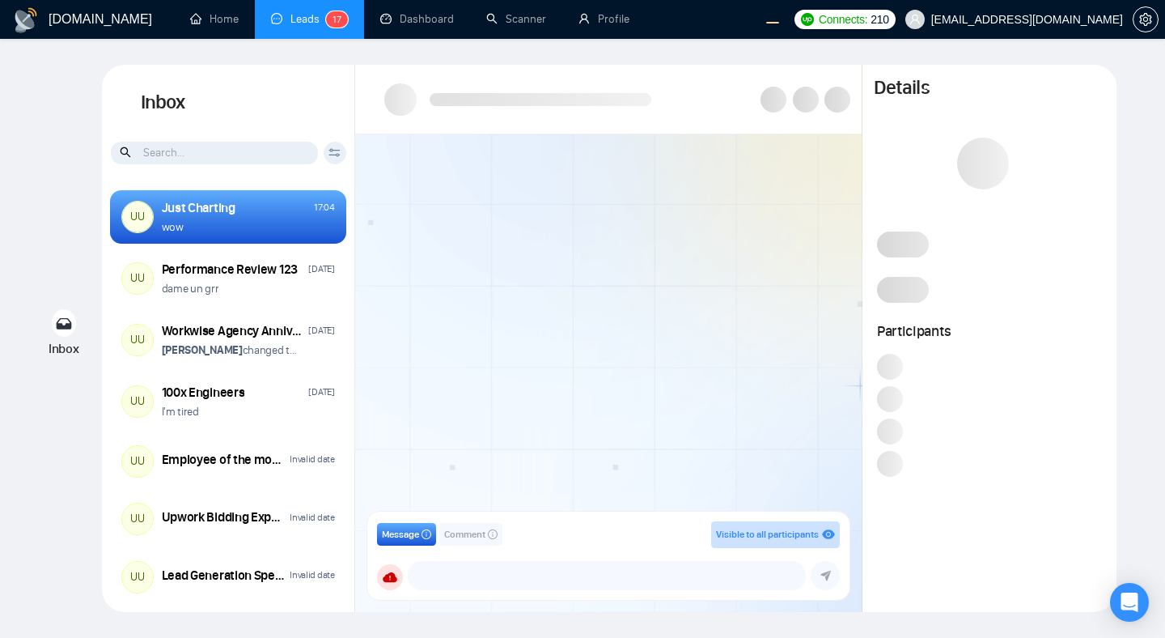
scroll to position [1434, 0]
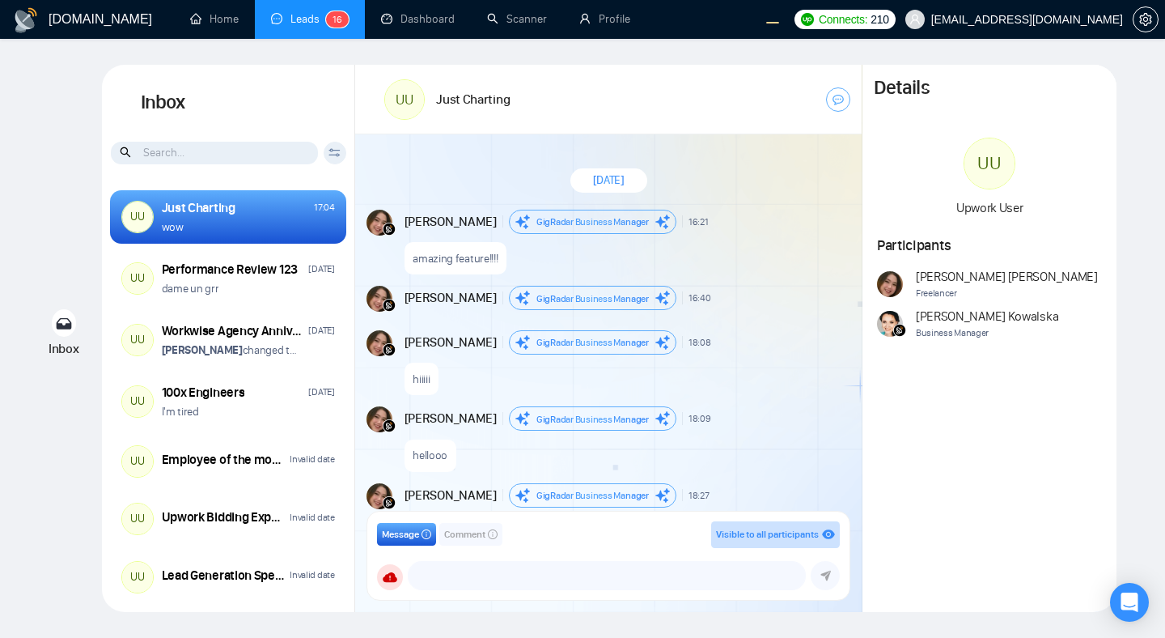
scroll to position [1406, 0]
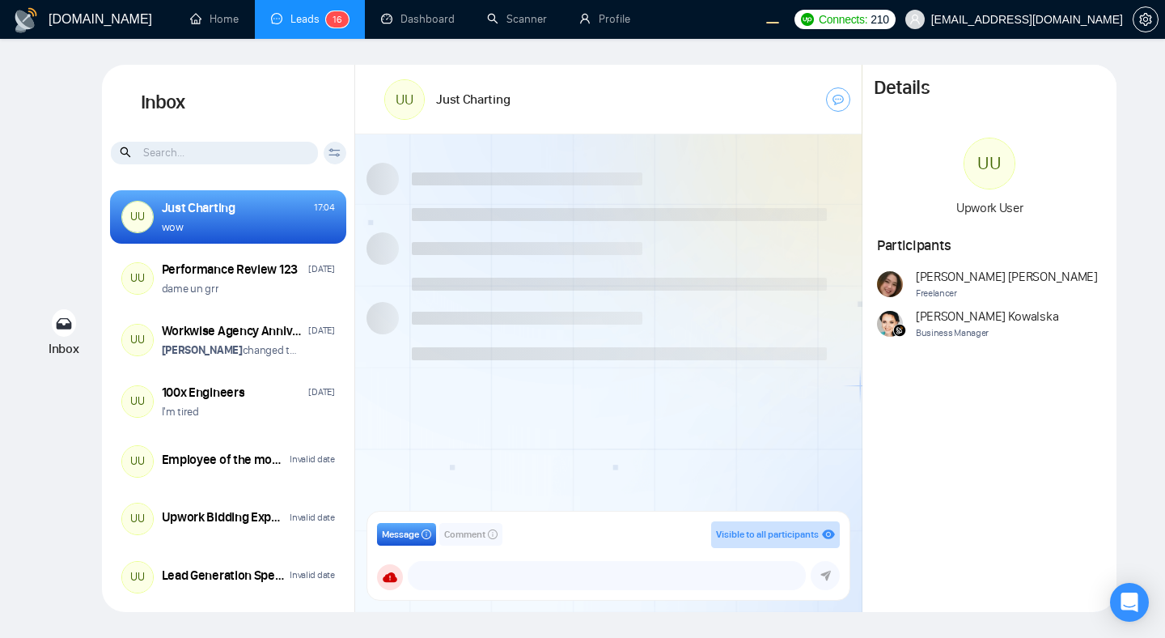
scroll to position [1406, 0]
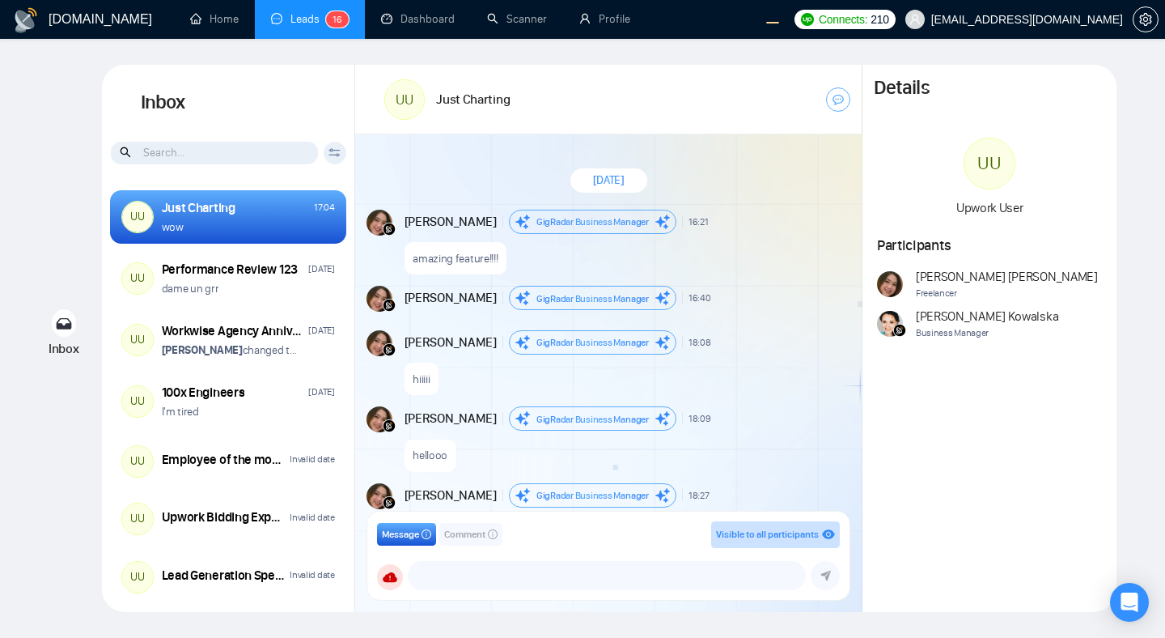
scroll to position [1406, 0]
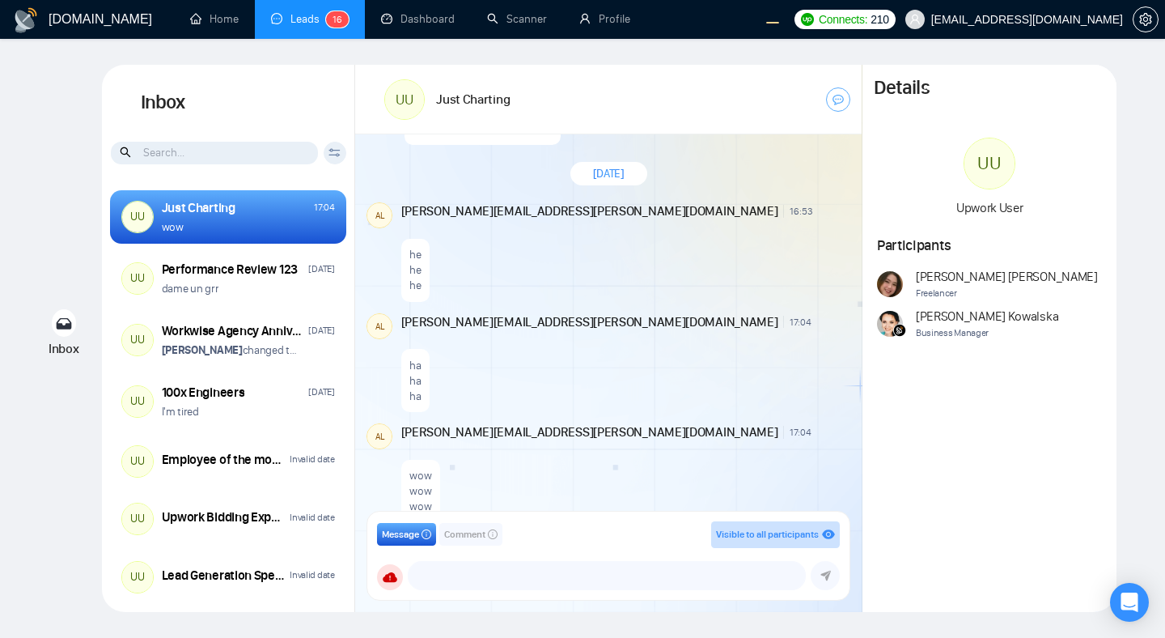
click at [656, 451] on div "wow wow wow" at bounding box center [624, 487] width 447 height 72
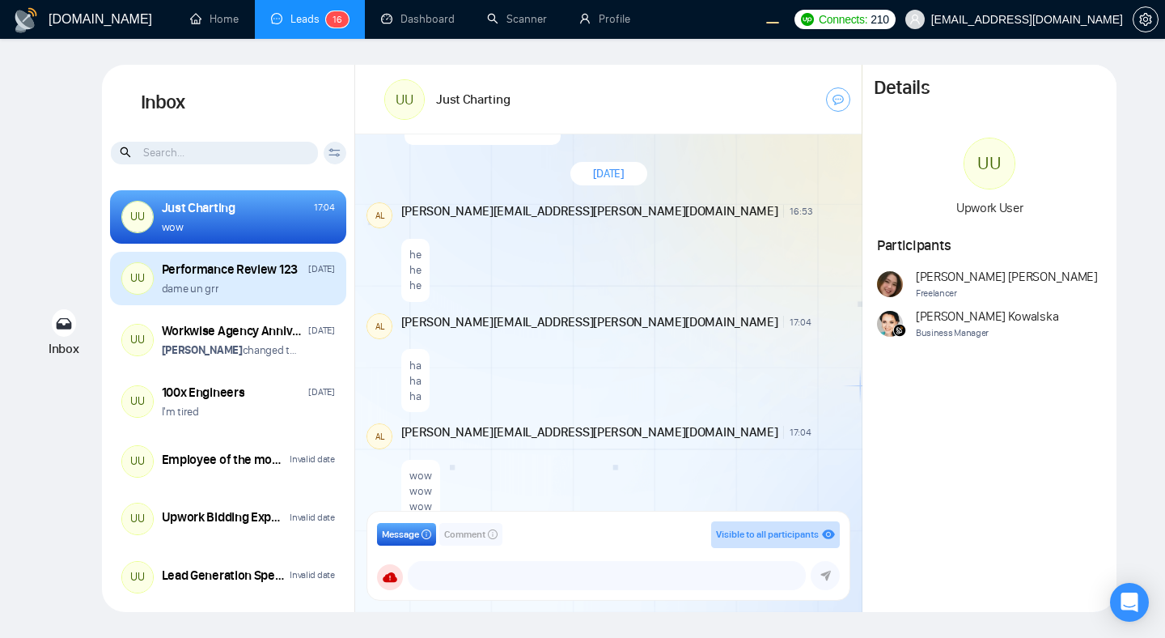
click at [293, 290] on div "dame un grr" at bounding box center [248, 288] width 173 height 15
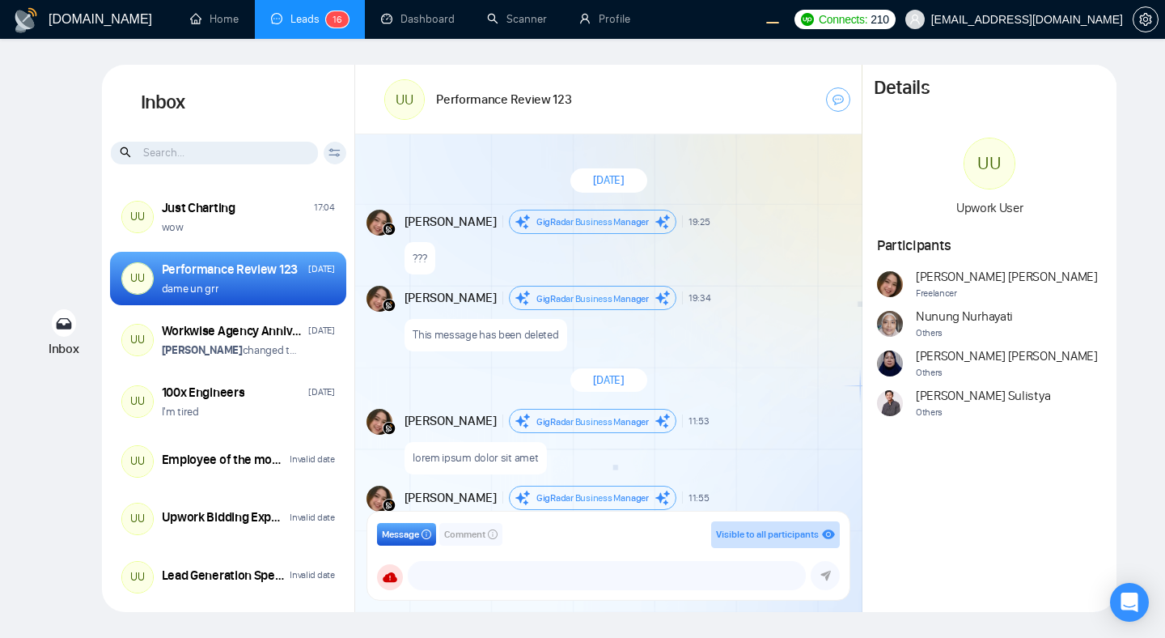
scroll to position [1513, 0]
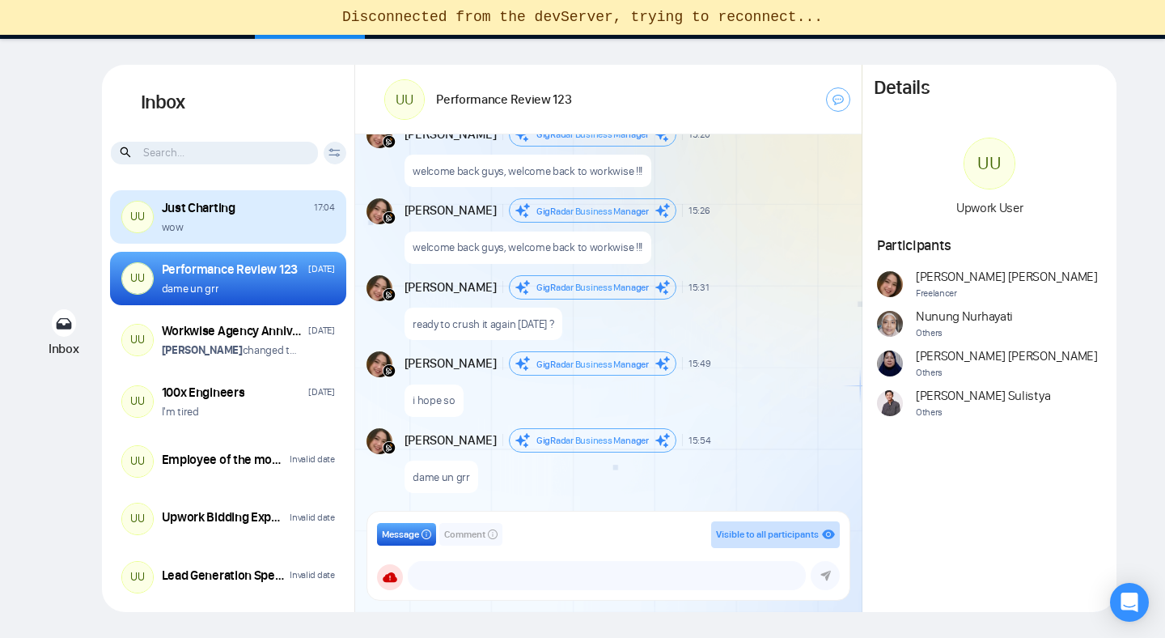
click at [255, 225] on div "wow" at bounding box center [248, 226] width 173 height 15
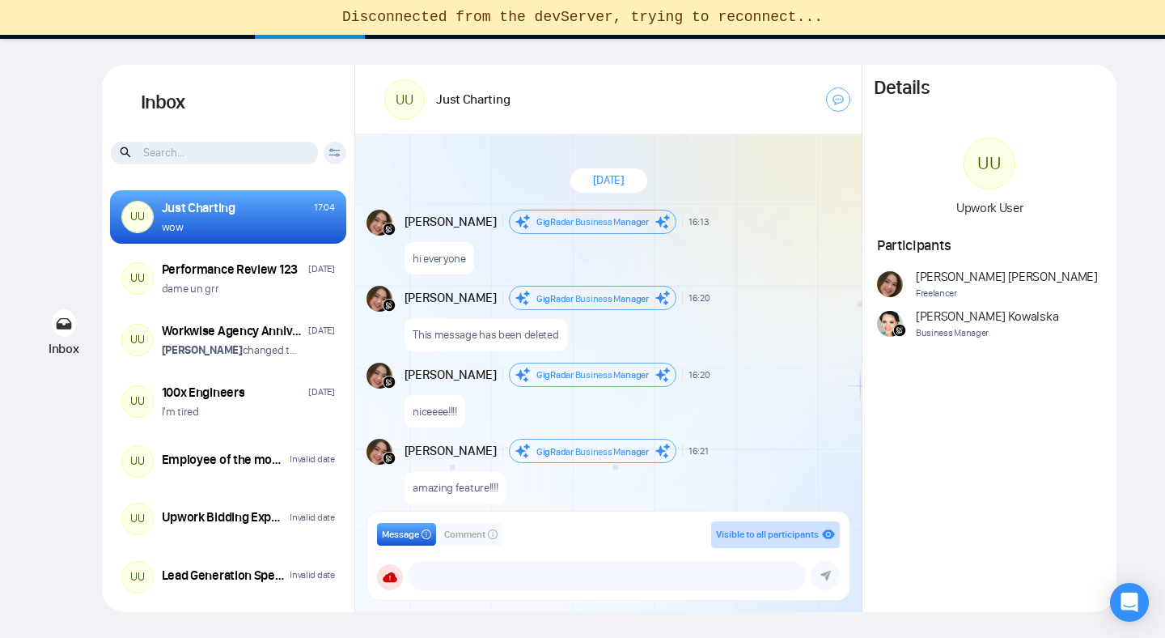
scroll to position [1287, 0]
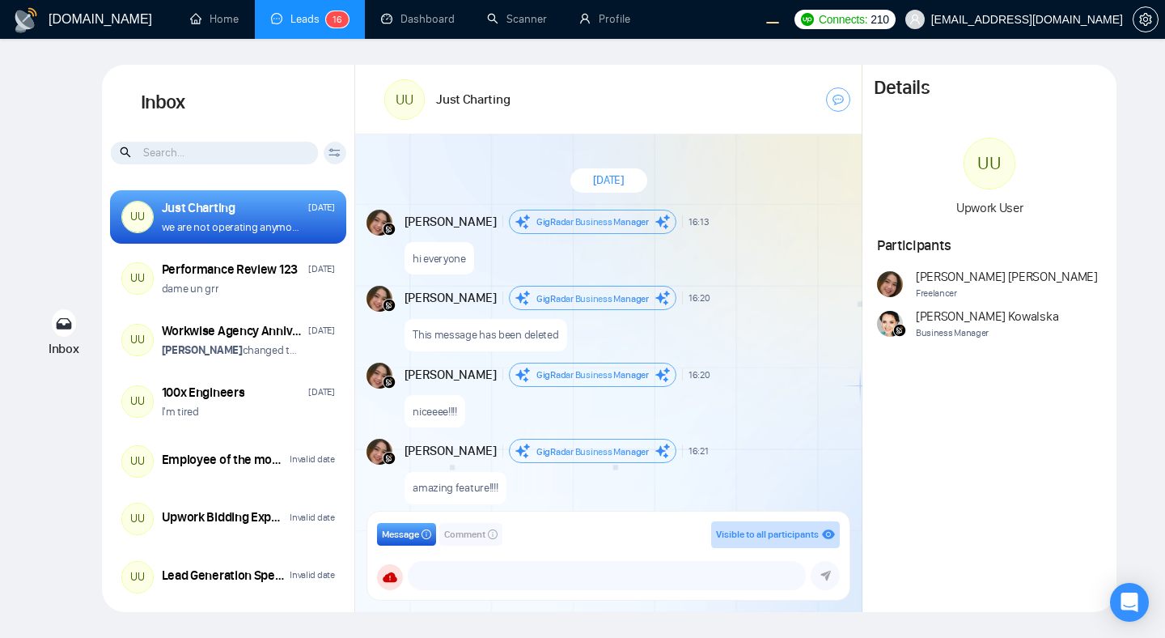
scroll to position [1287, 0]
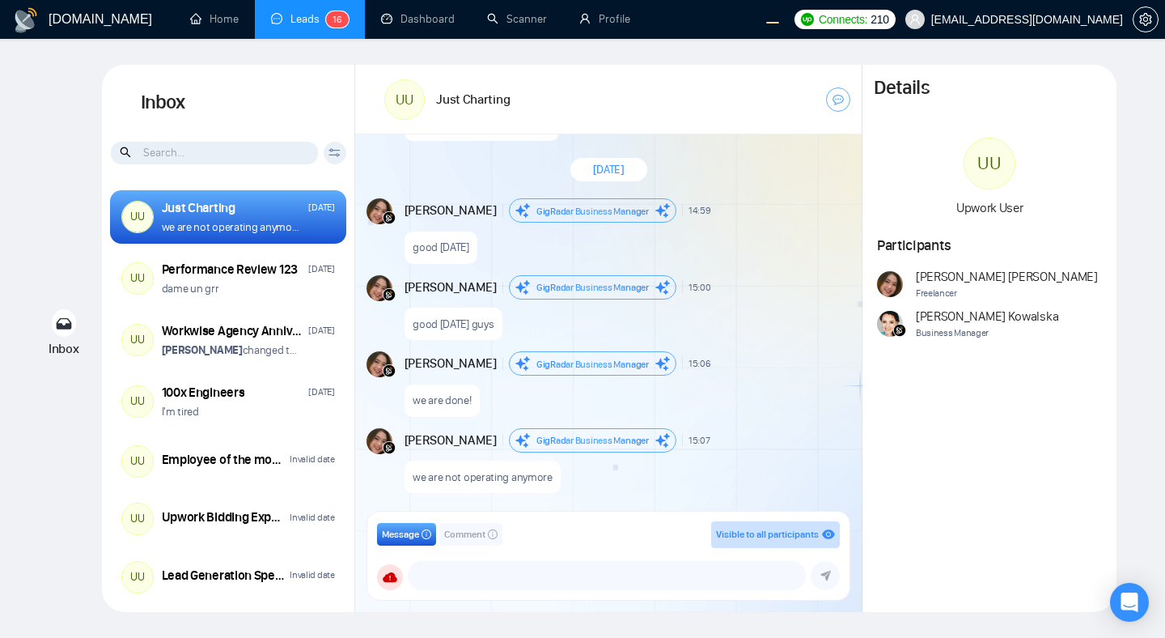
click at [671, 308] on div "good [DATE] guys" at bounding box center [626, 319] width 443 height 41
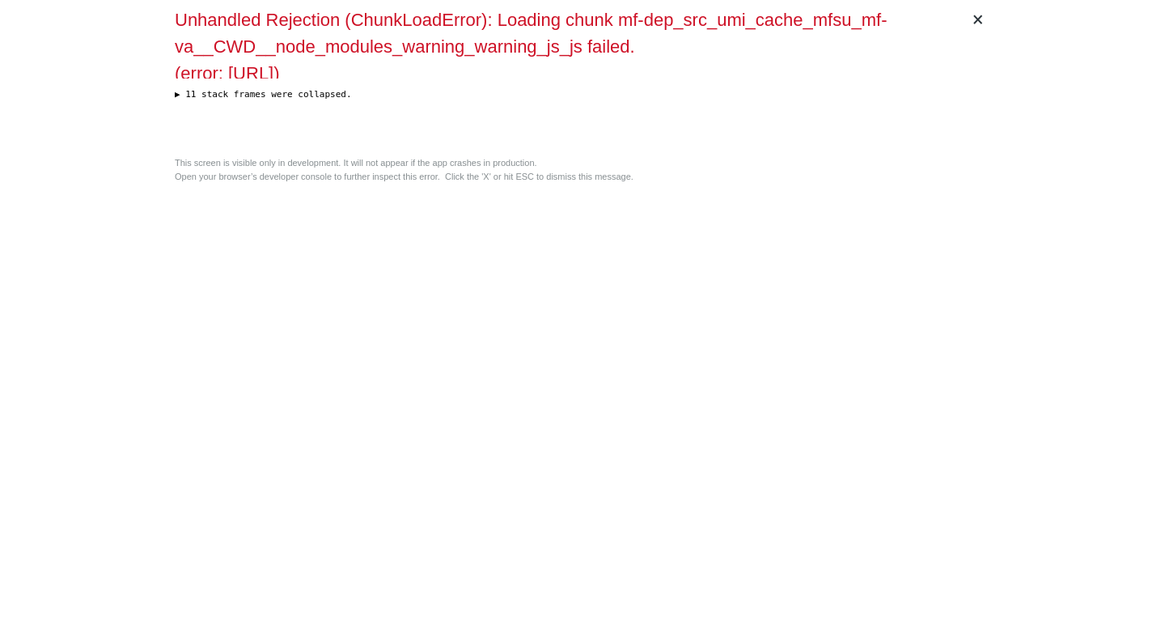
click at [859, 265] on div "× Unhandled Rejection (ChunkLoadError): Loading chunk mf-dep_src_umi_cache_mfsu…" at bounding box center [582, 319] width 829 height 638
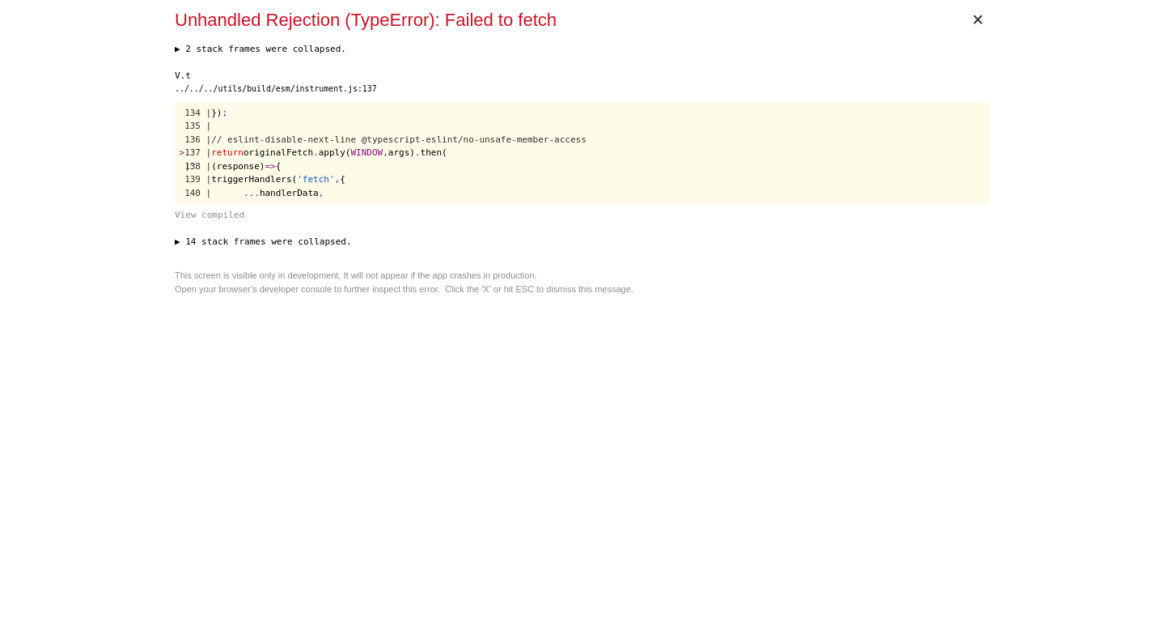
click at [827, 245] on button "▶ 14 stack frames were collapsed." at bounding box center [583, 242] width 816 height 14
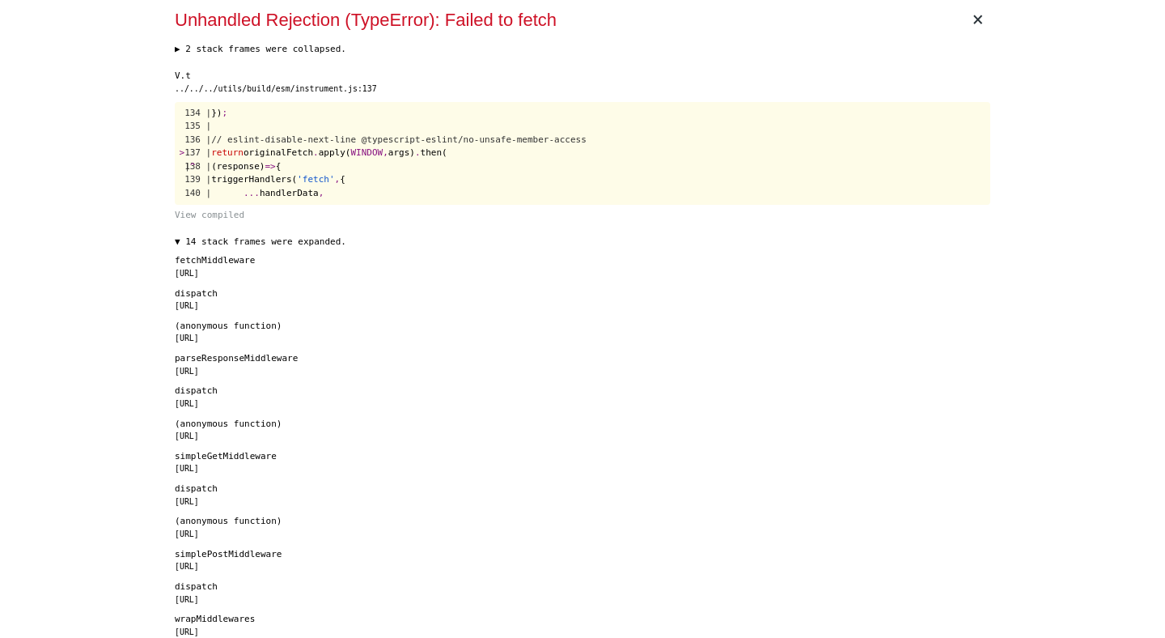
click at [911, 414] on div "fetchMiddleware https://localhost:8000/mf-dep_vendors-node_modules_umi-request_…" at bounding box center [583, 488] width 816 height 469
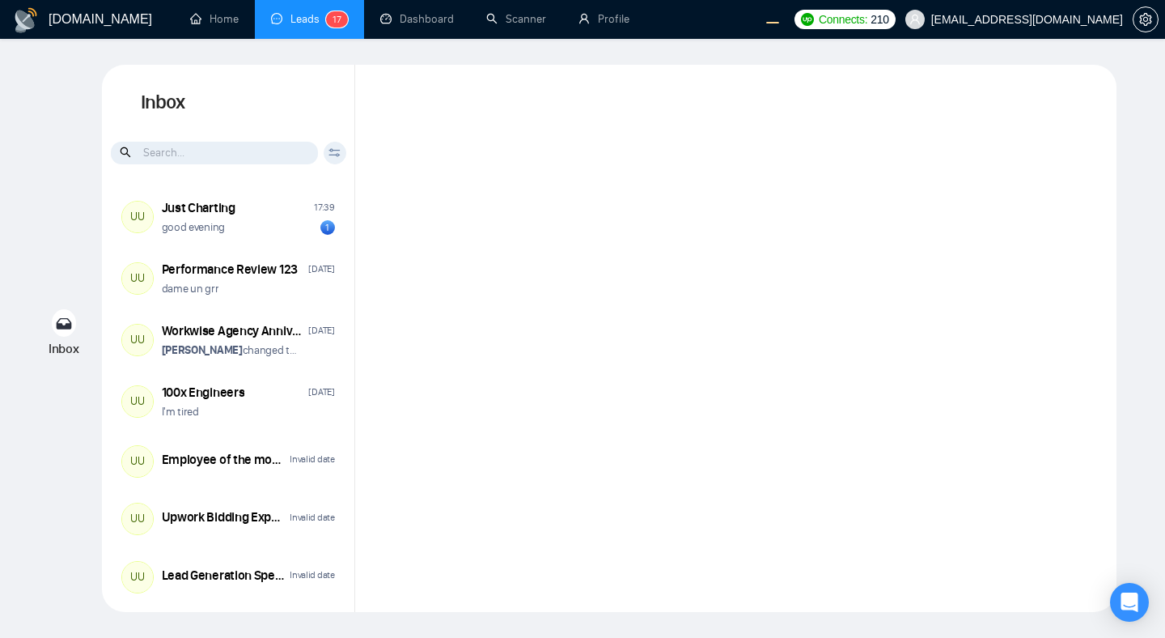
click at [564, 264] on div at bounding box center [736, 338] width 762 height 547
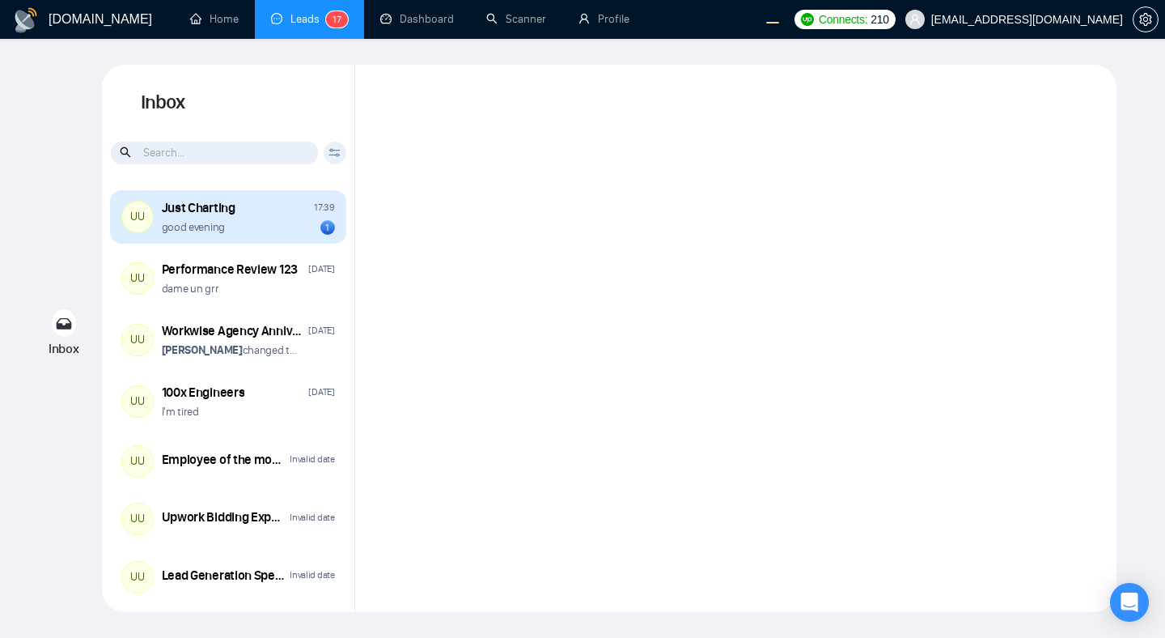
click at [279, 225] on div "good evening 1" at bounding box center [248, 226] width 173 height 15
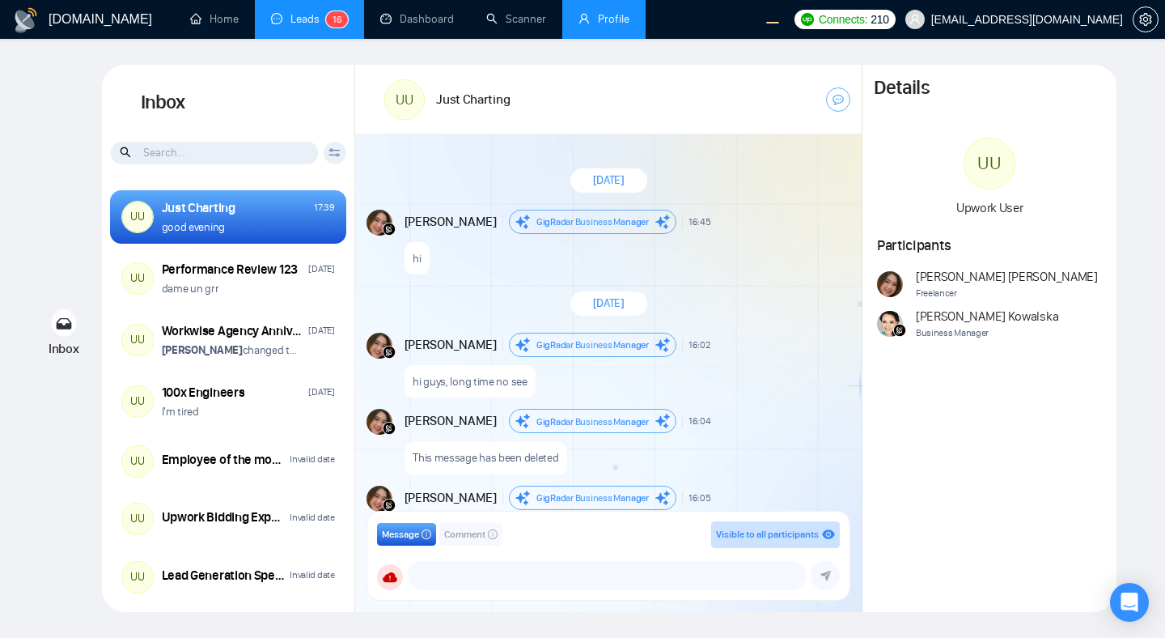
scroll to position [1377, 0]
